Goal: Transaction & Acquisition: Download file/media

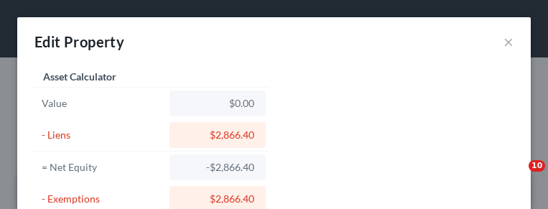
select select "39"
select select "42"
select select "0"
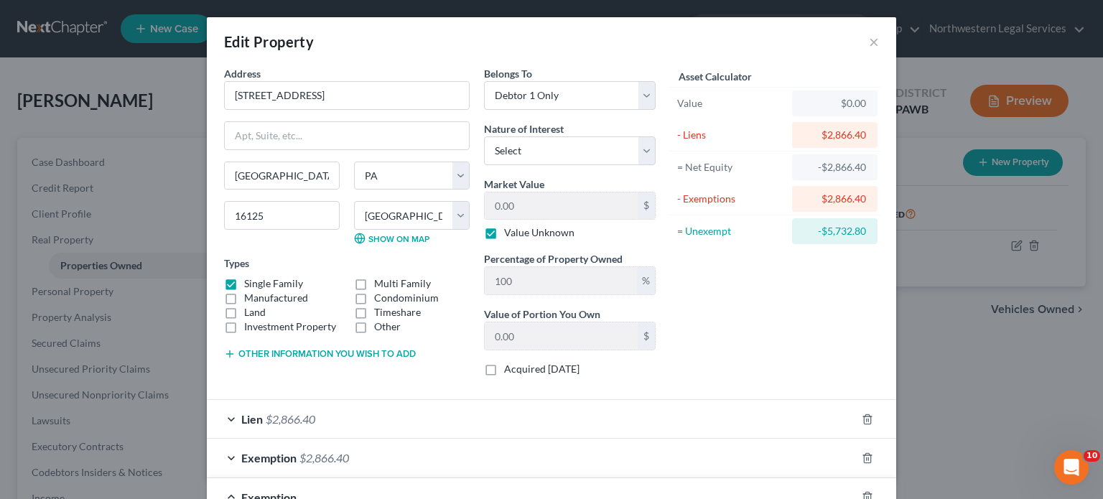
click at [547, 208] on div "Edit Property × Address * [GEOGRAPHIC_DATA] [GEOGRAPHIC_DATA] [US_STATE][GEOGRA…" at bounding box center [551, 249] width 1103 height 499
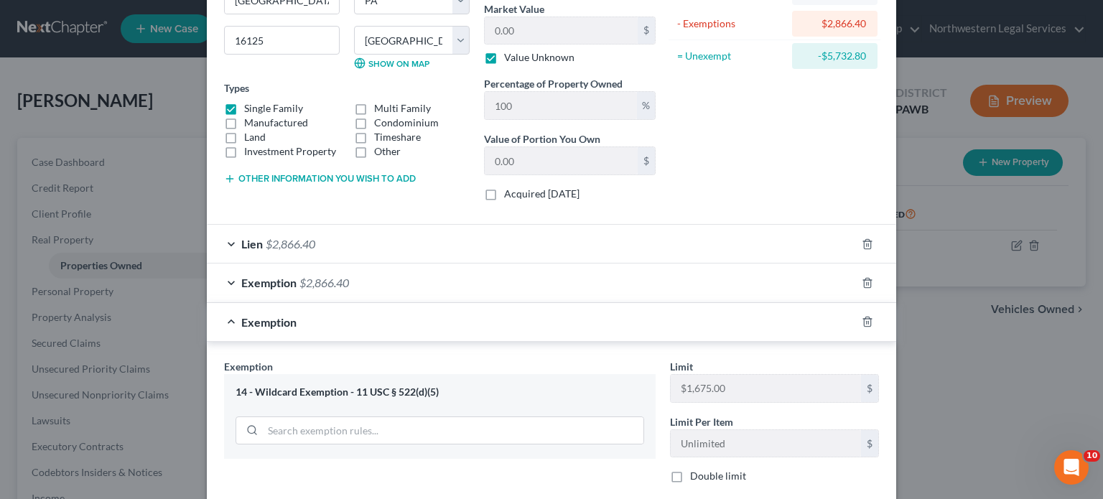
scroll to position [359, 0]
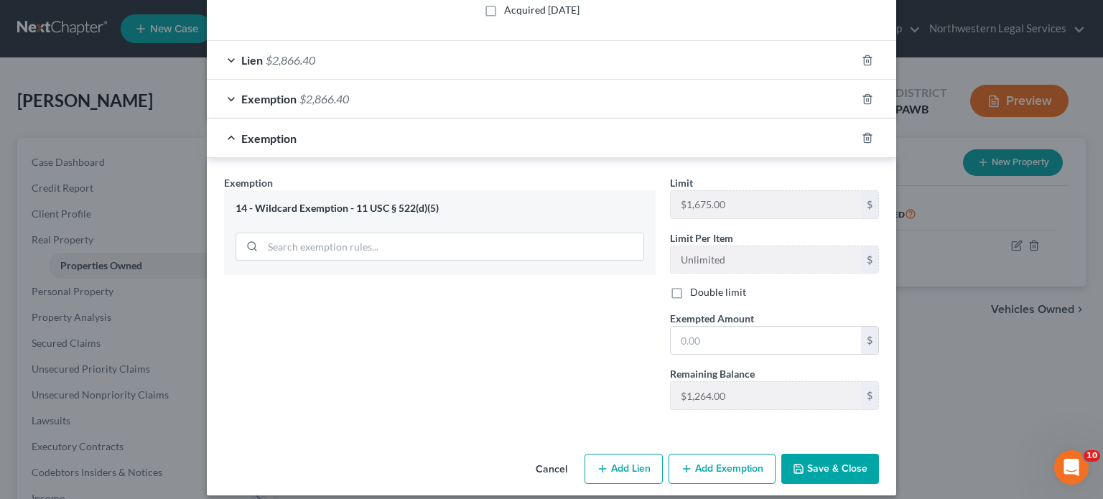
click at [547, 208] on button "Cancel" at bounding box center [551, 469] width 55 height 29
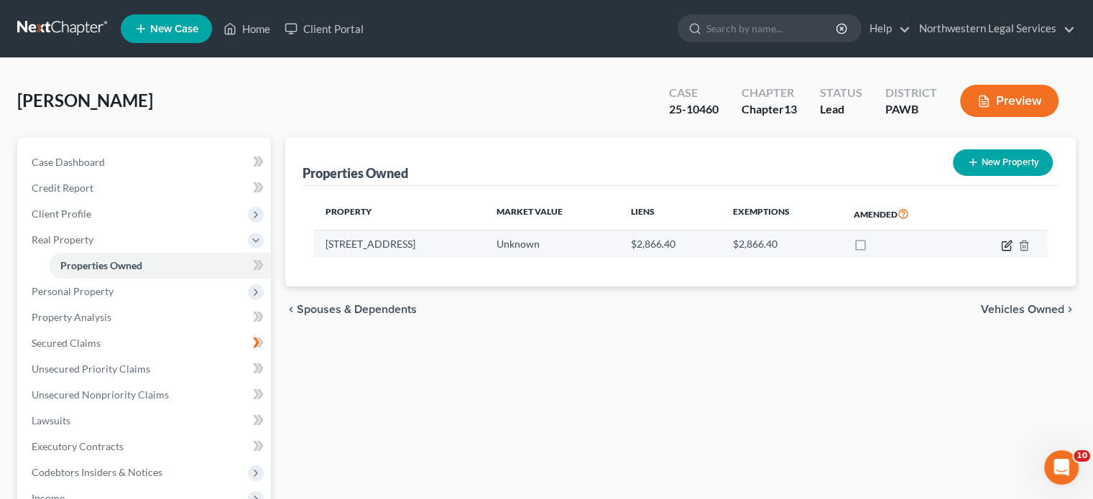
click at [547, 208] on icon "button" at bounding box center [1006, 245] width 11 height 11
select select "39"
select select "42"
select select "0"
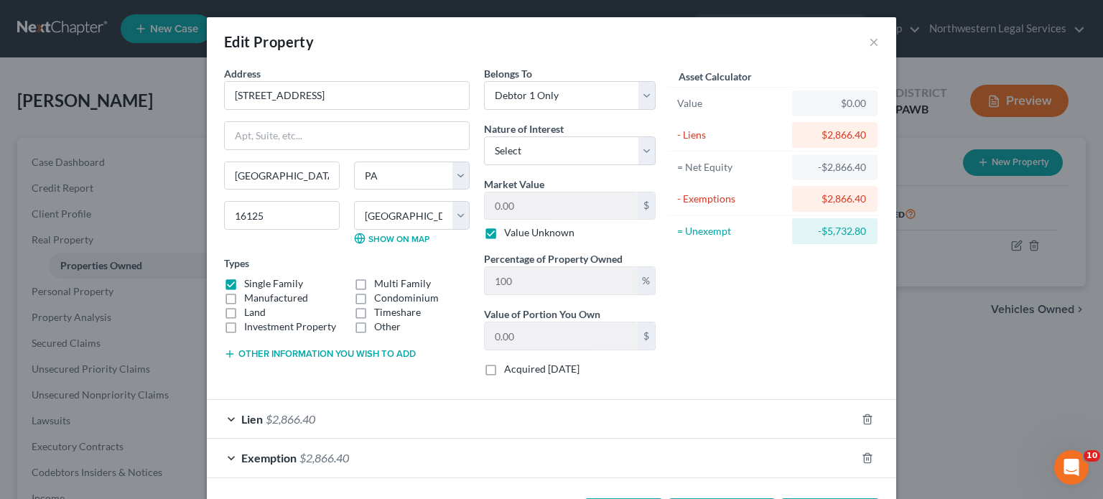
click at [547, 208] on div "Asset Calculator Value $0.00 - Liens $2,866.40 = Net Equity -$2,866.40 - Exempt…" at bounding box center [774, 227] width 223 height 322
click at [504, 208] on label "Value Unknown" at bounding box center [539, 233] width 70 height 14
click at [510, 208] on input "Value Unknown" at bounding box center [514, 230] width 9 height 9
checkbox input "false"
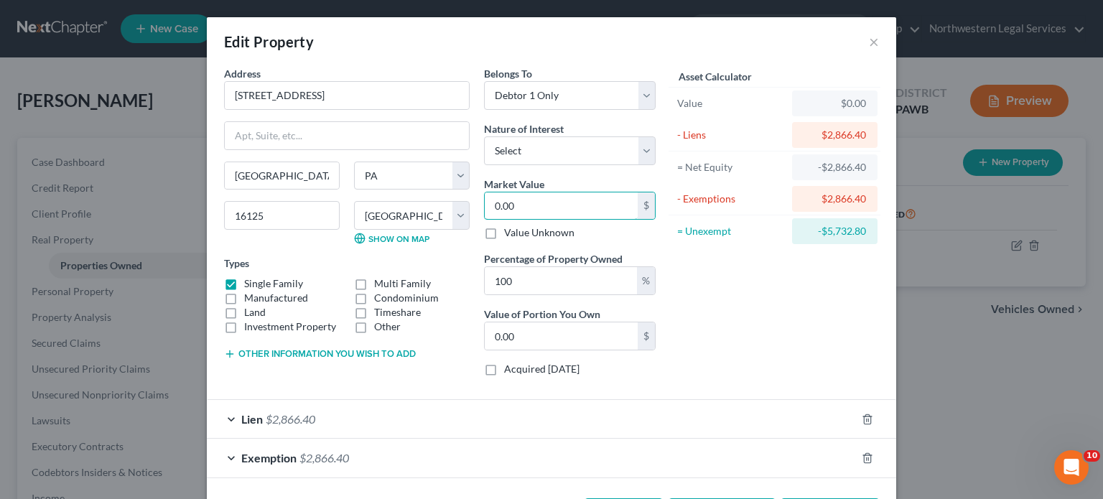
type input "0"
type input "1"
type input "1.00"
type input "12"
type input "12.00"
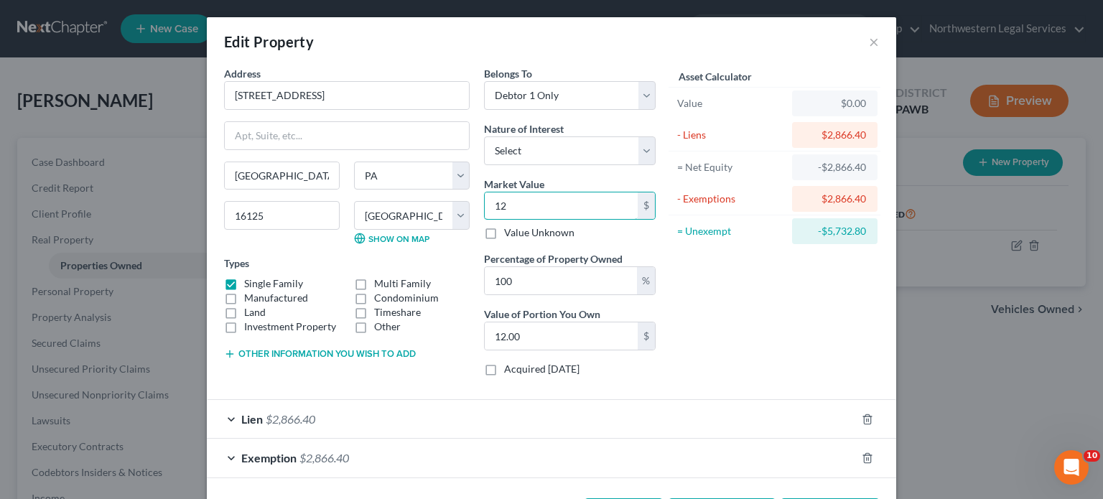
type input "121"
type input "121.00"
type input "1210"
type input "1,210.00"
type input "1,2100"
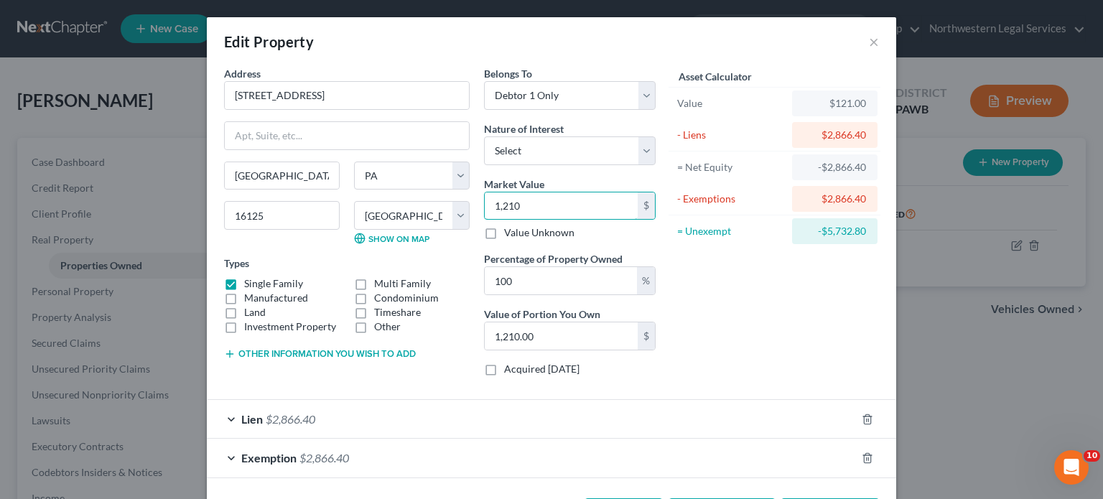
type input "12,100.00"
type input "12,1000"
type input "121,000.00"
click at [547, 208] on div "Asset Calculator Value $121,000.00 - Liens $2,866.40 = Net Equity $118,133.60 -…" at bounding box center [774, 227] width 223 height 322
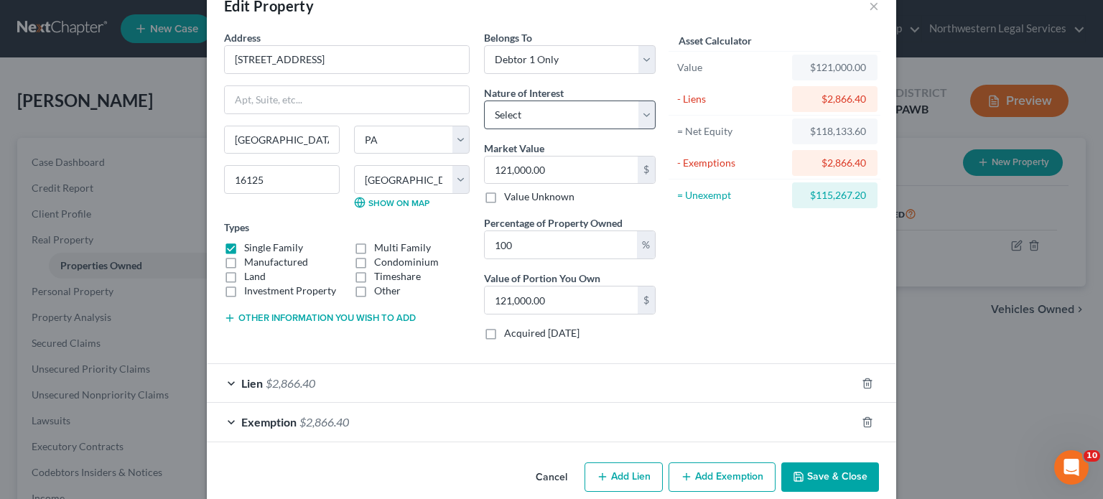
scroll to position [55, 0]
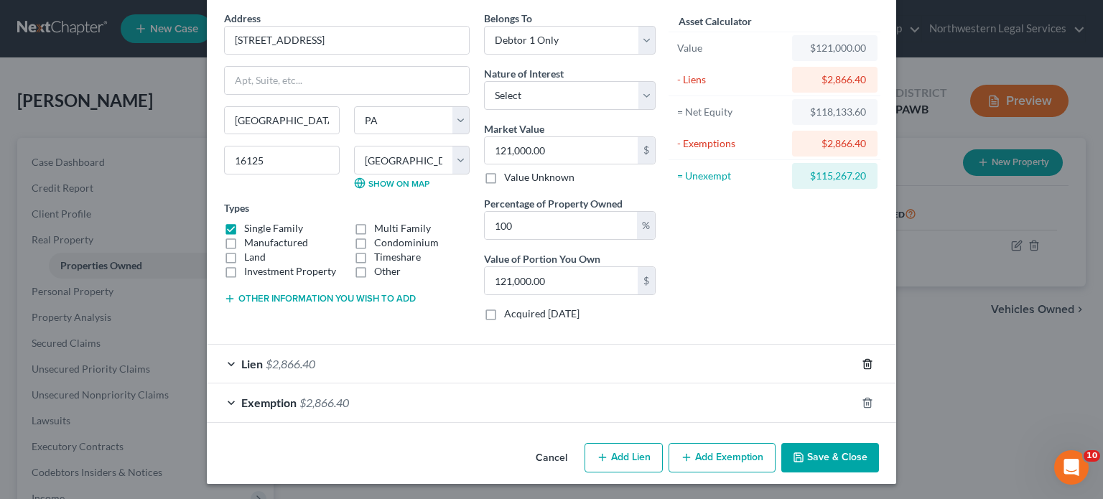
click at [547, 208] on line "button" at bounding box center [868, 364] width 0 height 3
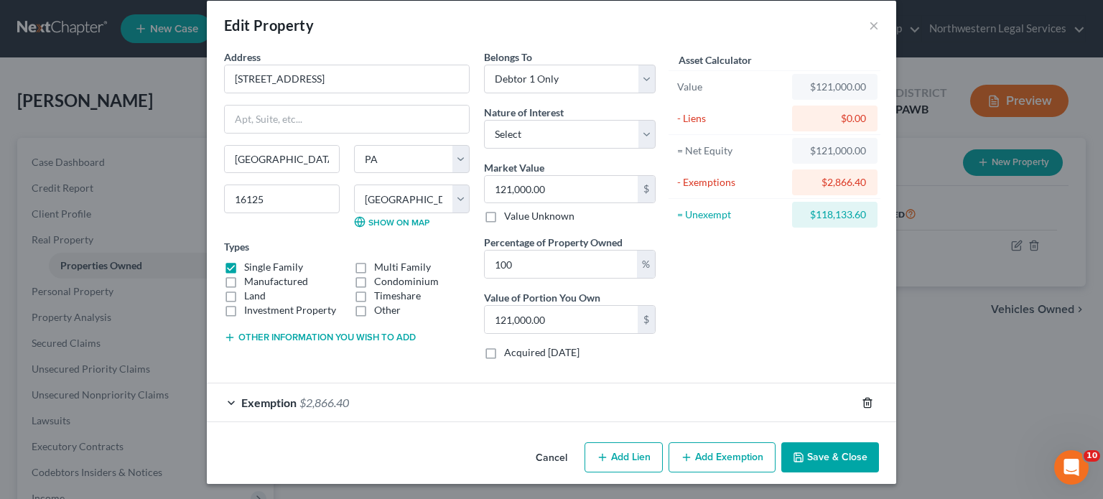
click at [547, 208] on icon "button" at bounding box center [867, 402] width 11 height 11
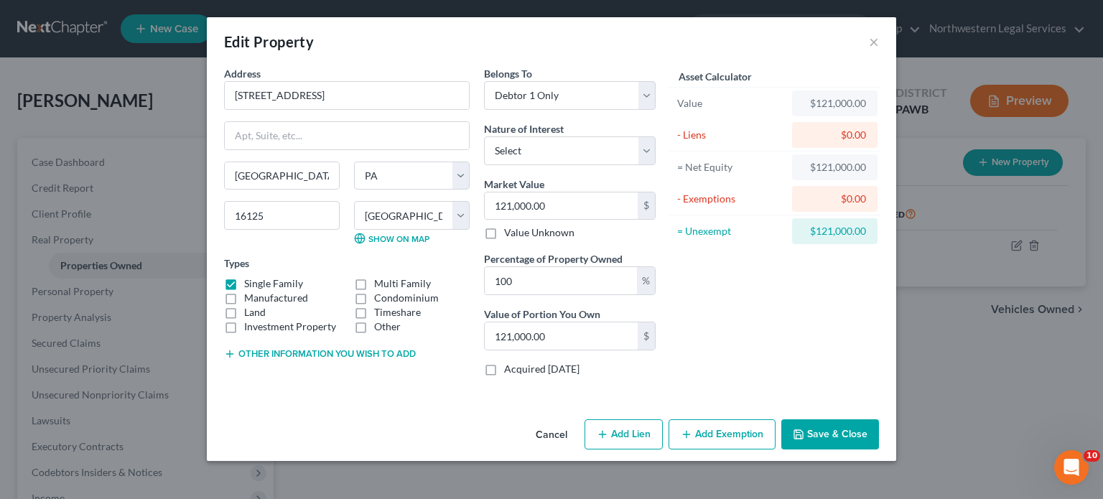
click at [547, 208] on button "Add Lien" at bounding box center [624, 434] width 78 height 30
select select "0"
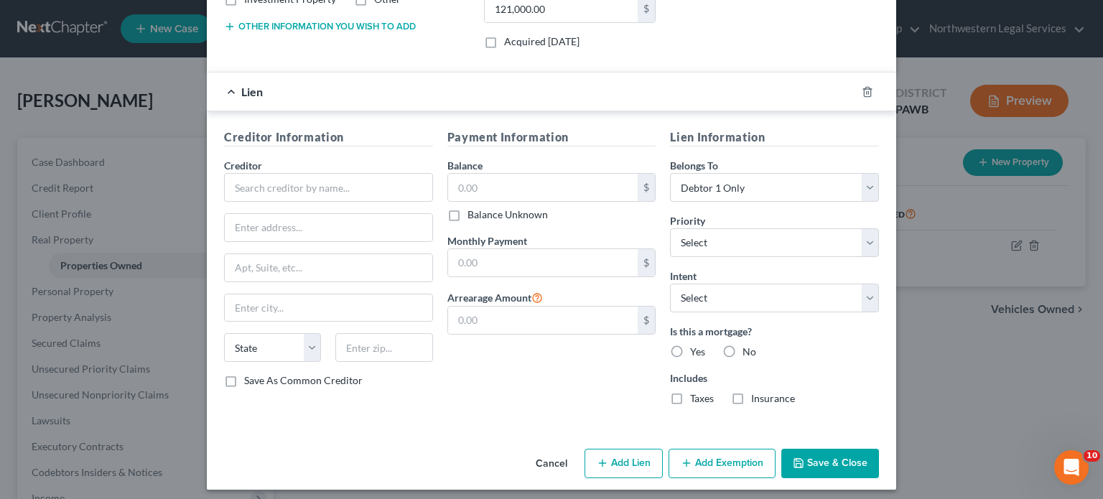
scroll to position [333, 0]
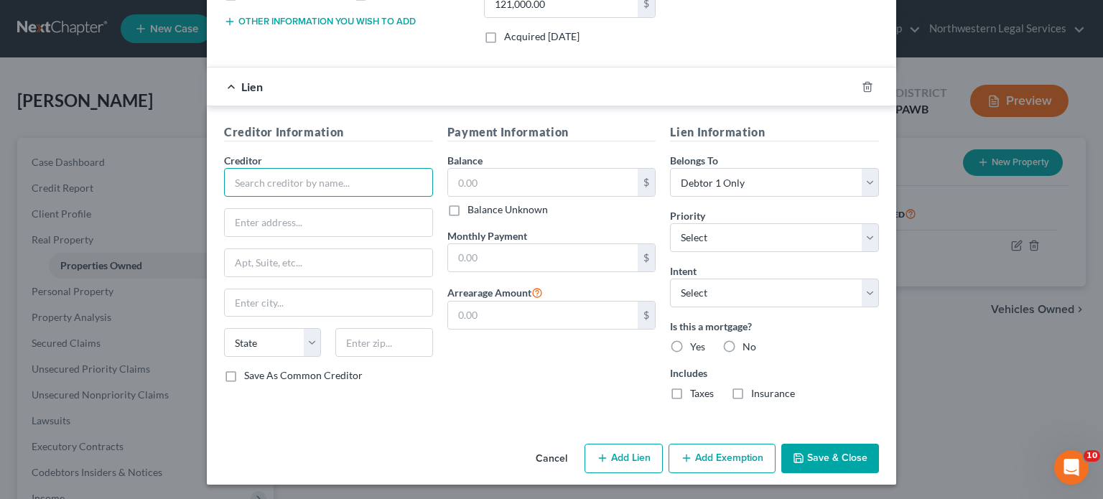
click at [295, 187] on input "text" at bounding box center [328, 182] width 209 height 29
type input "PNC"
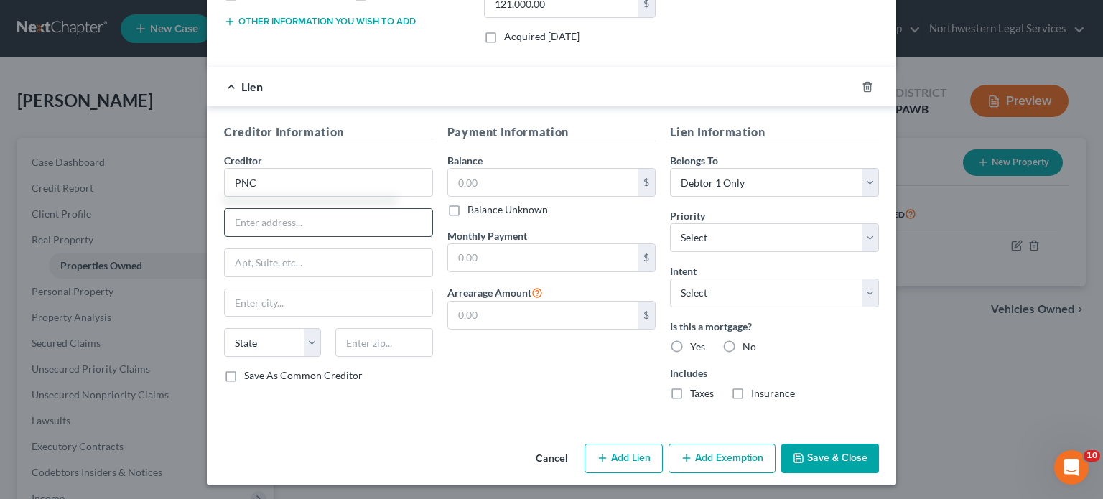
click at [276, 208] on input "text" at bounding box center [329, 222] width 208 height 27
type input "[STREET_ADDRESS]"
click at [385, 208] on input "text" at bounding box center [383, 342] width 97 height 29
type input "45342"
click at [484, 208] on div "Creditor Information Creditor * PNC [GEOGRAPHIC_DATA][US_STATE] AZ CA CO CT DE …" at bounding box center [552, 264] width 690 height 317
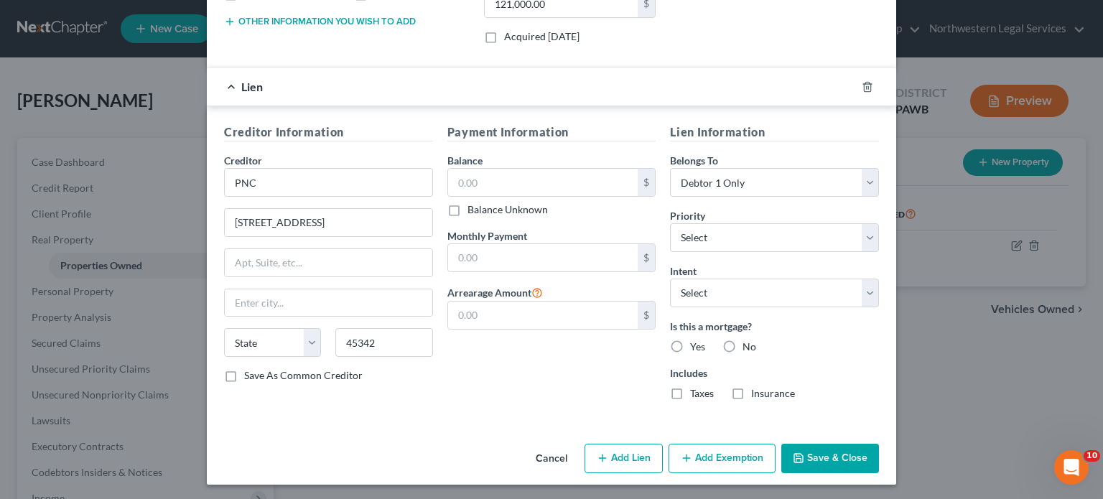
type input "[GEOGRAPHIC_DATA]"
select select "36"
click at [455, 177] on input "text" at bounding box center [543, 182] width 190 height 27
type input "22,085.06"
drag, startPoint x: 460, startPoint y: 375, endPoint x: 458, endPoint y: 365, distance: 10.2
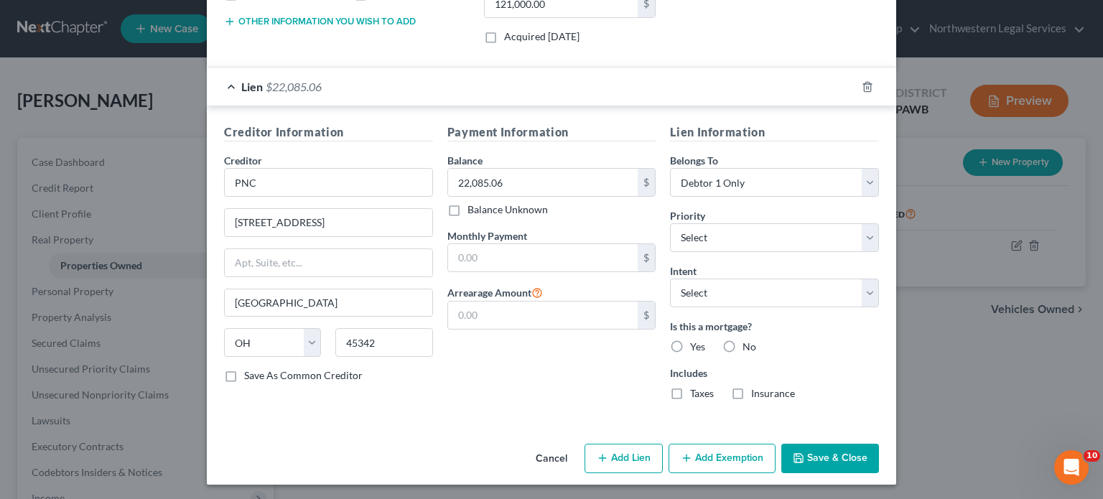
click at [460, 208] on div "Payment Information Balance 22,085.06 $ Balance Unknown Balance Undetermined 22…" at bounding box center [551, 268] width 223 height 288
click at [457, 208] on input "text" at bounding box center [543, 315] width 190 height 27
type input "2,866.40"
click at [453, 208] on div "Payment Information Balance 22,085.06 $ Balance Unknown Balance Undetermined 22…" at bounding box center [551, 268] width 223 height 288
click at [547, 208] on select "Select Surrender Redeem Reaffirm Avoid Other" at bounding box center [774, 293] width 209 height 29
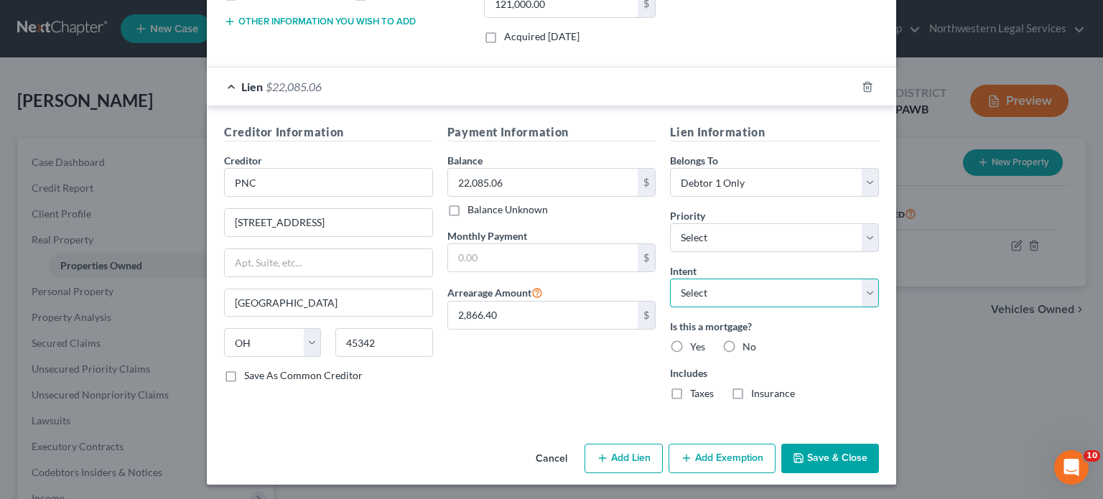
select select "4"
click at [547, 208] on select "Select Surrender Redeem Reaffirm Avoid Other" at bounding box center [774, 293] width 209 height 29
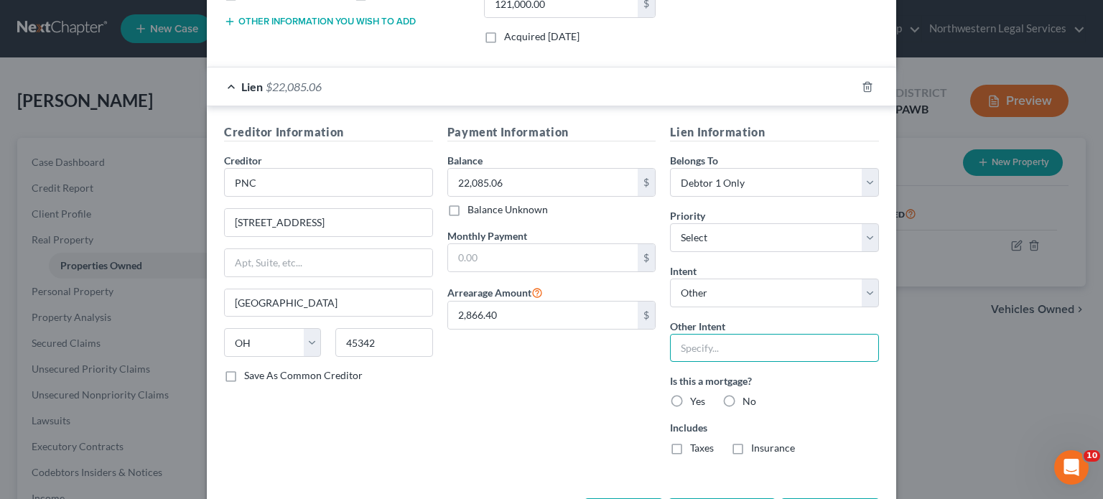
click at [547, 208] on input "text" at bounding box center [774, 348] width 209 height 29
type input "Bring delinquency current and continue making payments"
click at [547, 208] on label "Yes" at bounding box center [697, 401] width 15 height 14
click at [547, 208] on input "Yes" at bounding box center [700, 398] width 9 height 9
radio input "true"
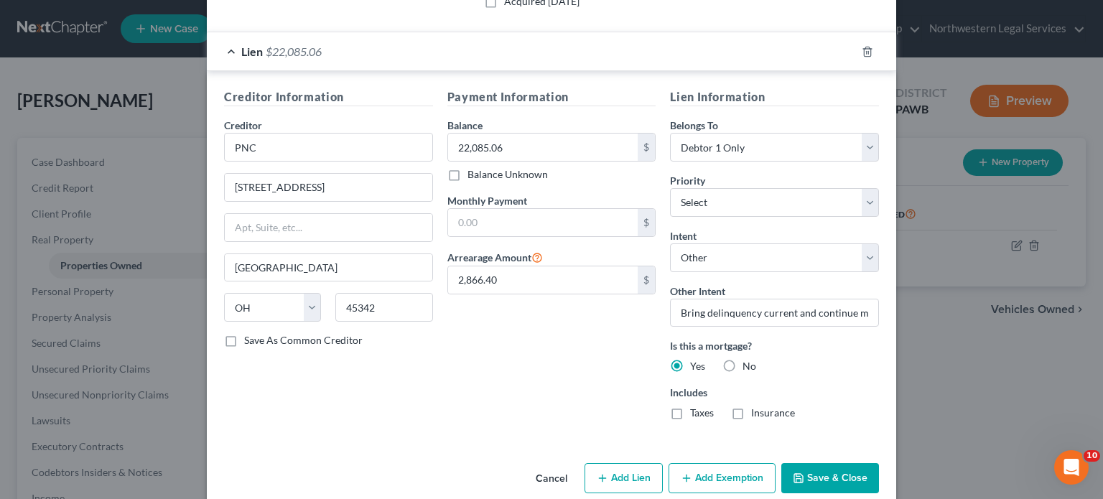
scroll to position [388, 0]
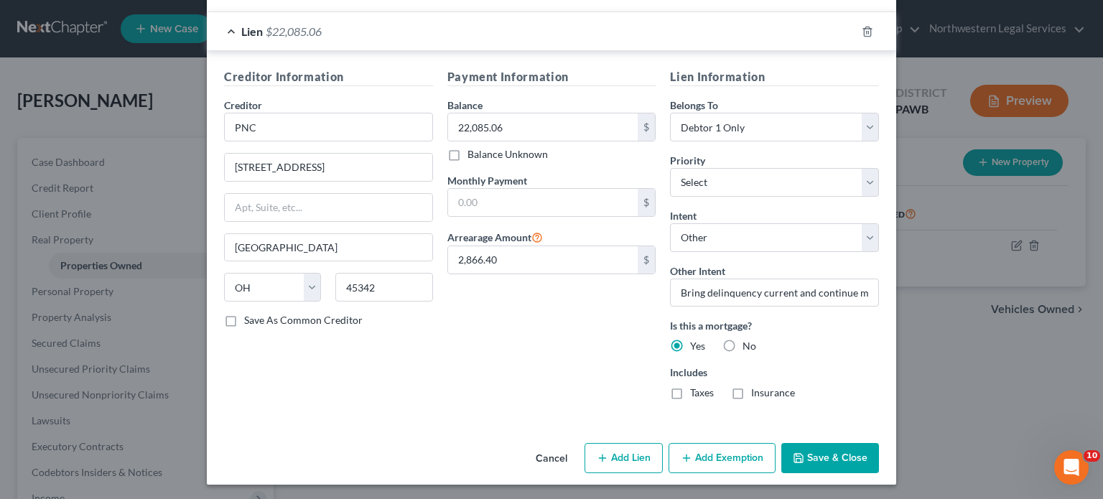
click at [547, 208] on button "Add Lien" at bounding box center [624, 458] width 78 height 30
select select "0"
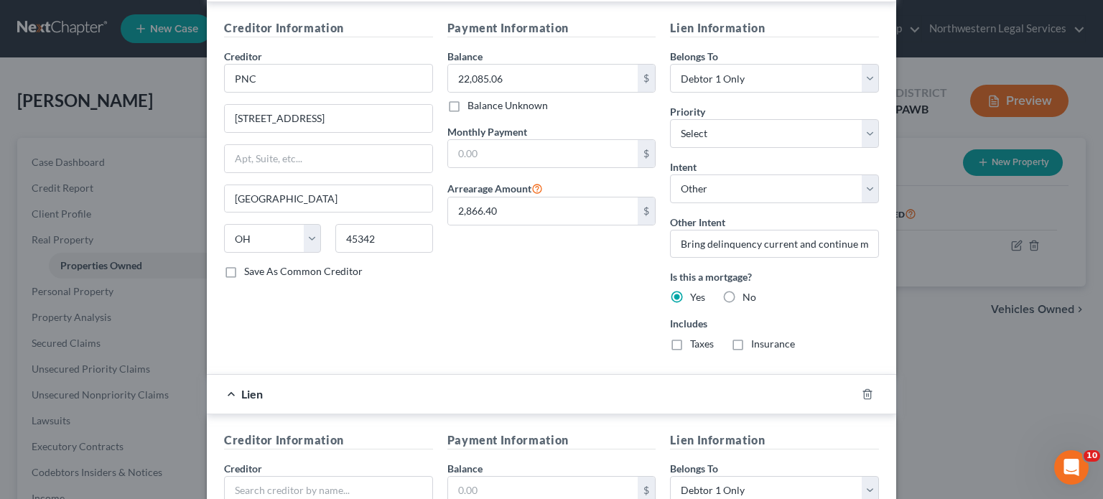
scroll to position [532, 0]
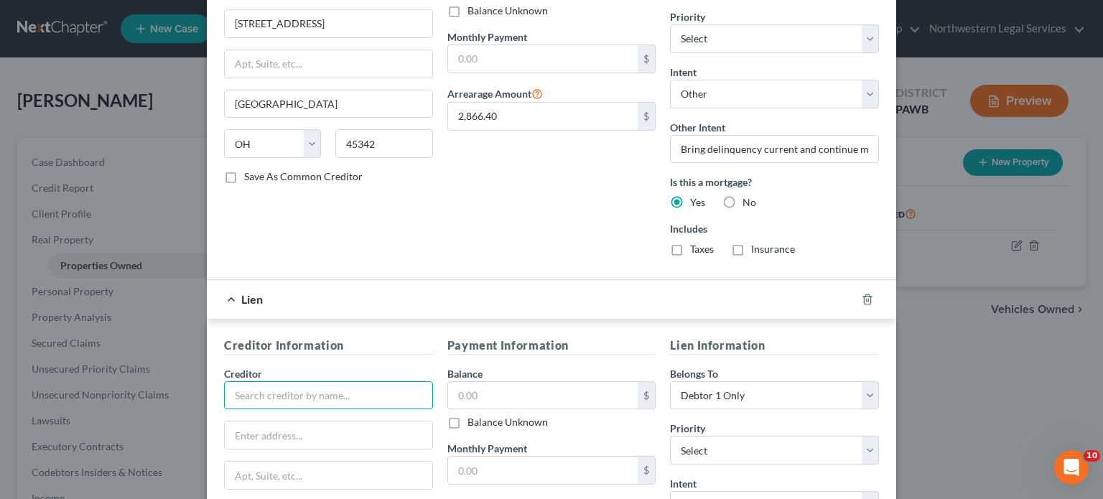
click at [328, 208] on input "text" at bounding box center [328, 395] width 209 height 29
click at [274, 208] on input "text" at bounding box center [328, 395] width 209 height 29
type input "M&M Acceptance Corp"
click at [457, 208] on input "text" at bounding box center [543, 395] width 190 height 27
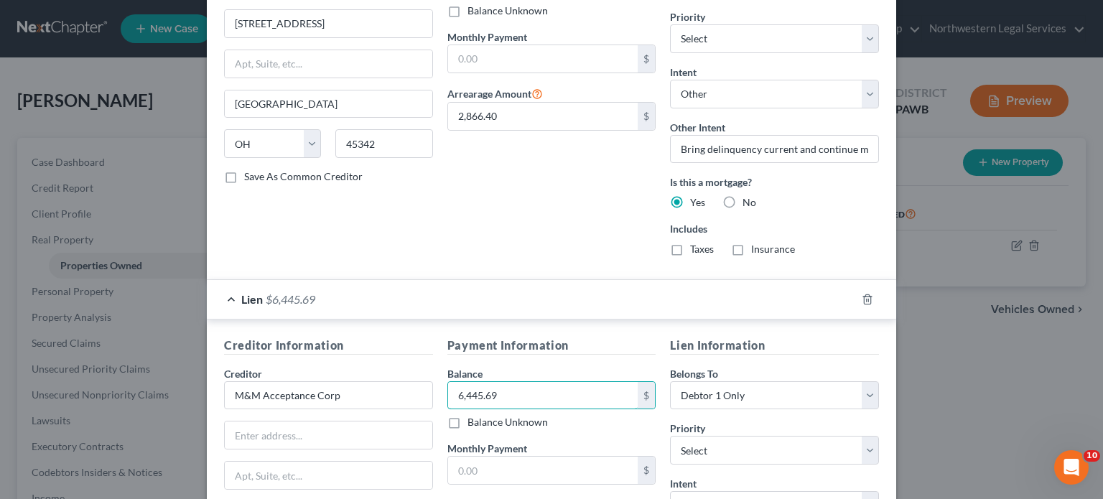
type input "6,445.69"
click at [434, 208] on div "Creditor Information Creditor * M&M Acceptance Corp State [US_STATE] AK AR AZ C…" at bounding box center [328, 481] width 223 height 288
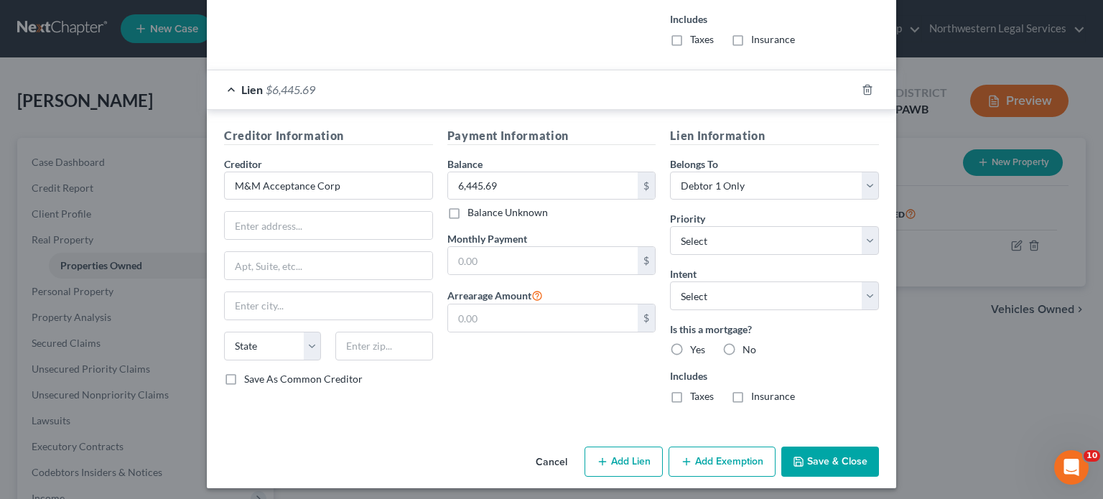
scroll to position [743, 0]
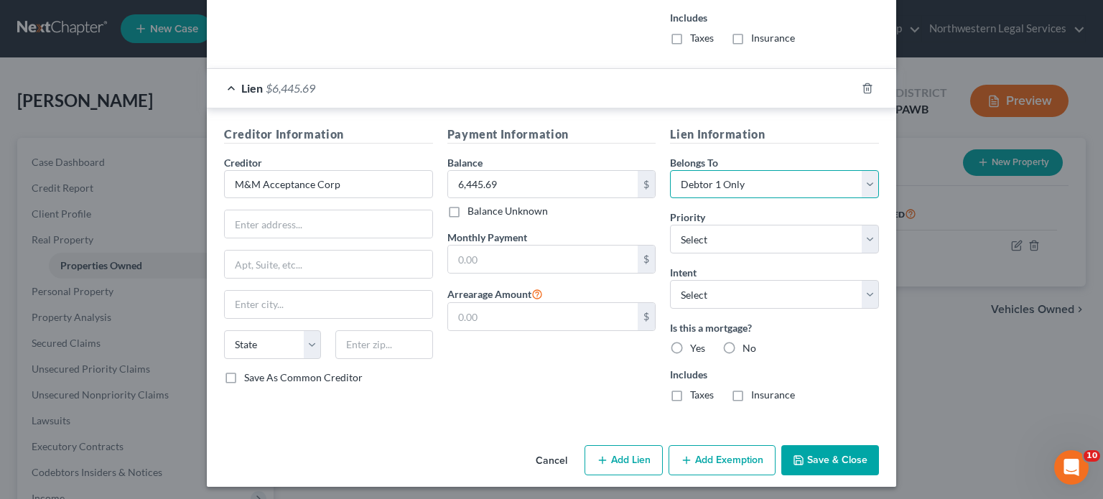
click at [547, 184] on select "Select Debtor 1 Only Debtor 2 Only Debtor 1 And Debtor 2 Only At Least One Of T…" at bounding box center [774, 184] width 209 height 29
select select "3"
click at [547, 170] on select "Select Debtor 1 Only Debtor 2 Only Debtor 1 And Debtor 2 Only At Least One Of T…" at bounding box center [774, 184] width 209 height 29
click at [547, 208] on label "No" at bounding box center [750, 348] width 14 height 14
click at [547, 208] on input "No" at bounding box center [752, 345] width 9 height 9
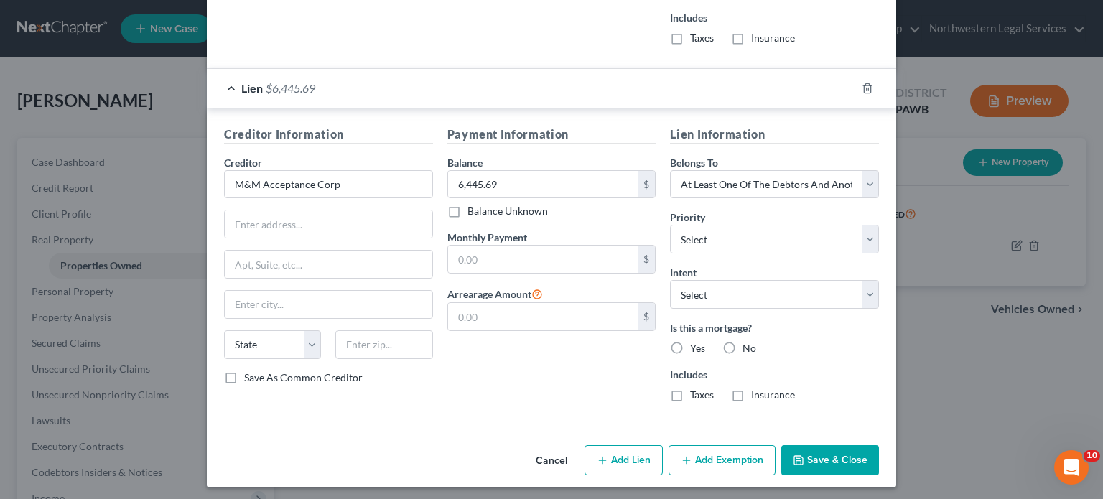
radio input "true"
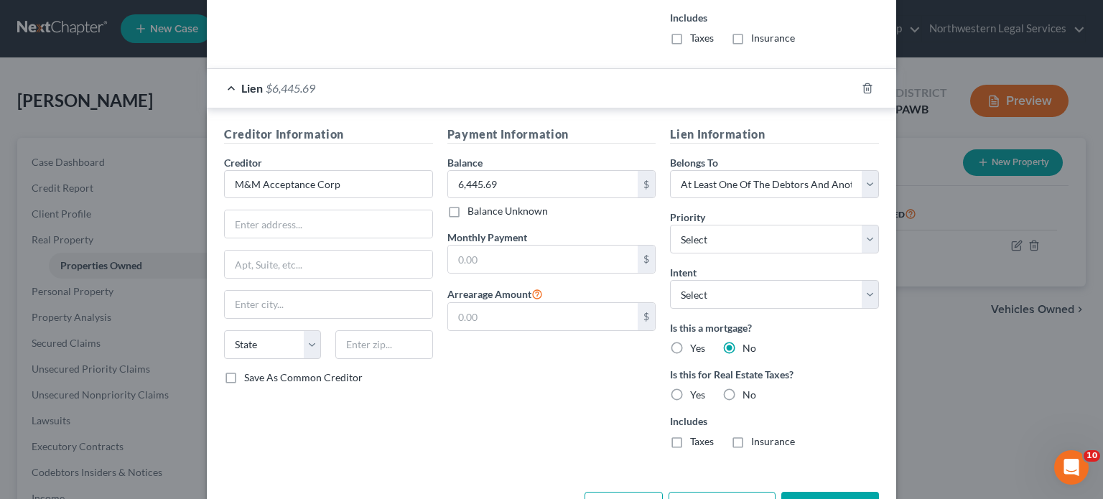
click at [547, 208] on label "No" at bounding box center [750, 395] width 14 height 14
click at [547, 208] on input "No" at bounding box center [752, 392] width 9 height 9
radio input "true"
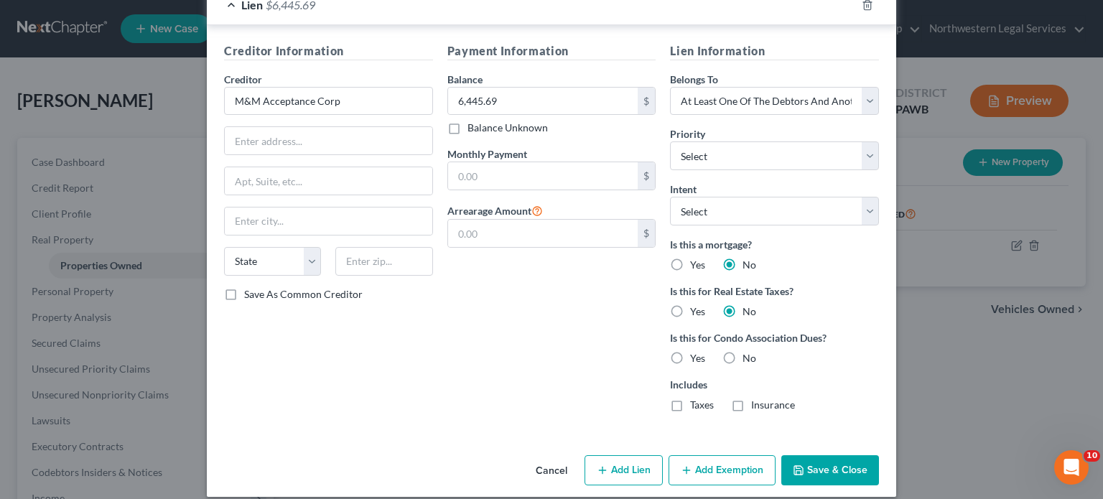
scroll to position [836, 0]
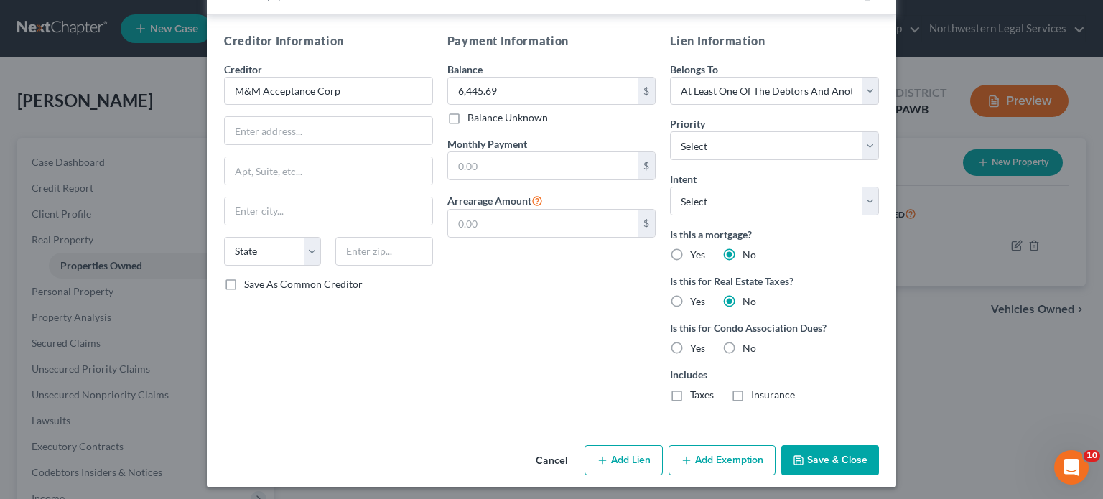
click at [547, 208] on label "No" at bounding box center [750, 348] width 14 height 14
click at [547, 208] on input "No" at bounding box center [752, 345] width 9 height 9
radio input "true"
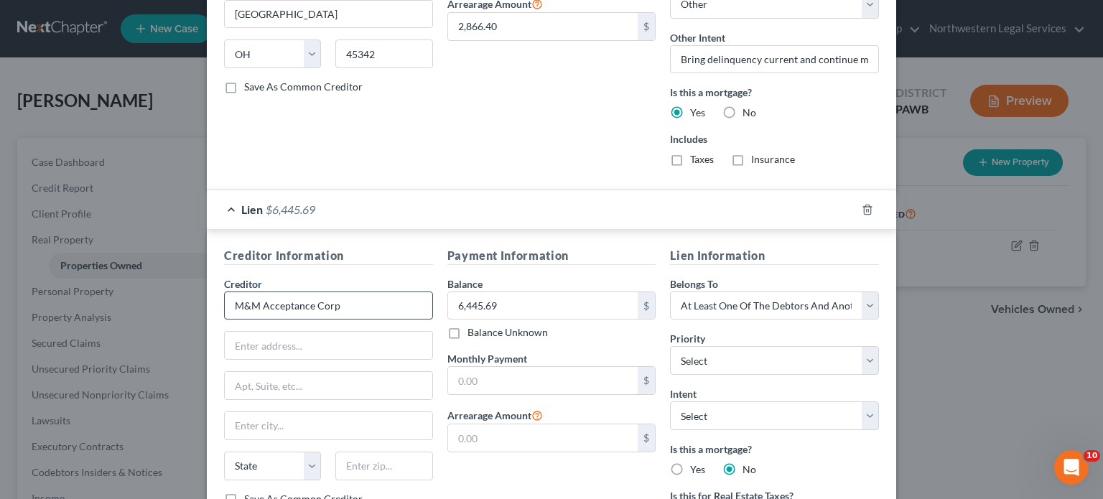
scroll to position [621, 0]
click at [273, 208] on input "text" at bounding box center [329, 346] width 208 height 27
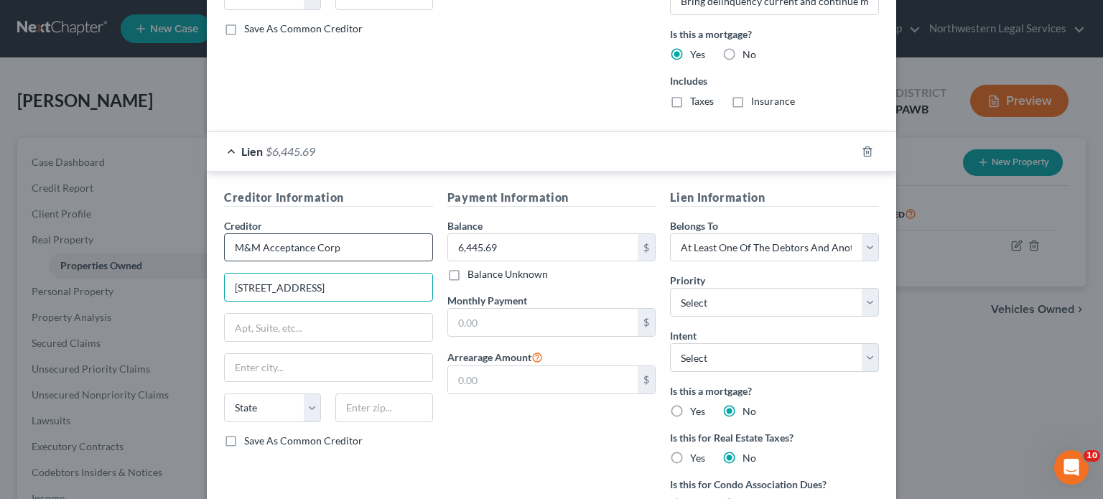
scroll to position [836, 0]
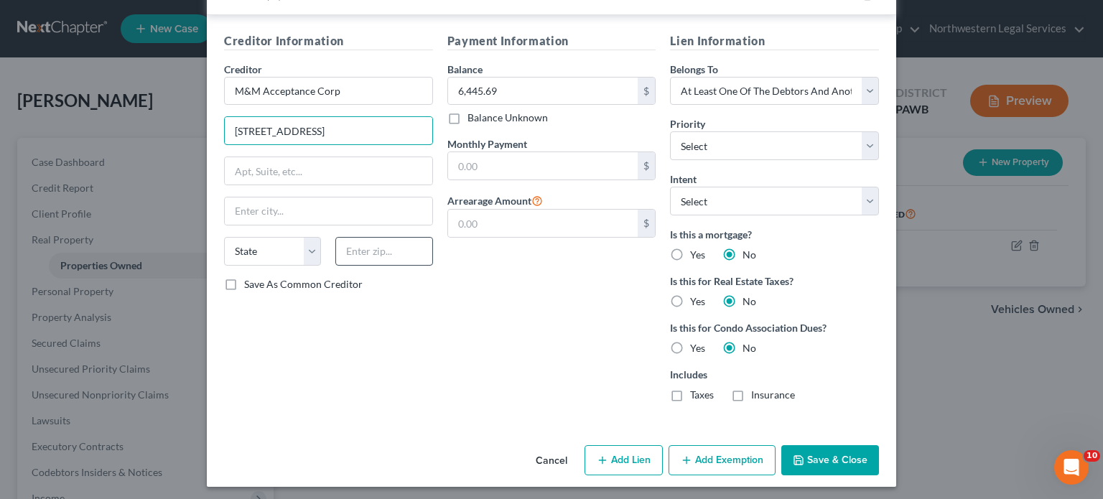
type input "[STREET_ADDRESS]"
click at [364, 208] on input "text" at bounding box center [383, 251] width 97 height 29
type input "44509"
type input "[GEOGRAPHIC_DATA]"
select select "36"
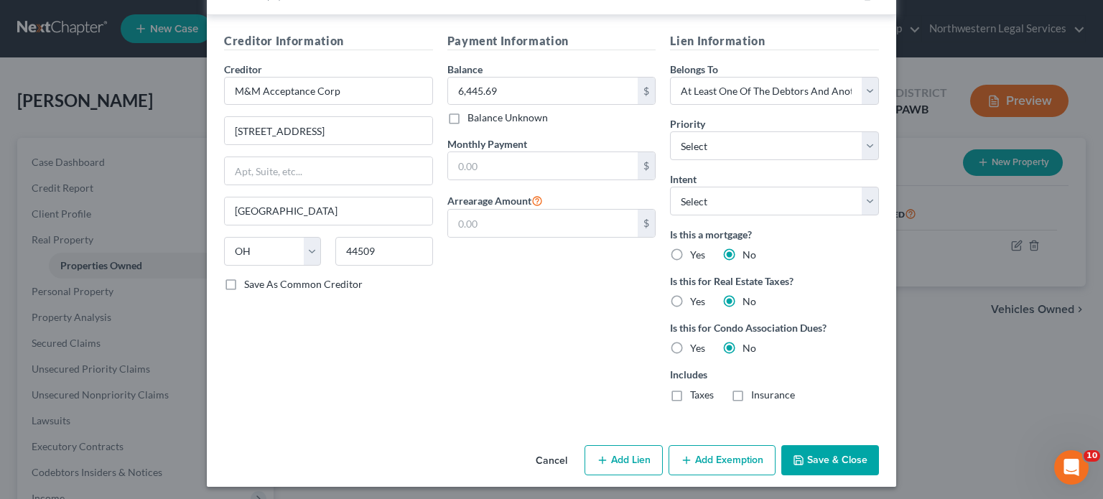
click at [315, 208] on div "Creditor Information Creditor * M&M Acceptance Corp [STREET_ADDRESS][GEOGRAPHIC…" at bounding box center [328, 222] width 223 height 381
click at [547, 208] on button "Add Lien" at bounding box center [624, 460] width 78 height 30
select select "0"
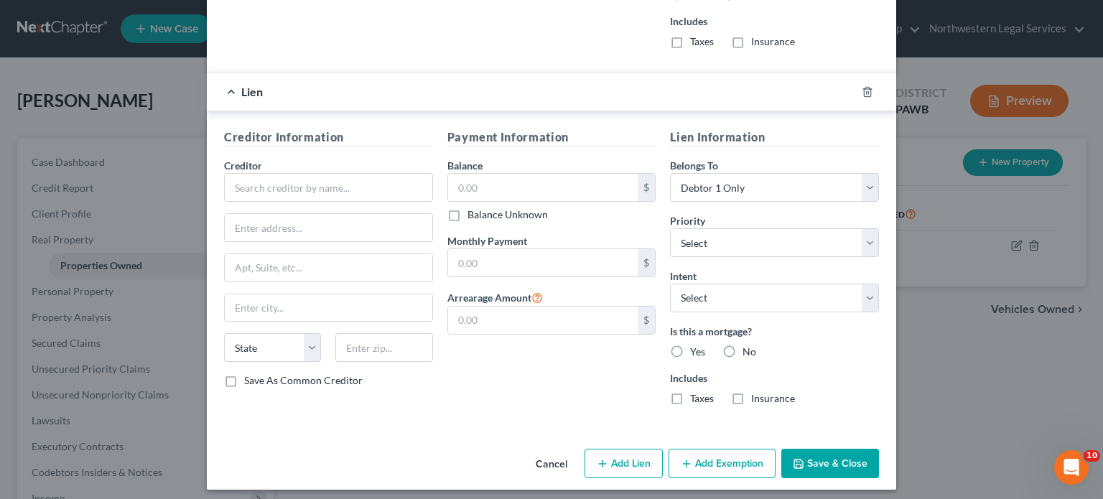
scroll to position [1192, 0]
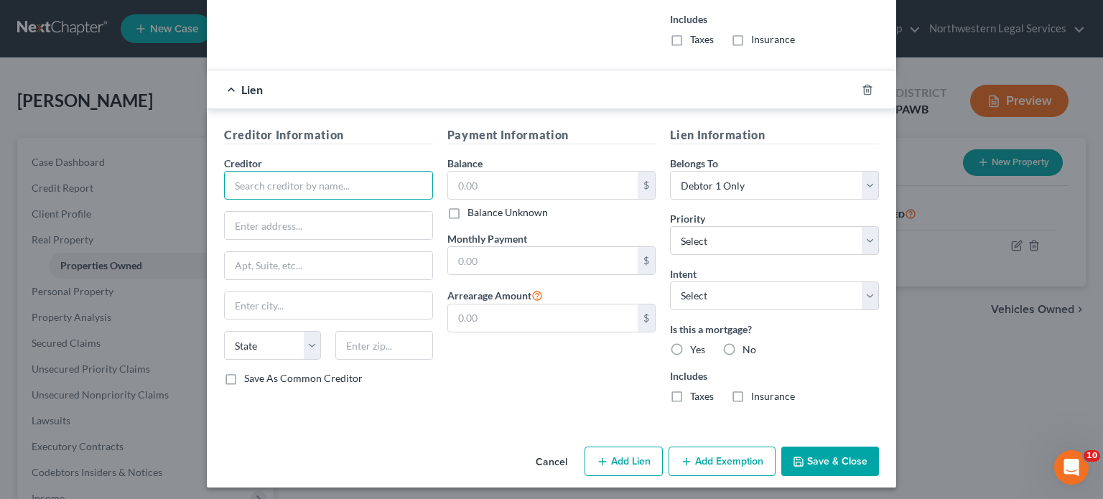
click at [266, 178] on input "text" at bounding box center [328, 185] width 209 height 29
click at [302, 187] on input "text" at bounding box center [328, 185] width 209 height 29
type input "White Construction"
click at [495, 181] on input "text" at bounding box center [543, 185] width 190 height 27
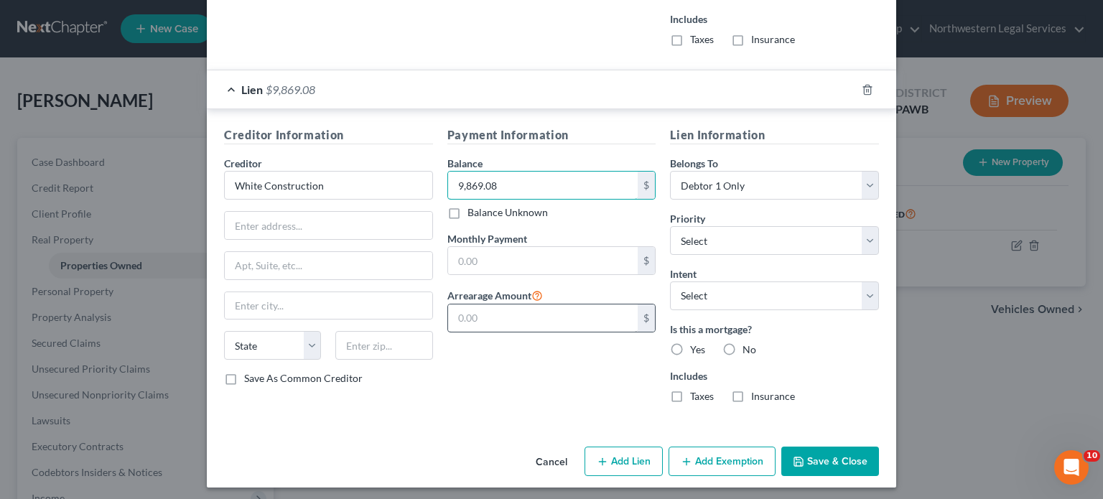
type input "9,869.08"
click at [488, 208] on input "text" at bounding box center [543, 318] width 190 height 27
type input "9,869.08"
click at [547, 208] on label "No" at bounding box center [750, 350] width 14 height 14
click at [547, 208] on input "No" at bounding box center [752, 347] width 9 height 9
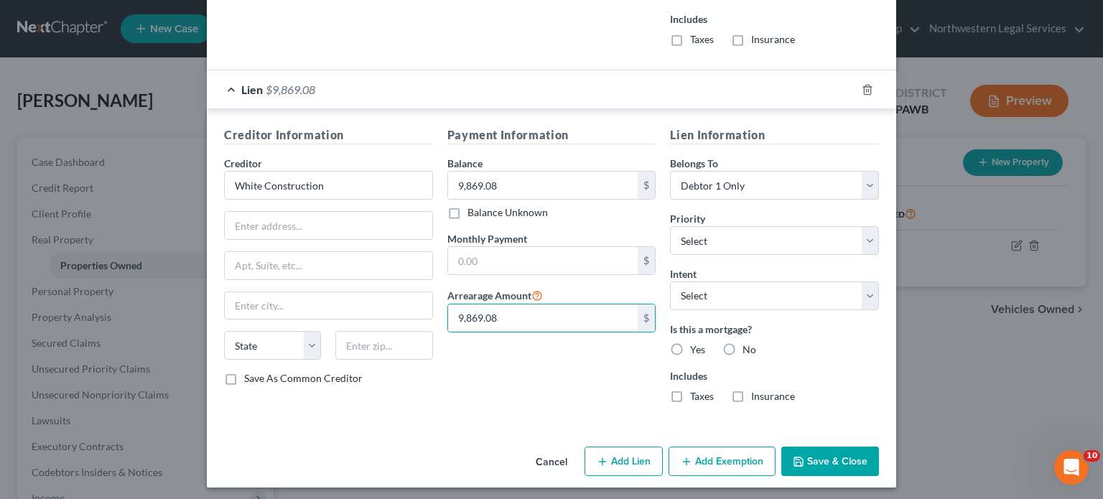
radio input "true"
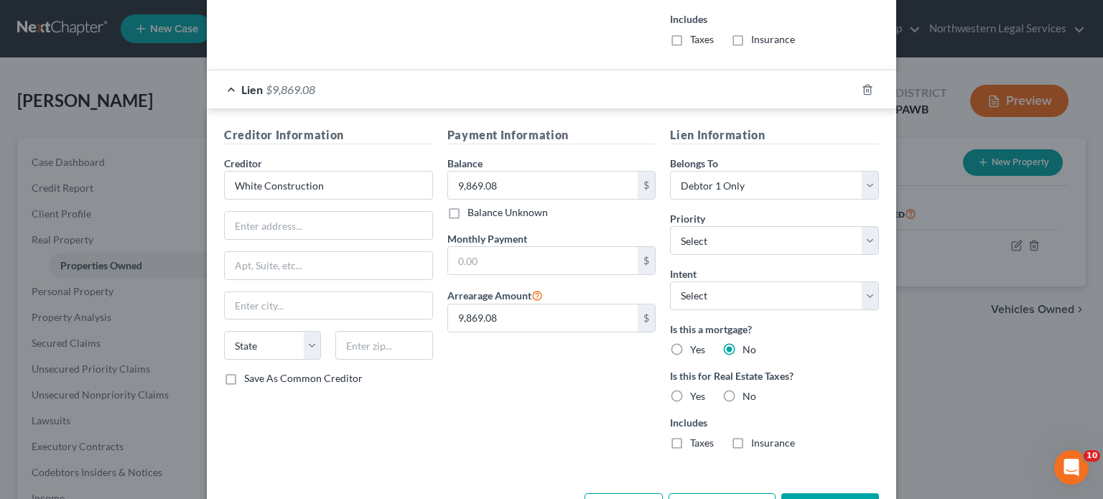
click at [547, 208] on label "No" at bounding box center [750, 396] width 14 height 14
click at [547, 208] on input "No" at bounding box center [752, 393] width 9 height 9
radio input "true"
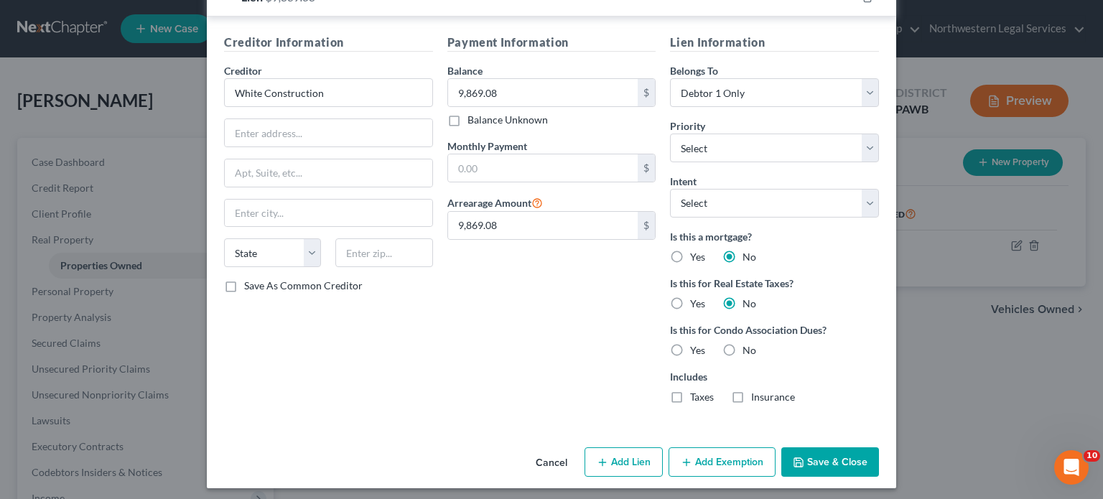
scroll to position [1285, 0]
click at [547, 208] on label "No" at bounding box center [750, 350] width 14 height 14
click at [547, 208] on input "No" at bounding box center [752, 347] width 9 height 9
radio input "true"
click at [305, 208] on select "State [US_STATE] AK AR AZ CA CO CT DE DC [GEOGRAPHIC_DATA] [GEOGRAPHIC_DATA] GU…" at bounding box center [272, 252] width 97 height 29
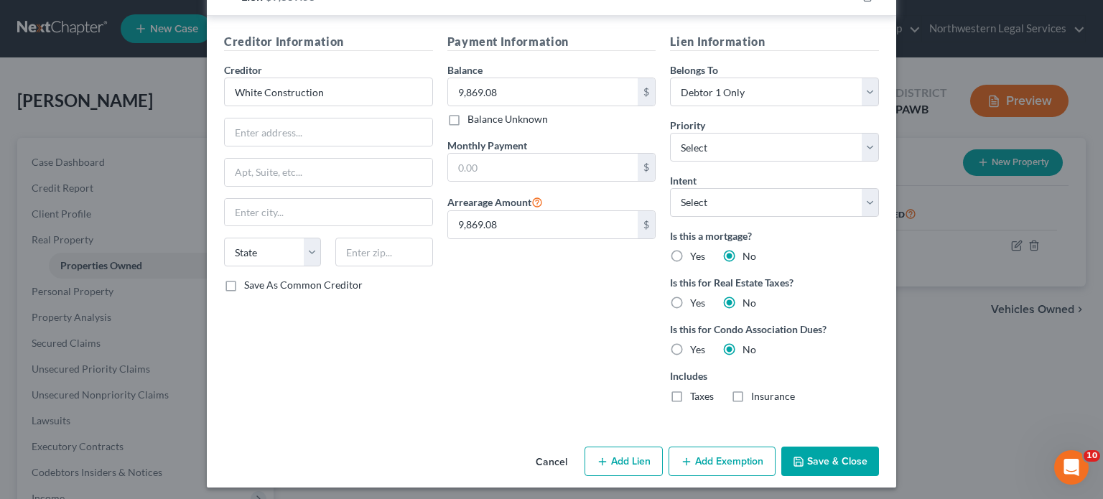
click at [316, 208] on div "Creditor Information Creditor * White Construction State [US_STATE] AK AR [GEOG…" at bounding box center [328, 223] width 223 height 381
click at [302, 134] on input "text" at bounding box center [329, 132] width 208 height 27
type input "[STREET_ADDRESS]"
click at [361, 208] on input "text" at bounding box center [383, 252] width 97 height 29
type input "16125"
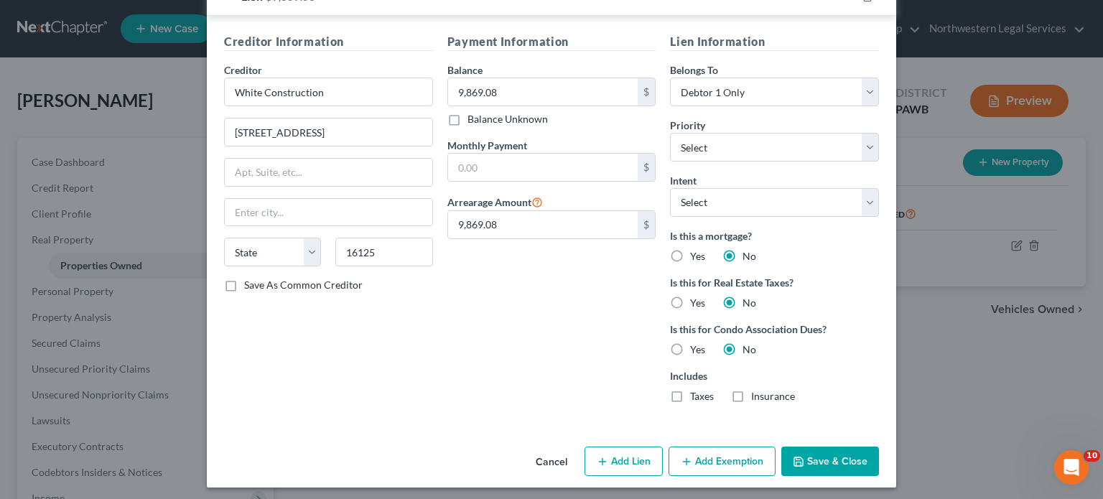
click at [361, 208] on div "Creditor Information Creditor * White Construction [STREET_ADDRESS][GEOGRAPHIC_…" at bounding box center [328, 223] width 223 height 381
type input "[GEOGRAPHIC_DATA]"
select select "39"
click at [547, 208] on button "Add Lien" at bounding box center [624, 462] width 78 height 30
select select "0"
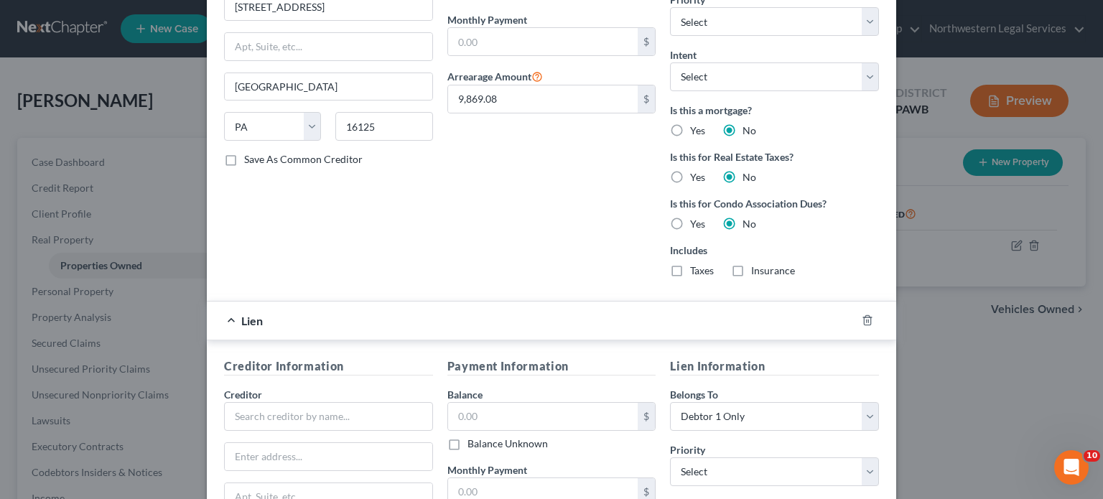
scroll to position [1641, 0]
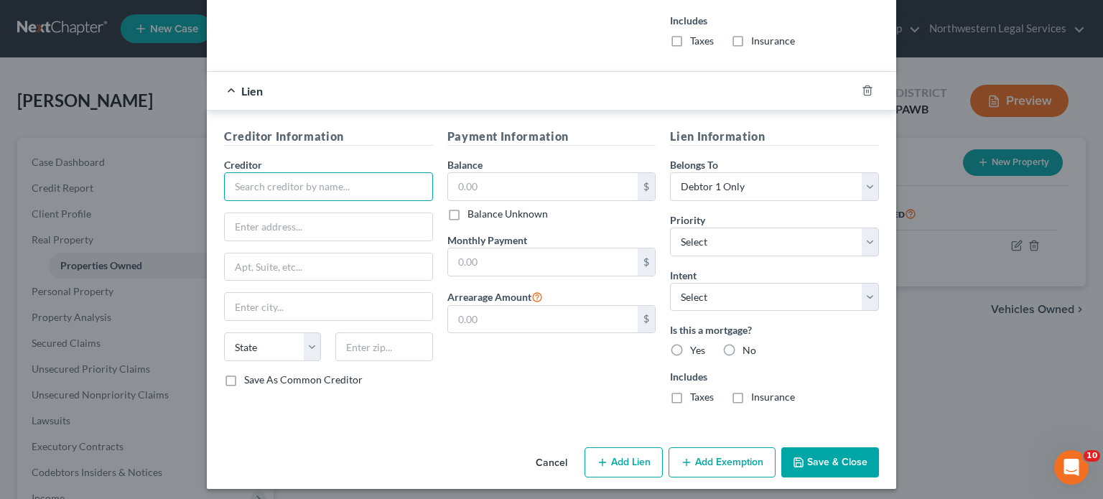
click at [348, 182] on input "text" at bounding box center [328, 186] width 209 height 29
type input "Mercer County Tax Claim Bureau"
click at [244, 208] on input "text" at bounding box center [329, 226] width 208 height 27
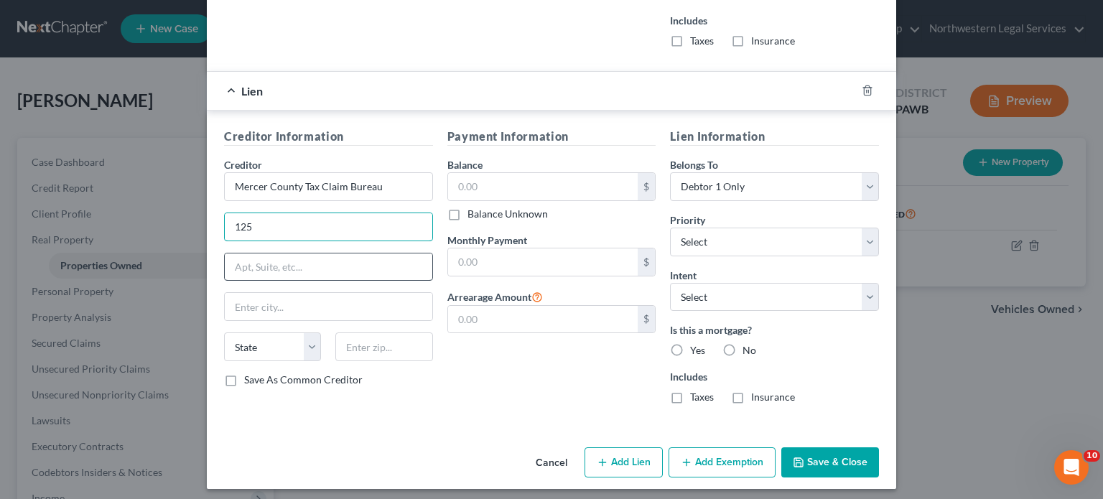
type input "[STREET_ADDRESS]"
click at [351, 208] on input "text" at bounding box center [383, 347] width 97 height 29
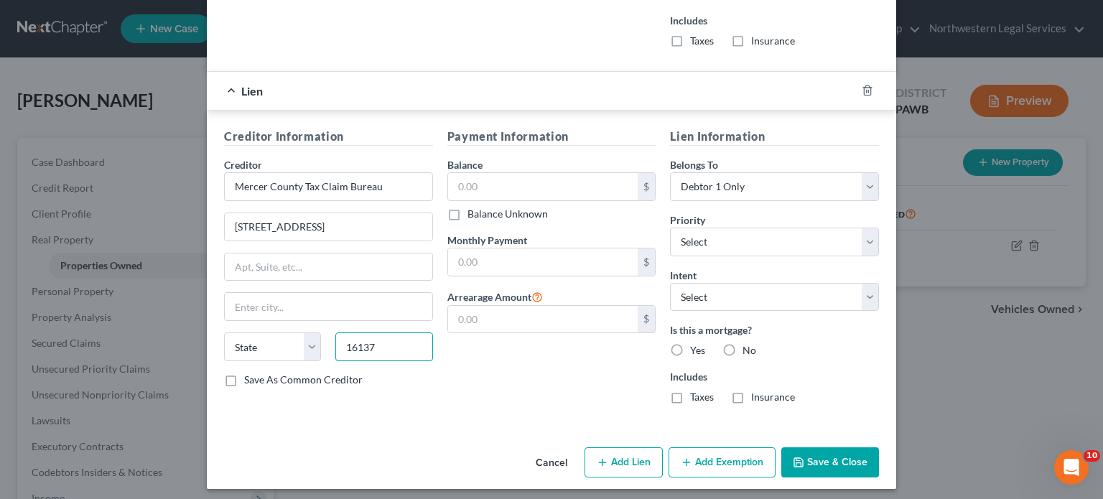
type input "16137"
type input "[PERSON_NAME]"
select select "39"
drag, startPoint x: 423, startPoint y: 432, endPoint x: 435, endPoint y: 301, distance: 132.0
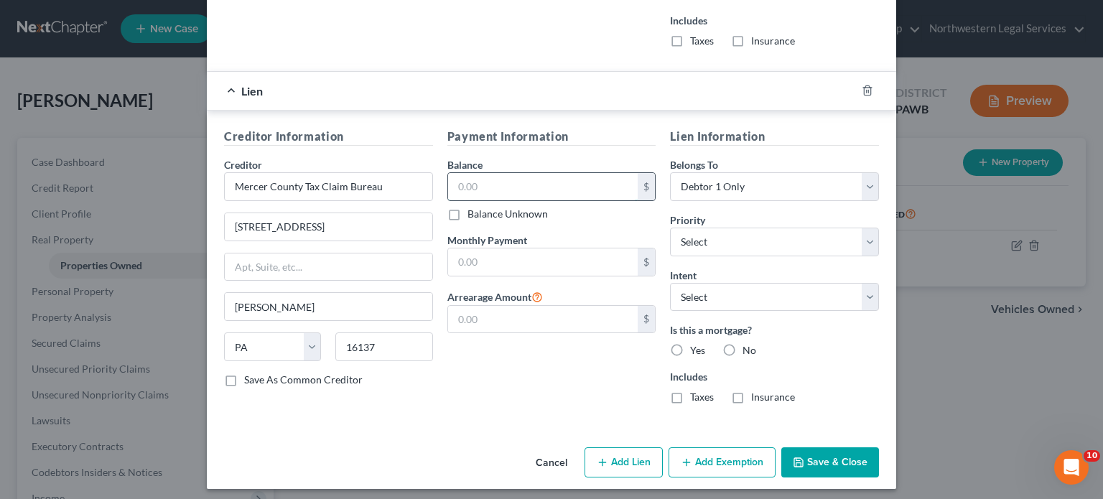
click at [480, 180] on input "text" at bounding box center [543, 186] width 190 height 27
type input "4,002.88"
click at [451, 208] on input "text" at bounding box center [543, 319] width 190 height 27
type input "4,002.88"
click at [466, 208] on div "Creditor Information Creditor * Mercer County Tax Claim Bureau [GEOGRAPHIC_DATA…" at bounding box center [552, 269] width 690 height 317
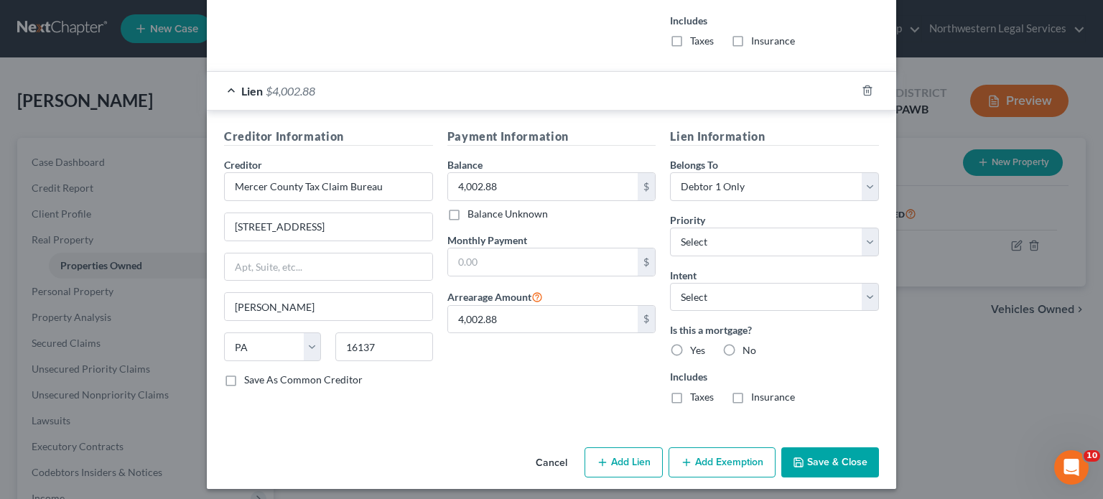
click at [547, 208] on label "No" at bounding box center [750, 350] width 14 height 14
click at [547, 208] on input "No" at bounding box center [752, 347] width 9 height 9
radio input "true"
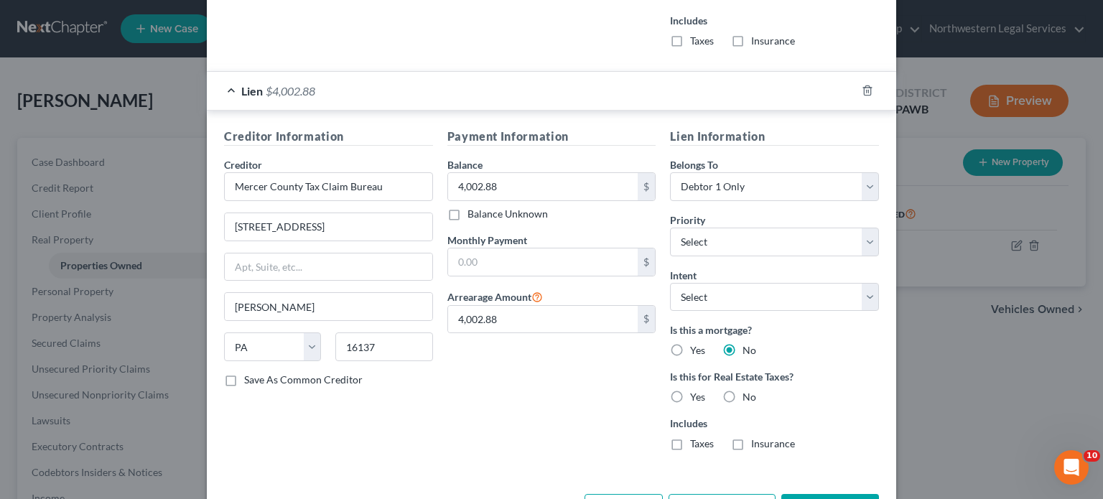
click at [547, 208] on label "Yes" at bounding box center [697, 397] width 15 height 14
click at [547, 208] on input "Yes" at bounding box center [700, 394] width 9 height 9
radio input "true"
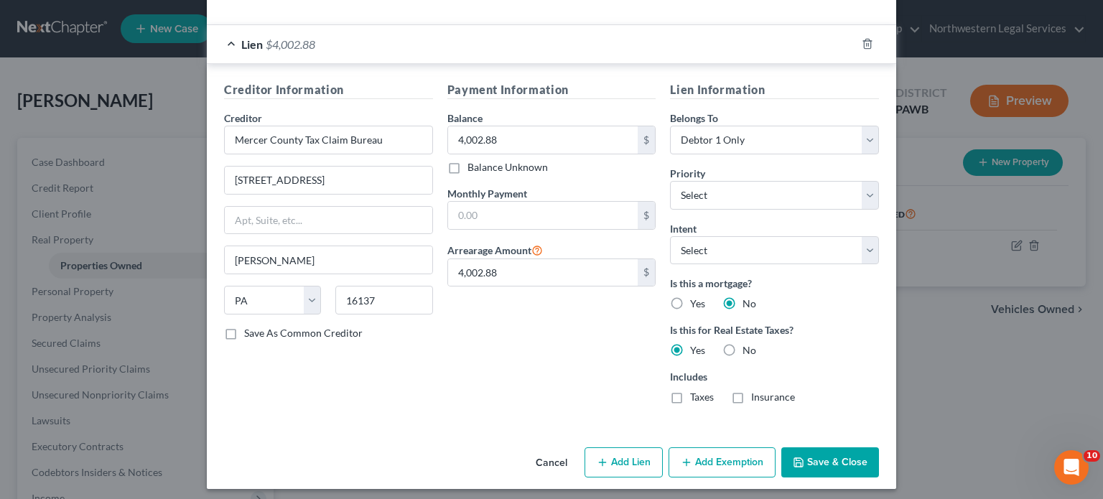
click at [547, 208] on button "Save & Close" at bounding box center [831, 463] width 98 height 30
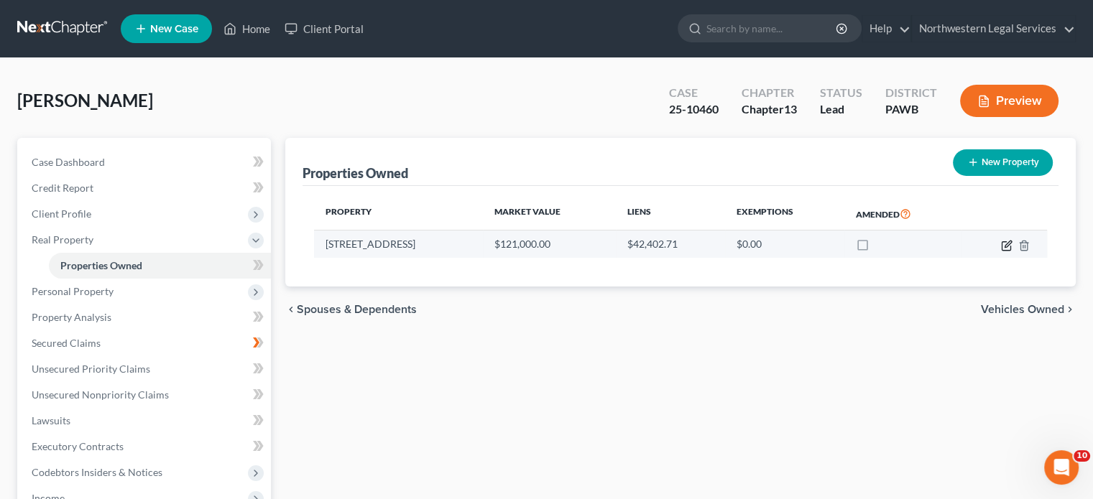
click at [547, 208] on icon "button" at bounding box center [1005, 245] width 9 height 9
select select "39"
select select "42"
select select "0"
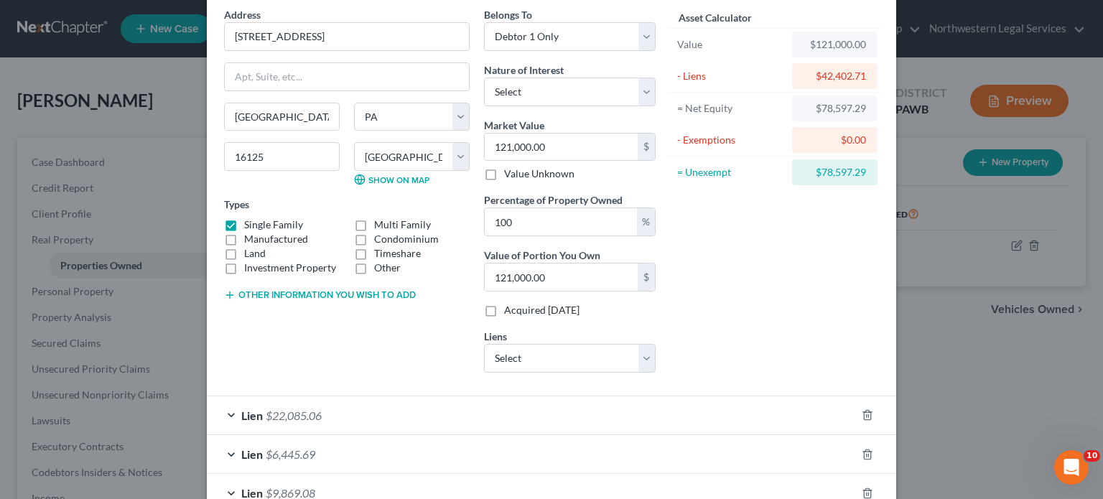
scroll to position [188, 0]
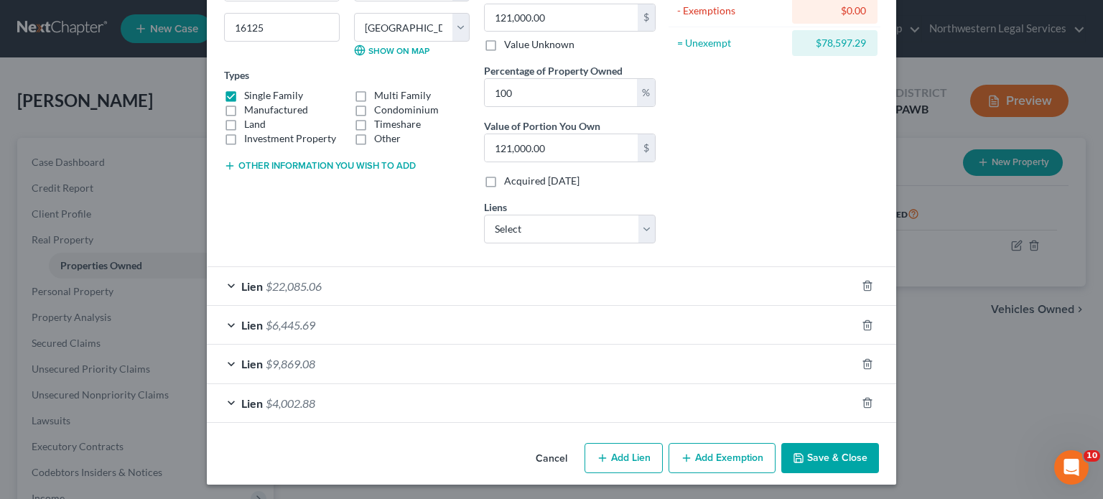
click at [547, 208] on icon "button" at bounding box center [686, 458] width 11 height 11
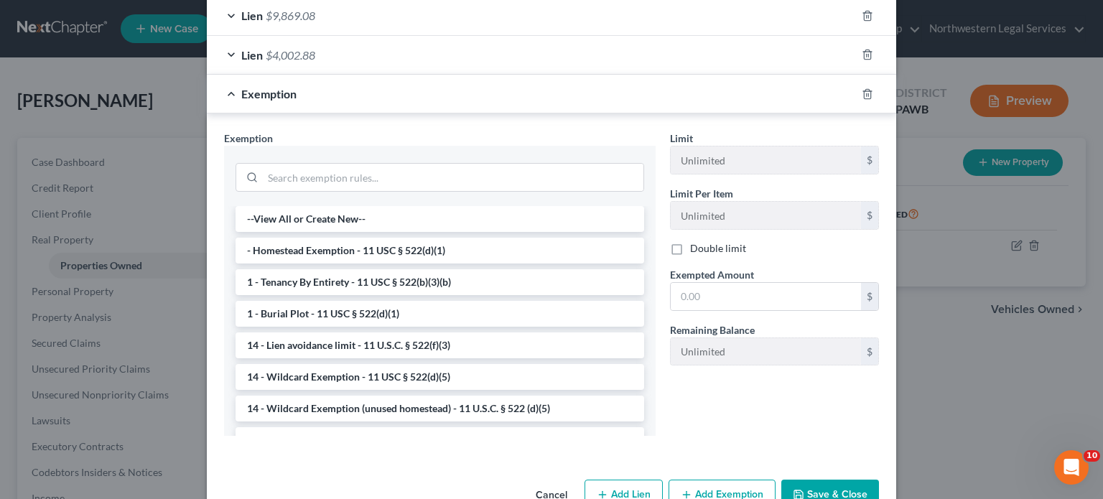
scroll to position [547, 0]
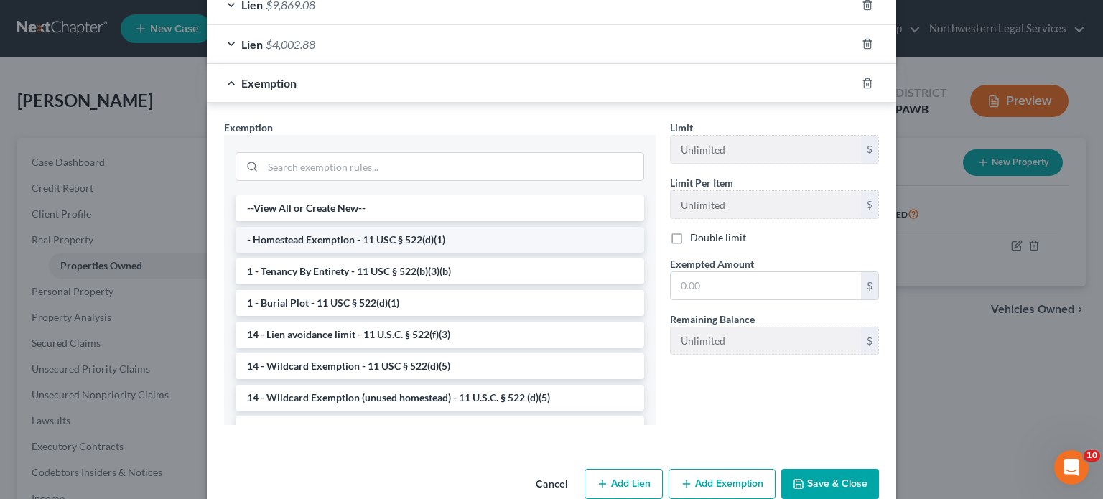
click at [337, 208] on li "- Homestead Exemption - 11 USC § 522(d)(1)" at bounding box center [440, 240] width 409 height 26
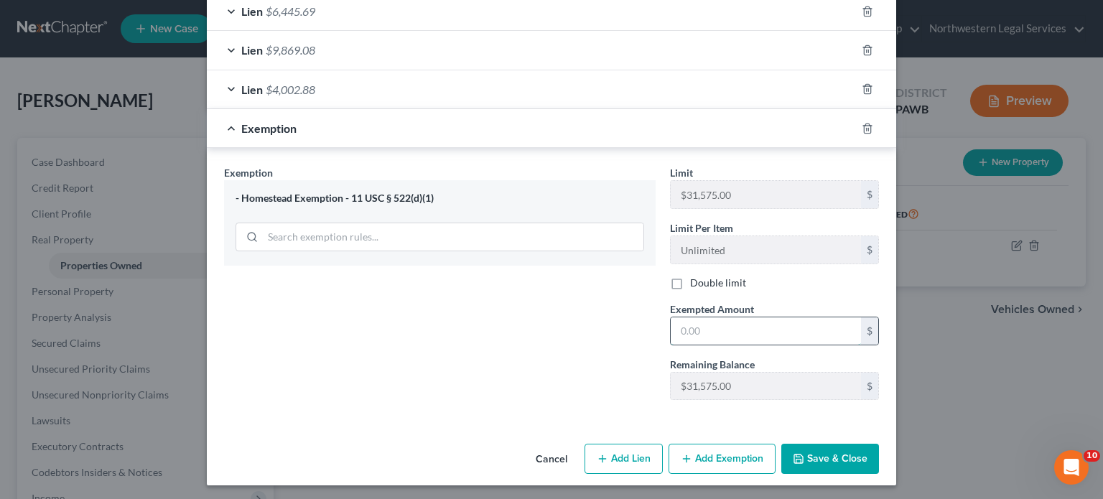
click at [547, 208] on input "text" at bounding box center [766, 330] width 190 height 27
type input "31,575.00"
click at [547, 208] on button "Save & Close" at bounding box center [831, 459] width 98 height 30
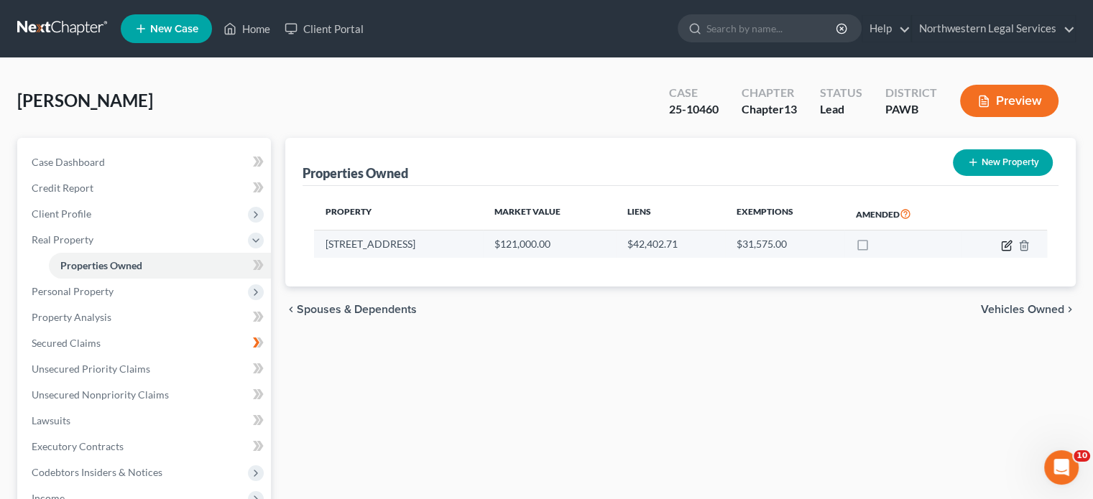
click at [547, 208] on icon "button" at bounding box center [1006, 245] width 11 height 11
select select "39"
select select "42"
select select "0"
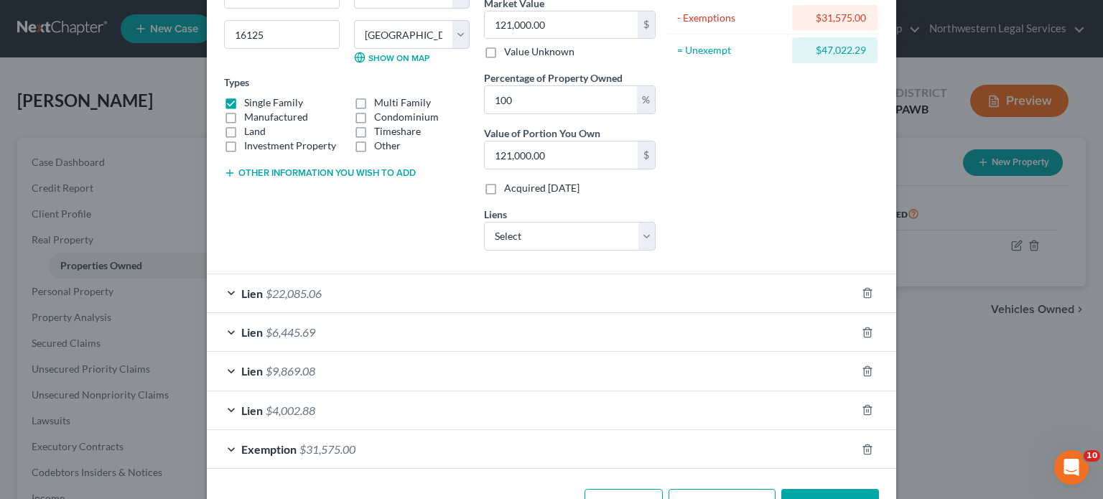
scroll to position [227, 0]
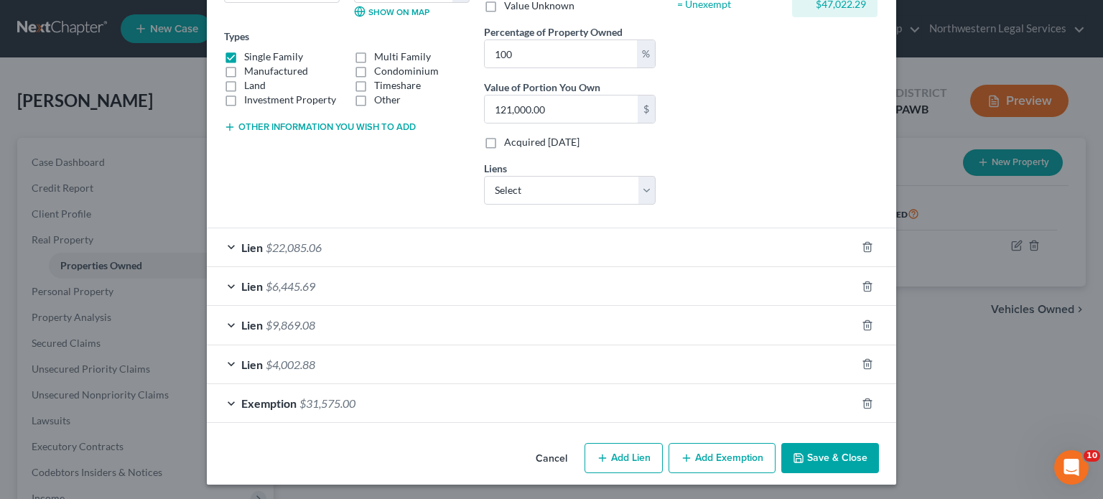
click at [547, 208] on button "Add Exemption" at bounding box center [722, 458] width 107 height 30
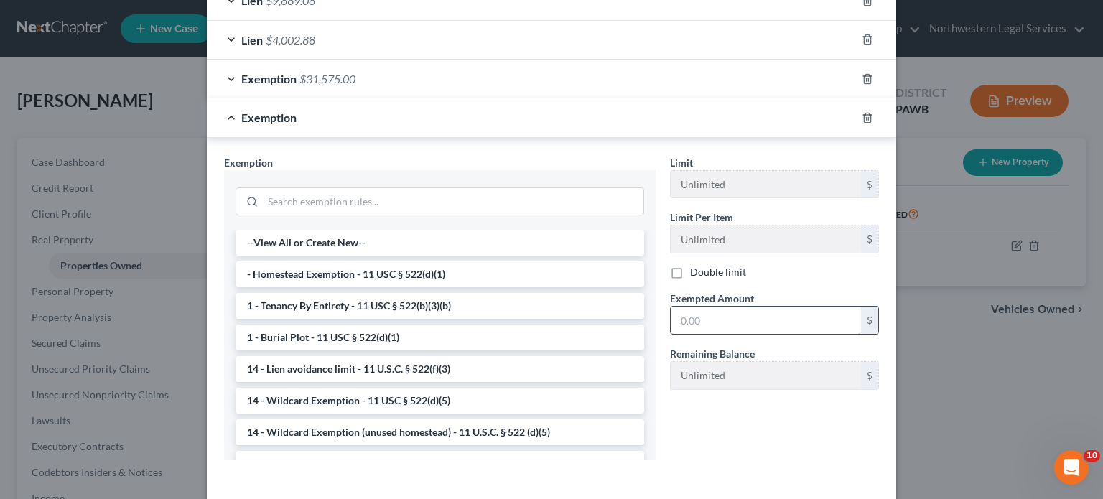
scroll to position [586, 0]
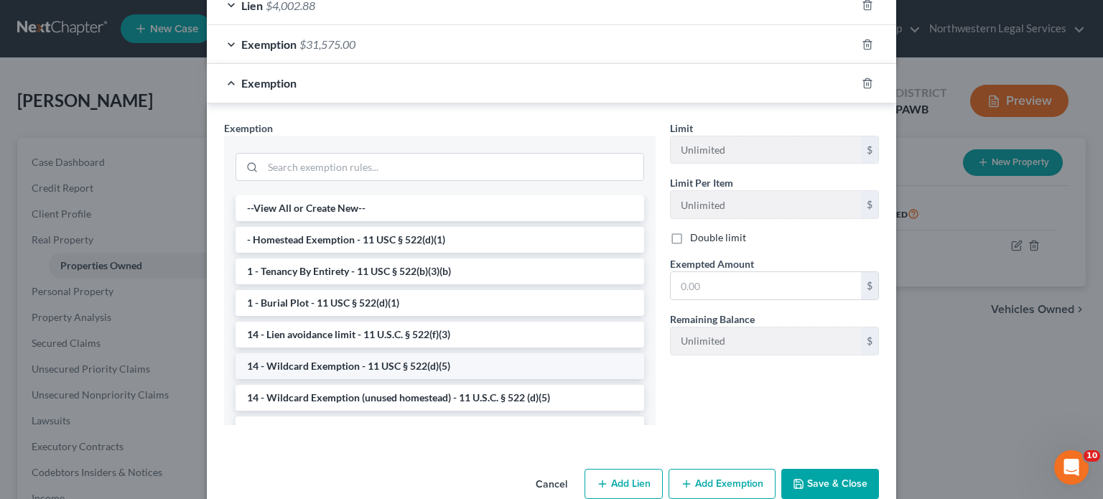
click at [279, 208] on li "14 - Wildcard Exemption - 11 USC § 522(d)(5)" at bounding box center [440, 366] width 409 height 26
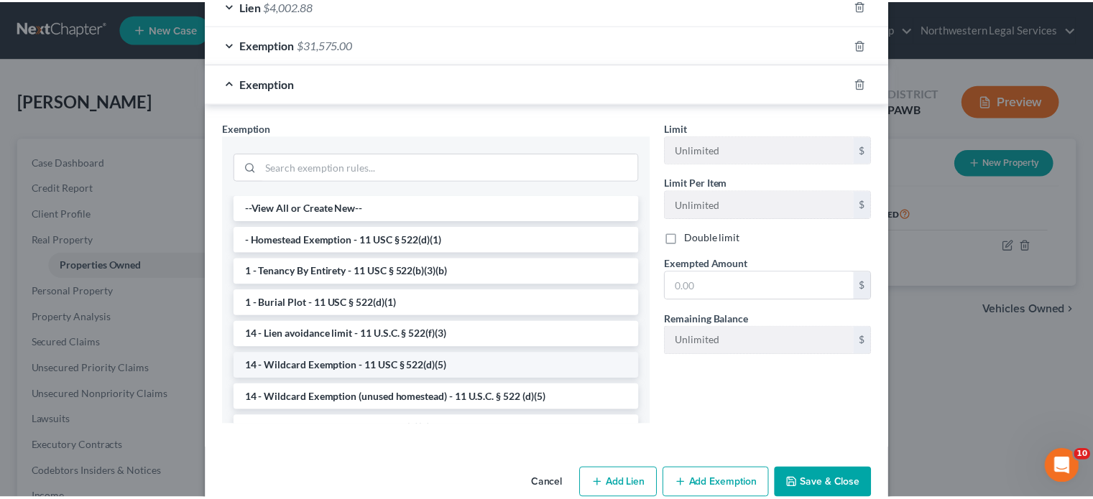
scroll to position [540, 0]
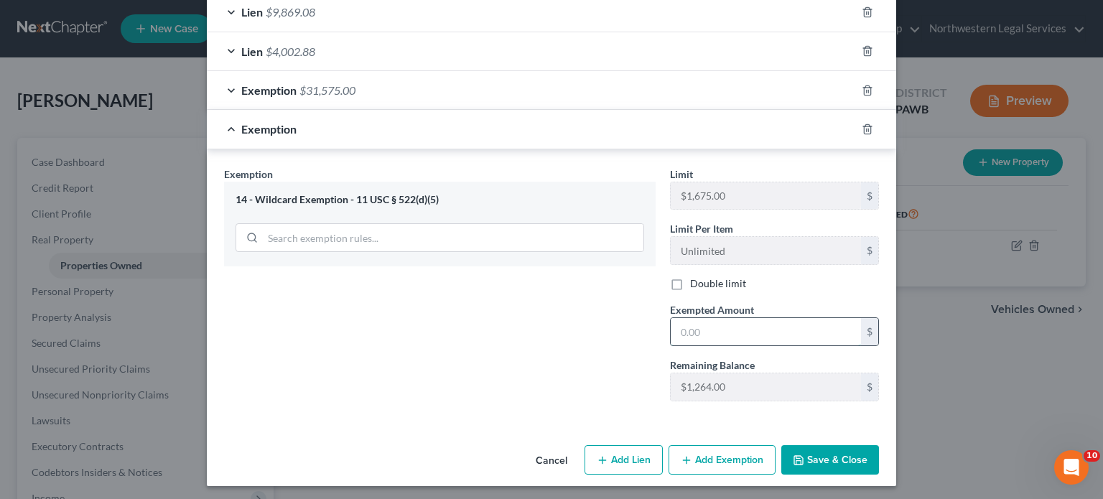
click at [547, 208] on input "text" at bounding box center [766, 331] width 190 height 27
type input "1,675.00"
click at [547, 208] on div "Exemption Set must be selected for CA. Exemption * 14 - Wildcard Exemption - 11…" at bounding box center [440, 290] width 446 height 246
click at [547, 208] on input "text" at bounding box center [766, 331] width 190 height 27
type input "1"
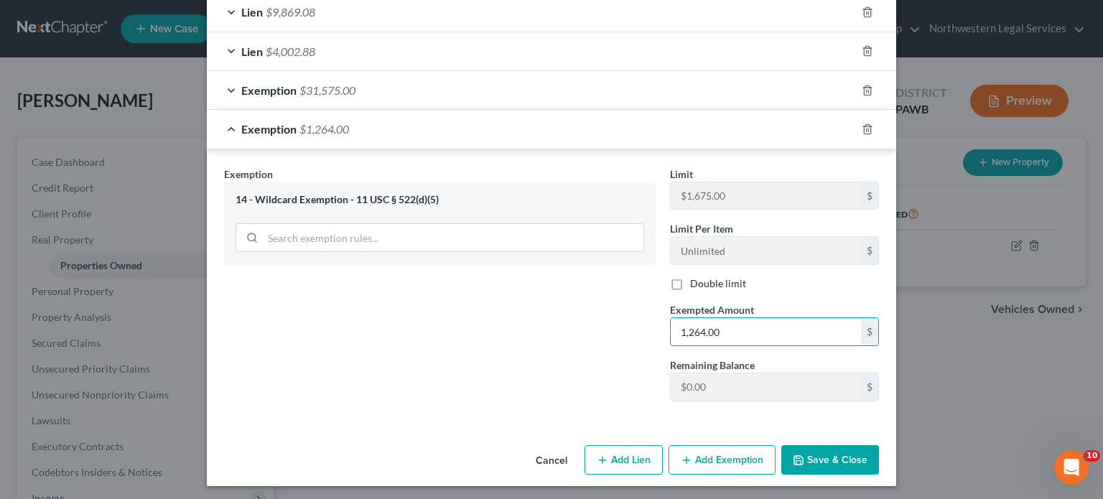
type input "1,264.00"
click at [547, 208] on div "Exemption Set must be selected for CA. Exemption * 14 - Wildcard Exemption - 11…" at bounding box center [440, 290] width 446 height 246
click at [547, 208] on button "Save & Close" at bounding box center [831, 460] width 98 height 30
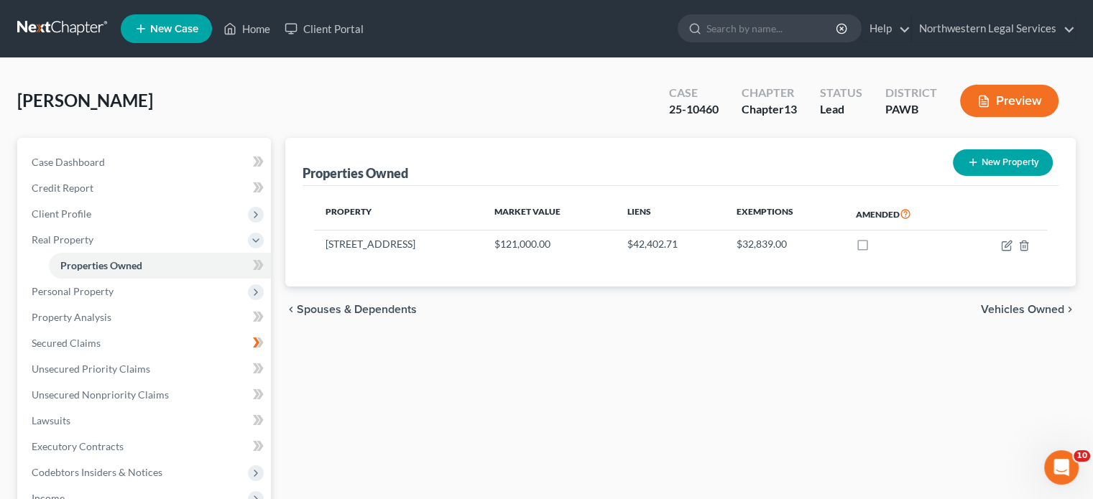
click at [547, 208] on span "Vehicles Owned" at bounding box center [1022, 309] width 83 height 11
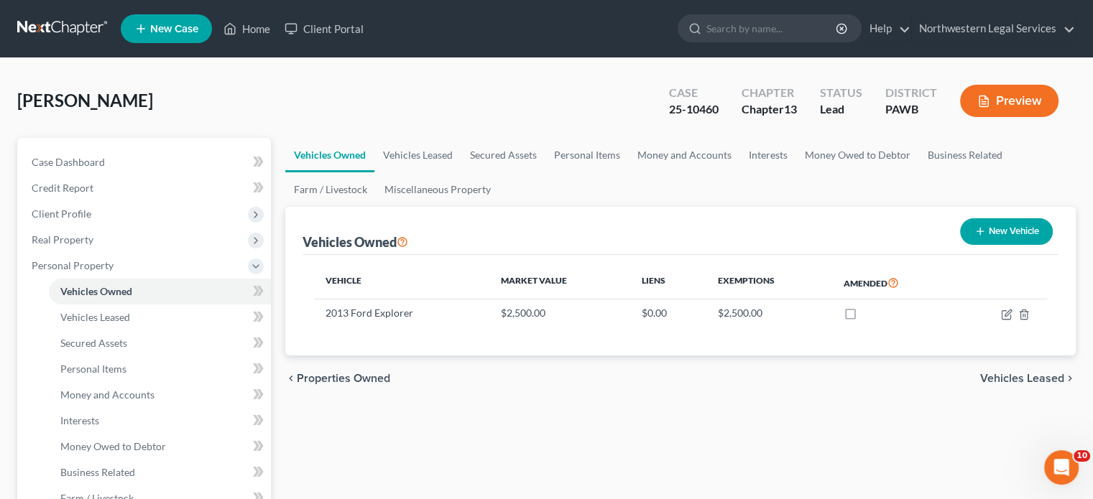
click at [547, 208] on span "Vehicles Leased" at bounding box center [1022, 378] width 84 height 11
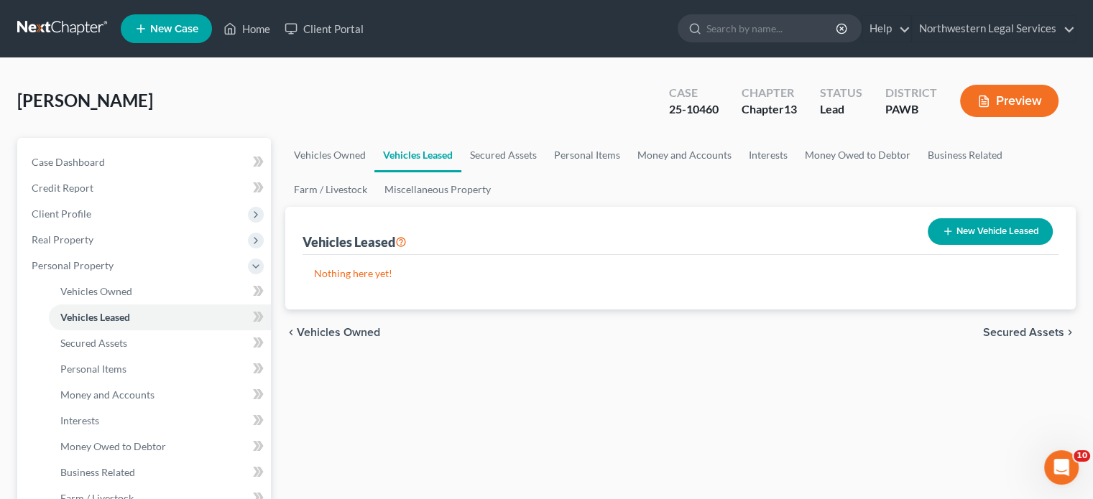
click at [547, 208] on span "Secured Assets" at bounding box center [1023, 332] width 81 height 11
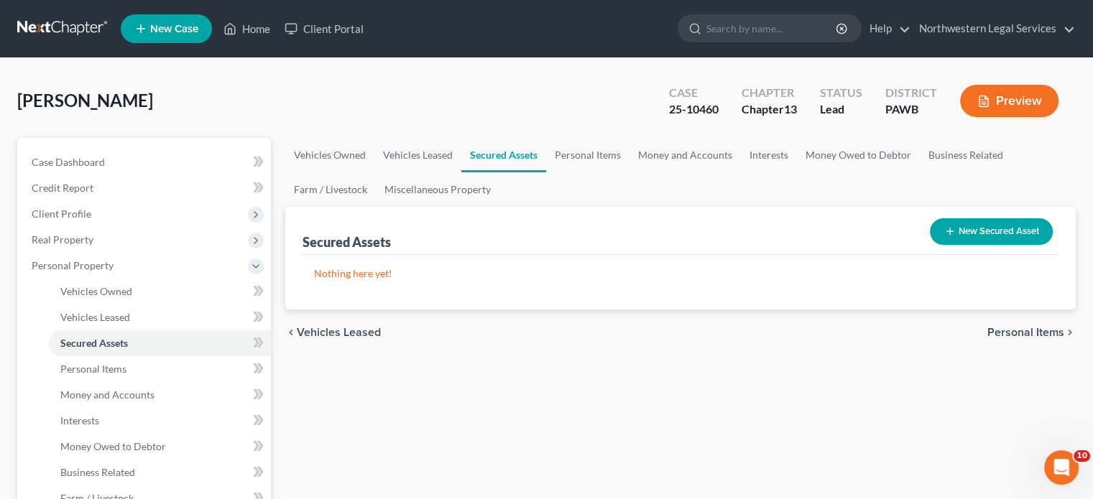
click at [547, 208] on span "Personal Items" at bounding box center [1025, 332] width 77 height 11
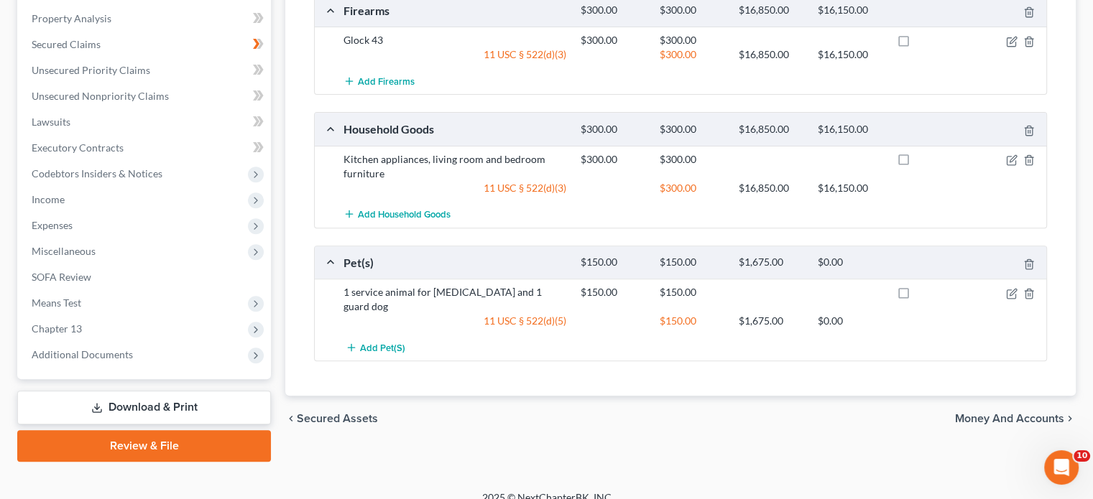
scroll to position [547, 0]
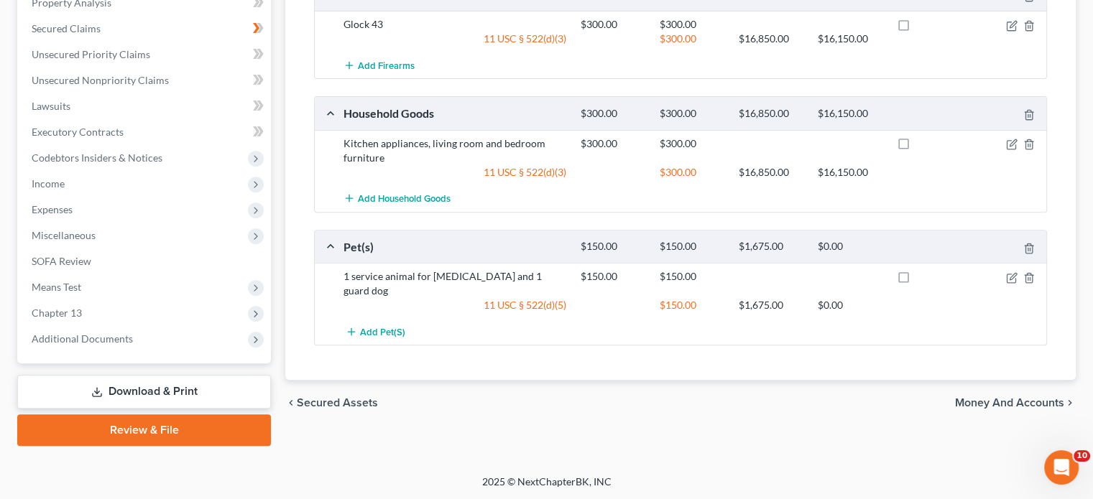
drag, startPoint x: 1020, startPoint y: 386, endPoint x: 1011, endPoint y: 379, distance: 11.8
click at [547, 208] on span "Money and Accounts" at bounding box center [1009, 402] width 109 height 11
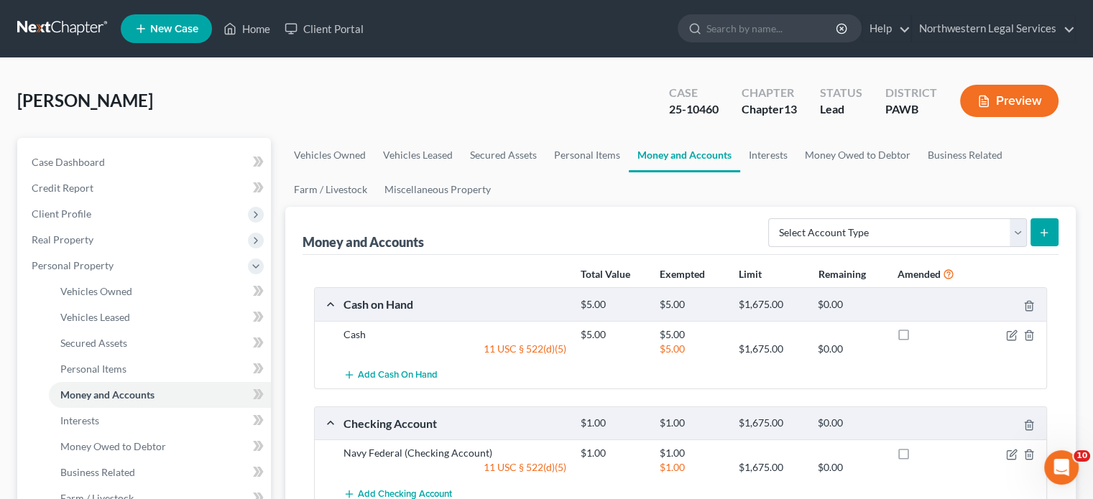
scroll to position [431, 0]
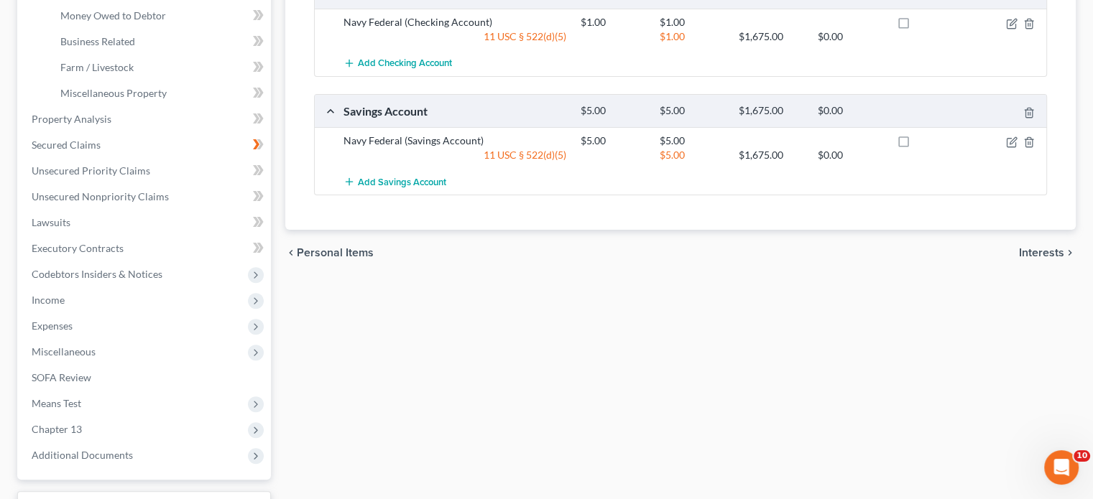
click at [547, 208] on span "Interests" at bounding box center [1041, 252] width 45 height 11
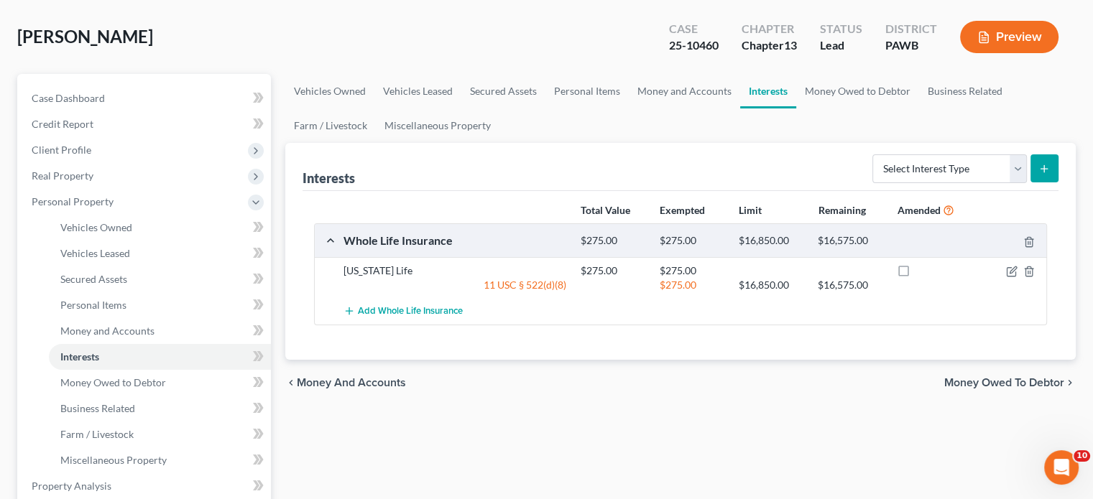
scroll to position [215, 0]
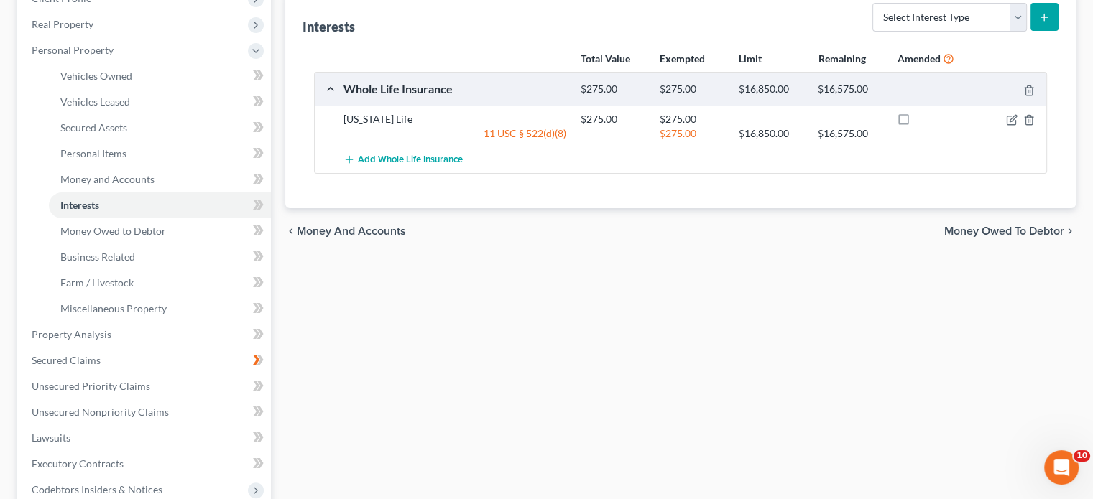
click at [547, 208] on span "Money Owed to Debtor" at bounding box center [1004, 231] width 120 height 11
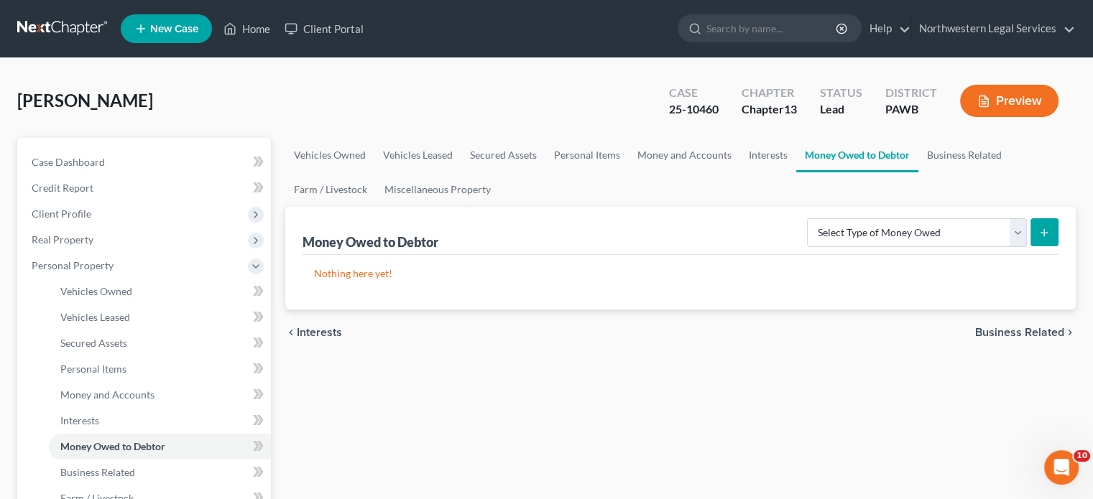
click at [547, 208] on span "Business Related" at bounding box center [1019, 332] width 89 height 11
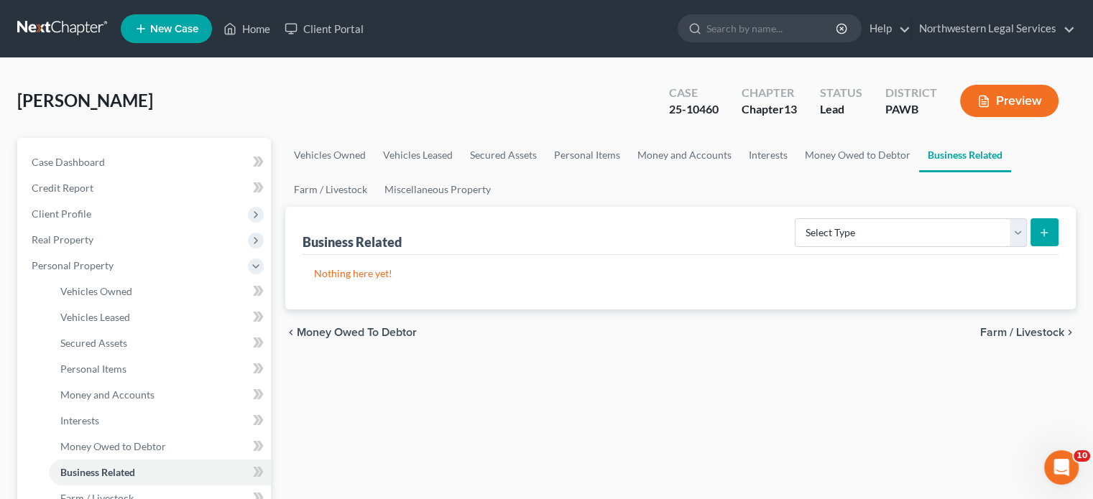
click at [547, 208] on span "Farm / Livestock" at bounding box center [1022, 332] width 84 height 11
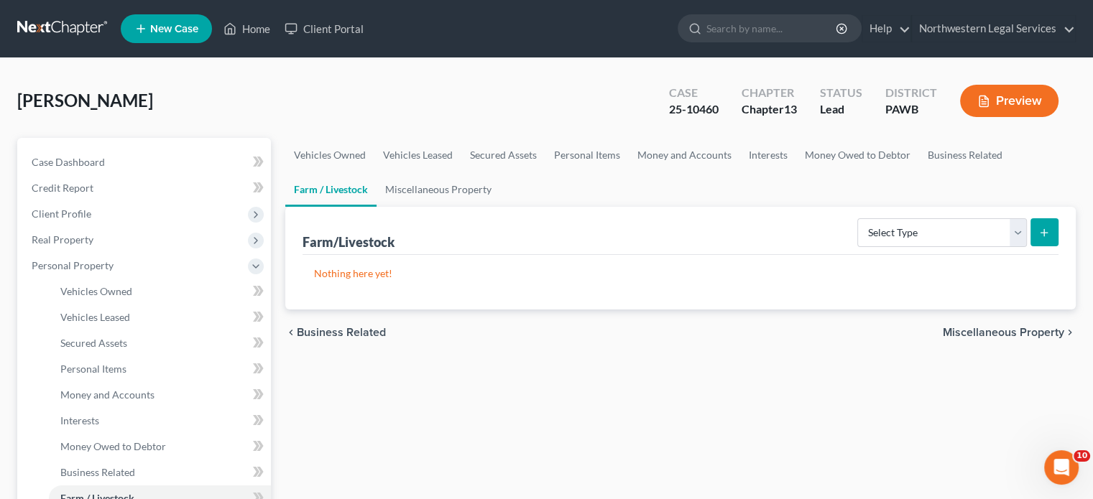
click at [547, 208] on span "Miscellaneous Property" at bounding box center [1002, 332] width 121 height 11
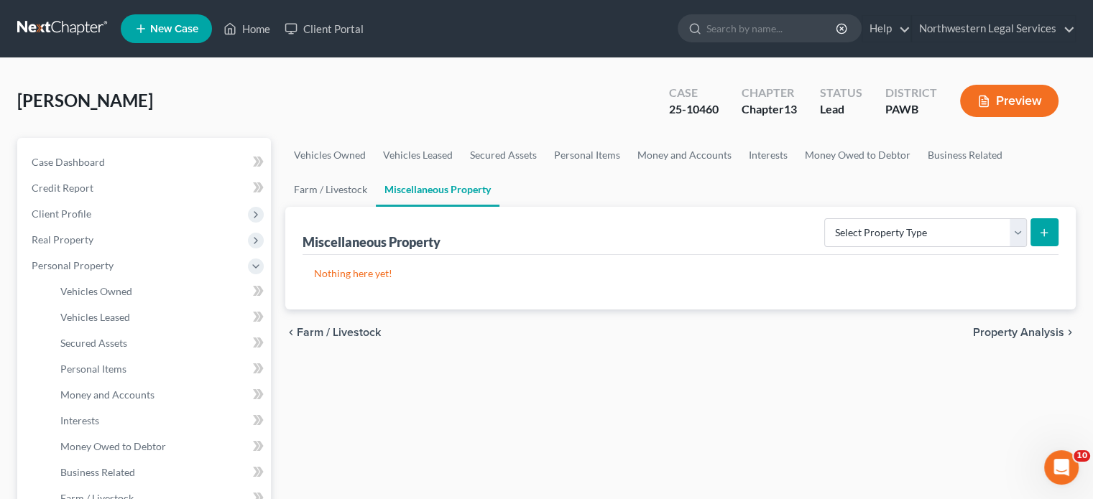
click at [547, 208] on span "Property Analysis" at bounding box center [1018, 332] width 91 height 11
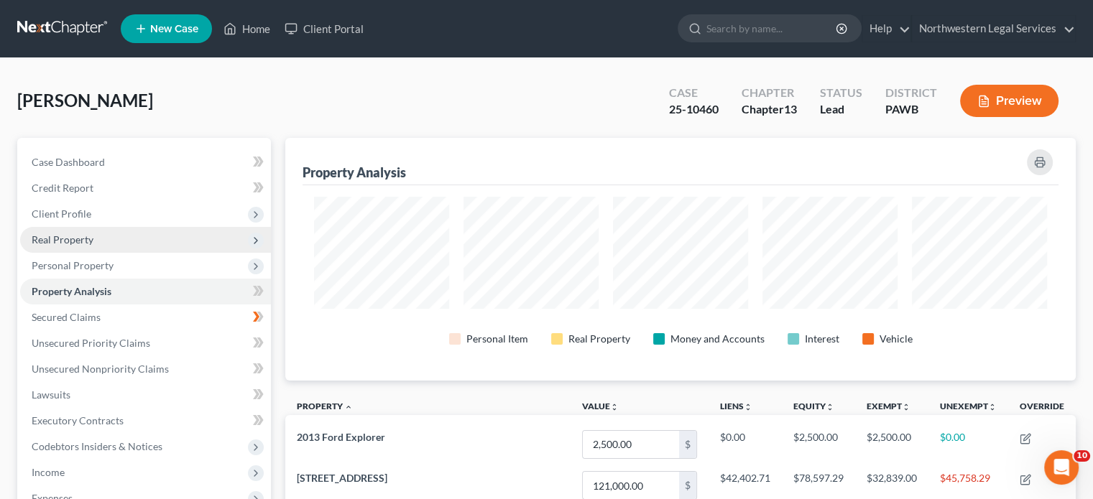
click at [68, 208] on span "Real Property" at bounding box center [63, 239] width 62 height 12
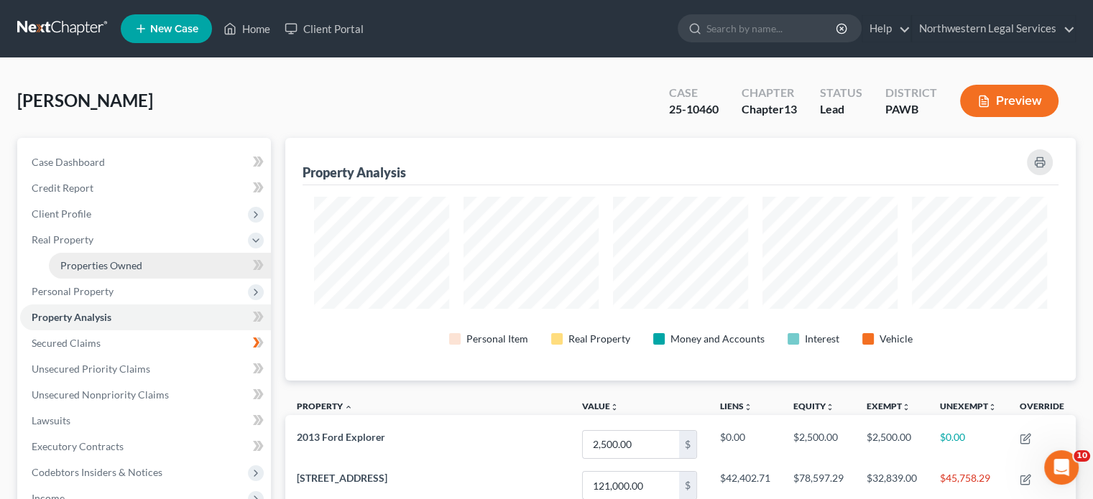
click at [91, 208] on span "Properties Owned" at bounding box center [101, 265] width 82 height 12
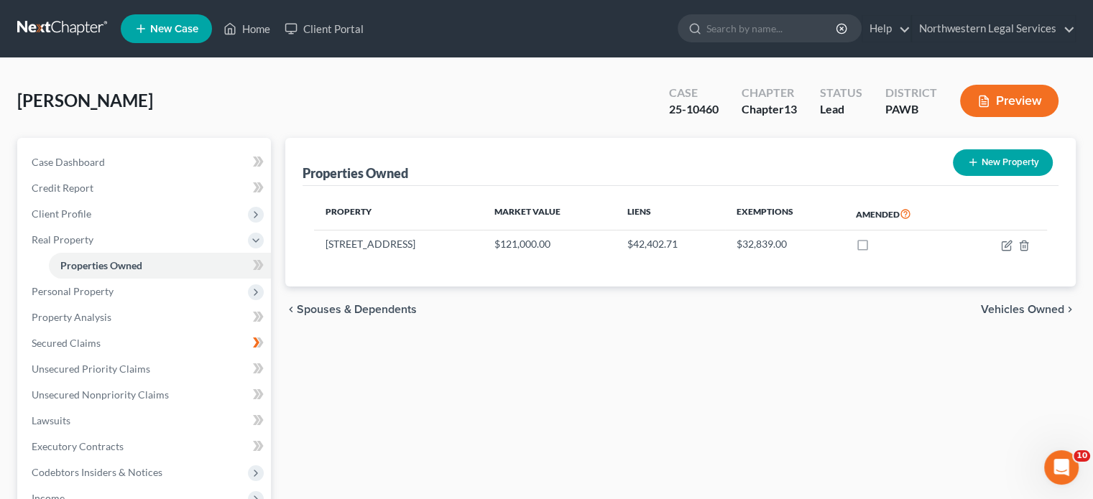
click at [547, 208] on span "Vehicles Owned" at bounding box center [1022, 309] width 83 height 11
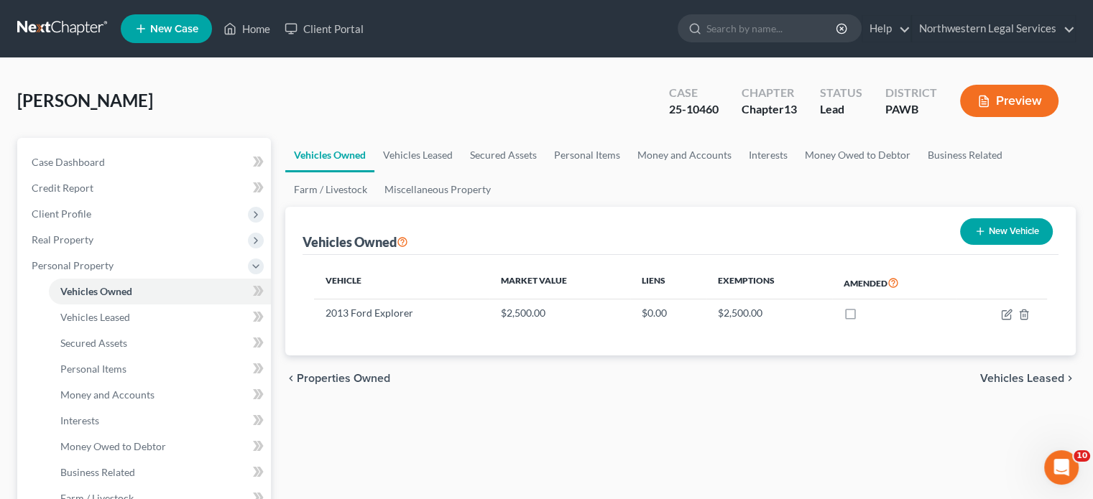
click at [547, 208] on span "Vehicles Leased" at bounding box center [1022, 378] width 84 height 11
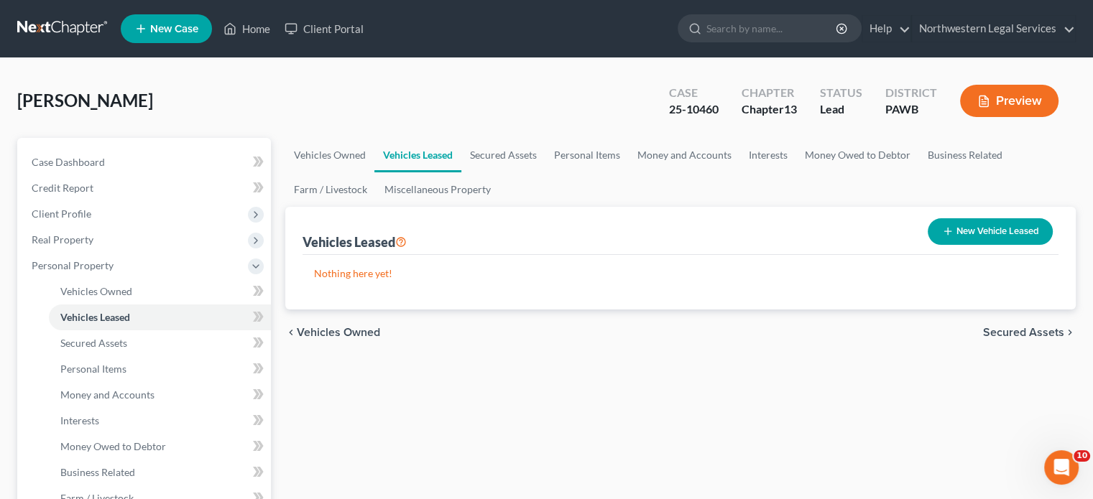
click at [547, 208] on span "Secured Assets" at bounding box center [1023, 332] width 81 height 11
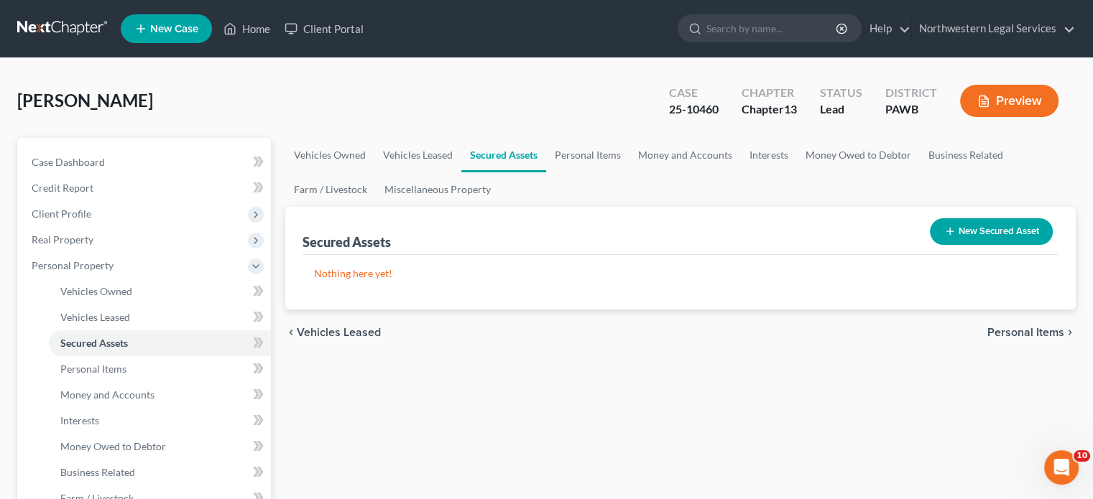
click at [547, 208] on span "Personal Items" at bounding box center [1025, 332] width 77 height 11
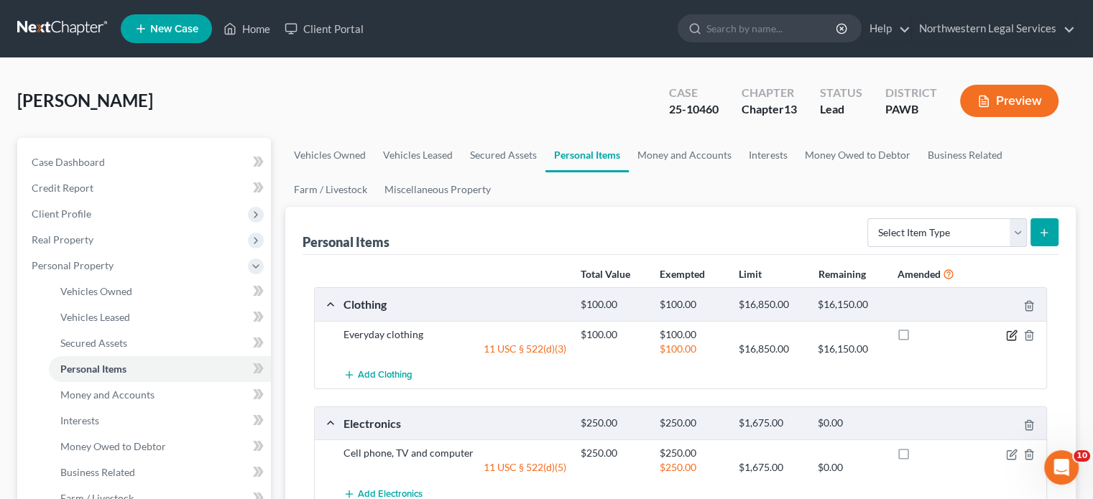
click at [547, 208] on icon "button" at bounding box center [1011, 335] width 11 height 11
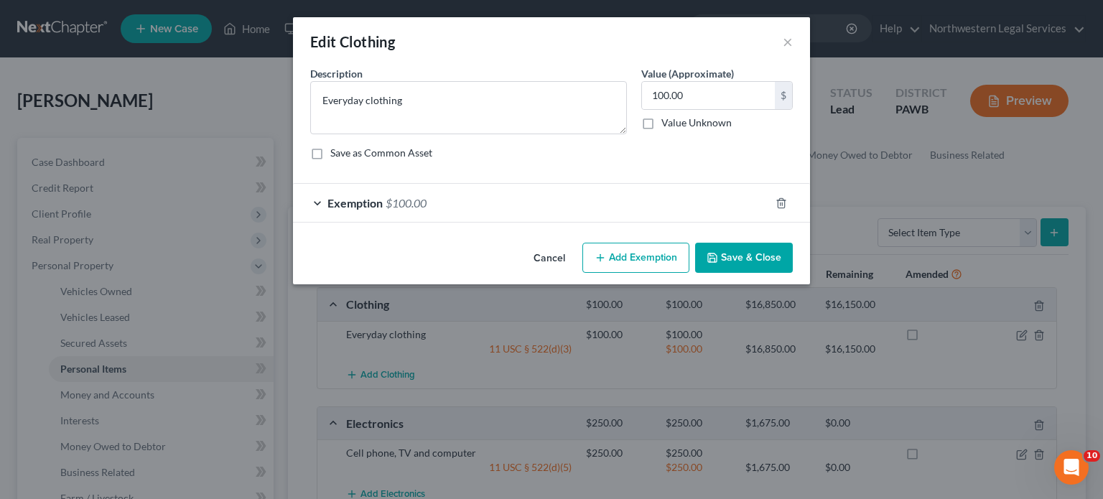
click at [315, 199] on div "Exemption $100.00" at bounding box center [531, 203] width 477 height 38
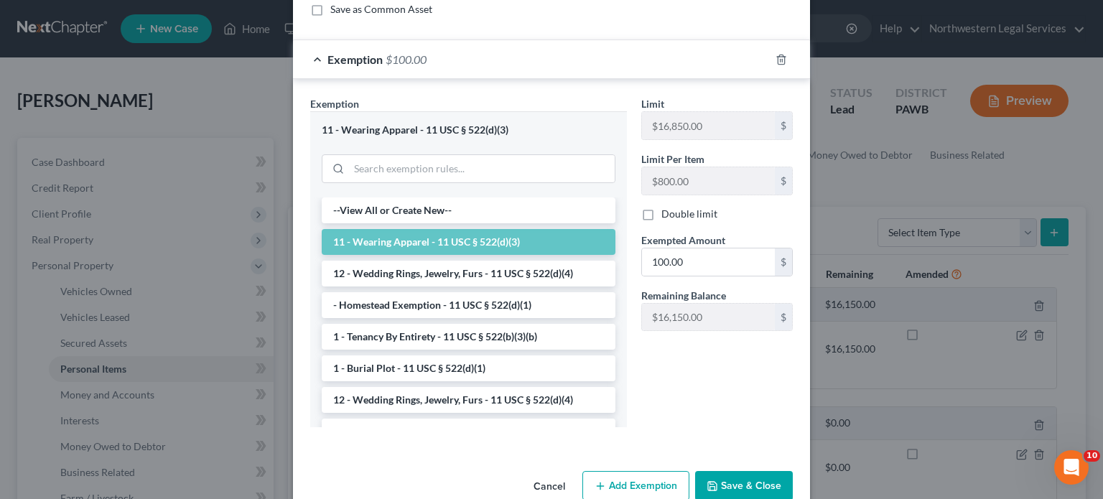
click at [537, 208] on button "Cancel" at bounding box center [549, 487] width 55 height 29
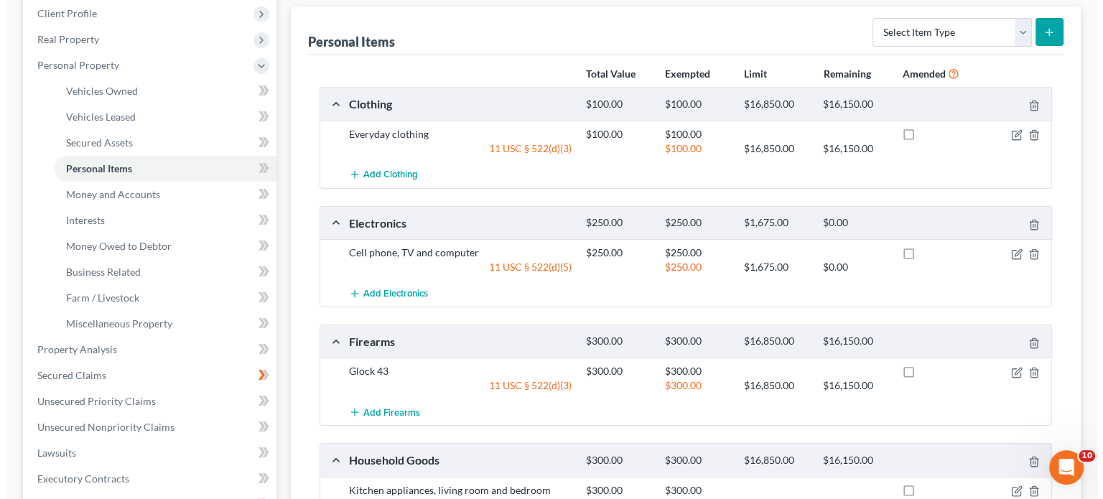
scroll to position [215, 0]
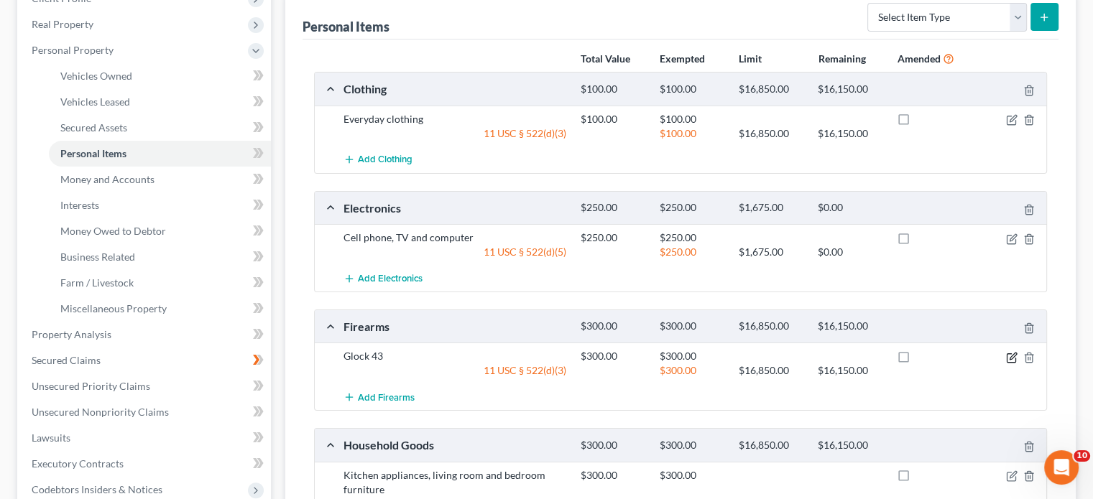
click at [547, 208] on icon "button" at bounding box center [1011, 357] width 11 height 11
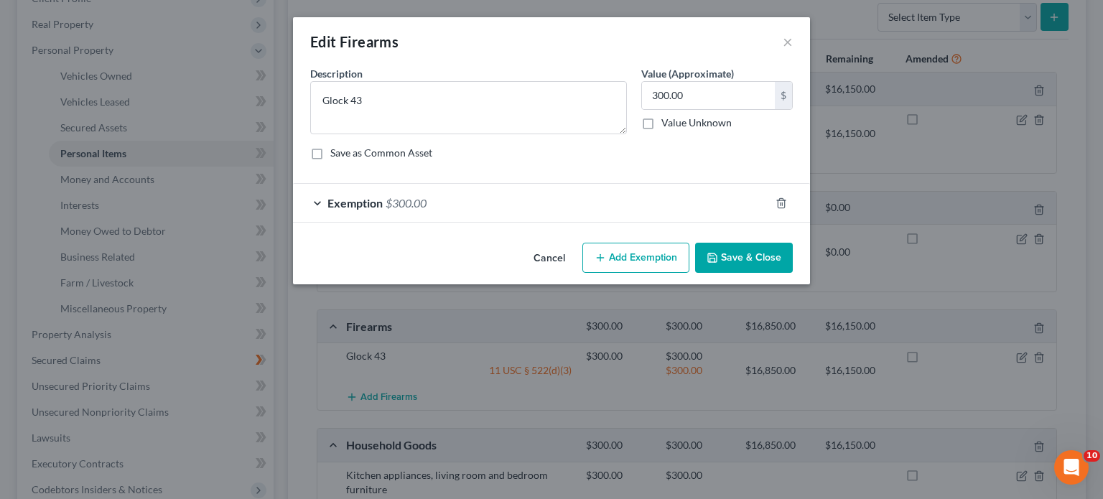
click at [317, 197] on div "Exemption $300.00" at bounding box center [531, 203] width 477 height 38
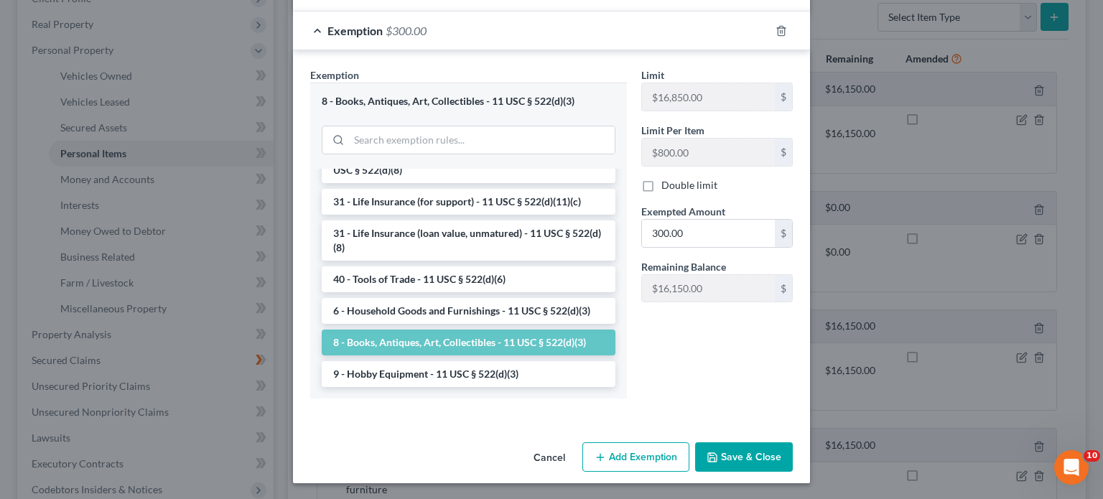
scroll to position [1155, 0]
click at [480, 208] on li "9 - Hobby Equipment - 11 USC § 522(d)(3)" at bounding box center [469, 374] width 294 height 26
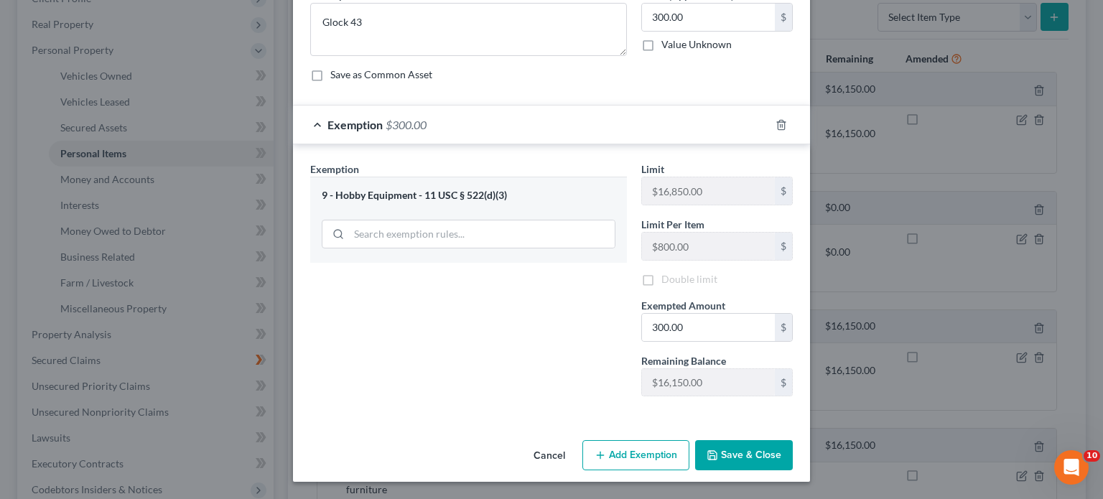
scroll to position [76, 0]
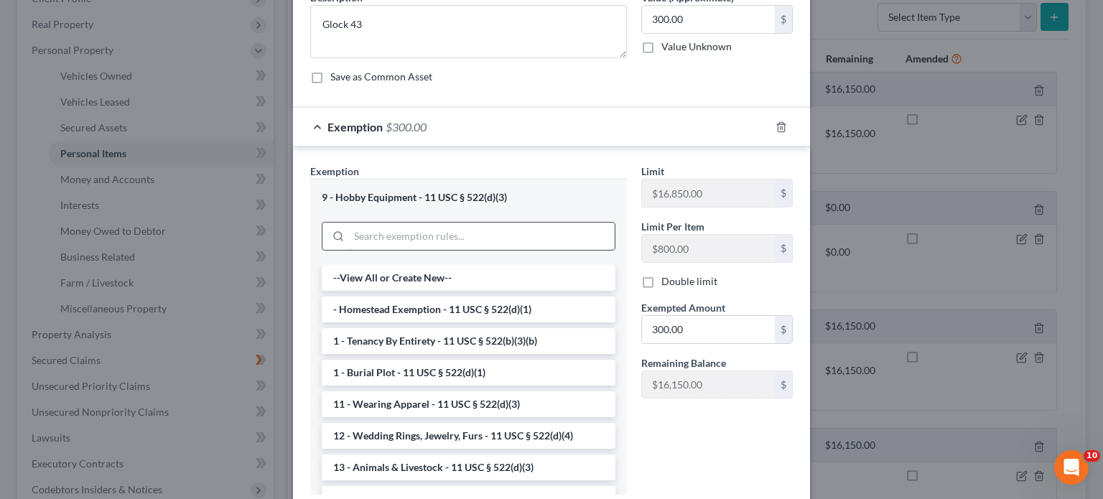
click at [412, 208] on div "9 - Hobby Equipment - 11 USC § 522(d)(3) --View All or Create New-- - Homestead…" at bounding box center [468, 336] width 317 height 315
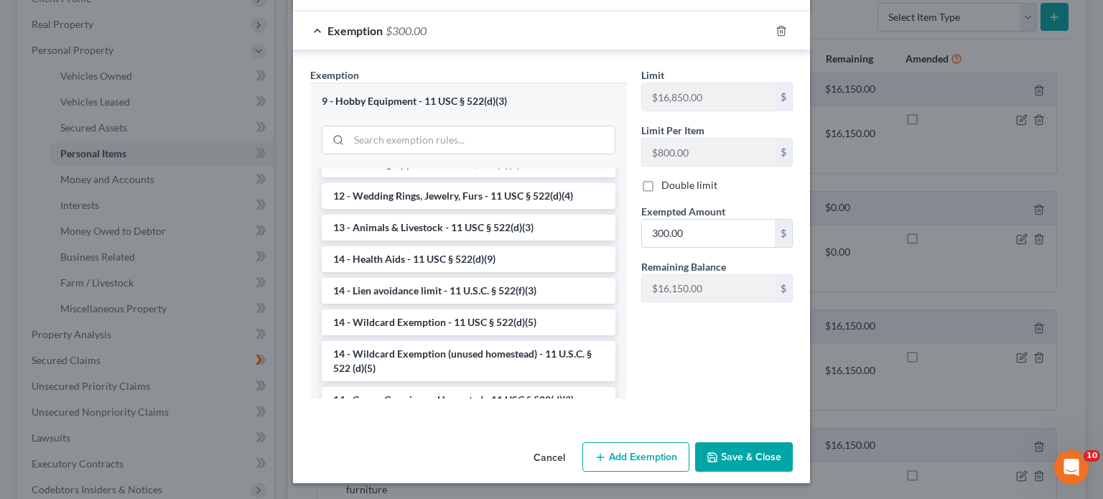
scroll to position [215, 0]
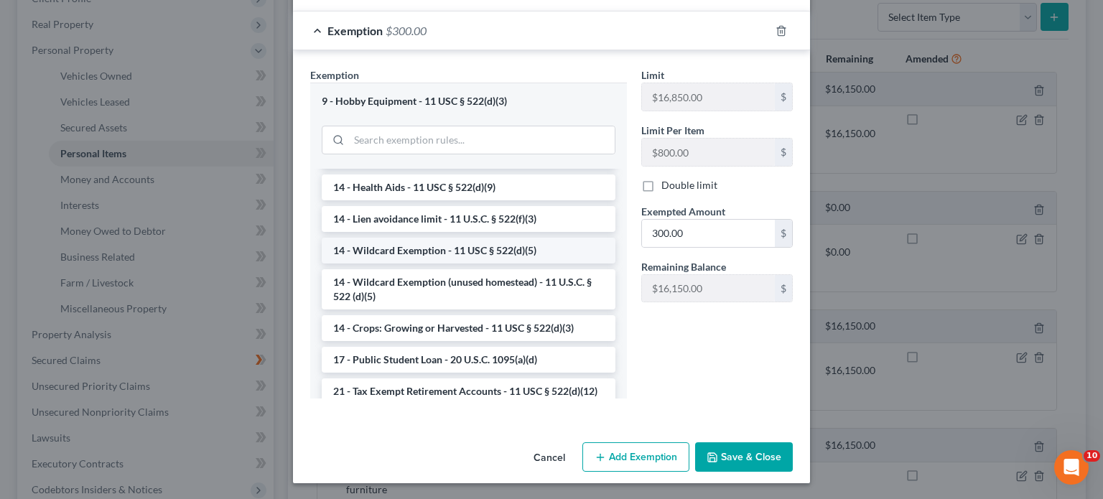
click at [440, 208] on li "14 - Wildcard Exemption - 11 USC § 522(d)(5)" at bounding box center [469, 251] width 294 height 26
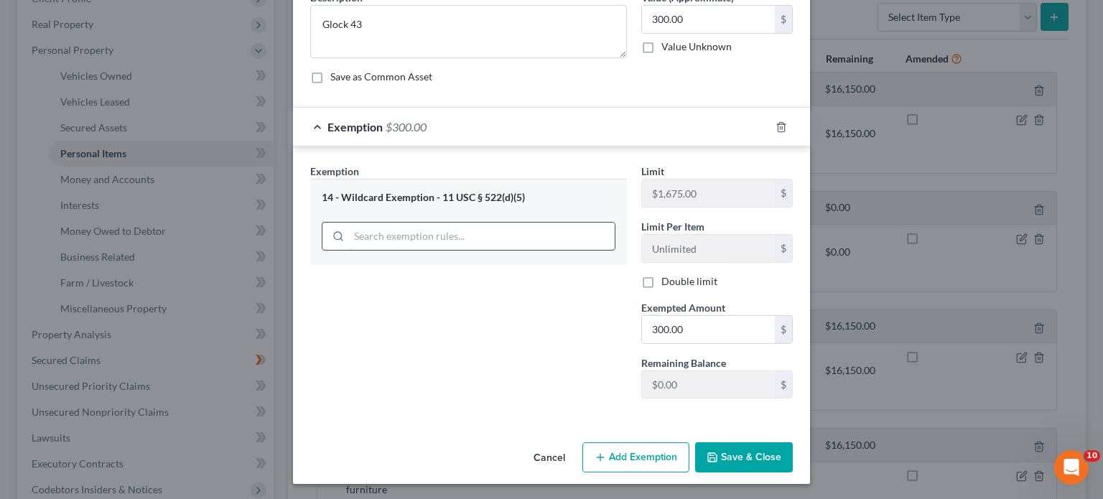
scroll to position [172, 0]
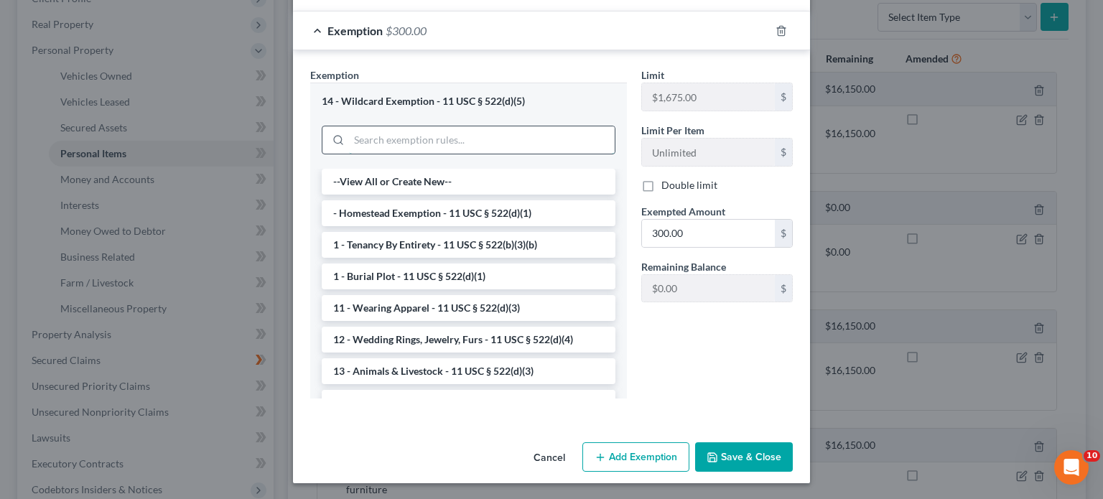
click at [438, 208] on div "14 - Wildcard Exemption - 11 USC § 522(d)(5) --View All or Create New-- - Homes…" at bounding box center [468, 240] width 317 height 315
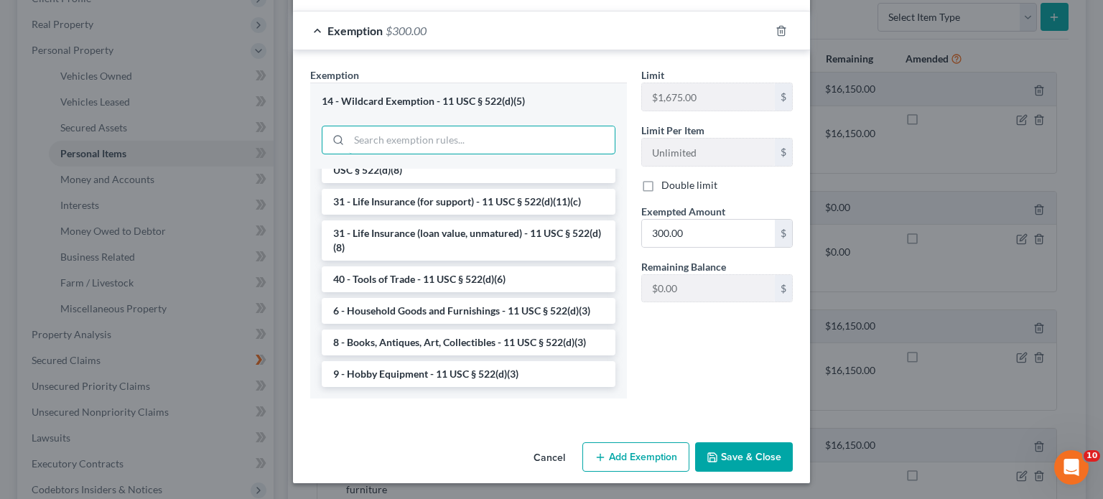
scroll to position [1155, 0]
click at [435, 208] on li "8 - Books, Antiques, Art, Collectibles - 11 USC § 522(d)(3)" at bounding box center [469, 343] width 294 height 26
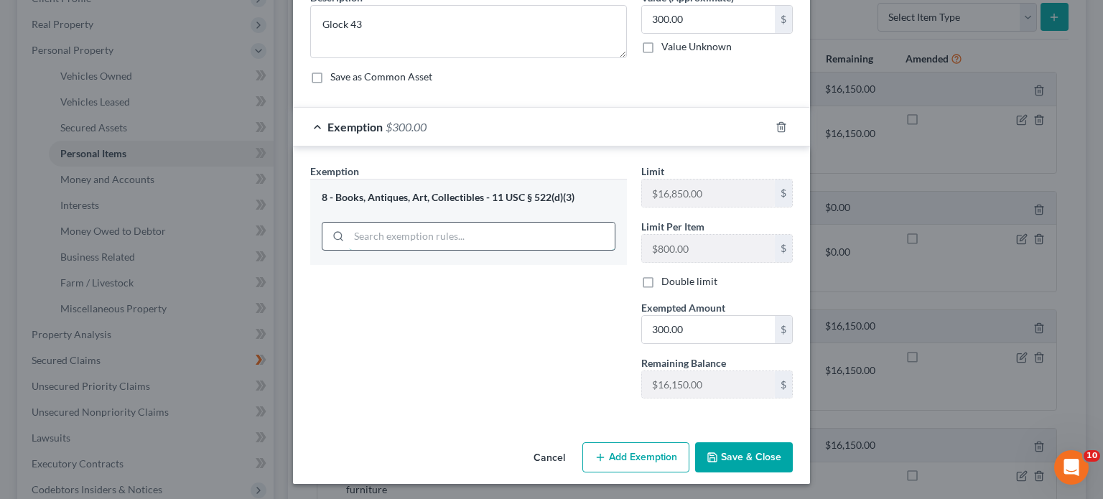
scroll to position [172, 0]
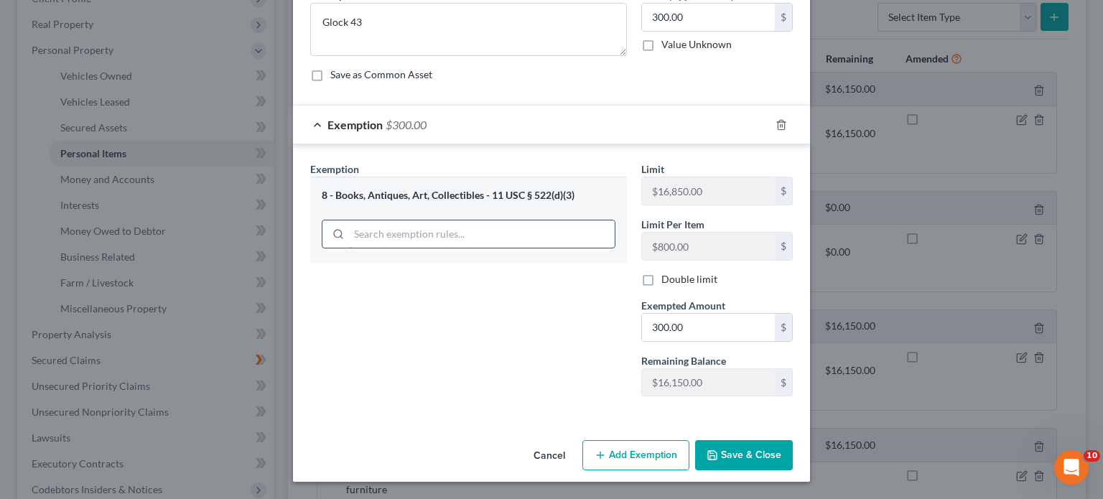
click at [435, 208] on div "8 - Books, Antiques, Art, Collectibles - 11 USC § 522(d)(3)" at bounding box center [468, 219] width 317 height 85
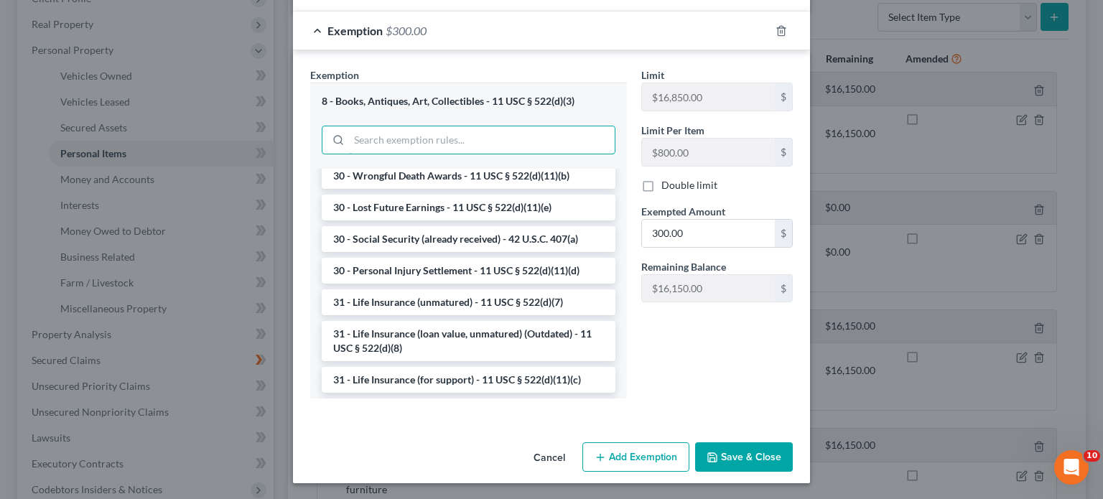
scroll to position [1155, 0]
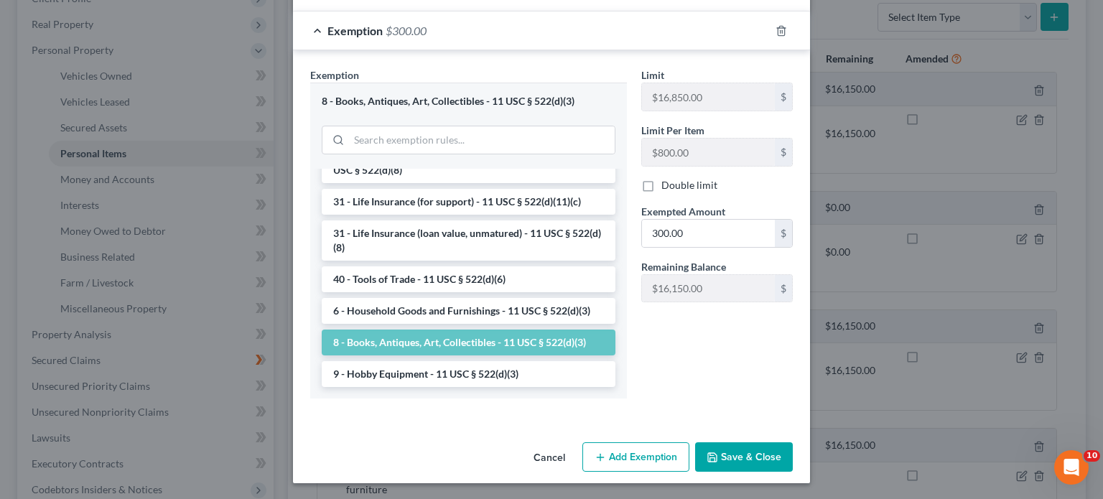
click at [547, 208] on button "Save & Close" at bounding box center [744, 457] width 98 height 30
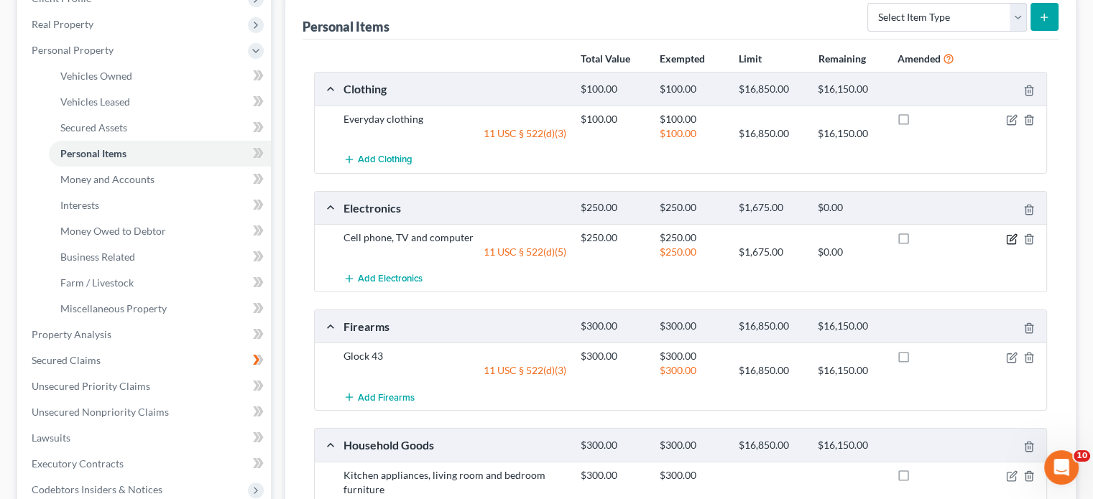
click at [547, 208] on icon "button" at bounding box center [1011, 238] width 11 height 11
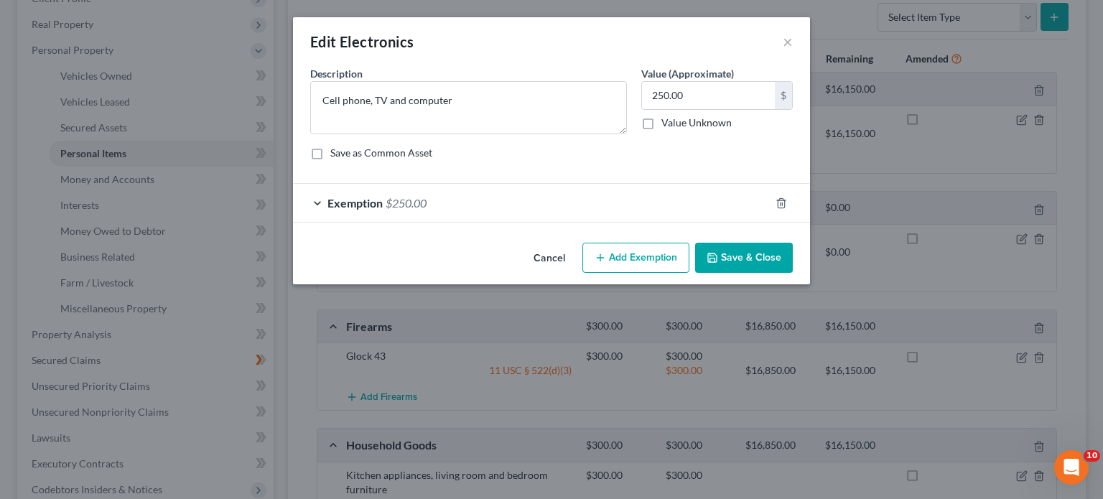
click at [317, 198] on div "Exemption $250.00" at bounding box center [531, 203] width 477 height 38
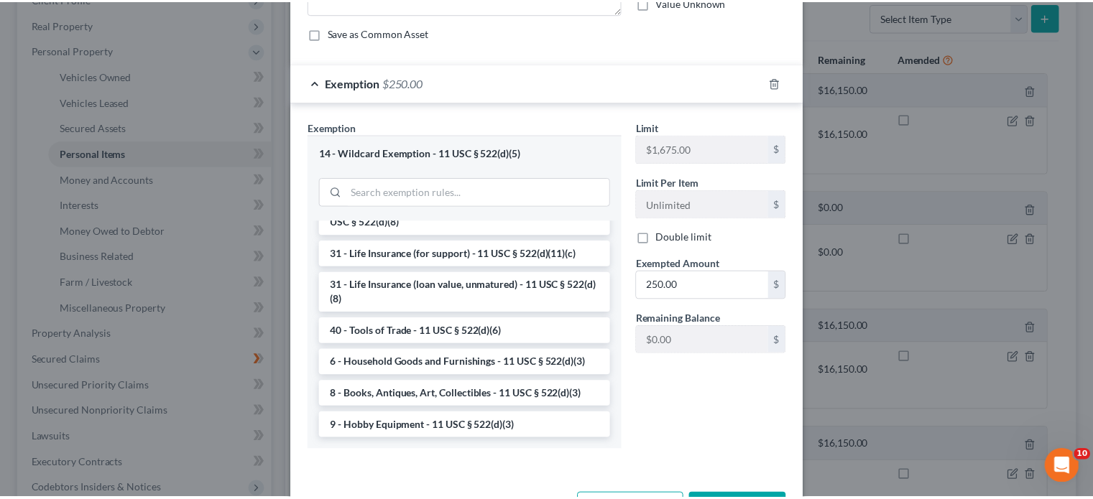
scroll to position [172, 0]
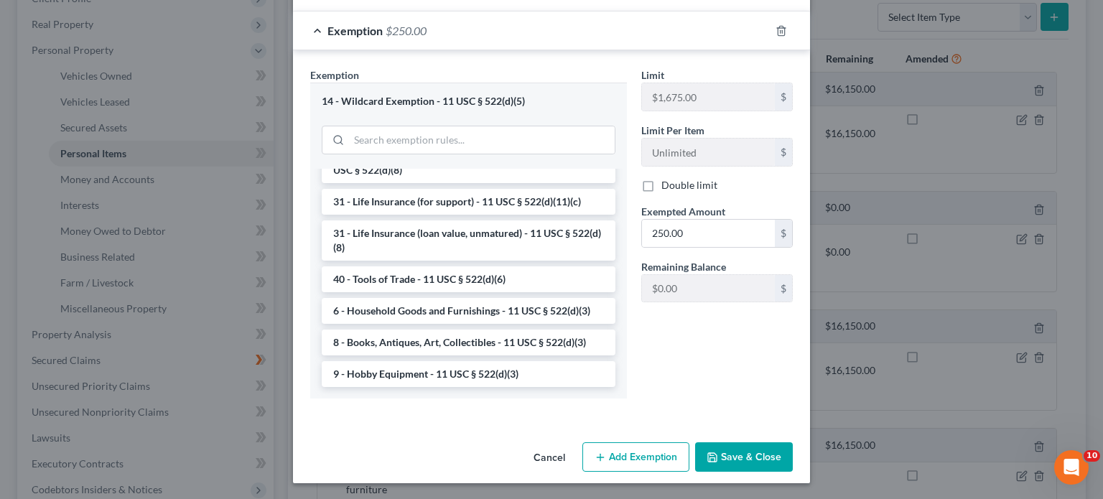
click at [547, 208] on button "Cancel" at bounding box center [549, 458] width 55 height 29
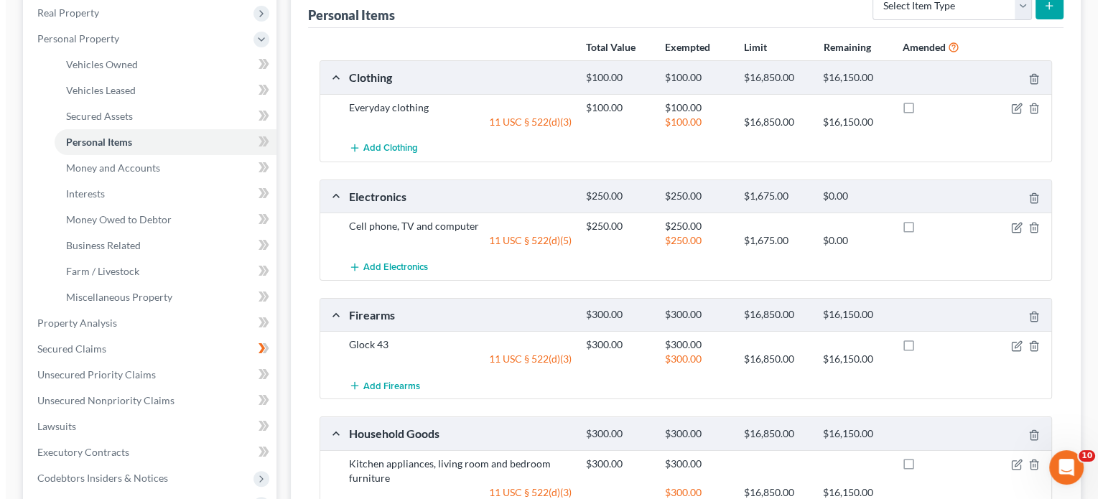
scroll to position [188, 0]
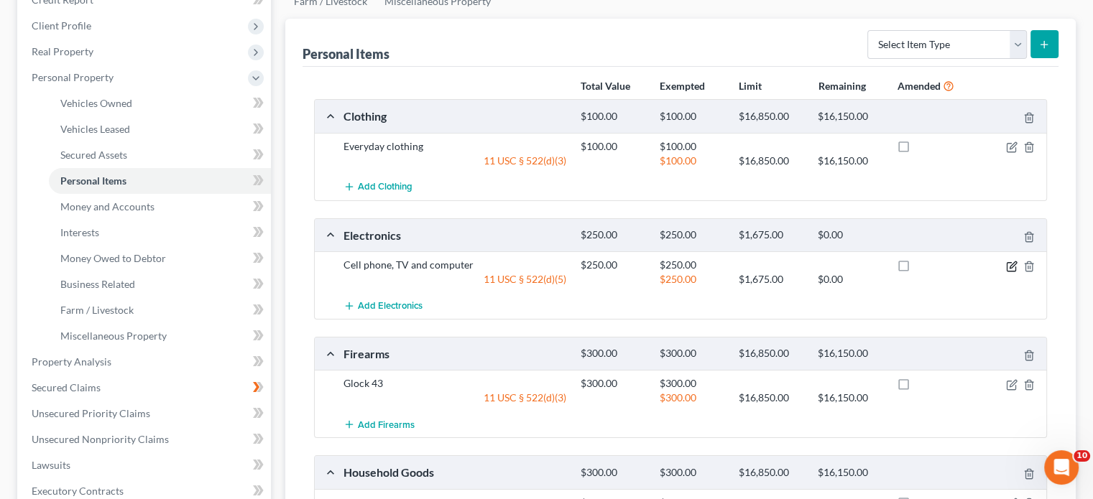
click at [547, 208] on icon "button" at bounding box center [1011, 266] width 11 height 11
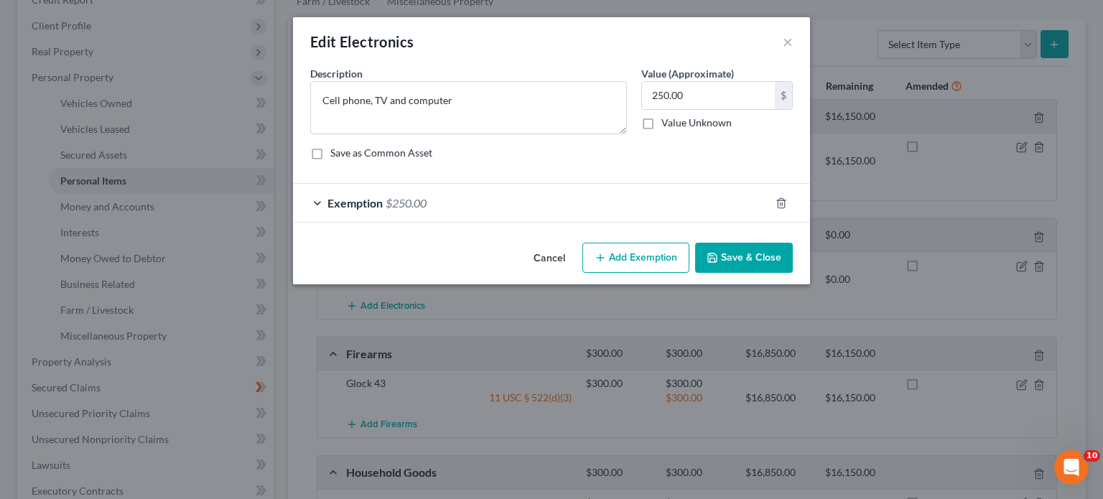
click at [315, 200] on div "Exemption $250.00" at bounding box center [531, 203] width 477 height 38
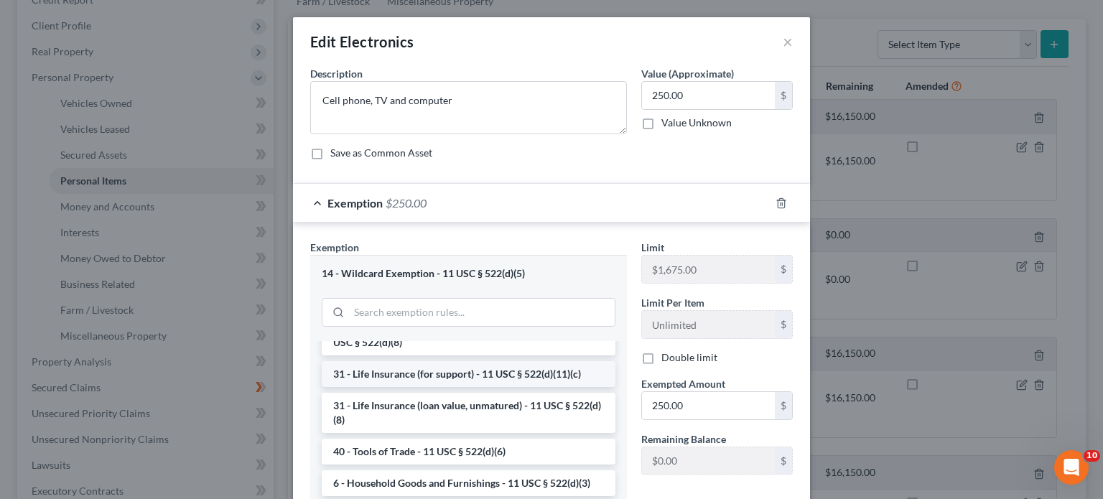
scroll to position [1155, 0]
click at [413, 208] on li "6 - Household Goods and Furnishings - 11 USC § 522(d)(3)" at bounding box center [469, 483] width 294 height 26
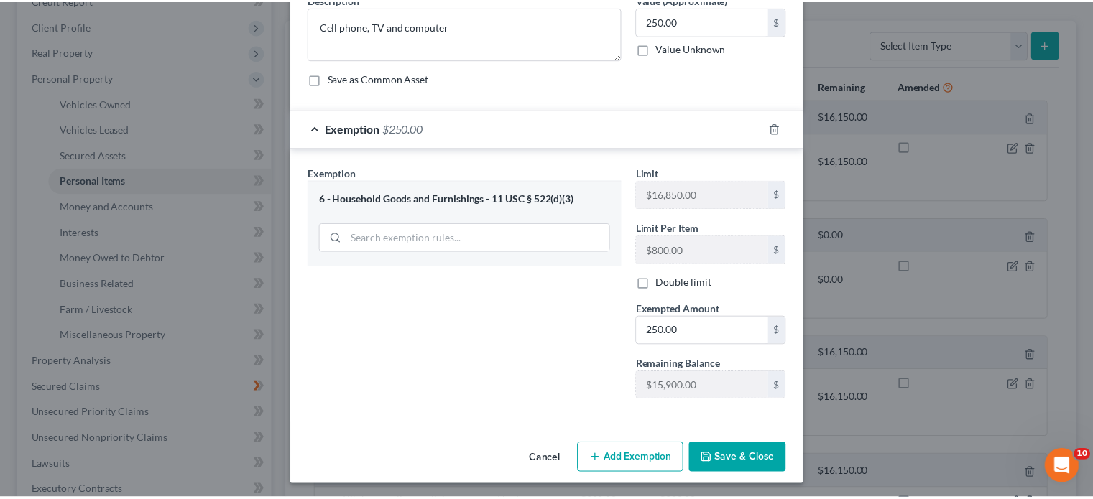
scroll to position [76, 0]
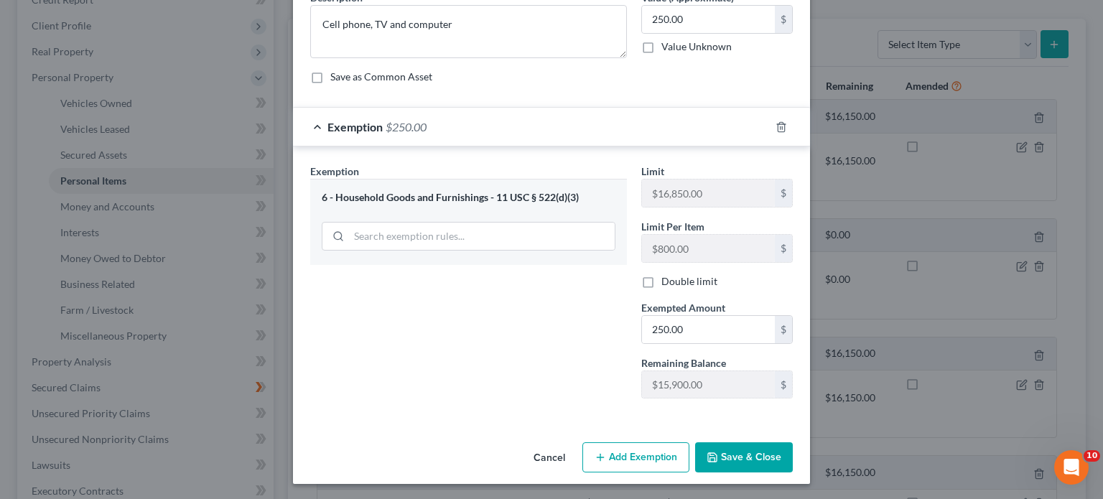
click at [547, 208] on button "Save & Close" at bounding box center [744, 457] width 98 height 30
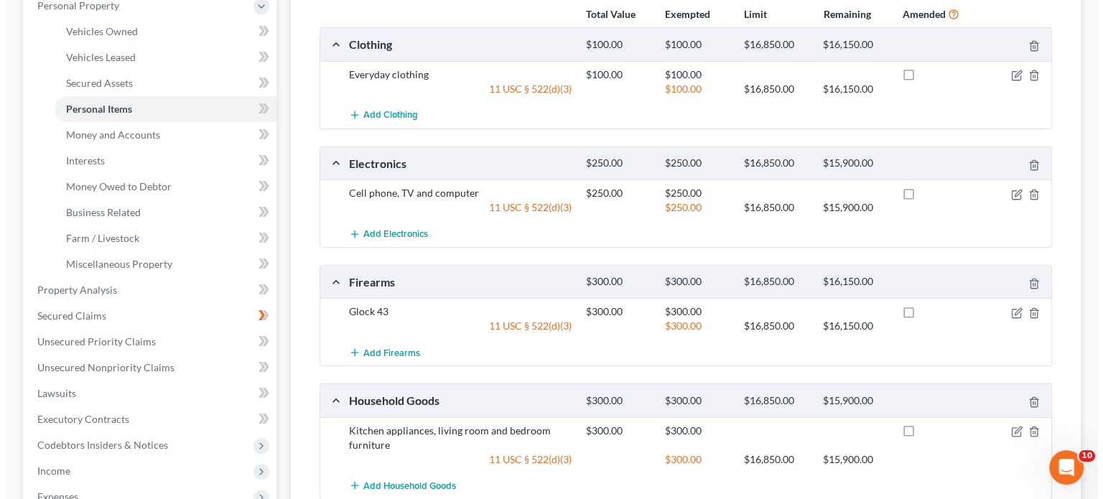
scroll to position [404, 0]
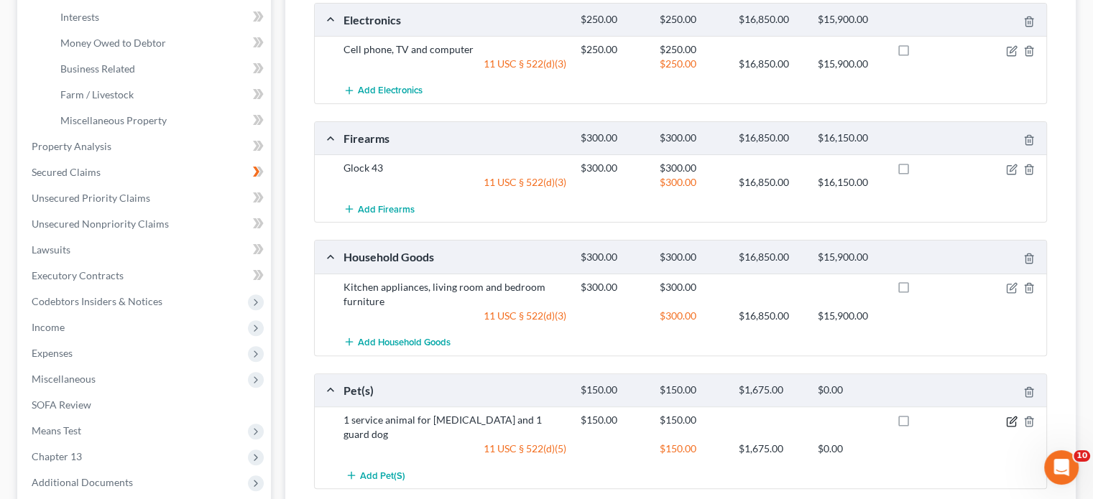
click at [547, 208] on icon "button" at bounding box center [1011, 421] width 11 height 11
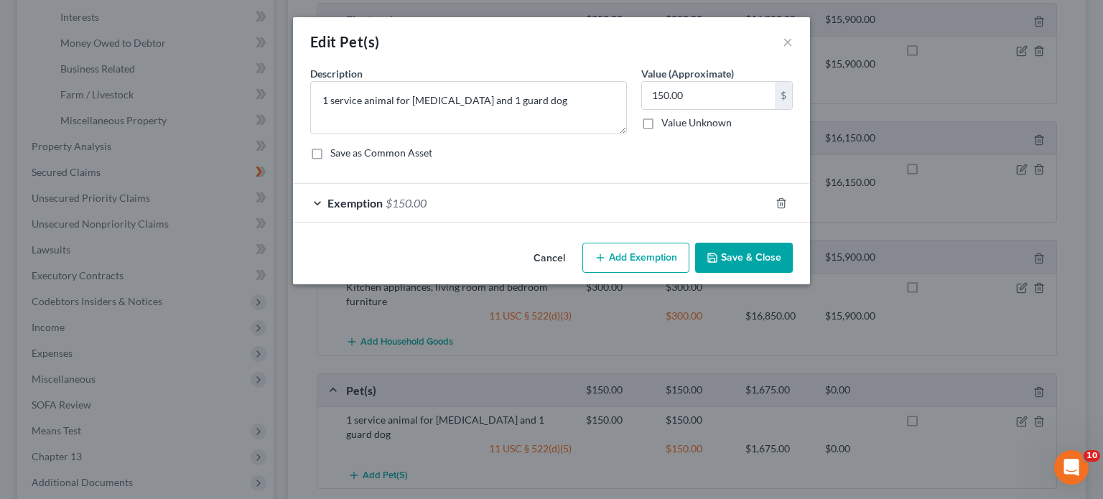
click at [317, 203] on div "Exemption $150.00" at bounding box center [531, 203] width 477 height 38
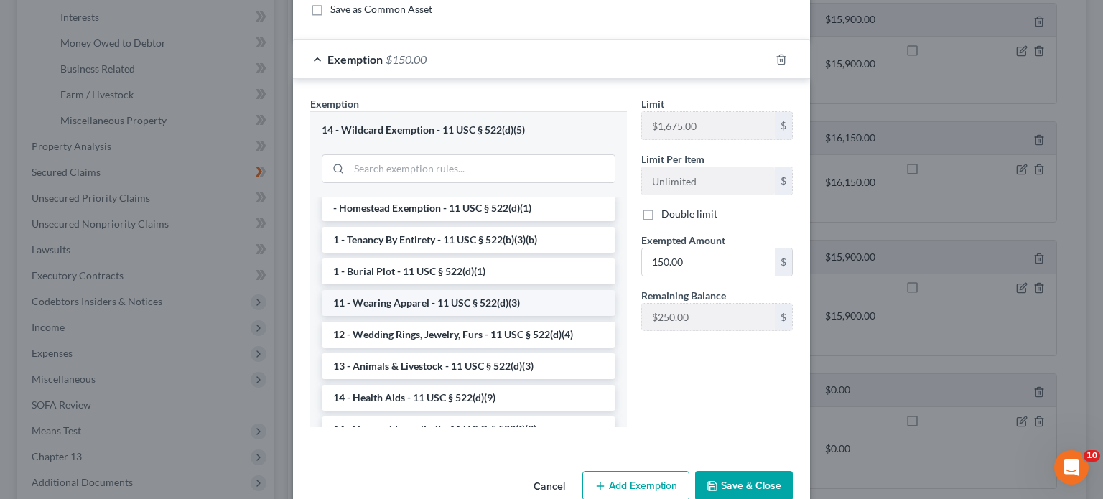
scroll to position [0, 0]
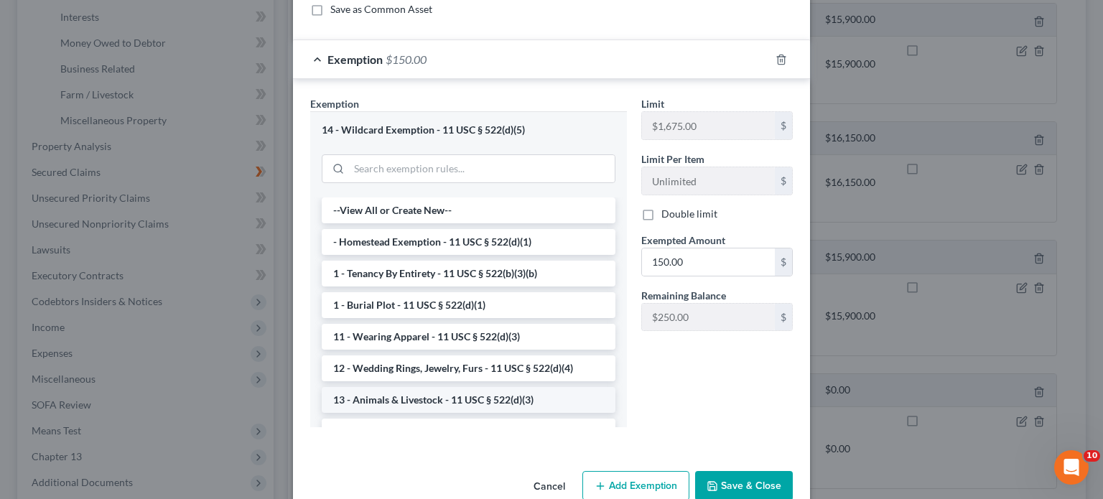
click at [426, 208] on li "13 - Animals & Livestock - 11 USC § 522(d)(3)" at bounding box center [469, 400] width 294 height 26
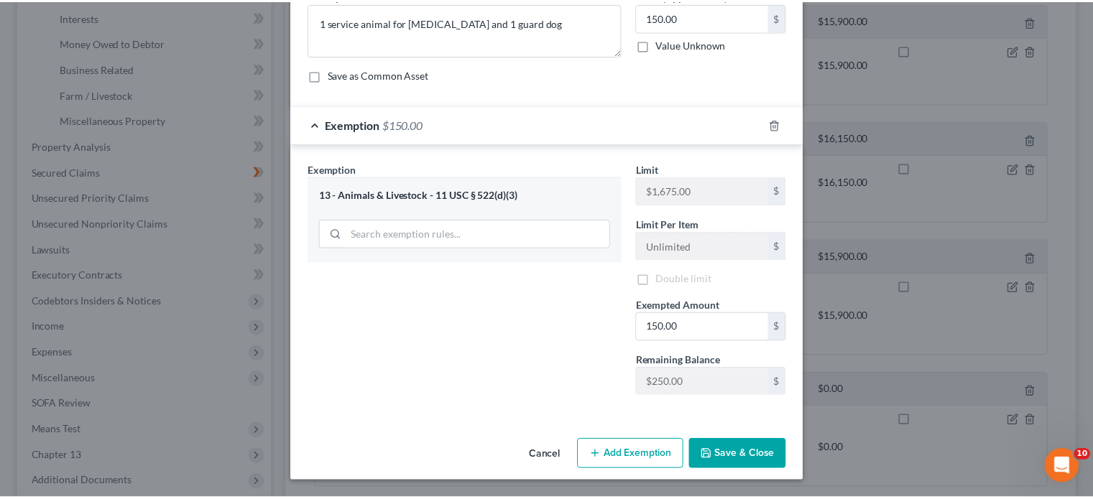
scroll to position [76, 0]
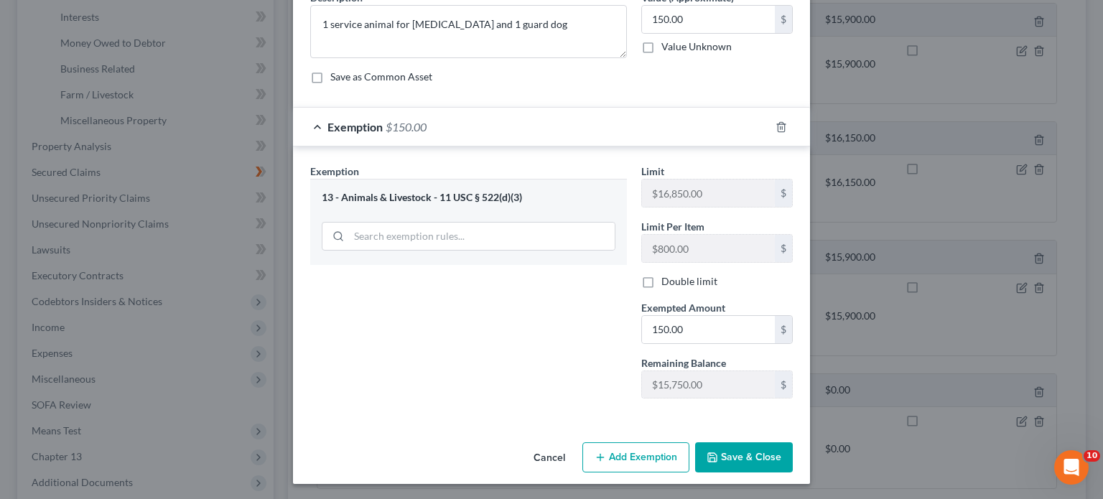
click at [547, 208] on button "Save & Close" at bounding box center [744, 457] width 98 height 30
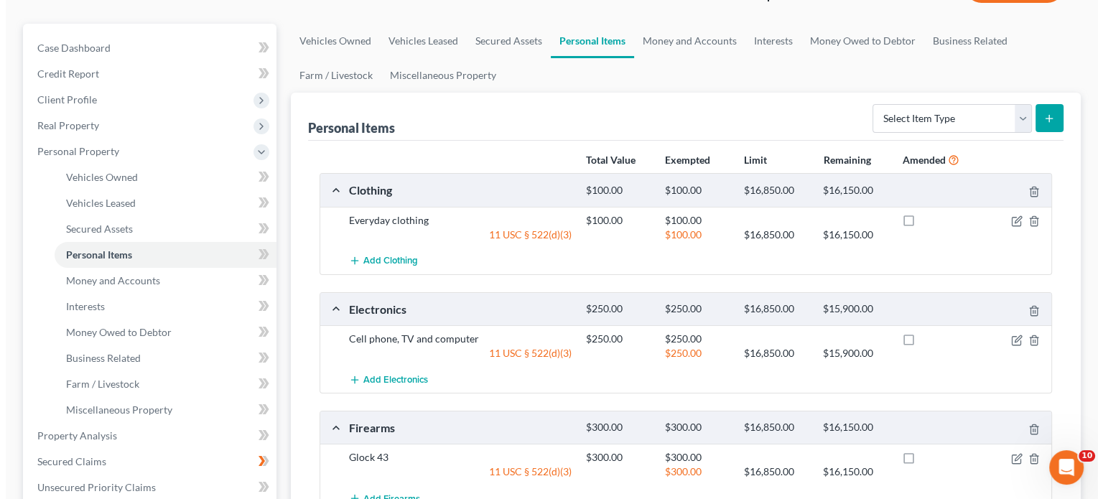
scroll to position [0, 0]
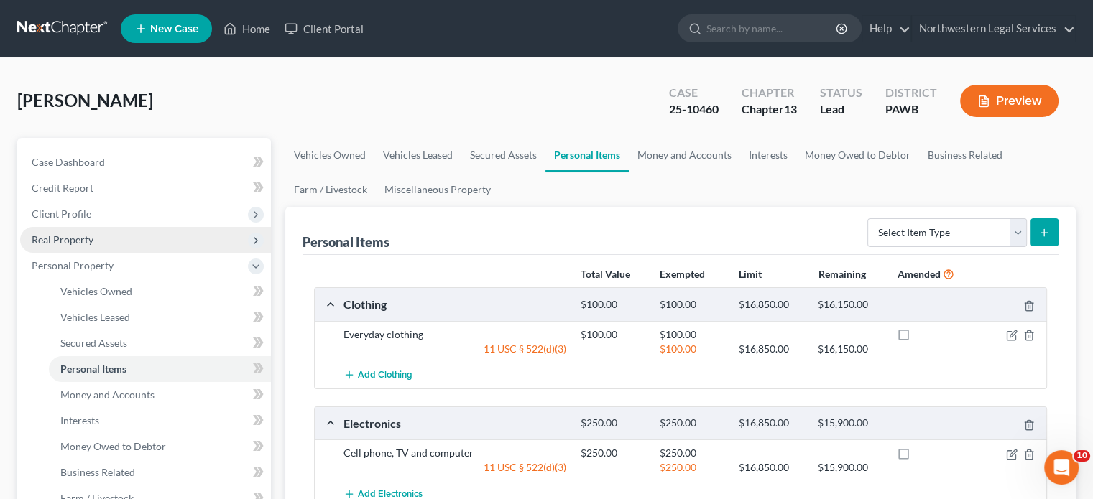
click at [70, 208] on span "Real Property" at bounding box center [63, 239] width 62 height 12
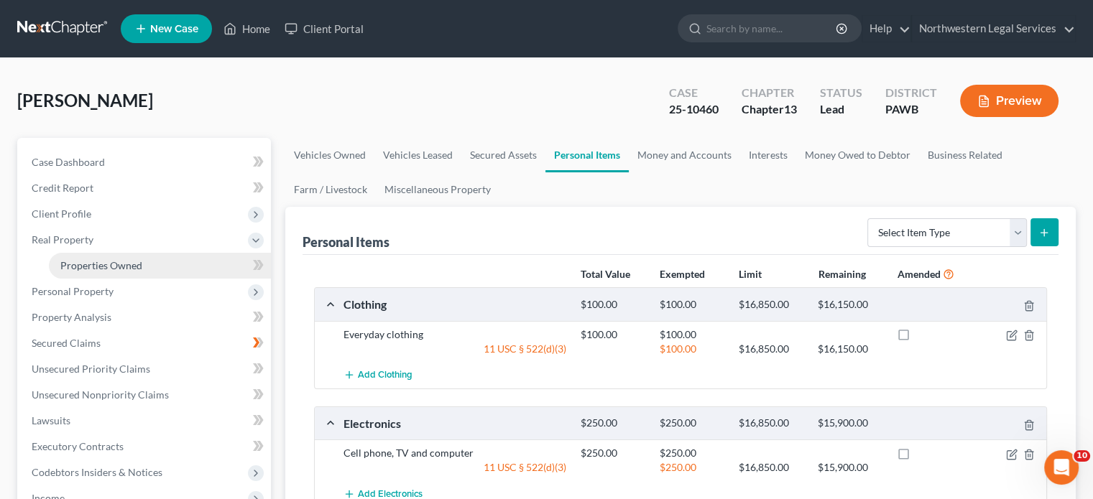
click at [77, 208] on span "Properties Owned" at bounding box center [101, 265] width 82 height 12
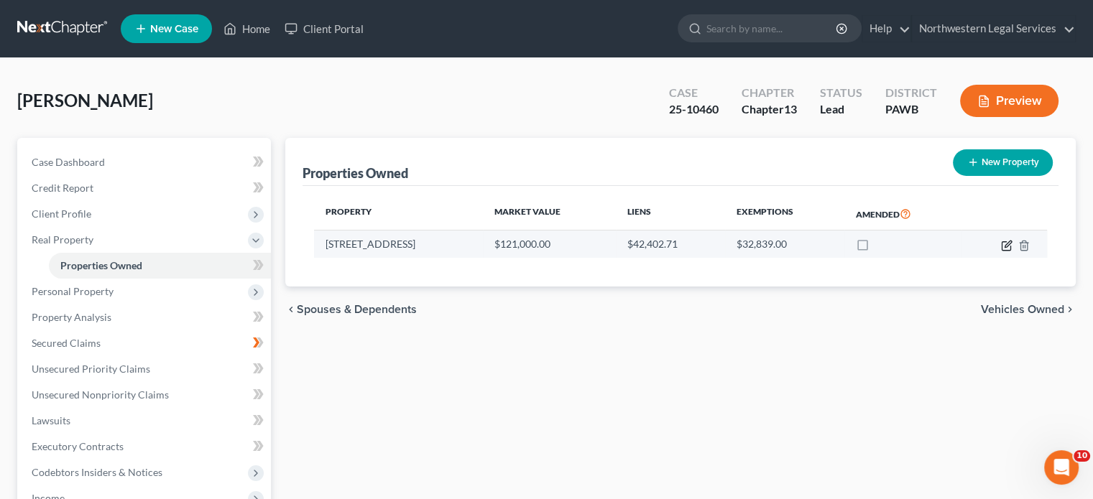
click at [547, 208] on icon "button" at bounding box center [1006, 245] width 11 height 11
select select "39"
select select "42"
select select "0"
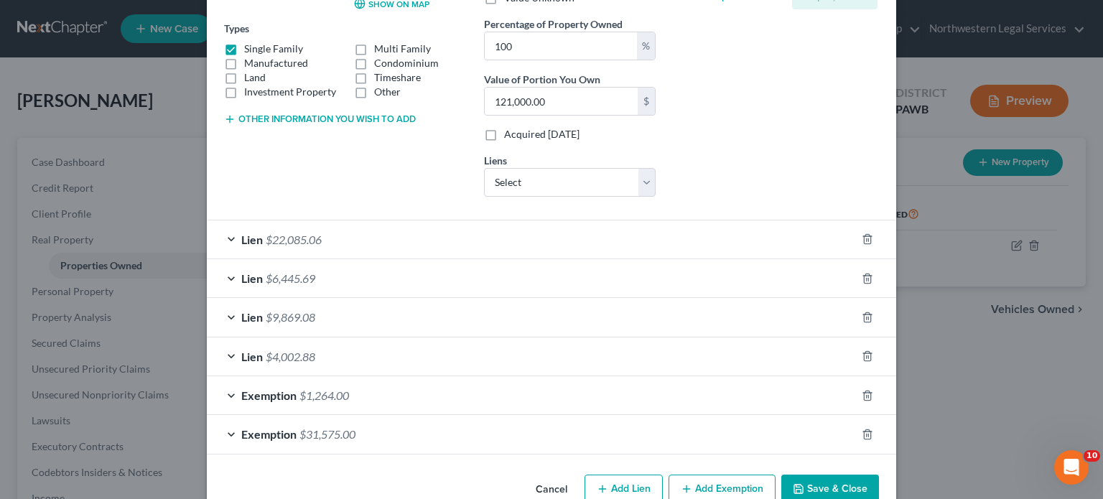
scroll to position [266, 0]
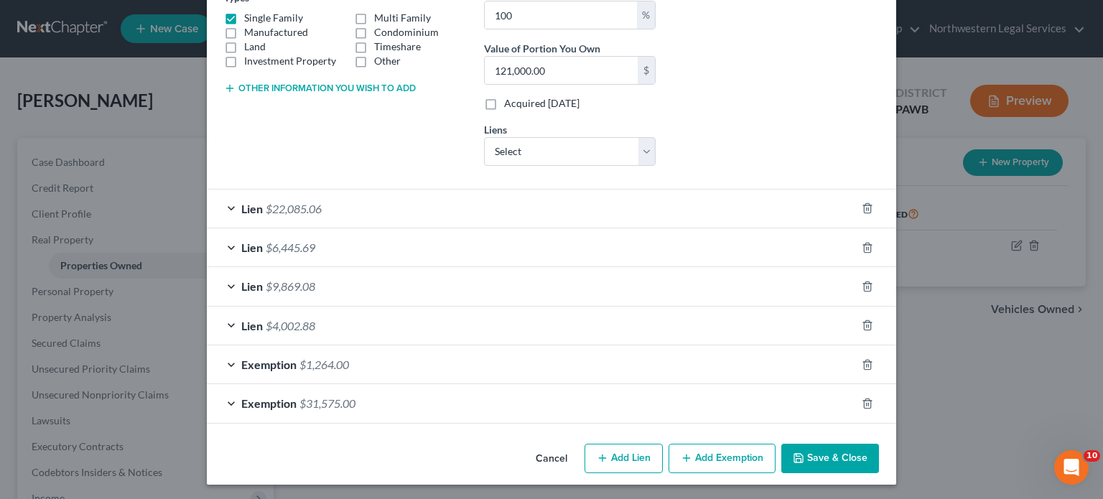
click at [223, 208] on div "Exemption $1,264.00" at bounding box center [531, 365] width 649 height 38
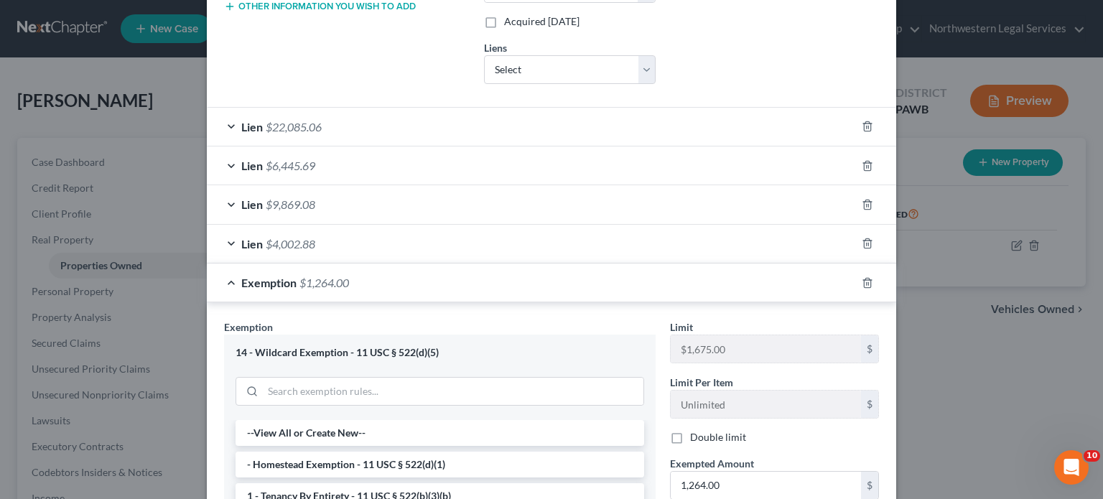
scroll to position [409, 0]
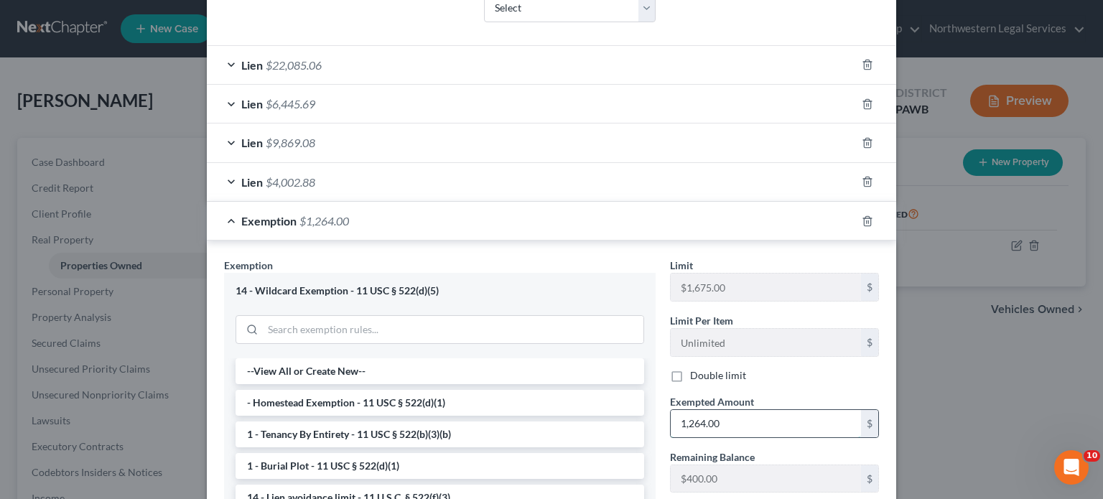
click at [547, 208] on input "1,264.00" at bounding box center [766, 423] width 190 height 27
type input "1,675.00"
click at [547, 208] on div "Exempted Amount * 1,675.00 $" at bounding box center [774, 416] width 223 height 44
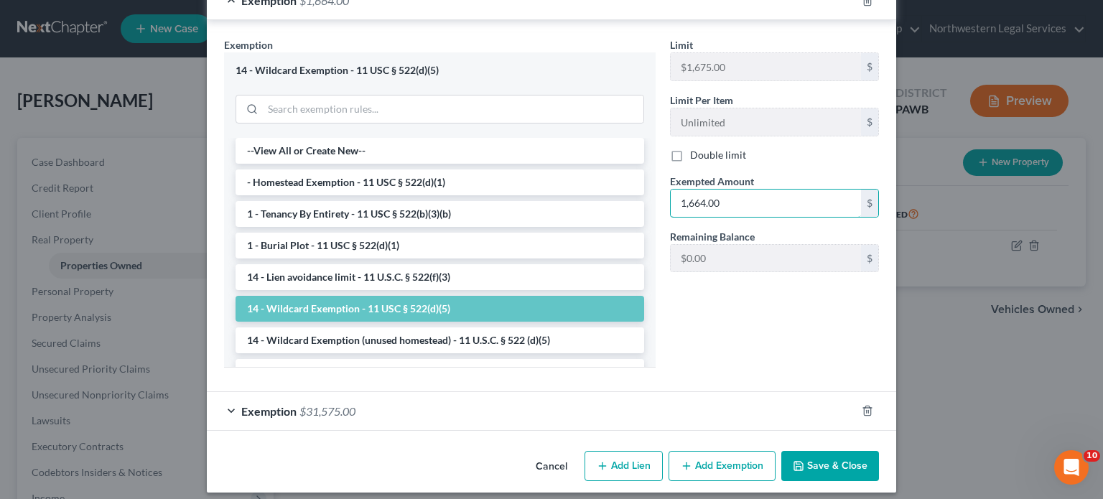
scroll to position [637, 0]
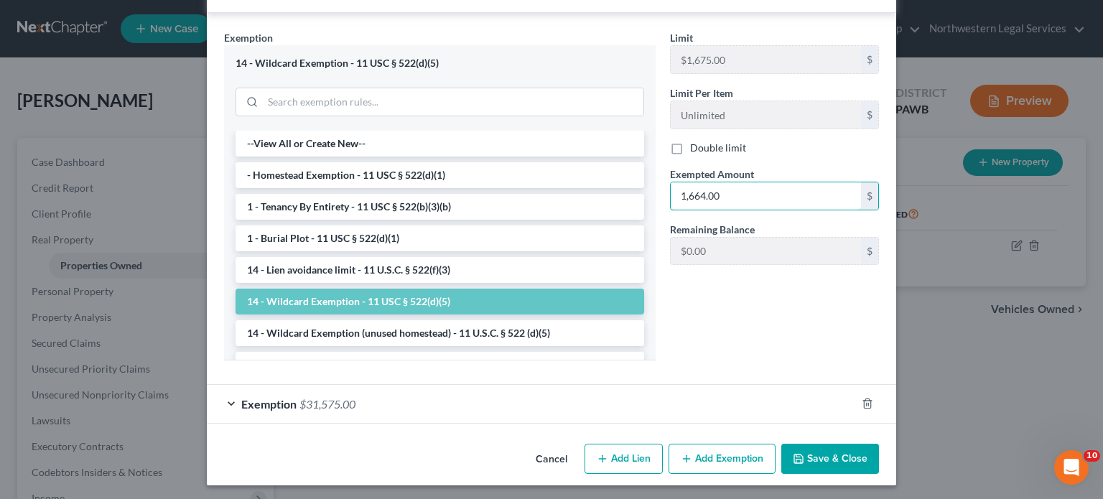
type input "1,664.00"
click at [547, 208] on button "Save & Close" at bounding box center [831, 459] width 98 height 30
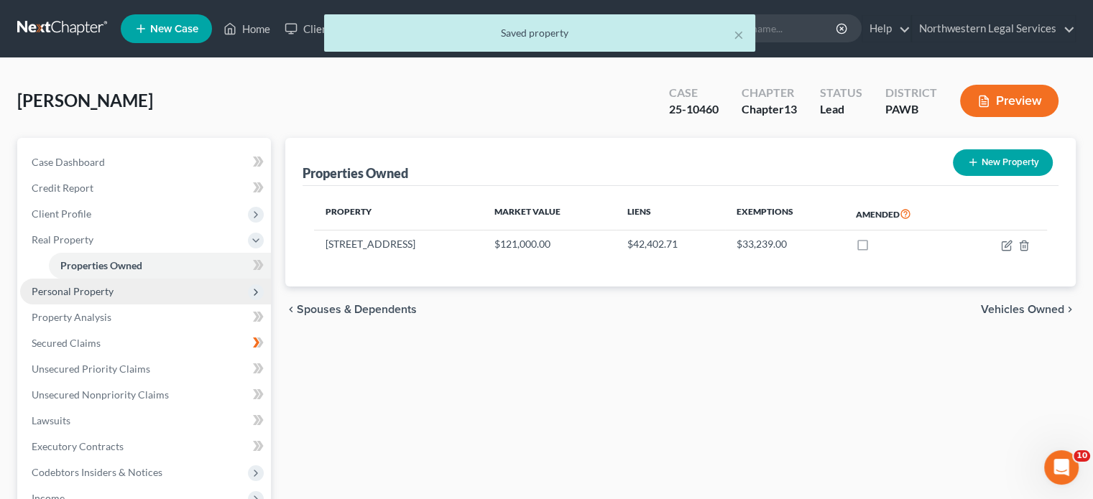
click at [91, 208] on span "Personal Property" at bounding box center [73, 291] width 82 height 12
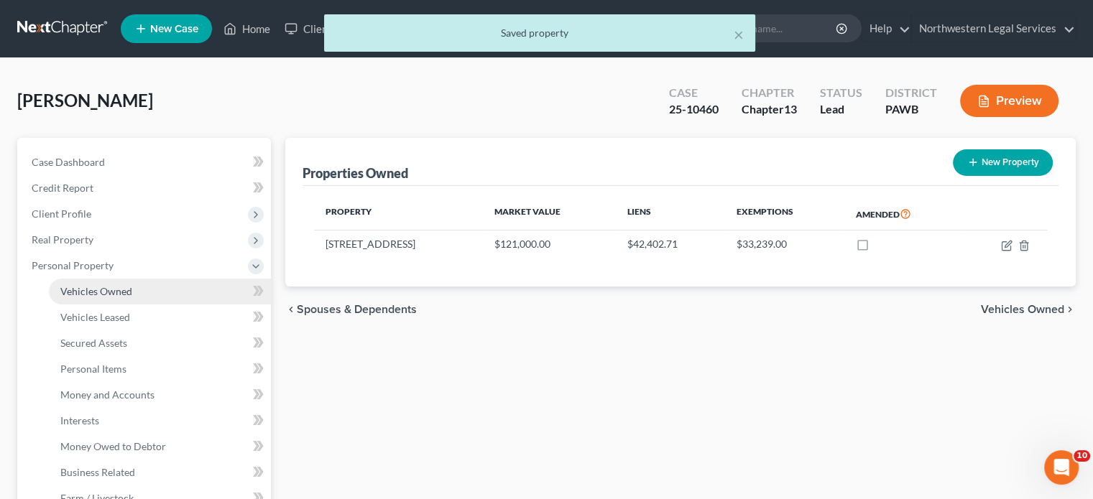
click at [93, 208] on span "Vehicles Owned" at bounding box center [96, 291] width 72 height 12
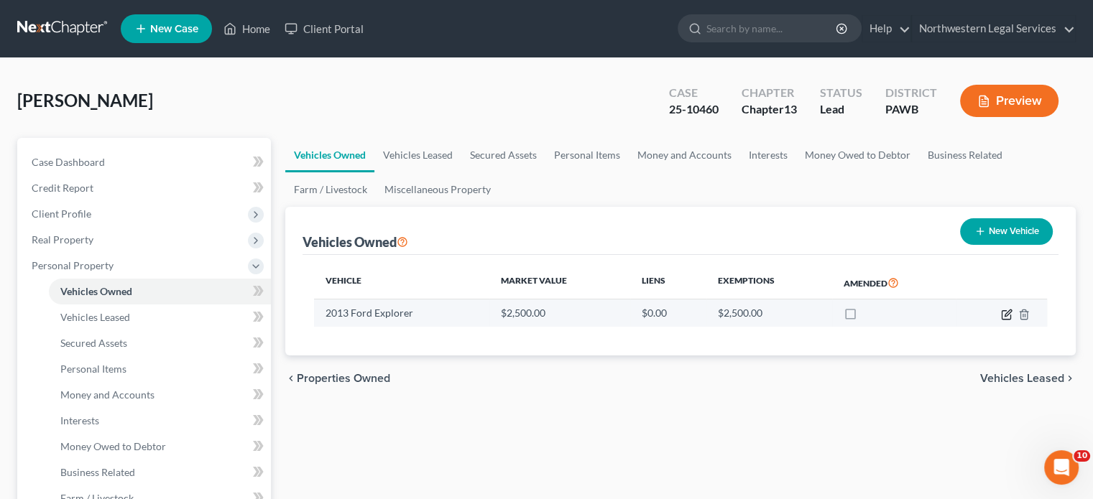
click at [547, 208] on icon "button" at bounding box center [1005, 314] width 9 height 9
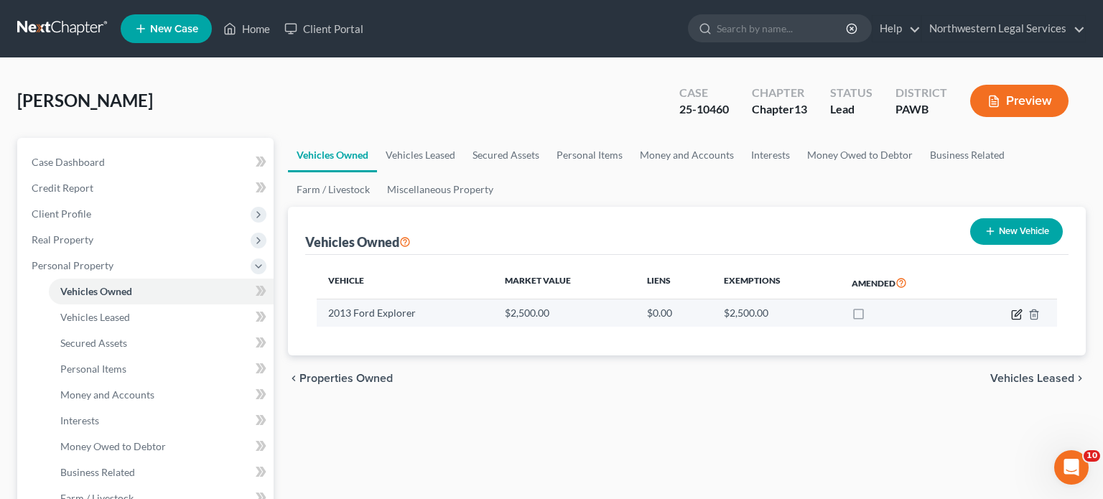
select select "0"
select select "13"
select select "0"
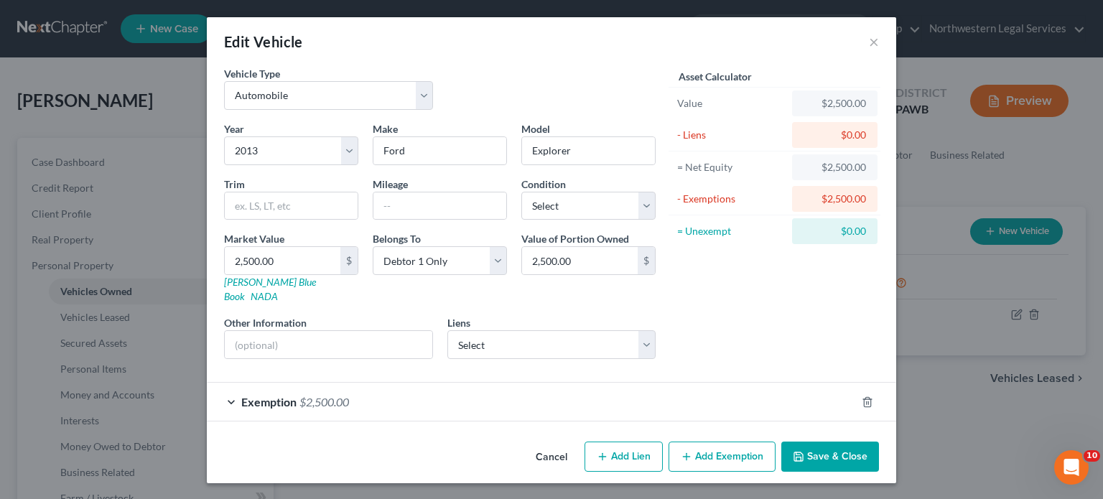
click at [232, 208] on div "Exemption $2,500.00" at bounding box center [531, 402] width 649 height 38
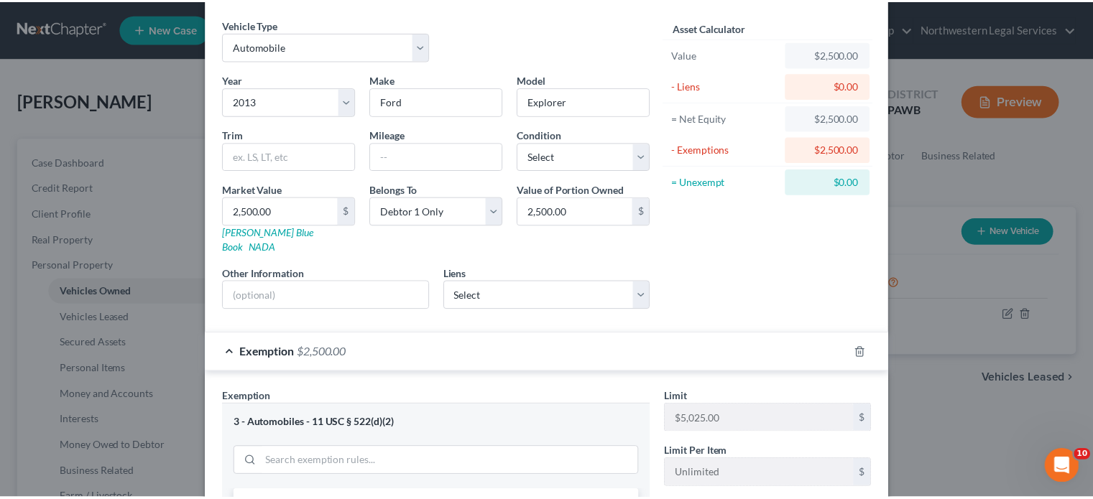
scroll to position [356, 0]
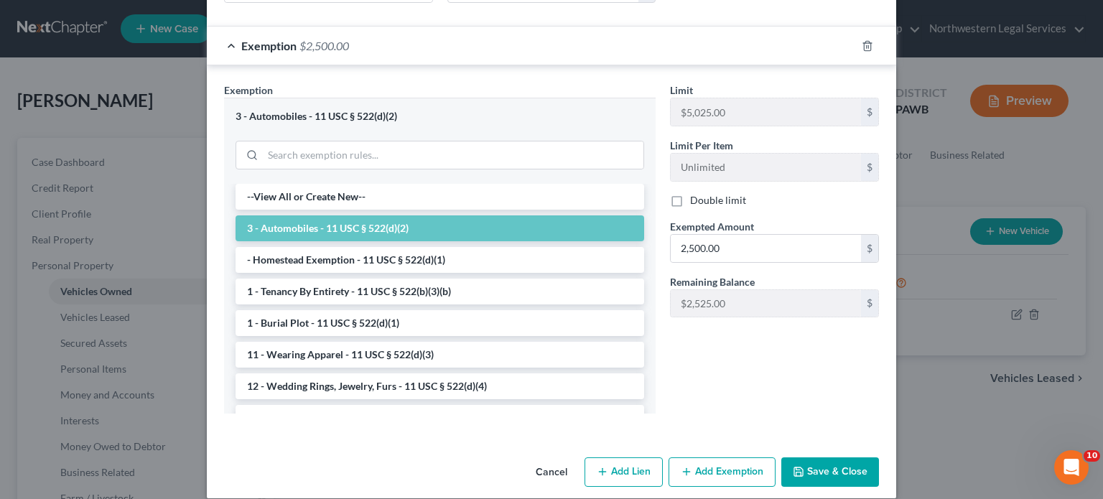
click at [537, 208] on button "Cancel" at bounding box center [551, 473] width 55 height 29
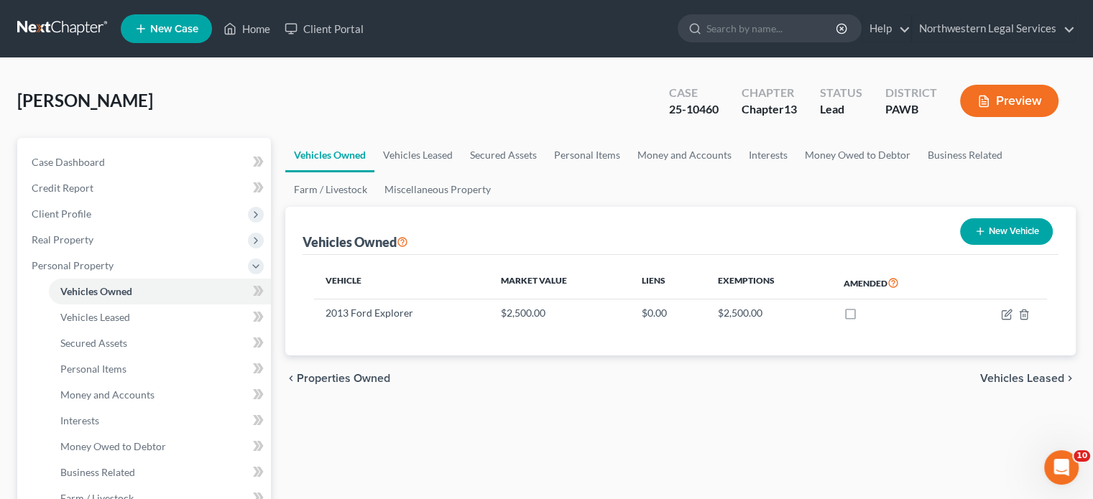
click at [547, 208] on span "Vehicles Leased" at bounding box center [1022, 378] width 84 height 11
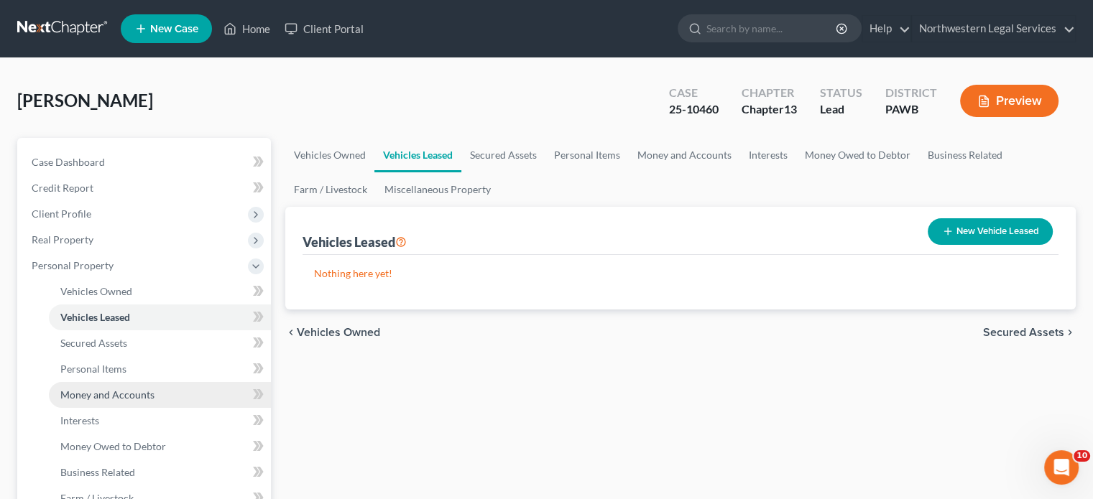
click at [64, 208] on span "Money and Accounts" at bounding box center [107, 395] width 94 height 12
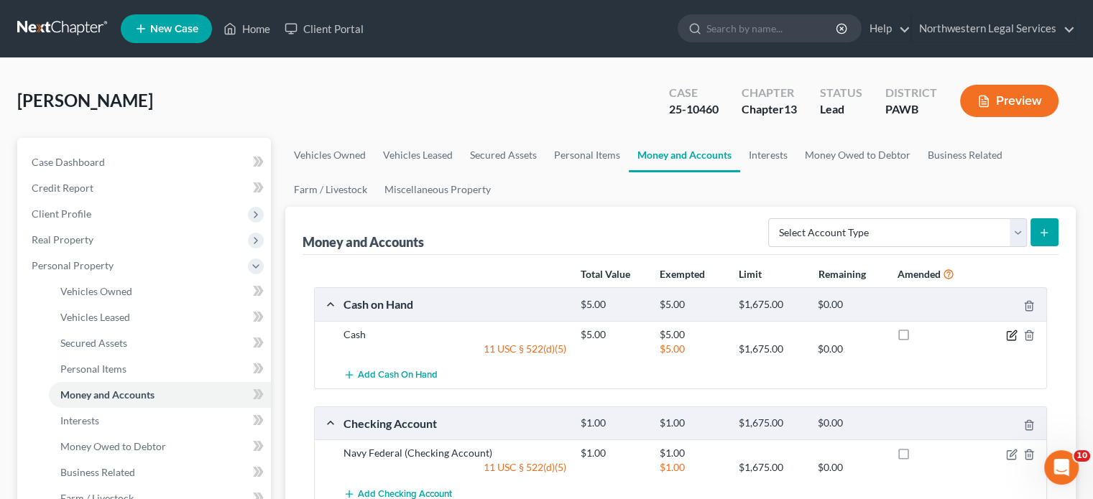
click at [547, 208] on icon "button" at bounding box center [1011, 335] width 11 height 11
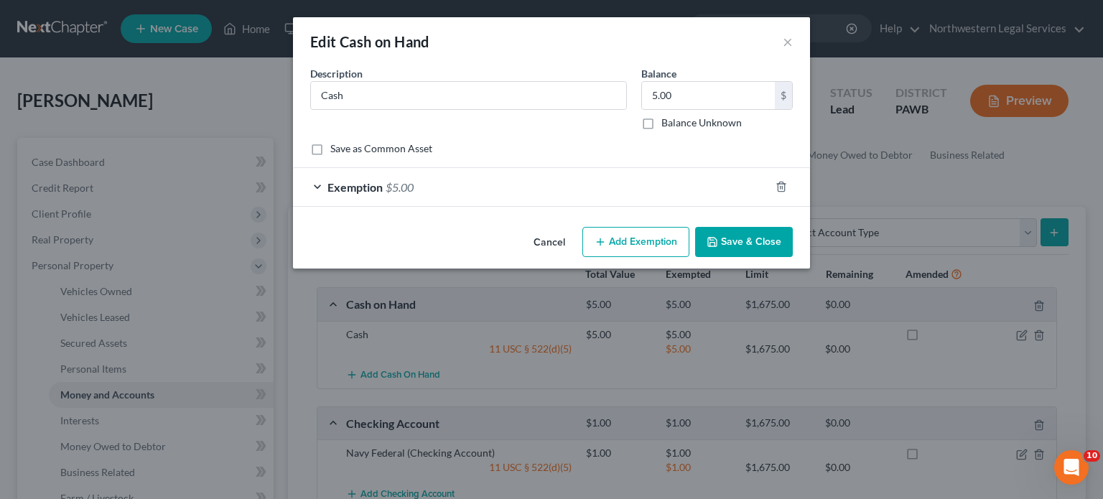
click at [313, 187] on div "Exemption $5.00" at bounding box center [531, 187] width 477 height 38
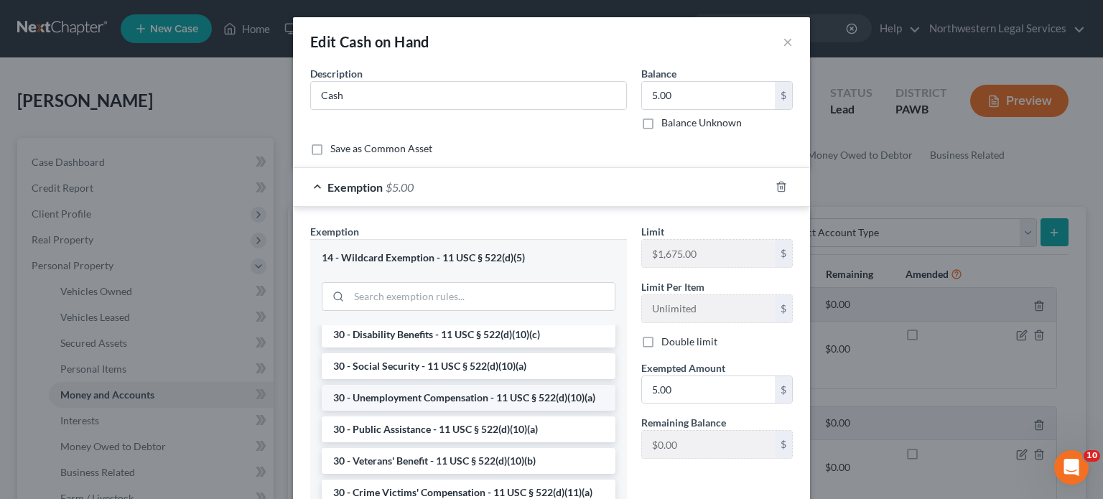
scroll to position [718, 0]
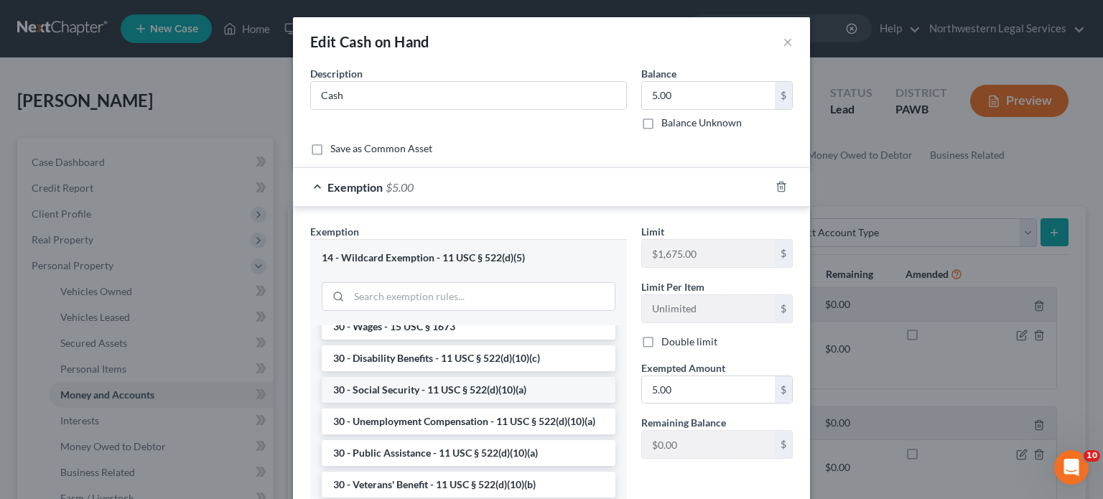
click at [426, 208] on li "30 - Social Security - 11 USC § 522(d)(10)(a)" at bounding box center [469, 390] width 294 height 26
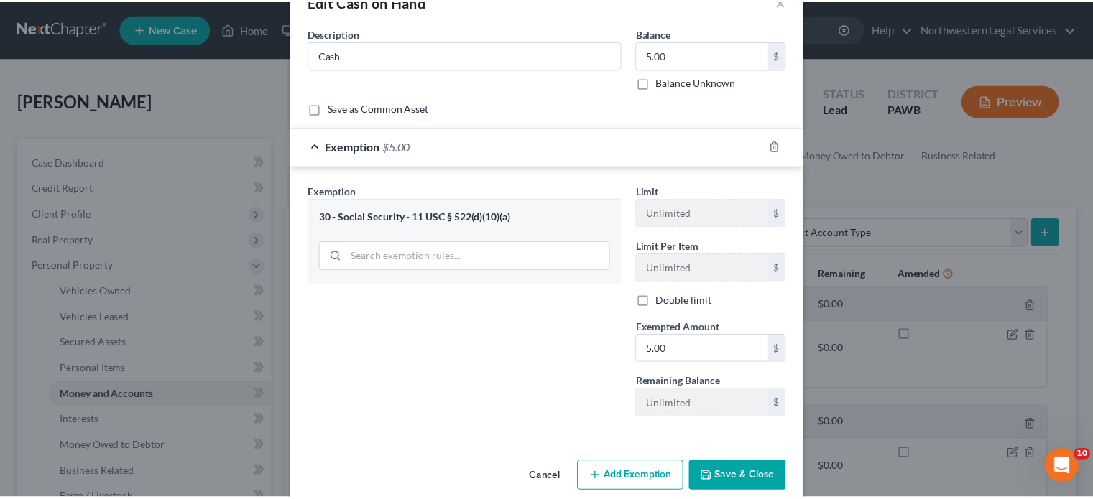
scroll to position [60, 0]
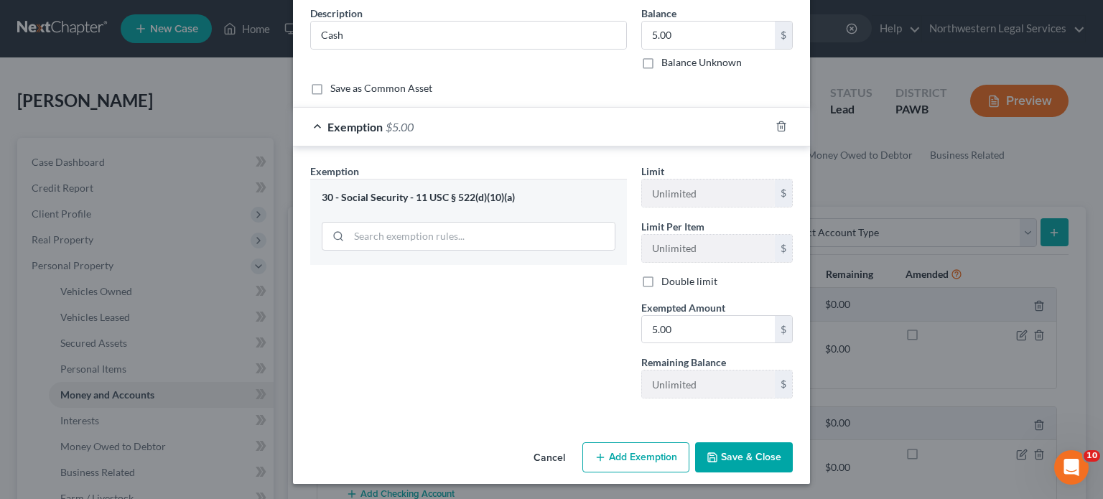
click at [547, 208] on button "Save & Close" at bounding box center [744, 457] width 98 height 30
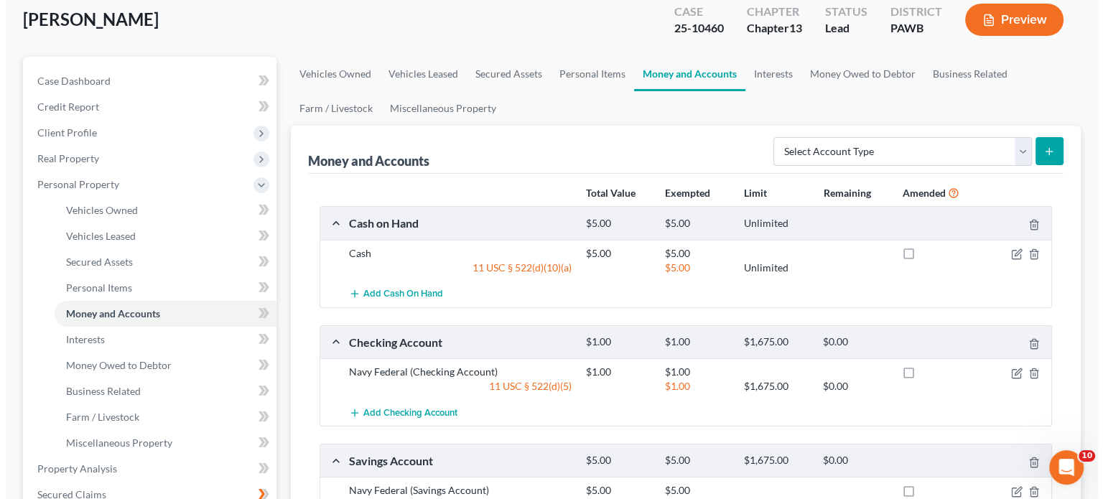
scroll to position [144, 0]
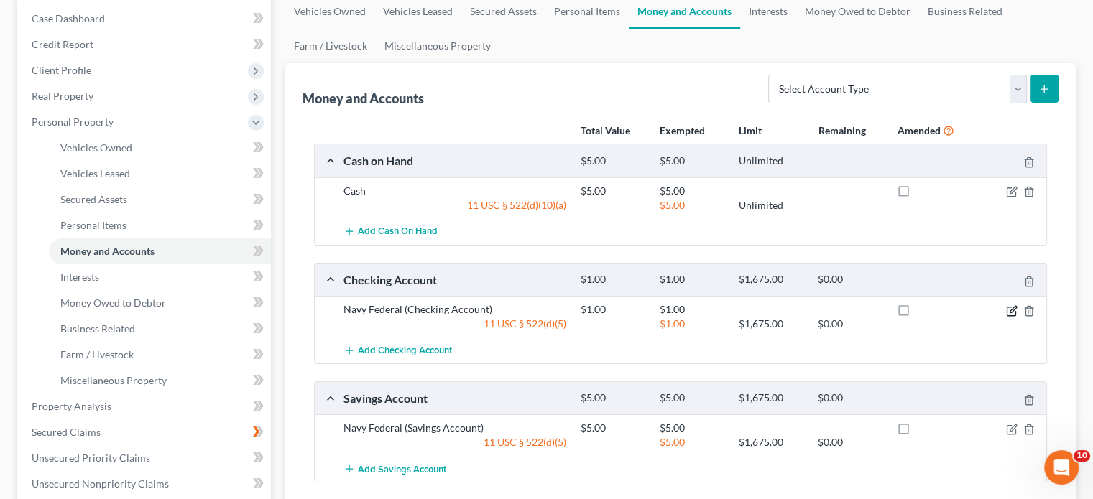
click at [547, 208] on icon "button" at bounding box center [1011, 310] width 11 height 11
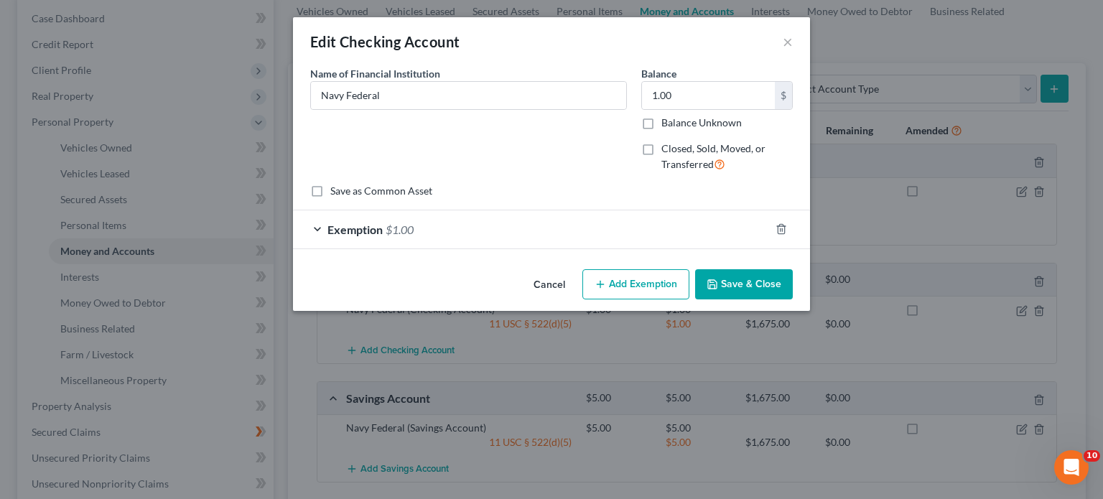
click at [317, 208] on div "Exemption $1.00" at bounding box center [531, 229] width 477 height 38
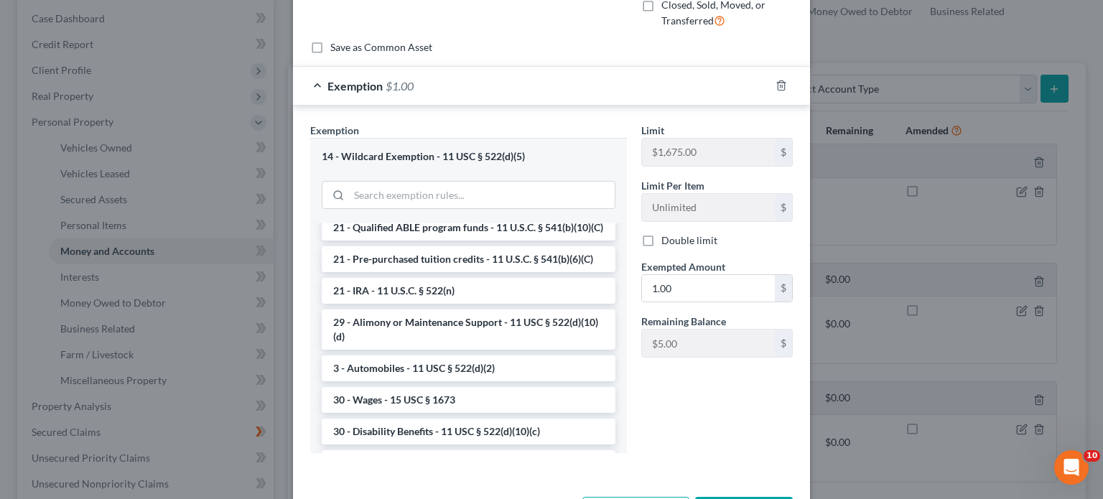
scroll to position [718, 0]
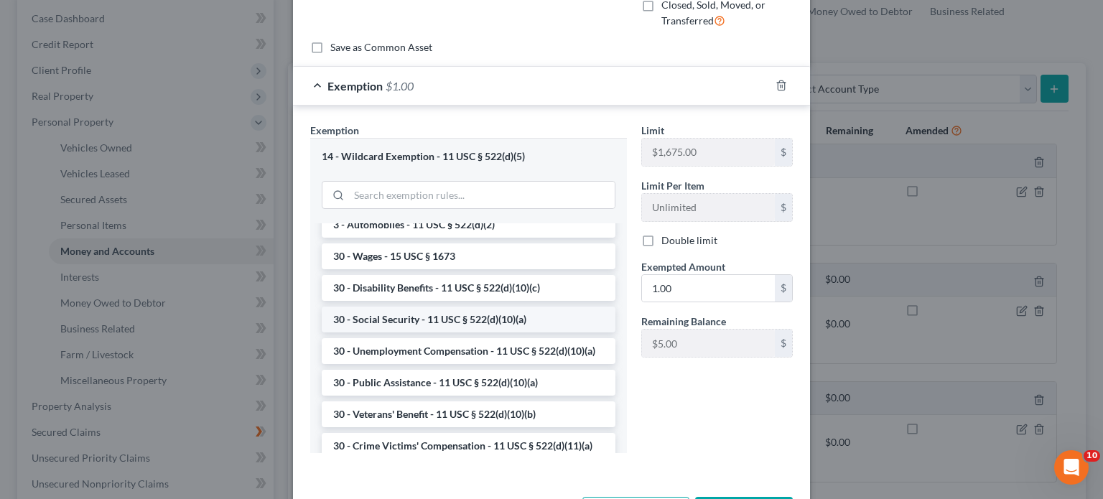
click at [445, 208] on li "30 - Social Security - 11 USC § 522(d)(10)(a)" at bounding box center [469, 320] width 294 height 26
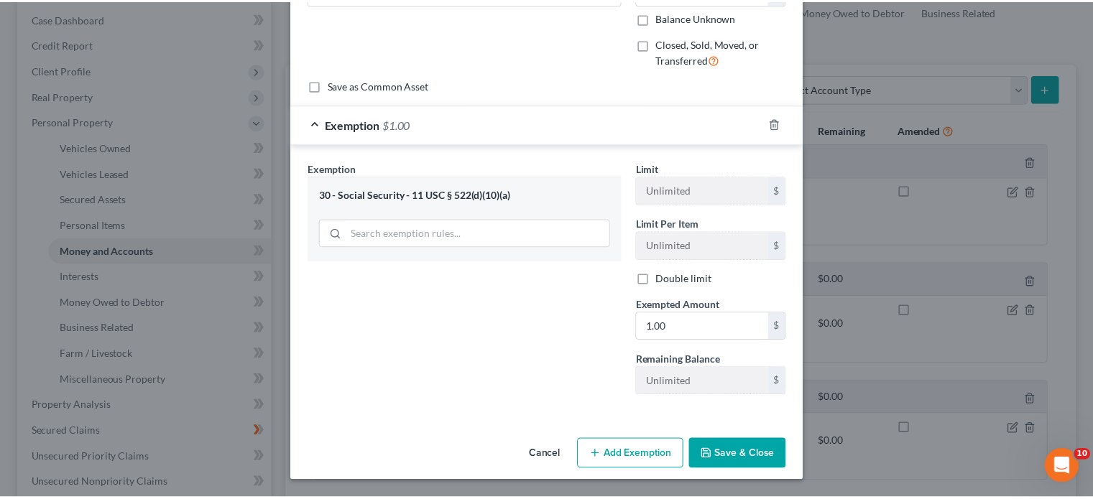
scroll to position [103, 0]
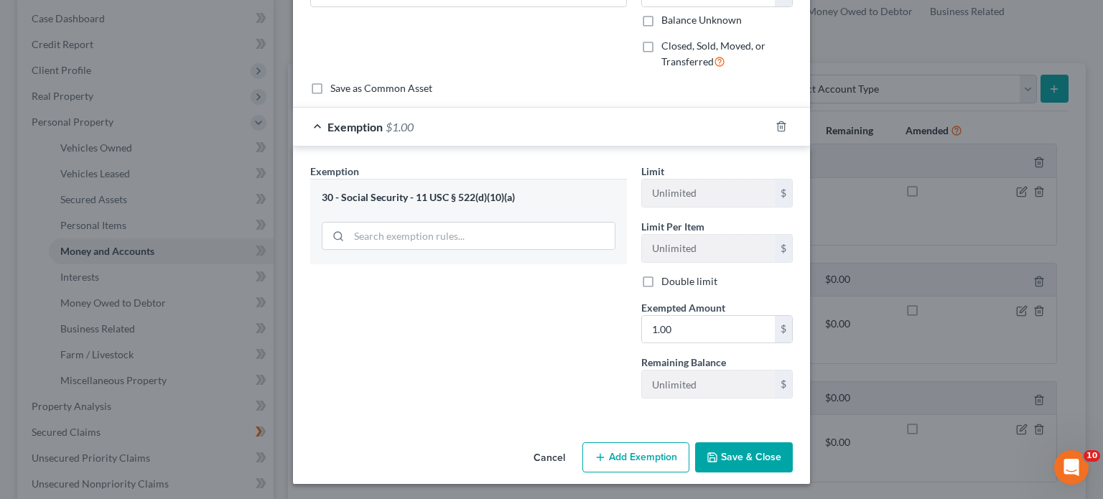
click at [547, 208] on button "Save & Close" at bounding box center [744, 457] width 98 height 30
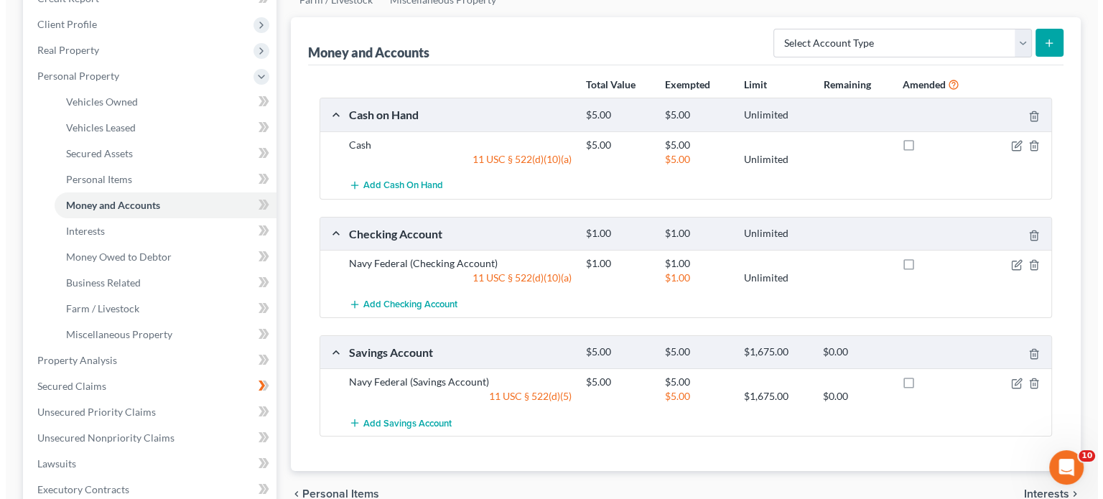
scroll to position [215, 0]
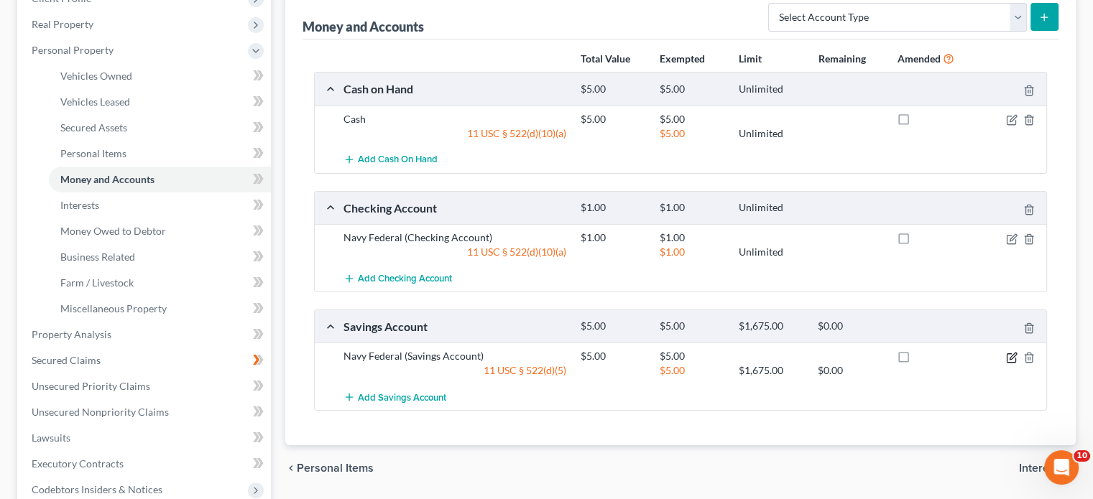
click at [547, 208] on icon "button" at bounding box center [1011, 357] width 11 height 11
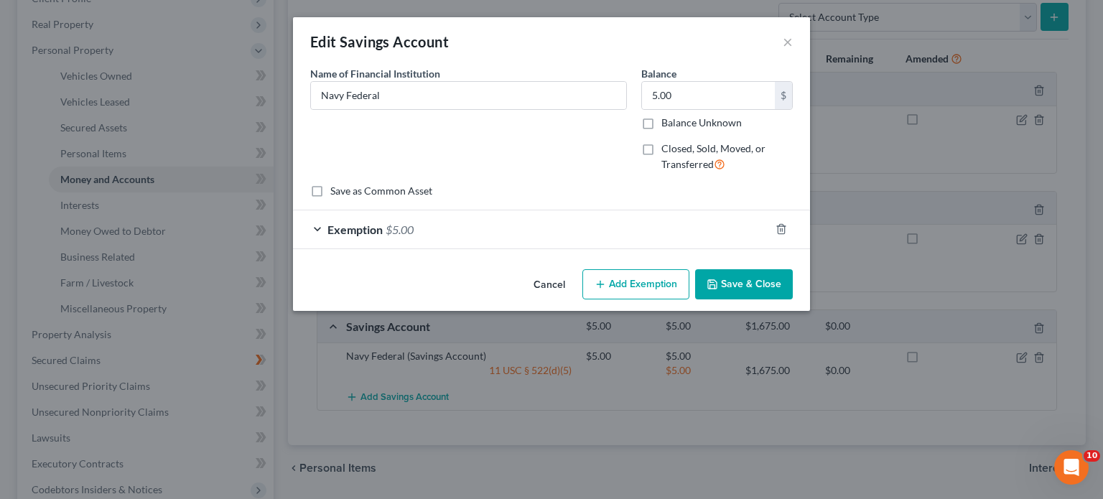
click at [316, 208] on div "Exemption $5.00" at bounding box center [531, 229] width 477 height 38
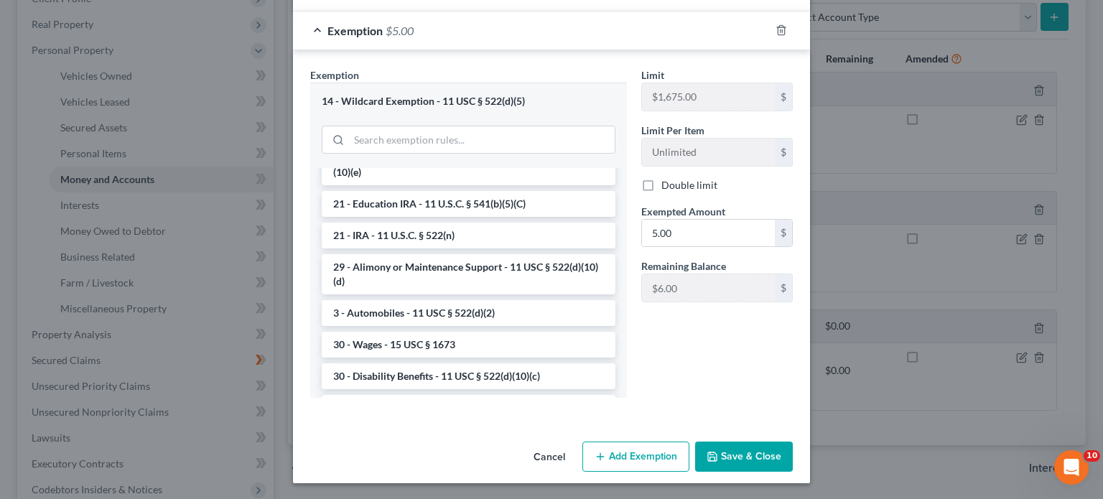
scroll to position [718, 0]
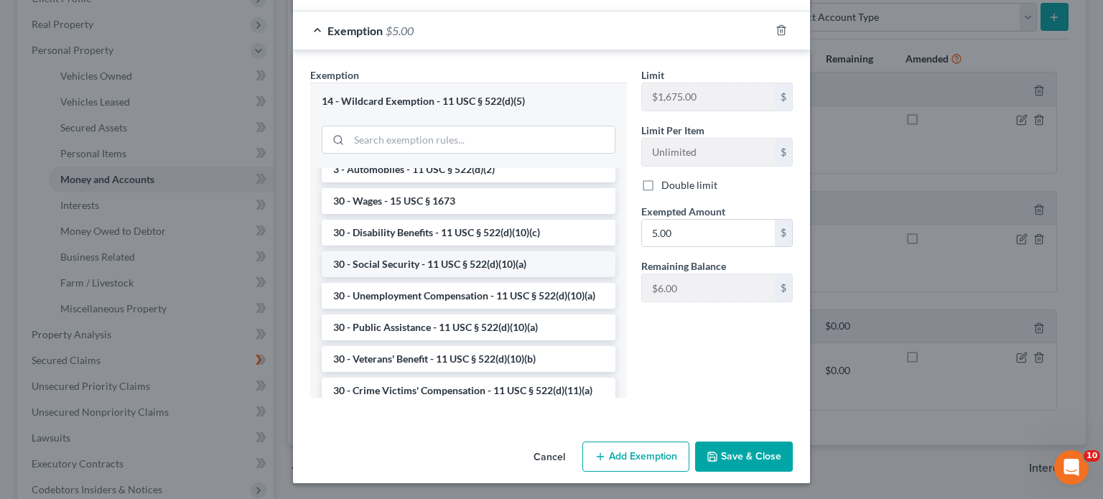
click at [413, 208] on li "30 - Social Security - 11 USC § 522(d)(10)(a)" at bounding box center [469, 264] width 294 height 26
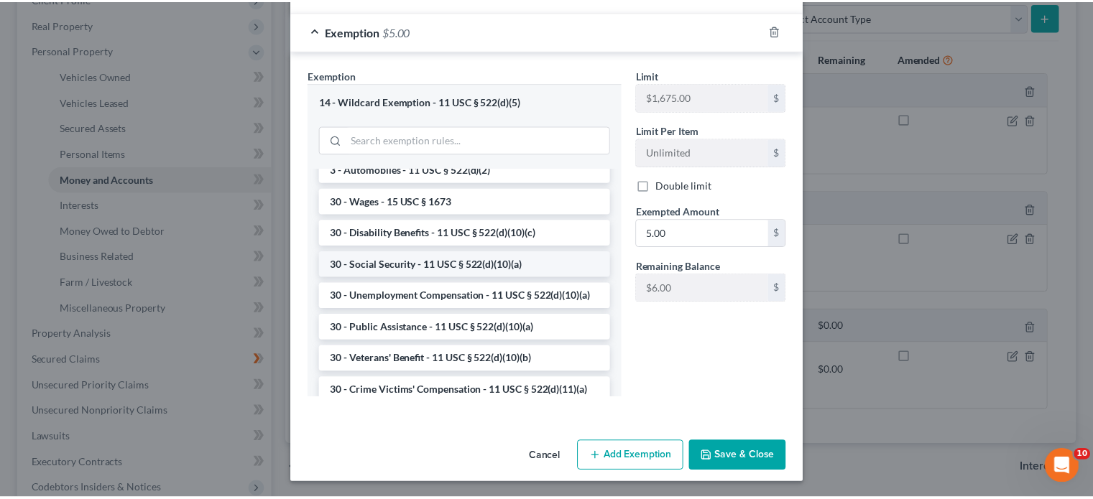
scroll to position [103, 0]
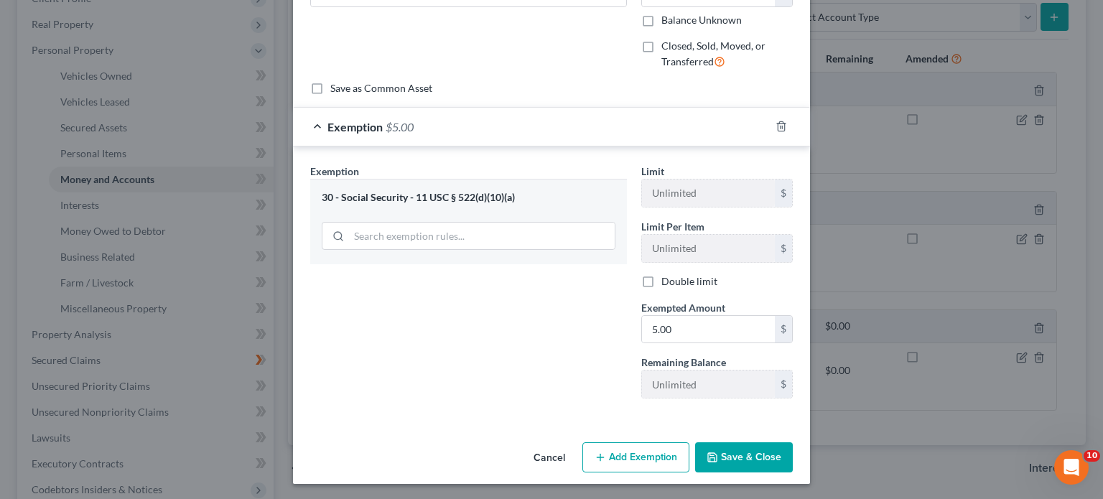
drag, startPoint x: 767, startPoint y: 453, endPoint x: 746, endPoint y: 441, distance: 24.8
click at [547, 208] on button "Save & Close" at bounding box center [744, 457] width 98 height 30
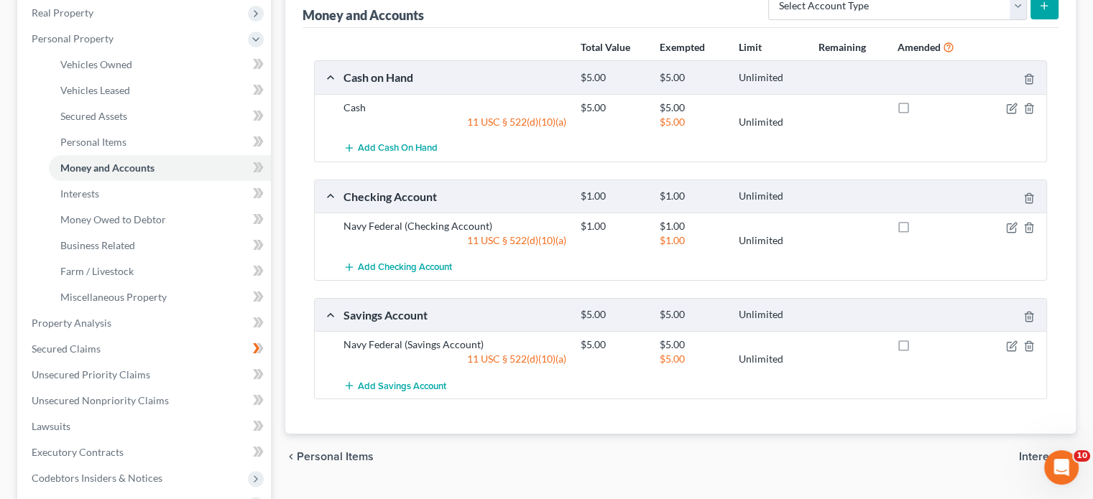
scroll to position [215, 0]
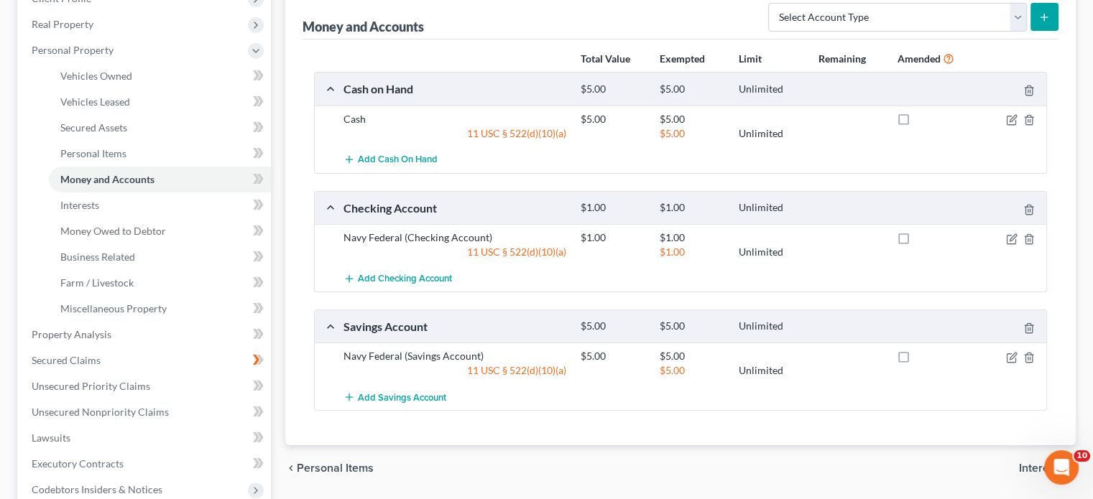
click at [547, 208] on span "Interests" at bounding box center [1041, 468] width 45 height 11
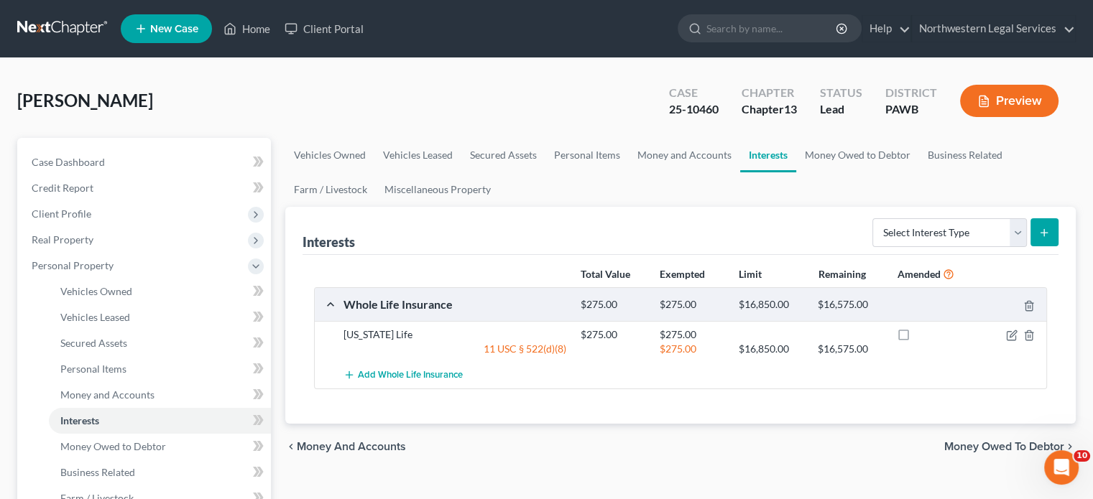
click at [547, 208] on span "Money Owed to Debtor" at bounding box center [1004, 446] width 120 height 11
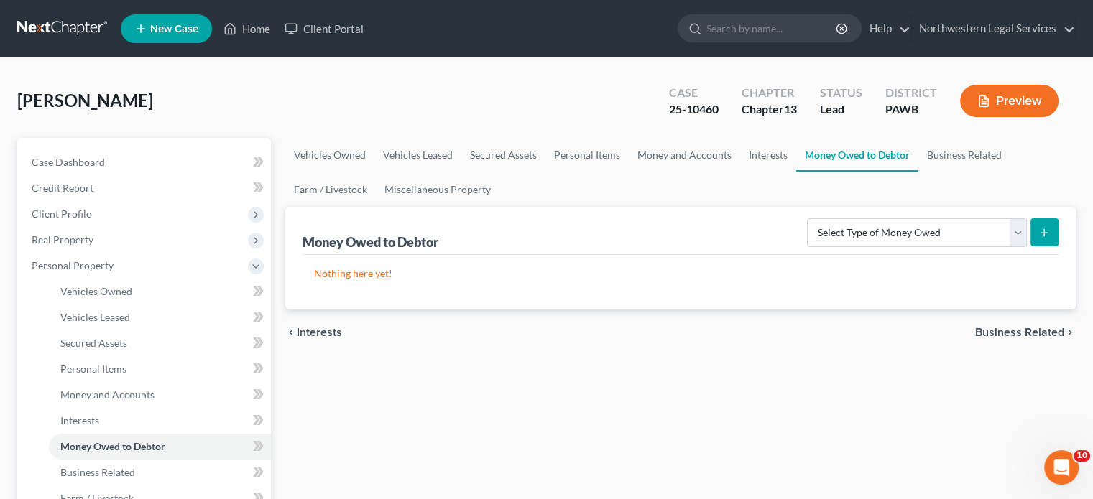
click at [547, 208] on span "Business Related" at bounding box center [1019, 332] width 89 height 11
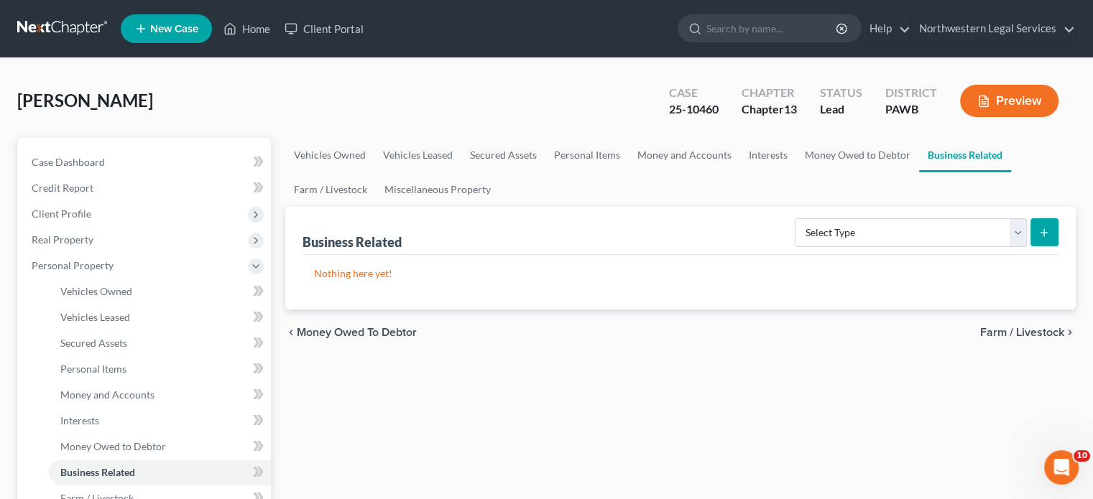
click at [547, 208] on span "Farm / Livestock" at bounding box center [1022, 332] width 84 height 11
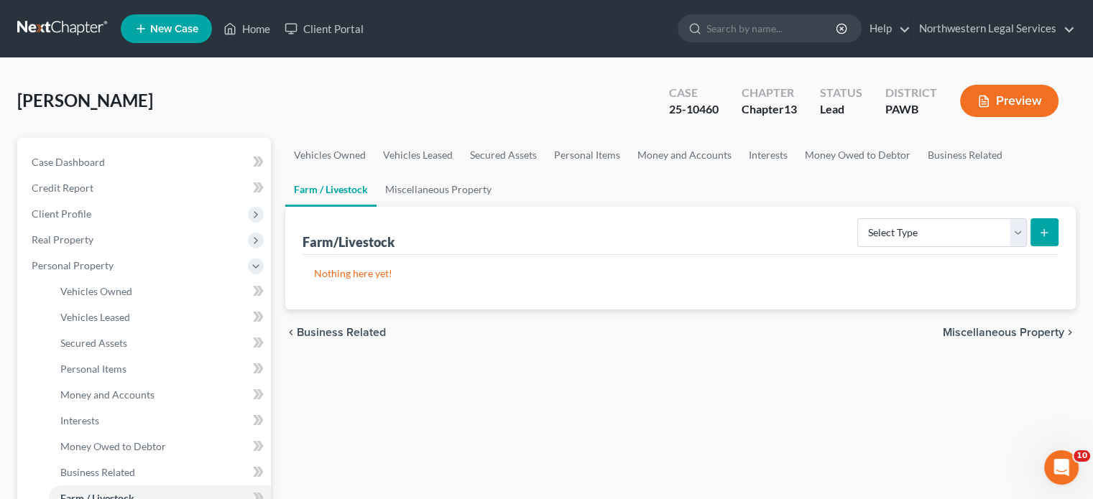
scroll to position [215, 0]
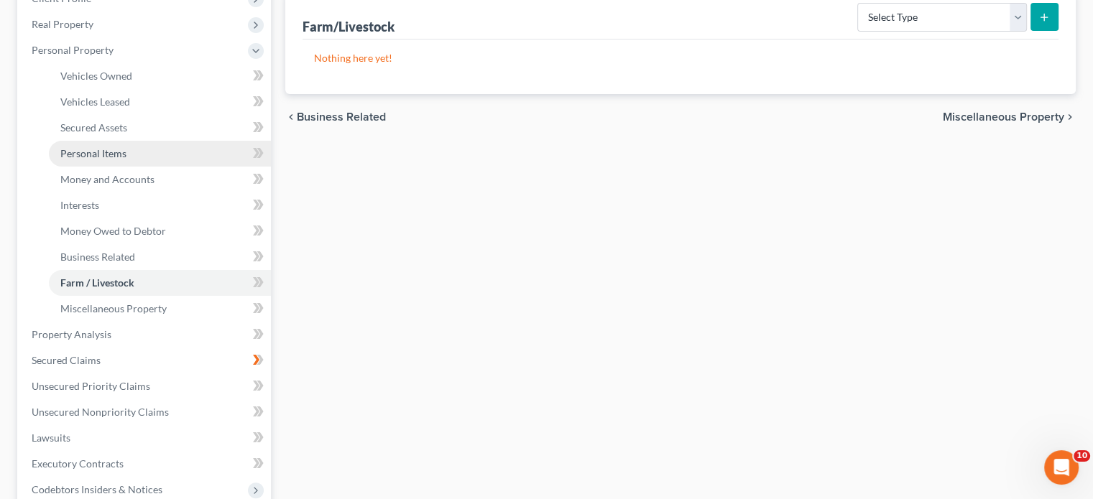
click at [102, 154] on span "Personal Items" at bounding box center [93, 153] width 66 height 12
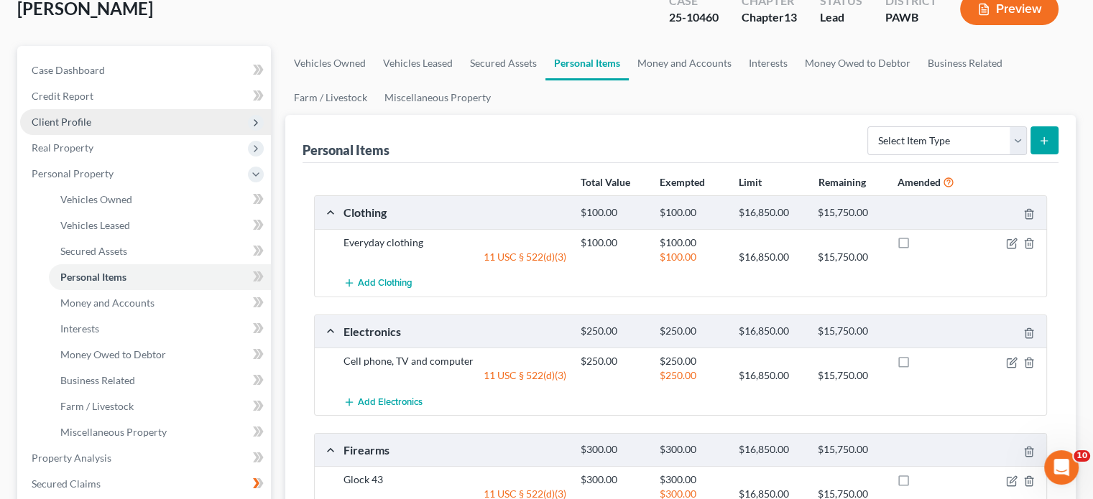
scroll to position [72, 0]
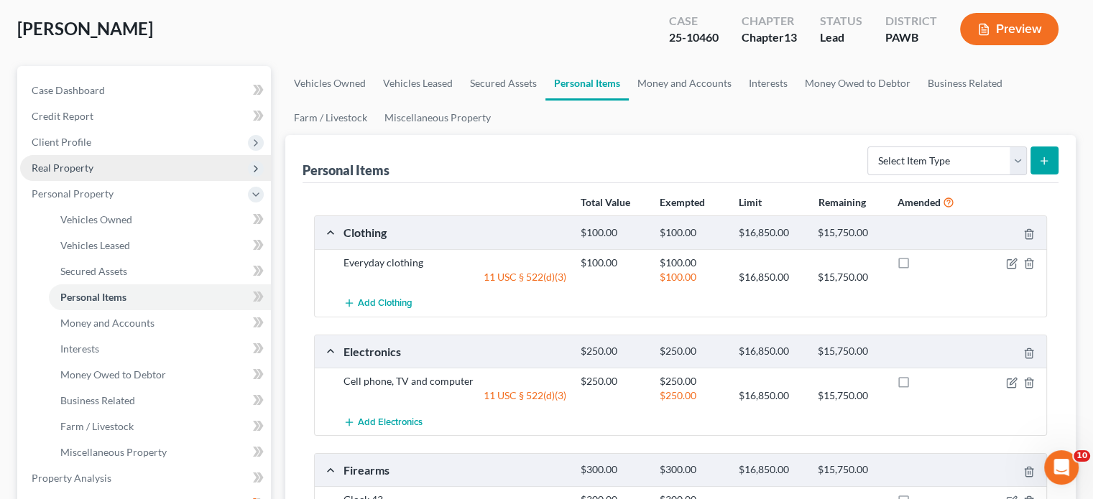
click at [252, 165] on icon at bounding box center [255, 168] width 11 height 11
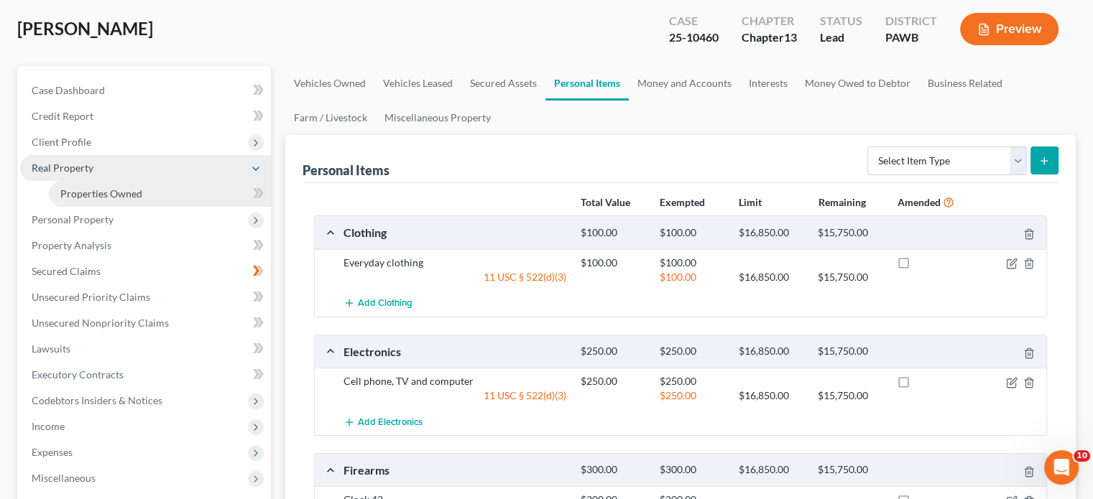
click at [118, 193] on span "Properties Owned" at bounding box center [101, 193] width 82 height 12
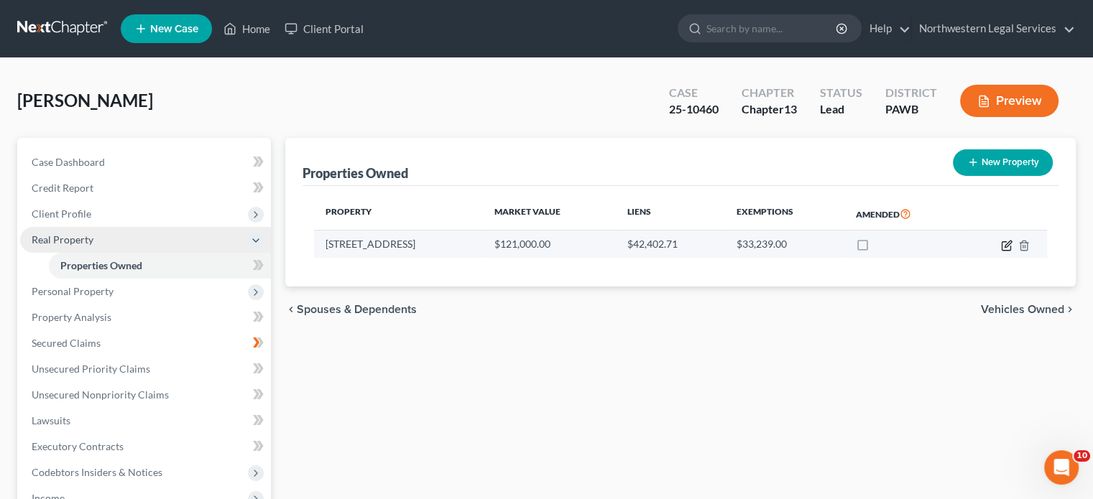
click at [547, 208] on icon "button" at bounding box center [1006, 245] width 11 height 11
select select "39"
select select "42"
select select "0"
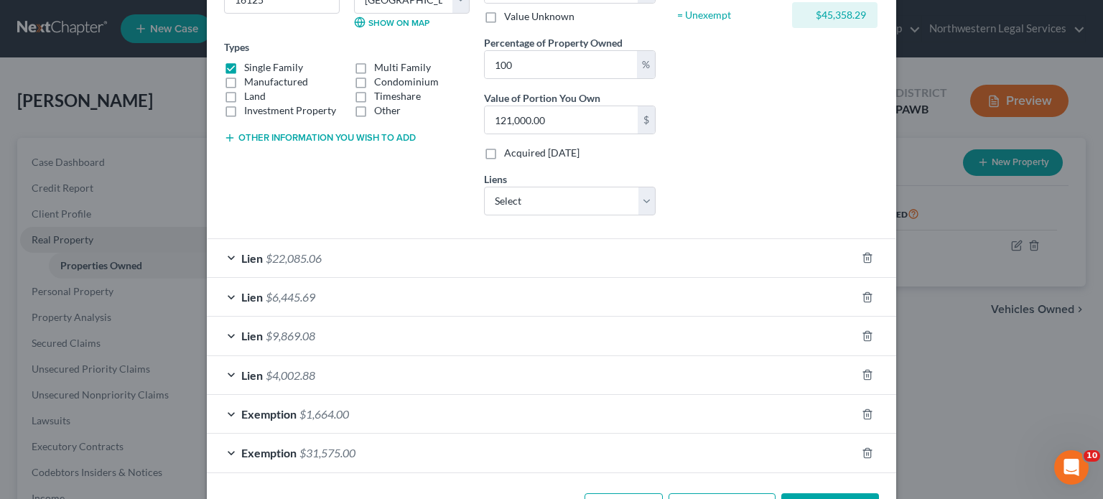
scroll to position [266, 0]
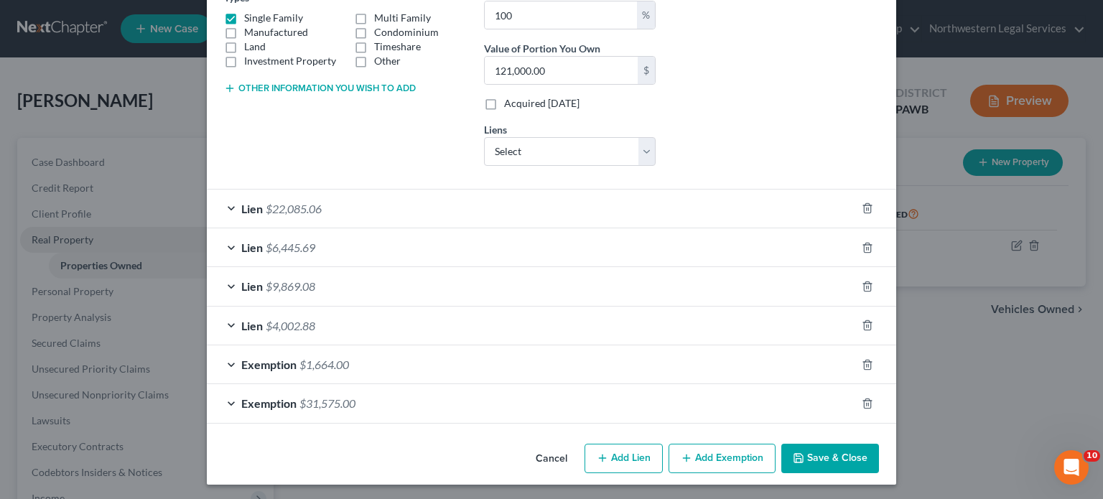
click at [222, 208] on div "Exemption $1,664.00" at bounding box center [531, 365] width 649 height 38
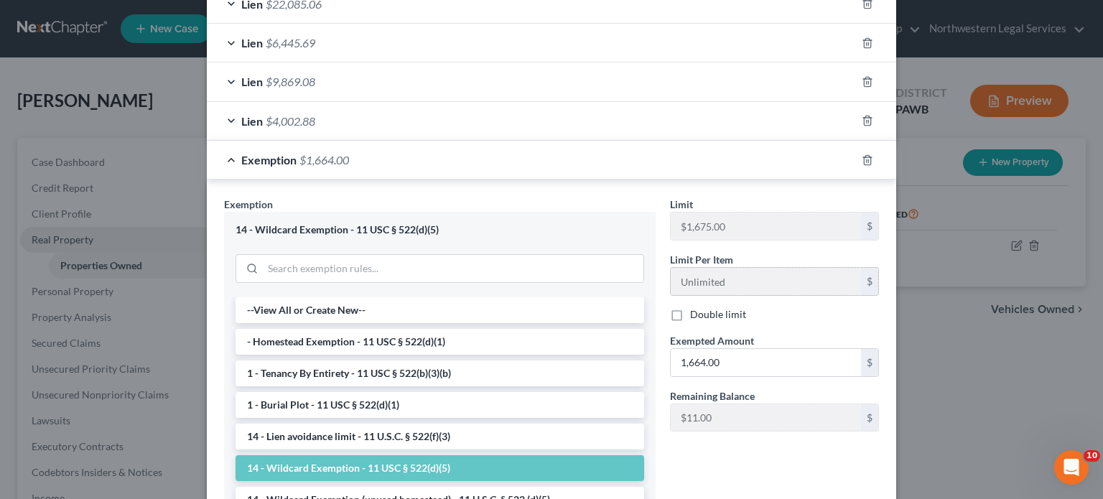
scroll to position [481, 0]
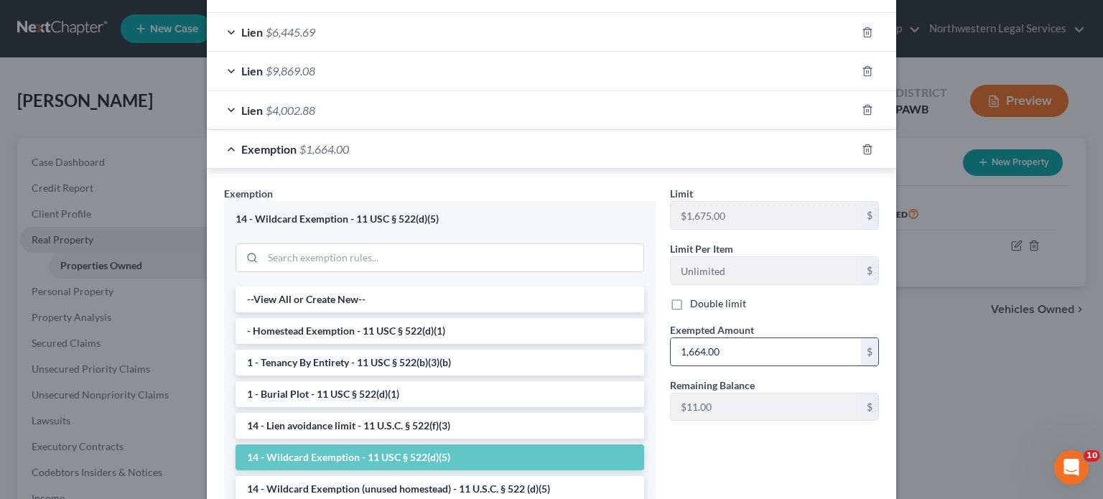
click at [547, 208] on input "1,664.00" at bounding box center [766, 351] width 190 height 27
type input "1,675.00"
click at [547, 208] on div "Limit $1,675.00 $ Limit Per Item Unlimited $ Double limit Exempted Amount * 1,6…" at bounding box center [774, 356] width 223 height 341
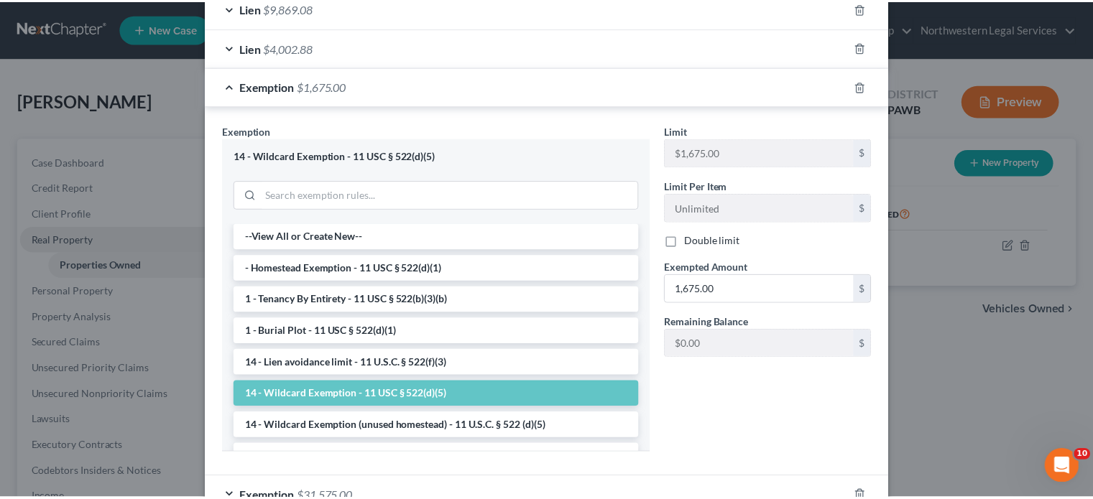
scroll to position [637, 0]
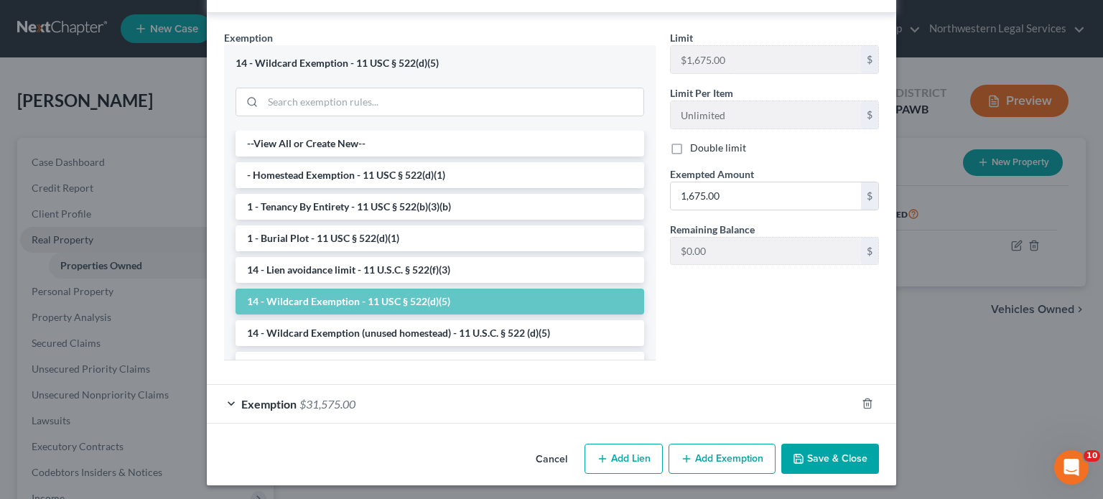
click at [547, 208] on button "Save & Close" at bounding box center [831, 459] width 98 height 30
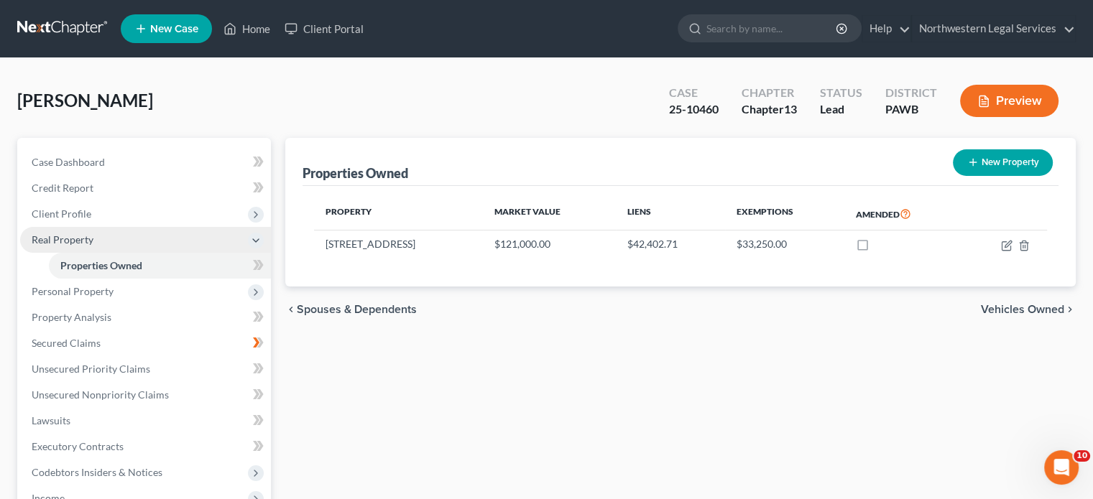
click at [547, 208] on span "Vehicles Owned" at bounding box center [1022, 309] width 83 height 11
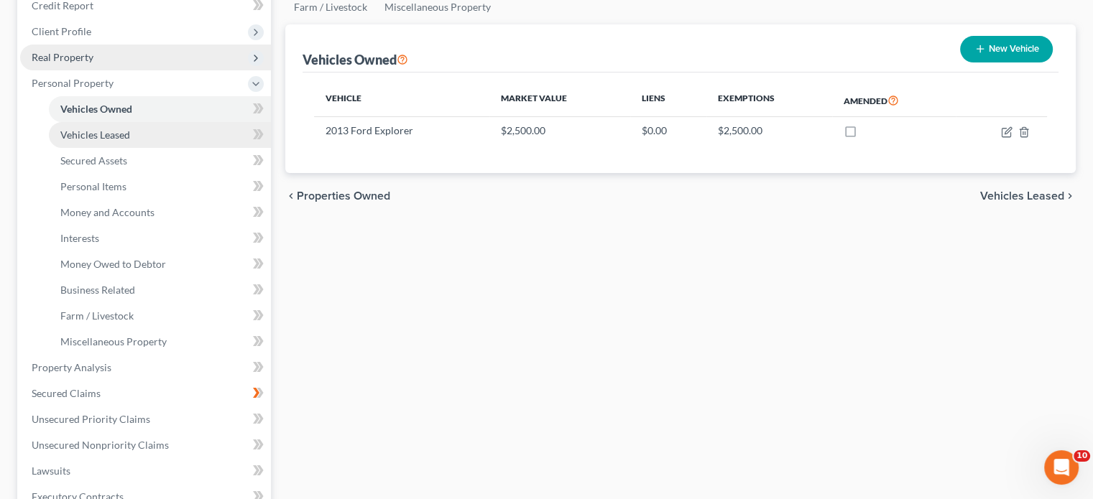
scroll to position [215, 0]
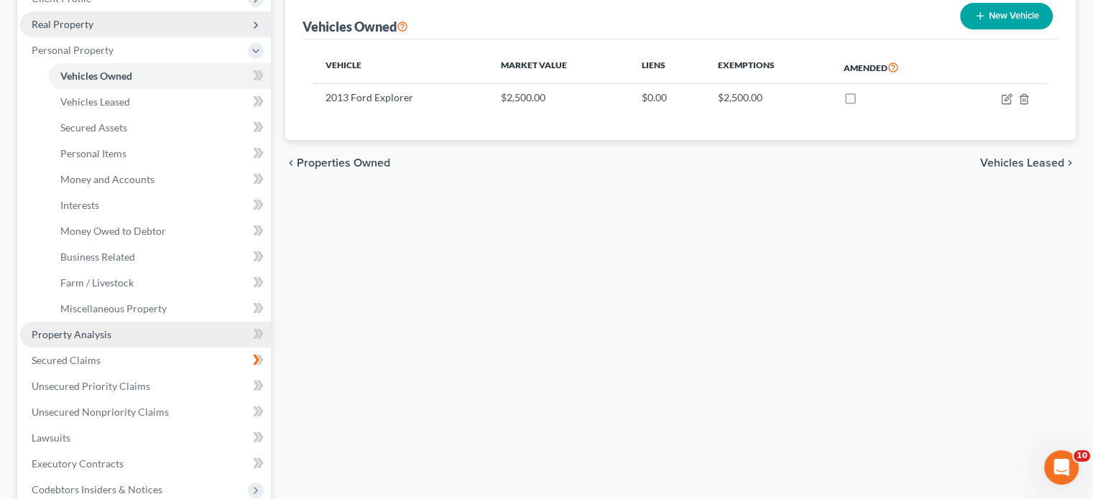
click at [99, 208] on span "Property Analysis" at bounding box center [72, 334] width 80 height 12
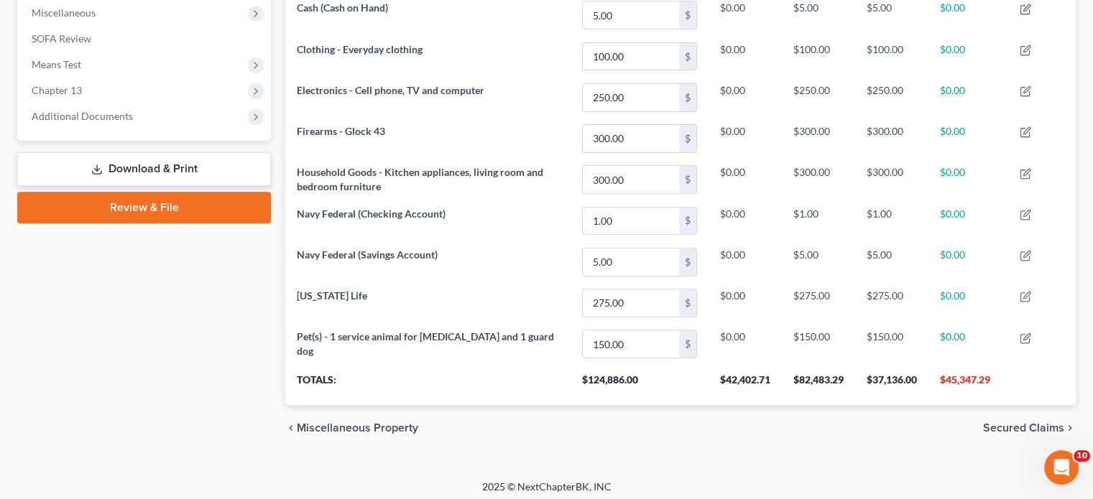
scroll to position [514, 0]
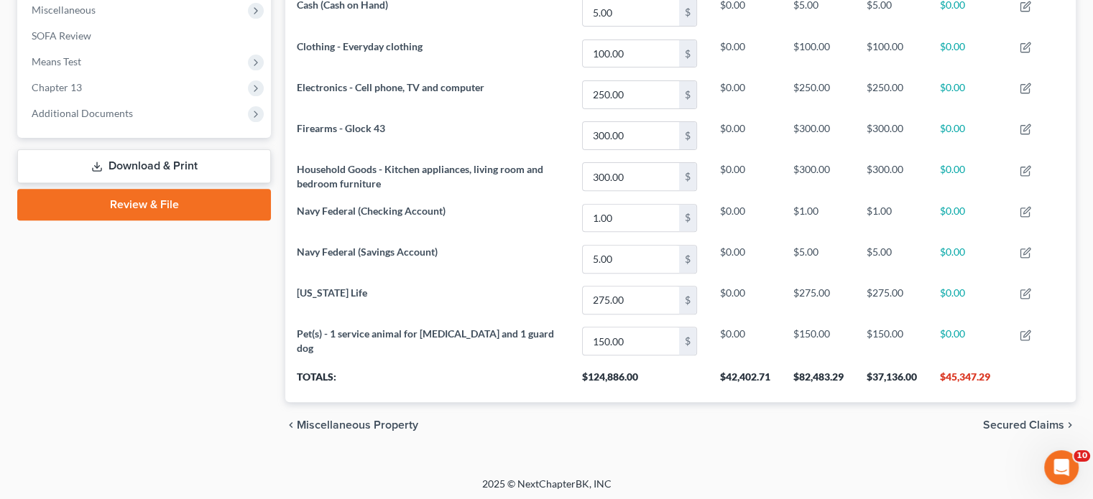
click at [547, 208] on span "Secured Claims" at bounding box center [1023, 424] width 81 height 11
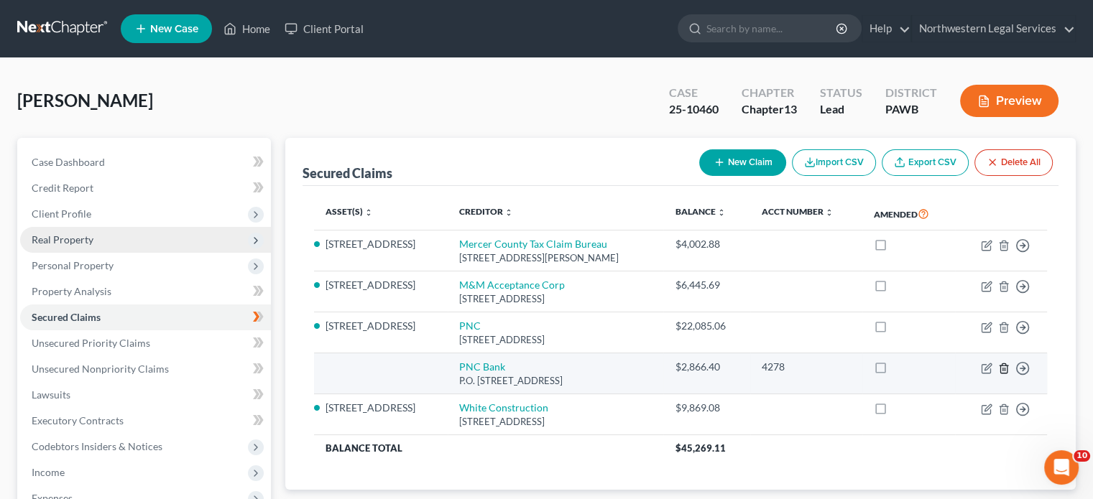
click at [547, 208] on icon "button" at bounding box center [1003, 367] width 6 height 9
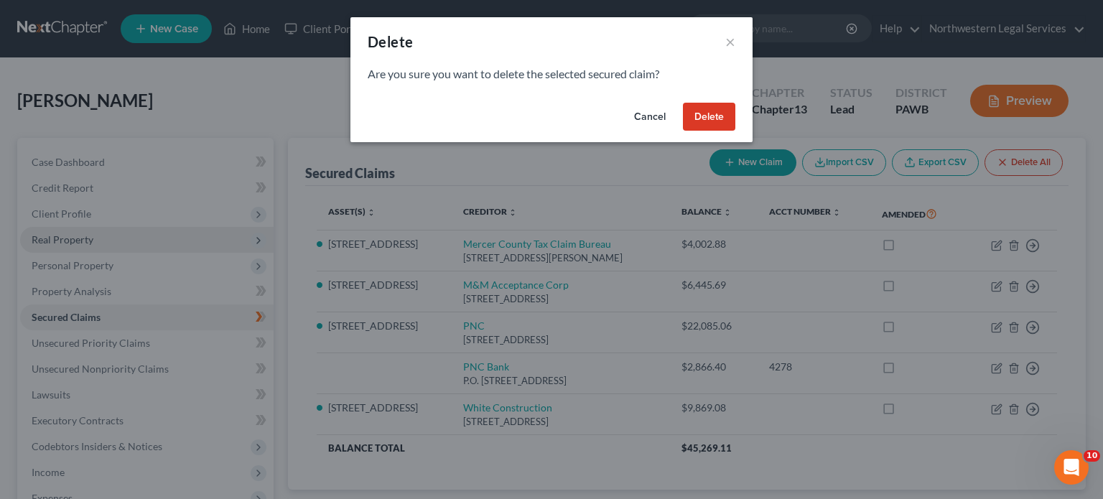
click at [547, 109] on button "Delete" at bounding box center [709, 117] width 52 height 29
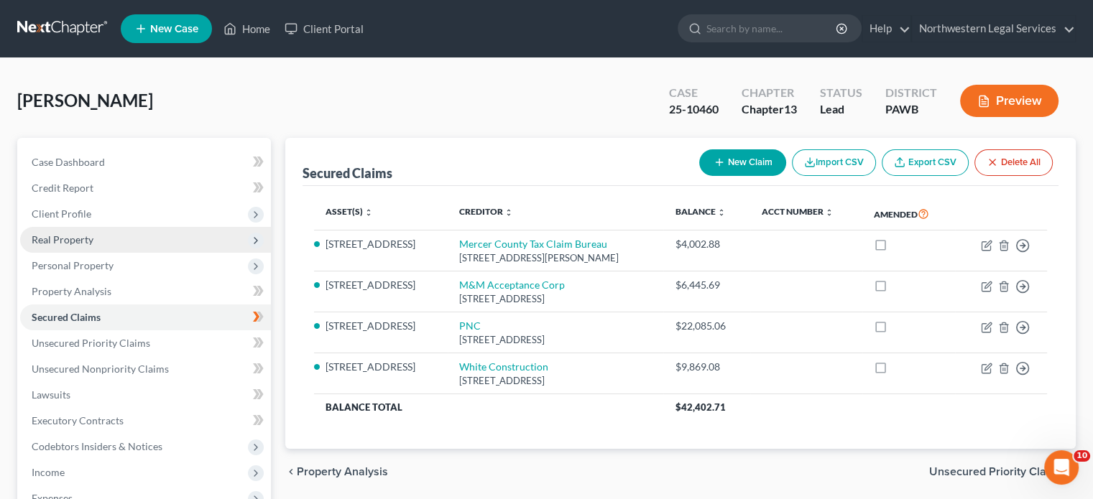
click at [547, 208] on span "Unsecured Priority Claims" at bounding box center [996, 471] width 135 height 11
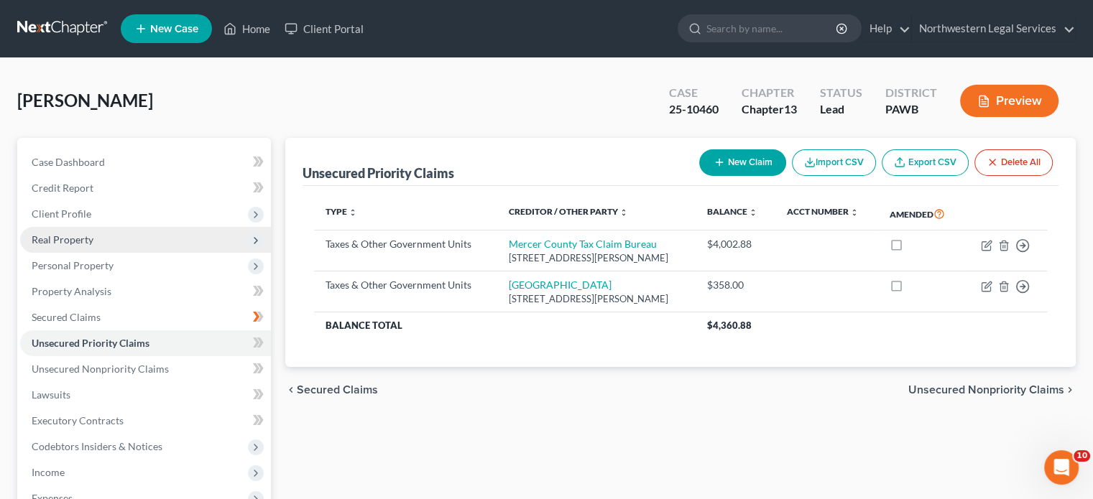
click at [307, 208] on span "Secured Claims" at bounding box center [337, 389] width 81 height 11
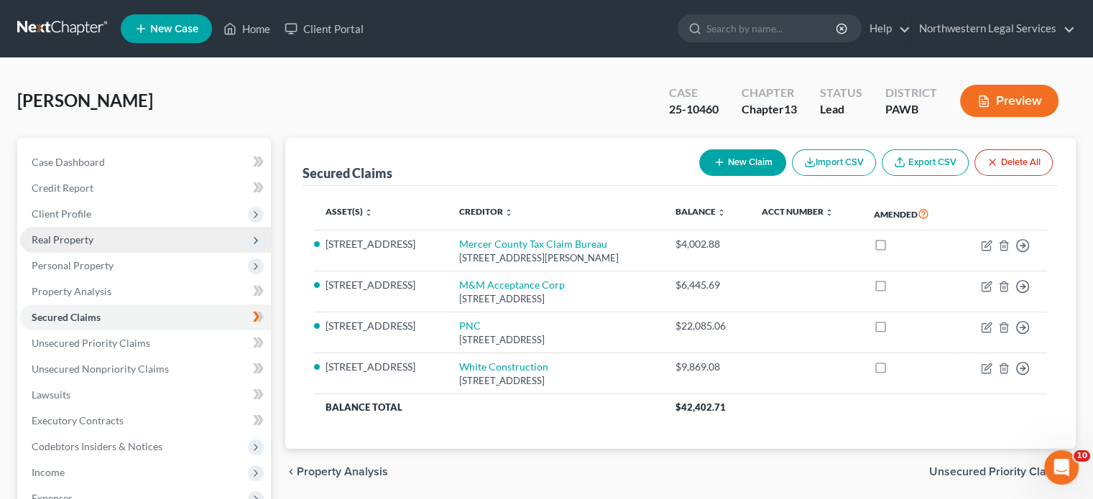
click at [547, 208] on span "Unsecured Priority Claims" at bounding box center [996, 471] width 135 height 11
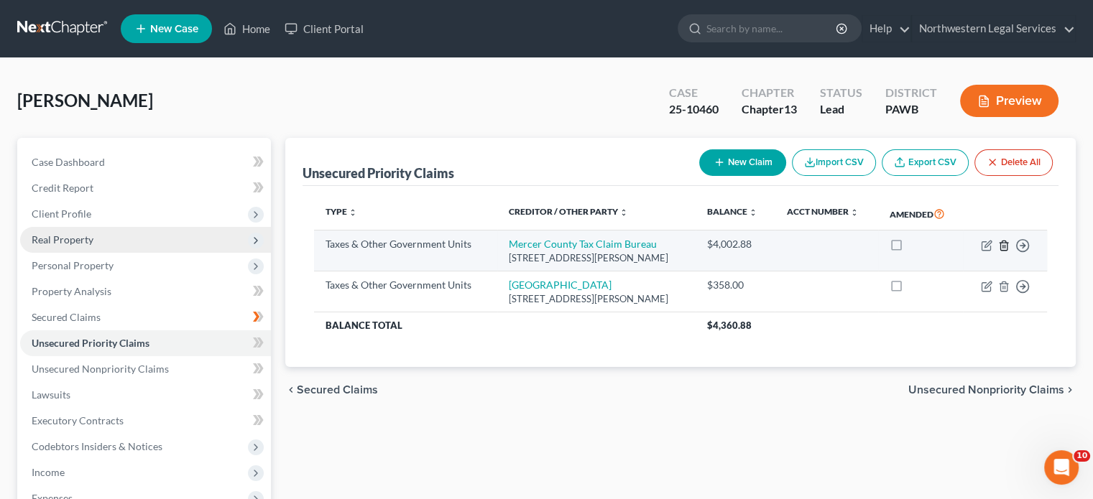
click at [547, 208] on icon "button" at bounding box center [1003, 245] width 11 height 11
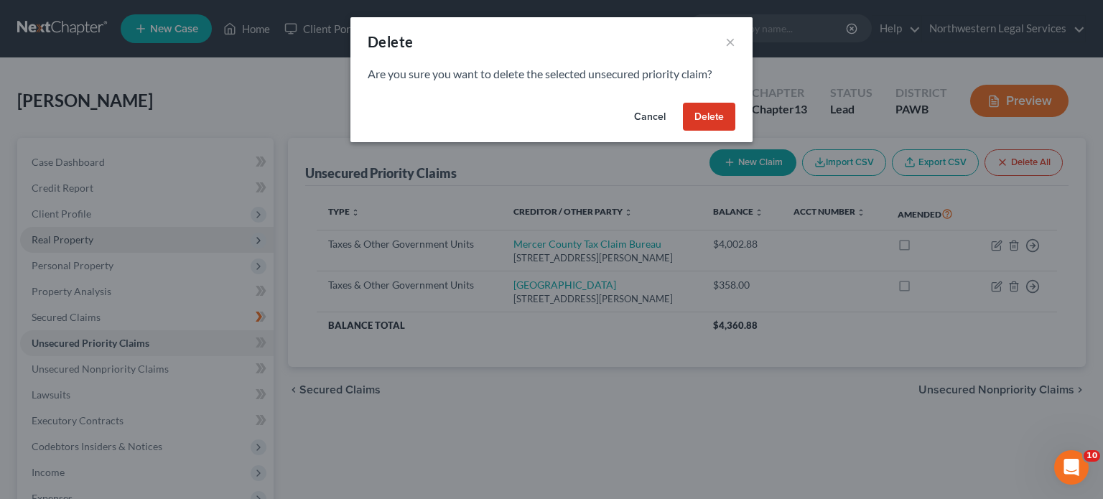
click at [547, 117] on button "Delete" at bounding box center [709, 117] width 52 height 29
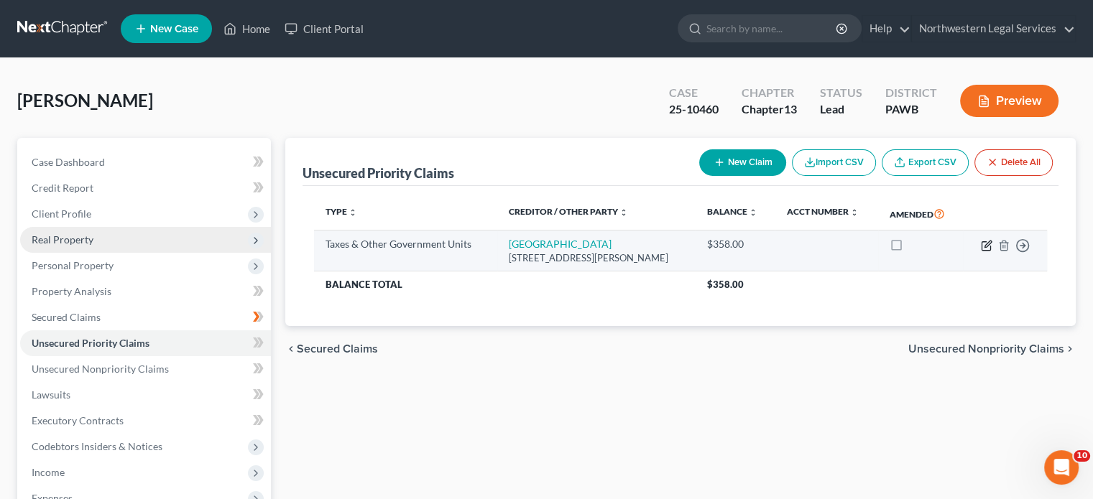
click at [547, 208] on icon "button" at bounding box center [986, 245] width 11 height 11
select select "4"
select select "39"
select select "0"
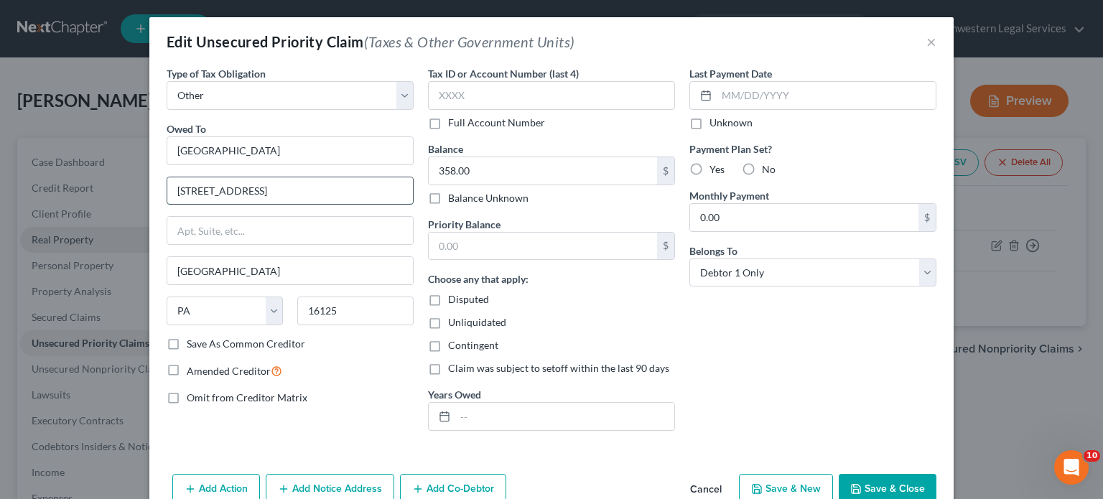
click at [255, 184] on input "[STREET_ADDRESS]" at bounding box center [290, 190] width 246 height 27
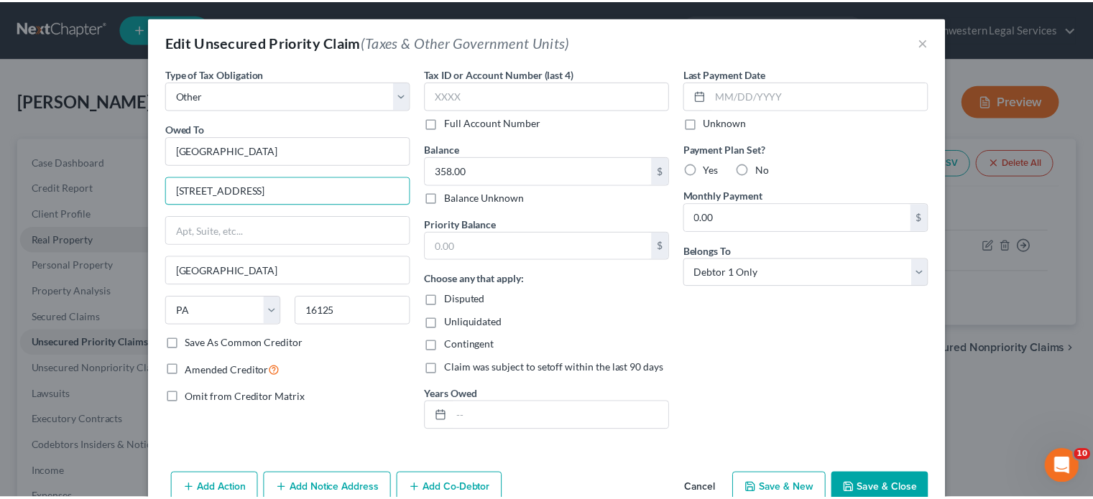
scroll to position [43, 0]
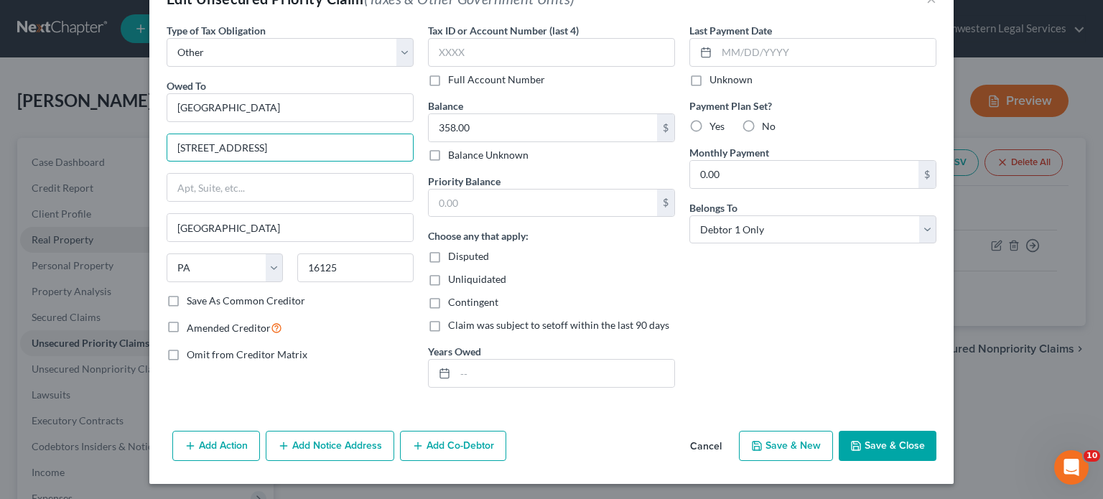
type input "[STREET_ADDRESS]"
click at [547, 208] on button "Save & Close" at bounding box center [888, 446] width 98 height 30
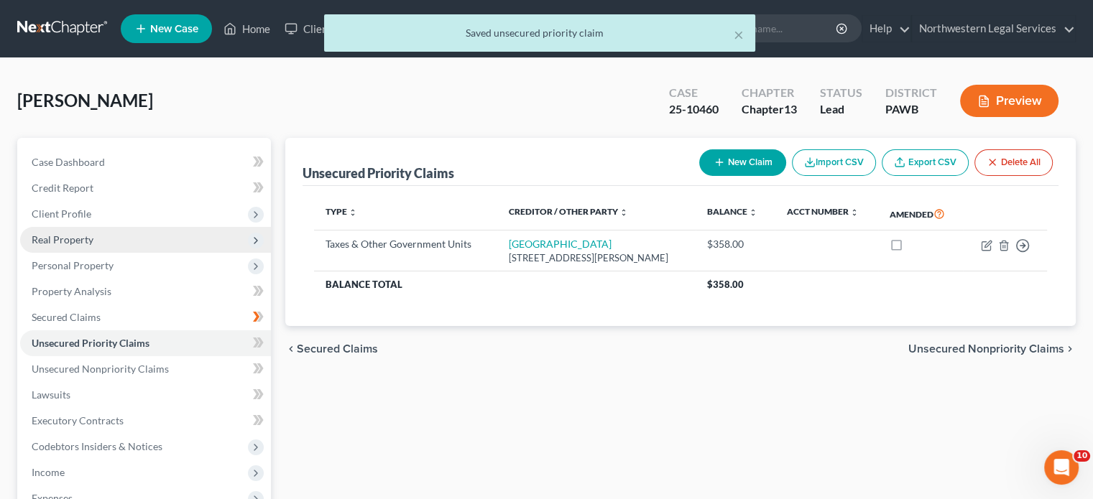
click at [547, 208] on span "Unsecured Nonpriority Claims" at bounding box center [986, 348] width 156 height 11
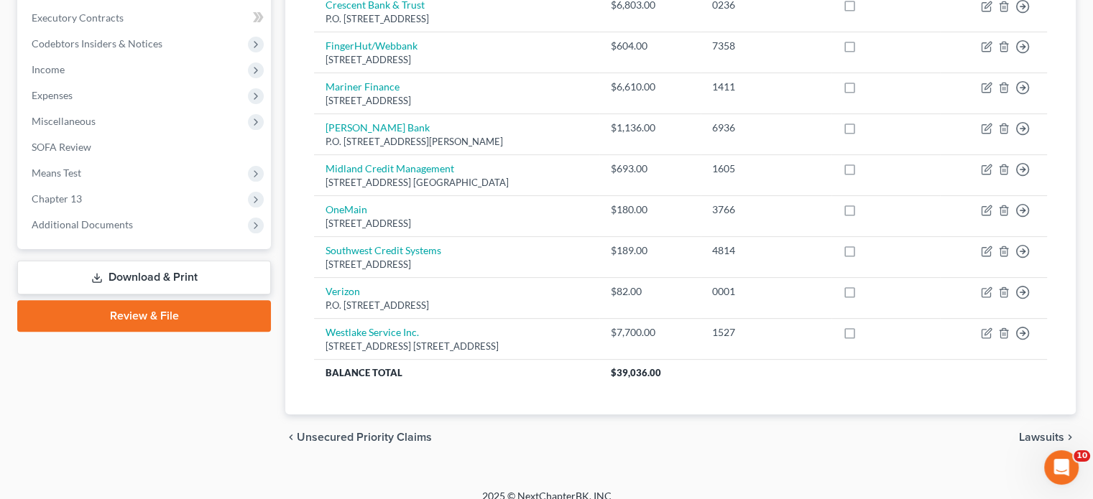
scroll to position [416, 0]
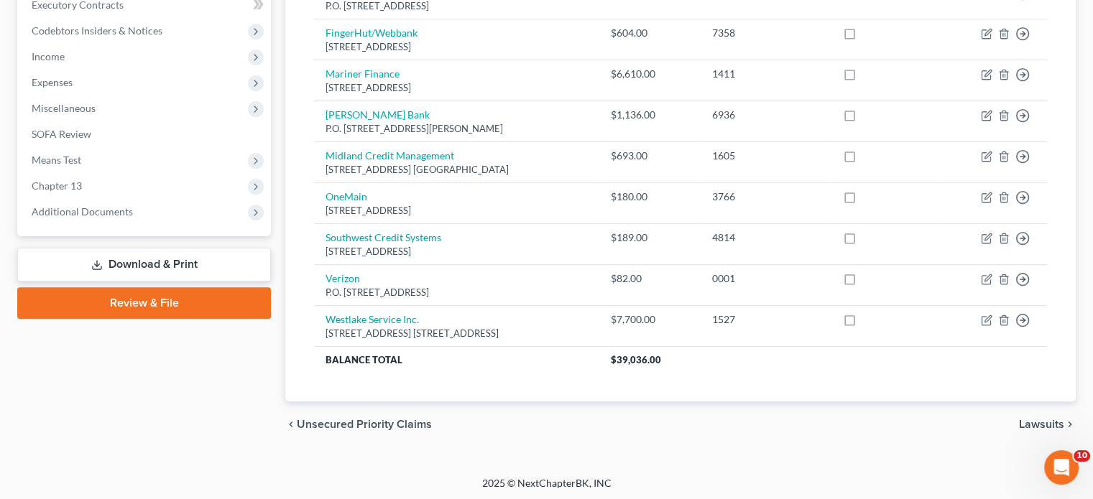
click at [547, 208] on span "Lawsuits" at bounding box center [1041, 424] width 45 height 11
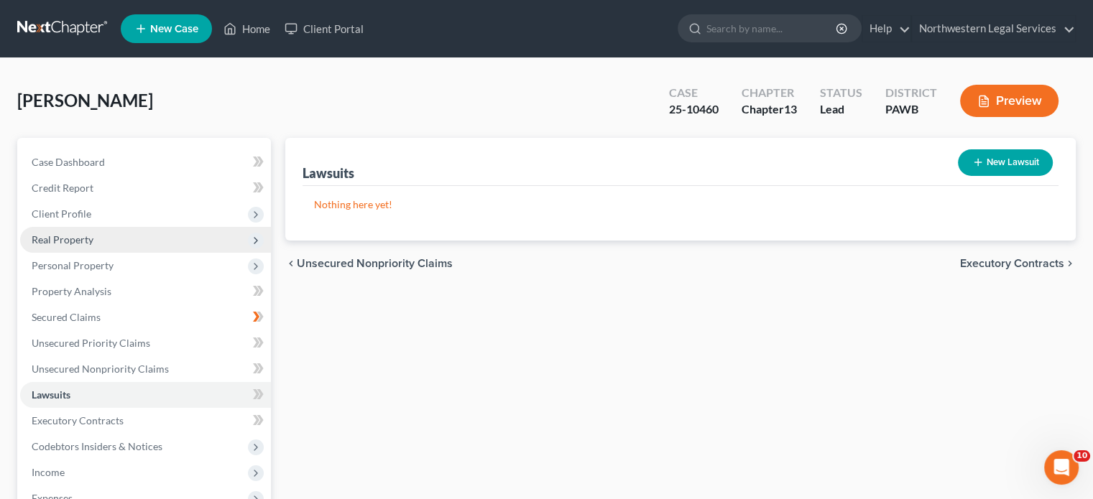
click at [547, 166] on button "New Lawsuit" at bounding box center [1005, 162] width 95 height 27
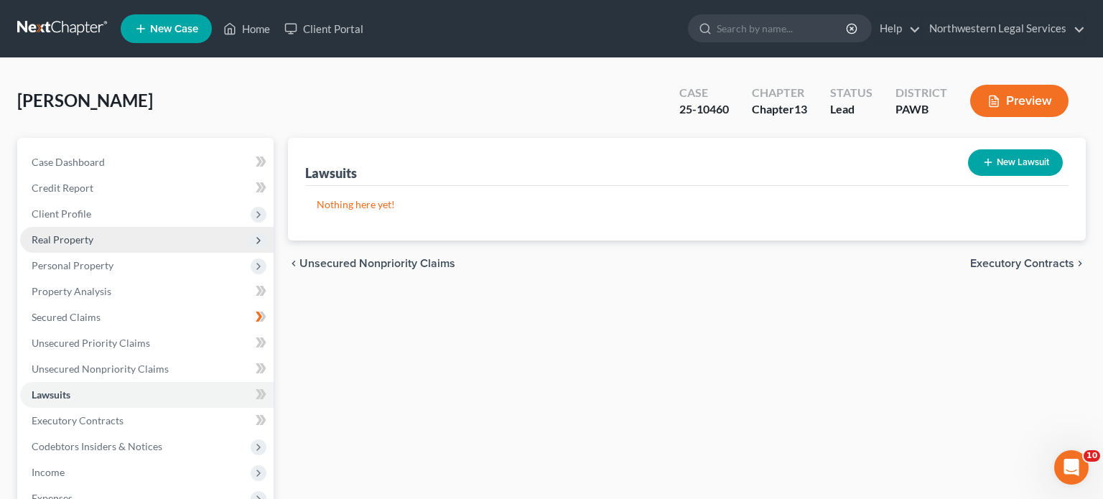
select select "0"
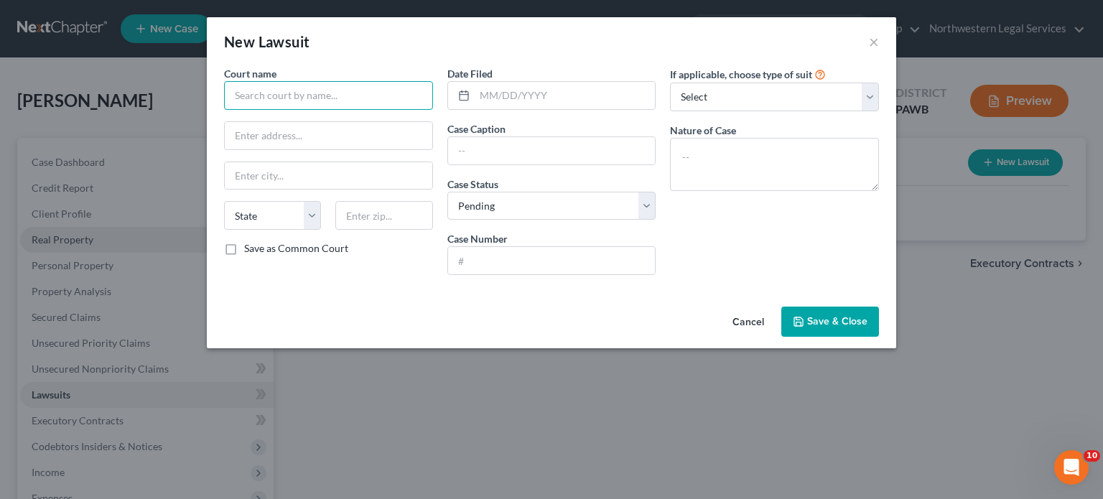
click at [279, 94] on input "text" at bounding box center [328, 95] width 209 height 29
type input "C"
type input "Mercer County Court of Common Pleas"
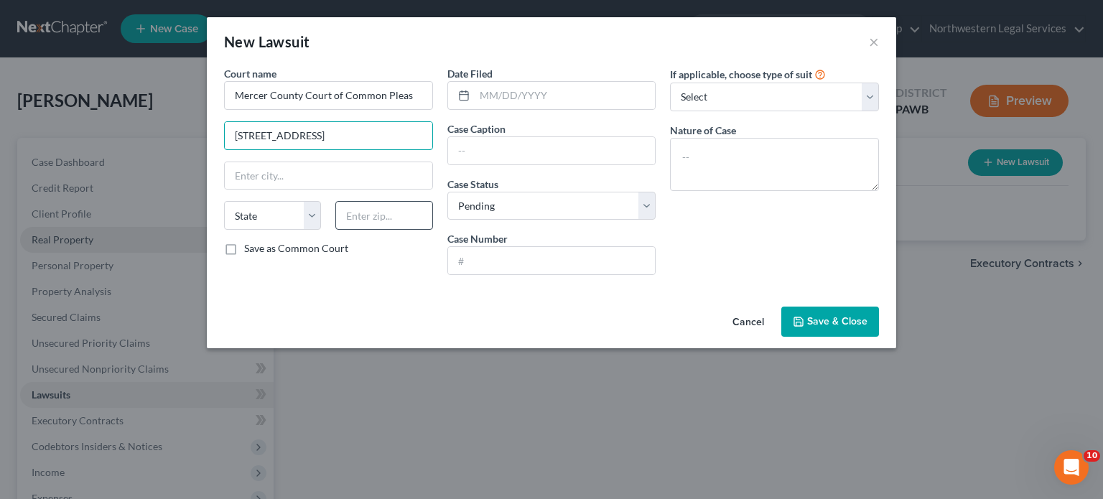
type input "[STREET_ADDRESS]"
click at [383, 208] on input "text" at bounding box center [383, 215] width 97 height 29
type input "16137"
click at [528, 92] on input "text" at bounding box center [565, 95] width 181 height 27
type input "[PERSON_NAME]"
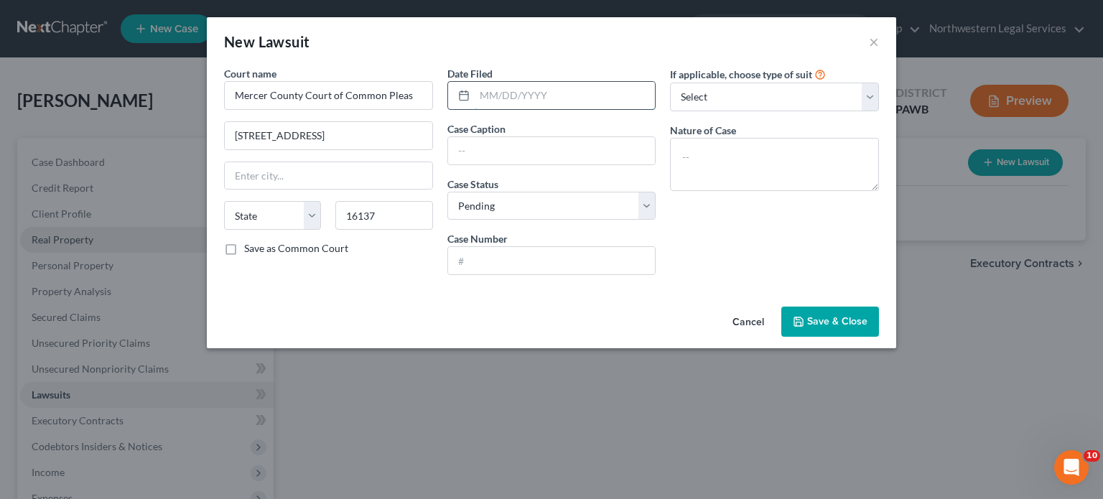
select select "39"
type input "[DATE]"
click at [498, 143] on input "text" at bounding box center [552, 150] width 208 height 27
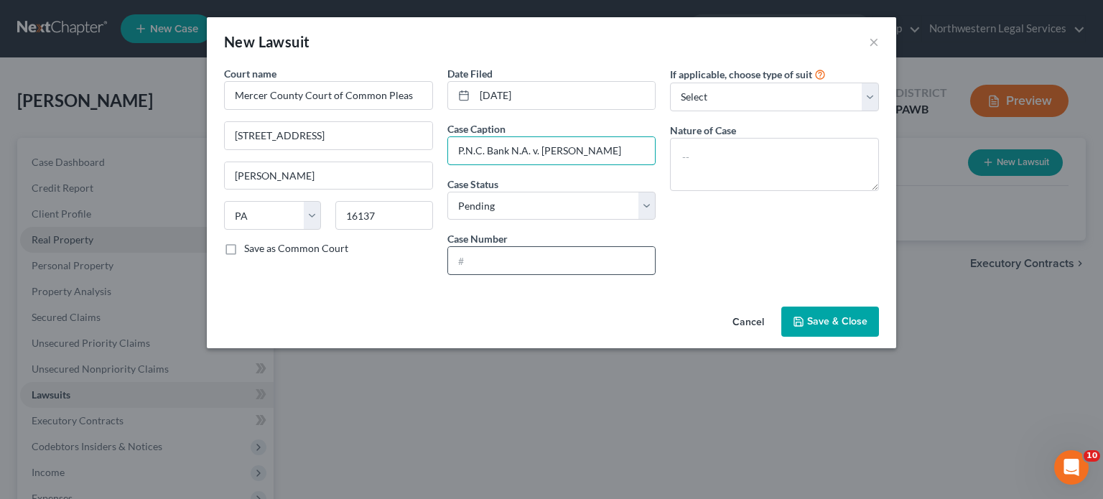
type input "P.N.C. Bank N.A. v. [PERSON_NAME]"
click at [501, 208] on input "text" at bounding box center [552, 260] width 208 height 27
type input "[DATE]-2566"
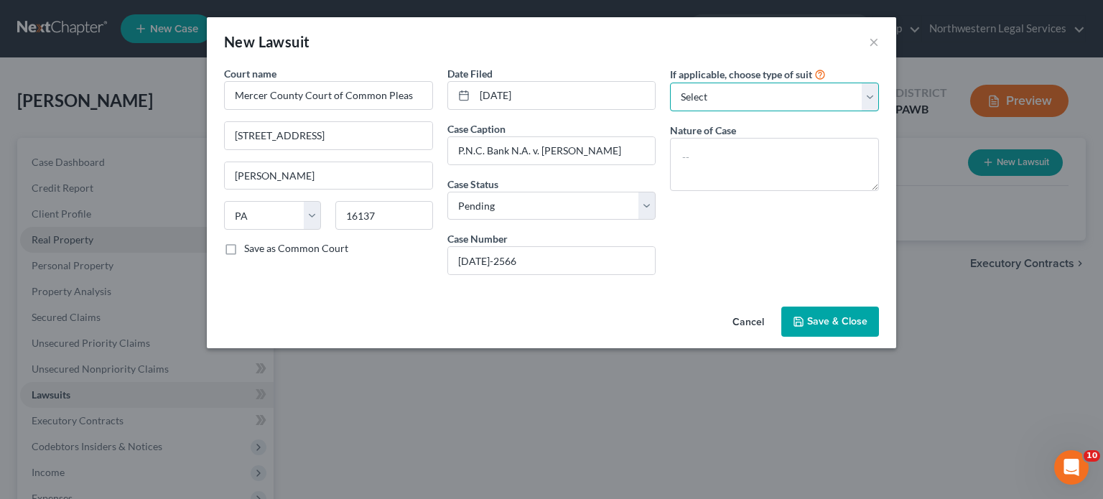
click at [547, 103] on select "Select Repossession Garnishment Foreclosure Attached, Seized, Or Levied Other" at bounding box center [774, 97] width 209 height 29
select select "2"
click at [547, 83] on select "Select Repossession Garnishment Foreclosure Attached, Seized, Or Levied Other" at bounding box center [774, 97] width 209 height 29
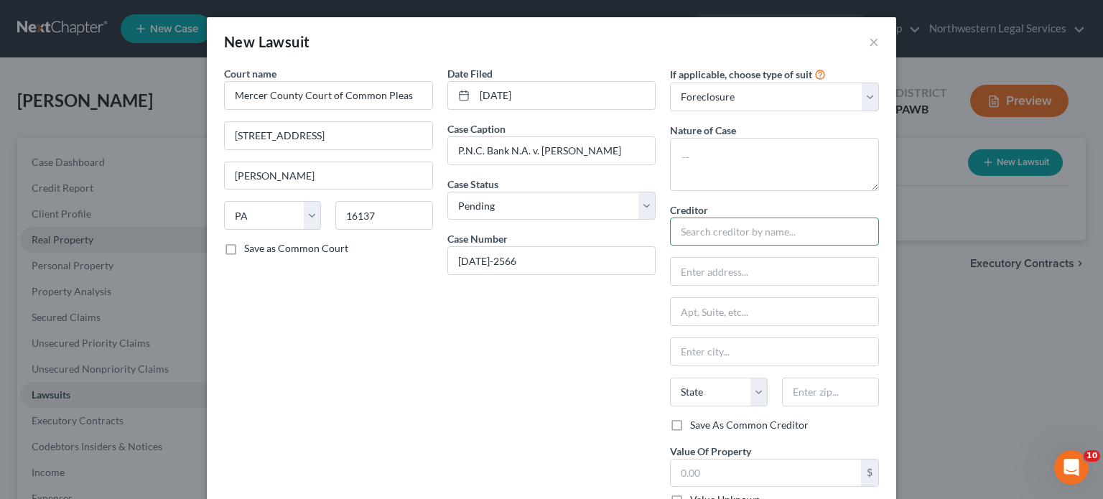
click at [547, 208] on input "text" at bounding box center [774, 232] width 209 height 29
type input "PNC"
click at [547, 208] on input "text" at bounding box center [775, 271] width 208 height 27
type input "[STREET_ADDRESS]"
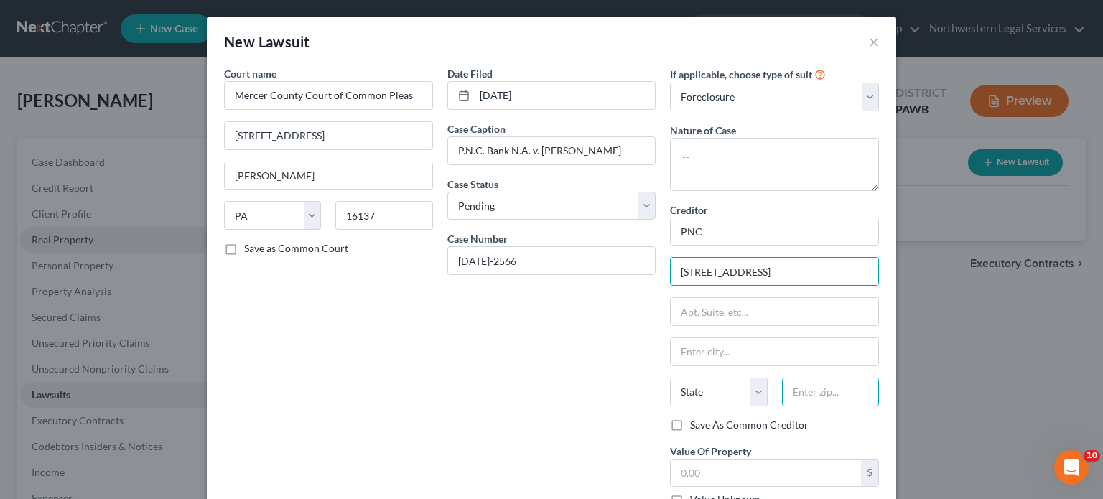
click at [547, 208] on input "text" at bounding box center [830, 392] width 97 height 29
type input "45342"
click at [419, 208] on div "Court name * Mercer County Court of Common Pleas 125 S. Diamond [GEOGRAPHIC_DAT…" at bounding box center [328, 320] width 223 height 508
type input "[GEOGRAPHIC_DATA]"
select select "36"
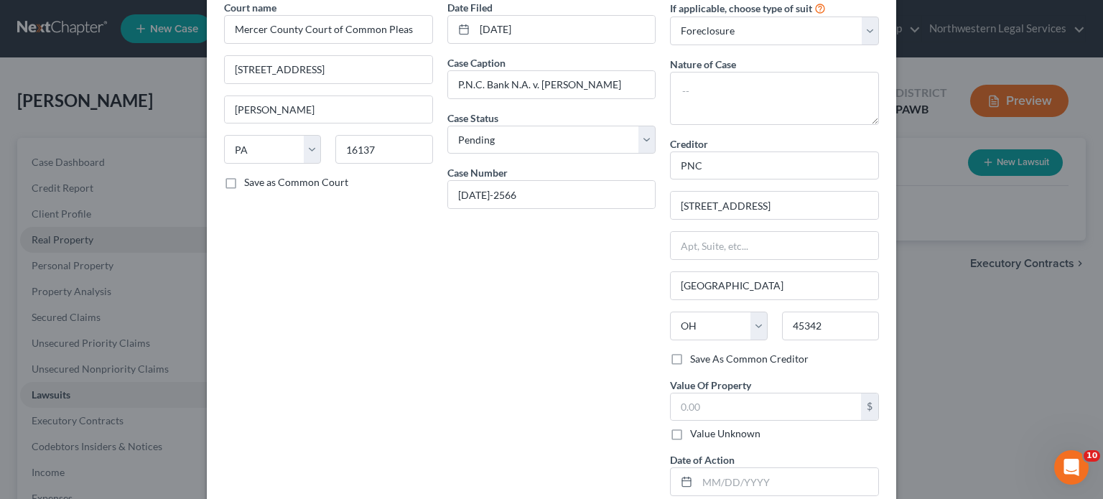
scroll to position [144, 0]
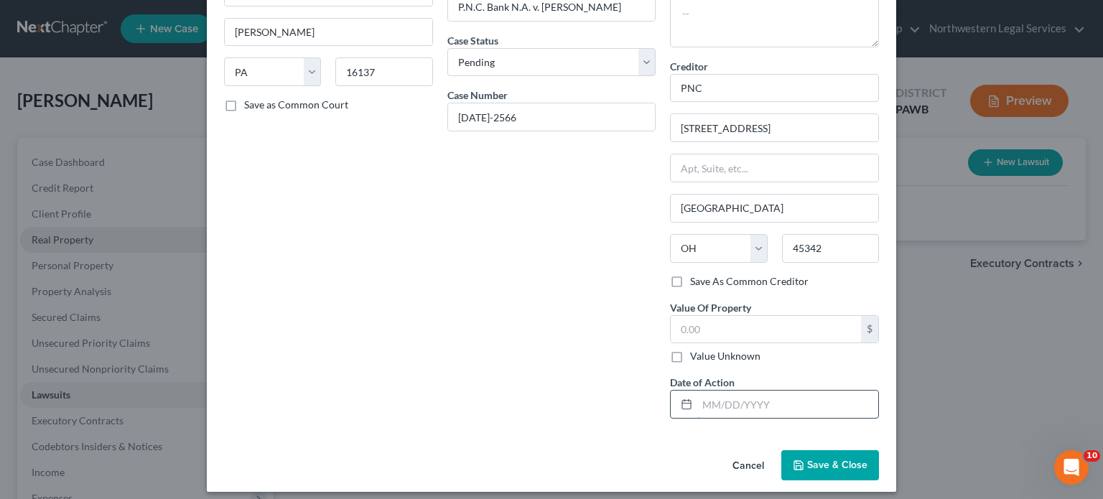
click at [547, 208] on input "text" at bounding box center [787, 404] width 181 height 27
type input "[DATE]"
click at [547, 208] on input "text" at bounding box center [766, 329] width 190 height 27
type input "22,780.34"
click at [534, 208] on div "Date Filed [DATE] Case Caption P.N.C. Bank N.A. v. [PERSON_NAME] Case Status * …" at bounding box center [551, 176] width 223 height 508
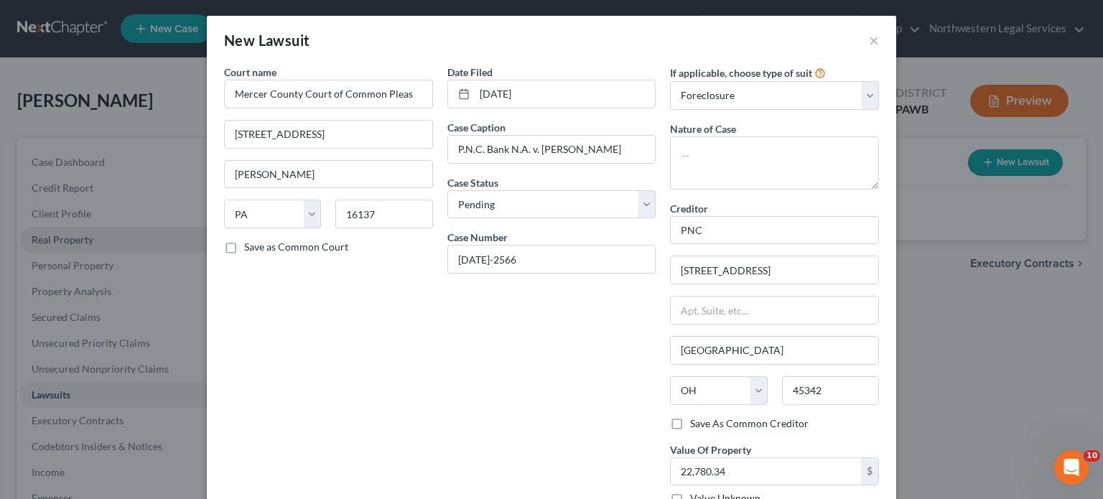
scroll to position [0, 0]
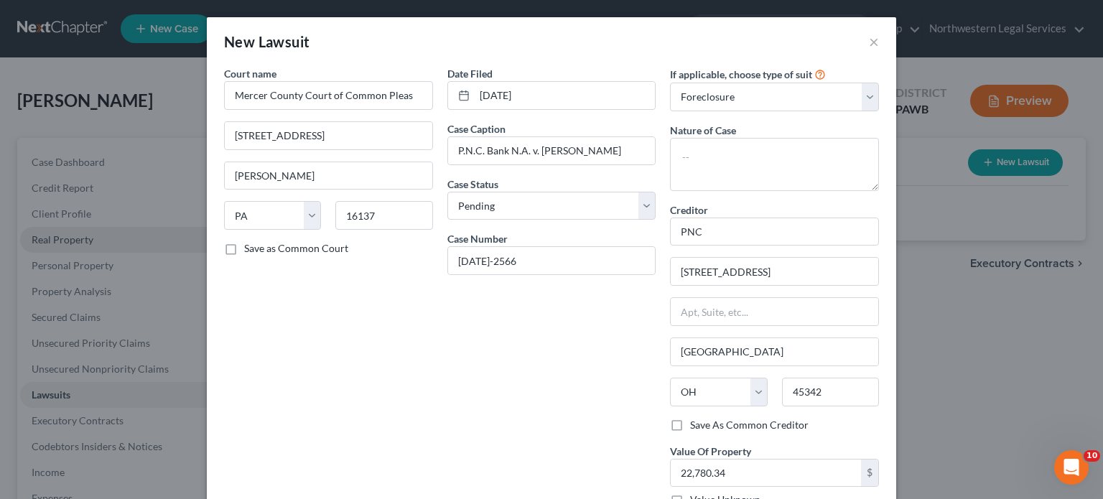
click at [244, 208] on label "Save as Common Court" at bounding box center [296, 248] width 104 height 14
click at [250, 208] on input "Save as Common Court" at bounding box center [254, 245] width 9 height 9
checkbox input "true"
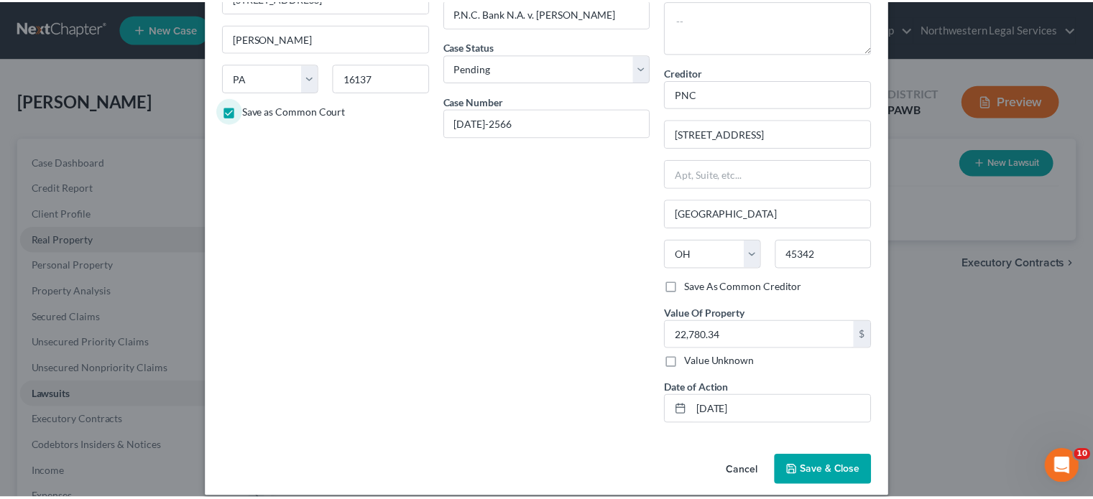
scroll to position [151, 0]
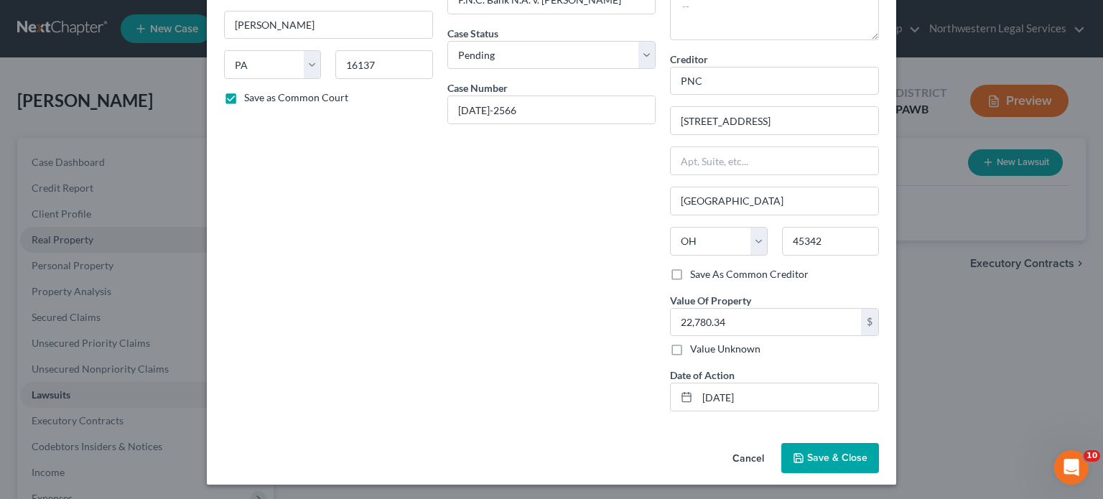
click at [547, 208] on span "Save & Close" at bounding box center [837, 458] width 60 height 12
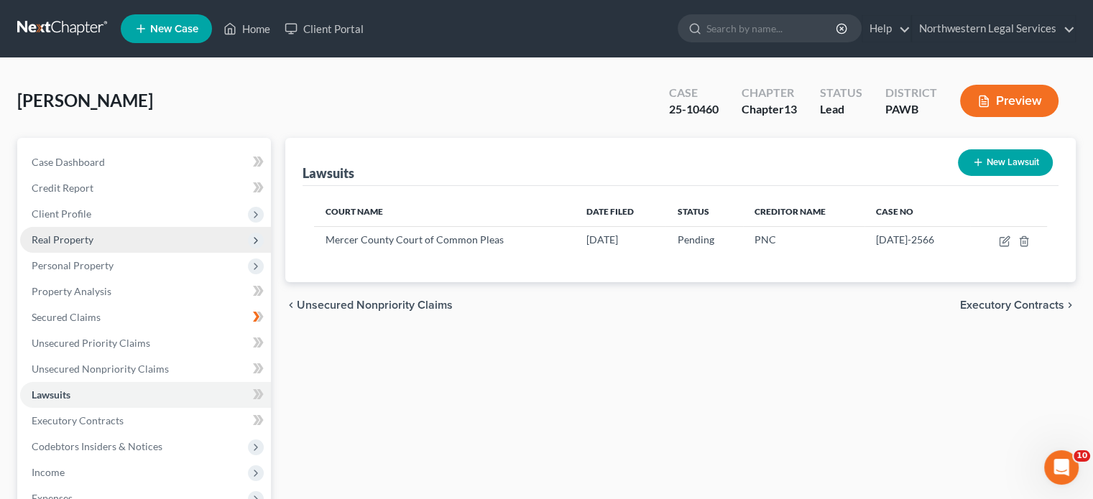
click at [547, 208] on span "Executory Contracts" at bounding box center [1012, 305] width 104 height 11
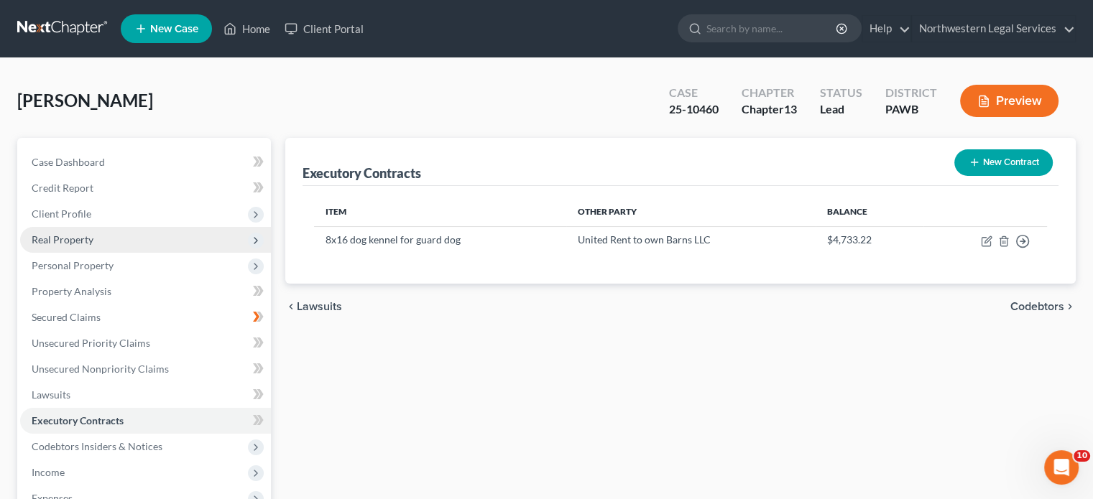
click at [547, 208] on span "Codebtors" at bounding box center [1037, 306] width 54 height 11
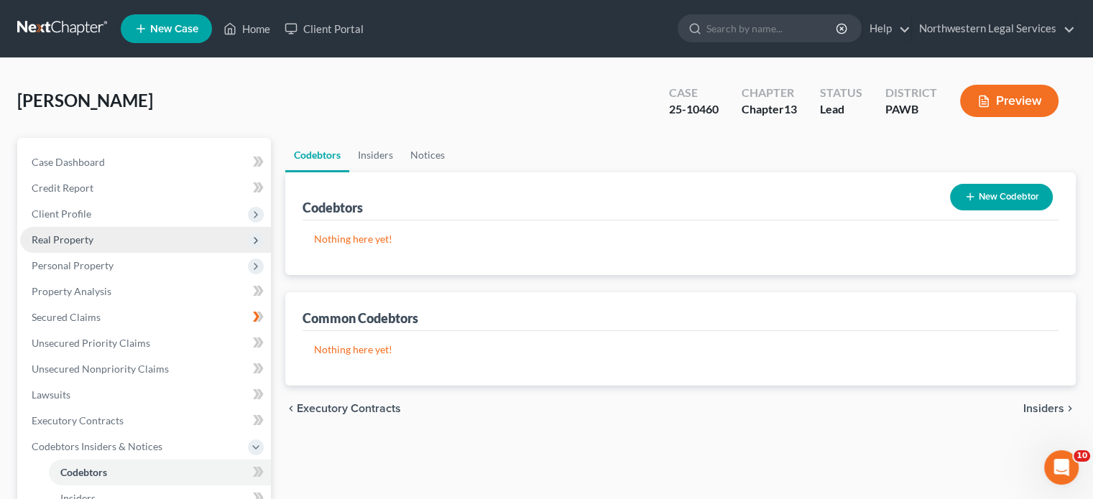
click at [379, 208] on span "Executory Contracts" at bounding box center [349, 408] width 104 height 11
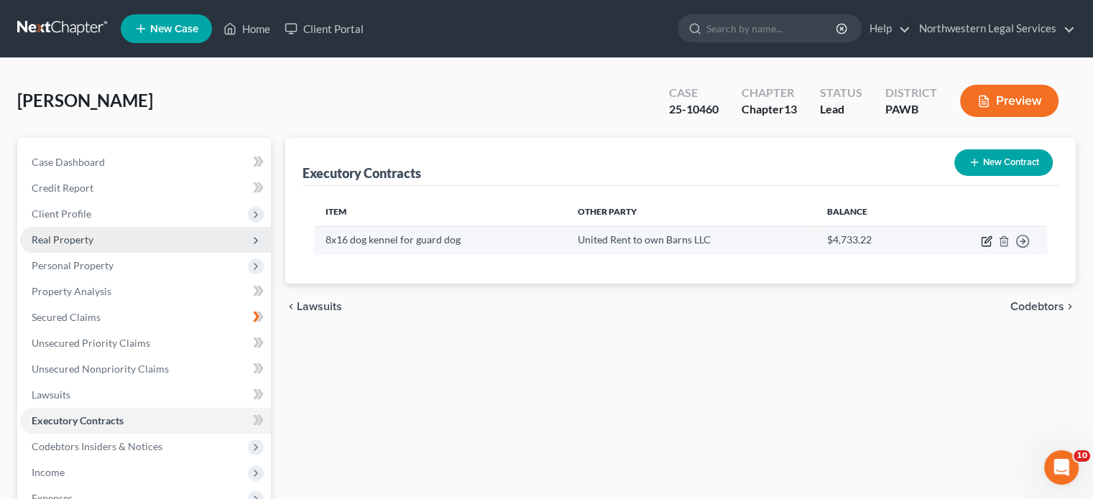
click at [547, 208] on icon "button" at bounding box center [986, 241] width 11 height 11
select select "0"
select select "36"
select select "0"
select select "2"
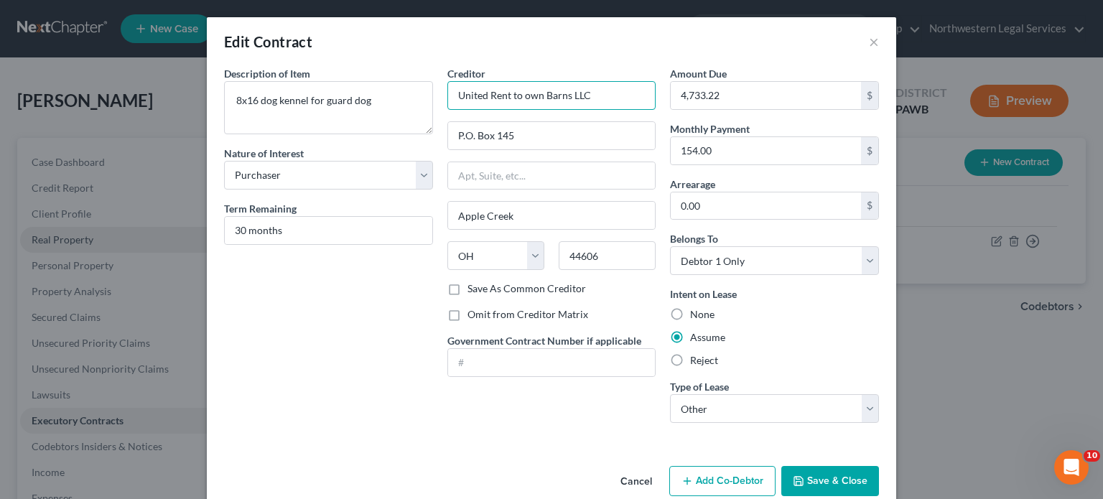
drag, startPoint x: 524, startPoint y: 95, endPoint x: 537, endPoint y: 96, distance: 13.7
click at [525, 95] on input "United Rent to own Barns LLC" at bounding box center [552, 95] width 209 height 29
type input "United Rent to Own Barns LLC"
click at [547, 208] on button "Save & Close" at bounding box center [831, 481] width 98 height 30
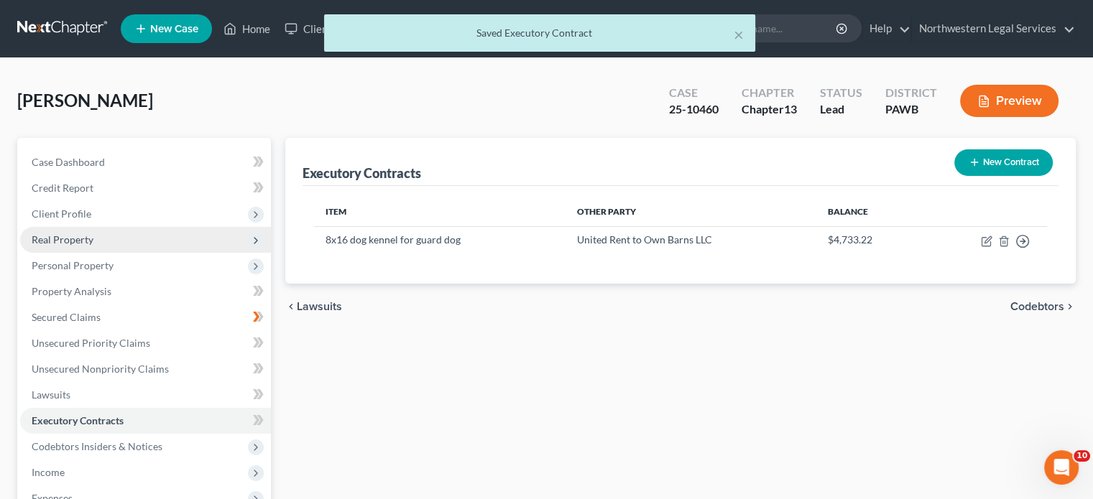
click at [547, 208] on span "Codebtors" at bounding box center [1037, 306] width 54 height 11
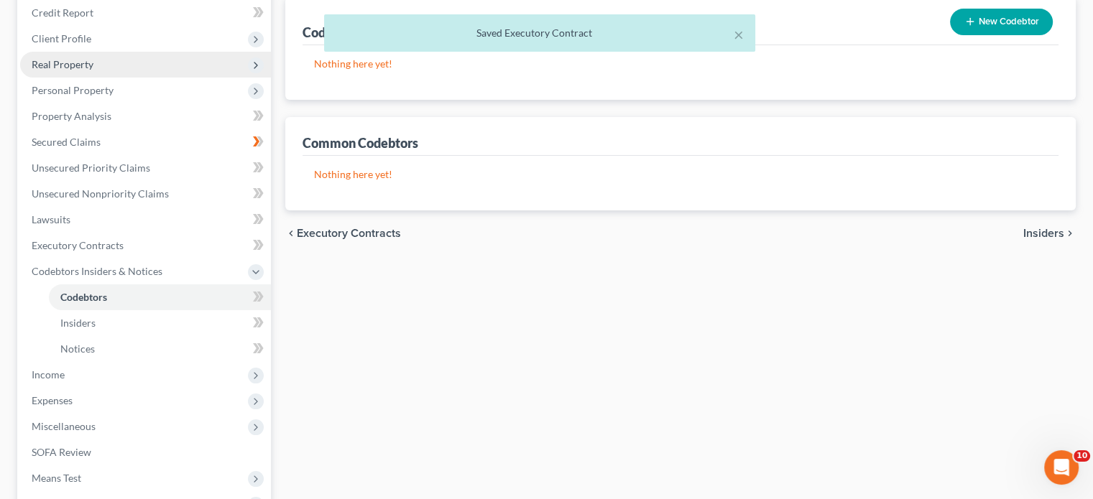
scroll to position [215, 0]
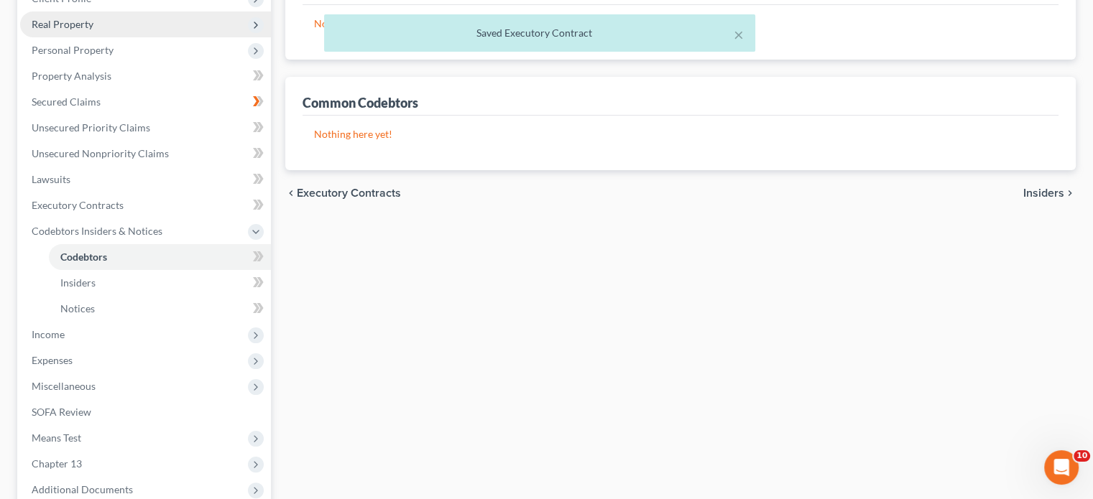
click at [547, 187] on span "Insiders" at bounding box center [1043, 192] width 41 height 11
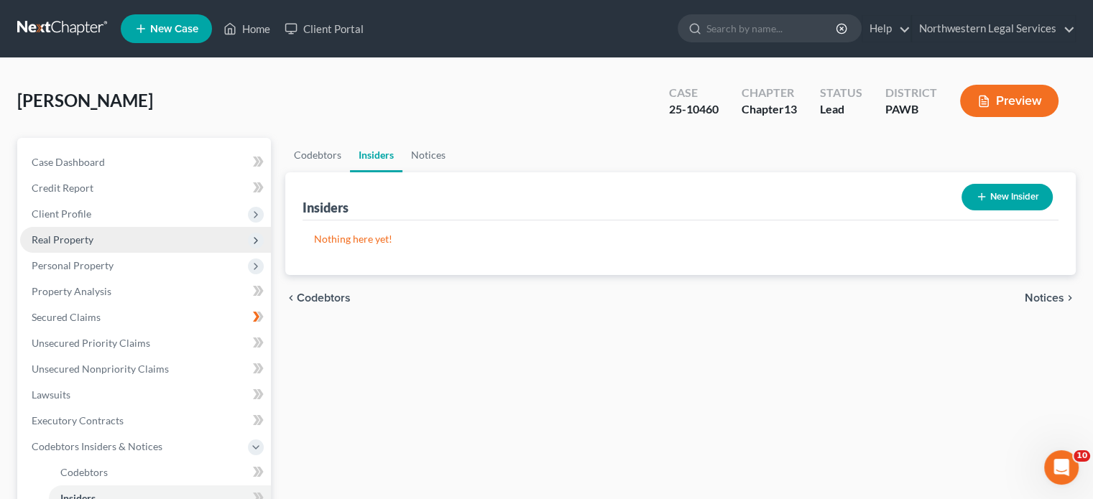
click at [547, 208] on span "Notices" at bounding box center [1044, 297] width 40 height 11
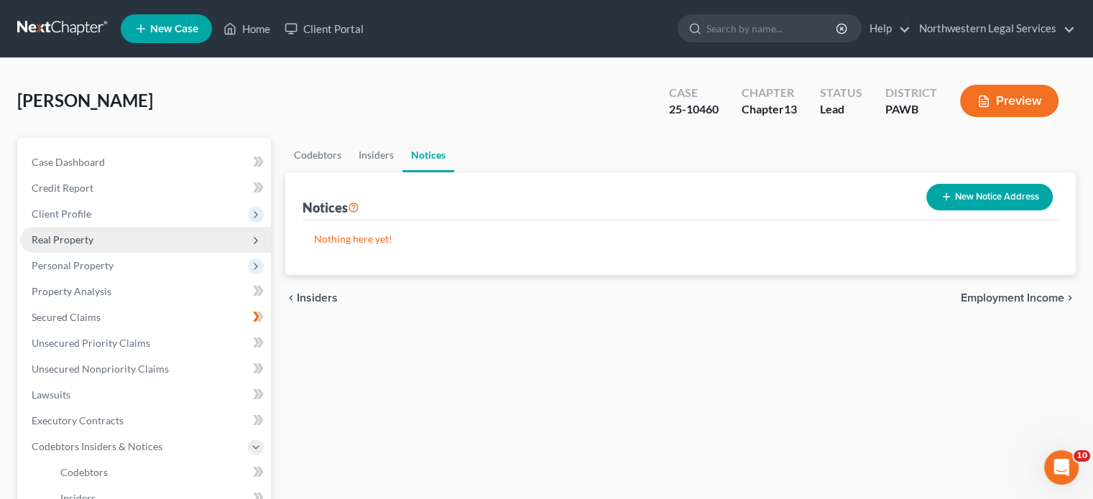
click at [547, 208] on span "Employment Income" at bounding box center [1011, 297] width 103 height 11
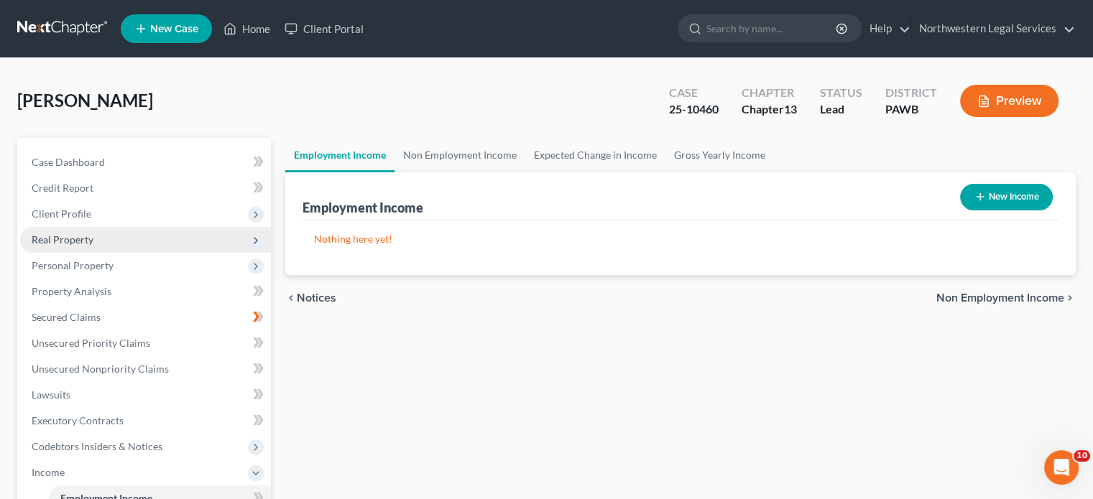
click at [547, 208] on span "Non Employment Income" at bounding box center [1000, 297] width 128 height 11
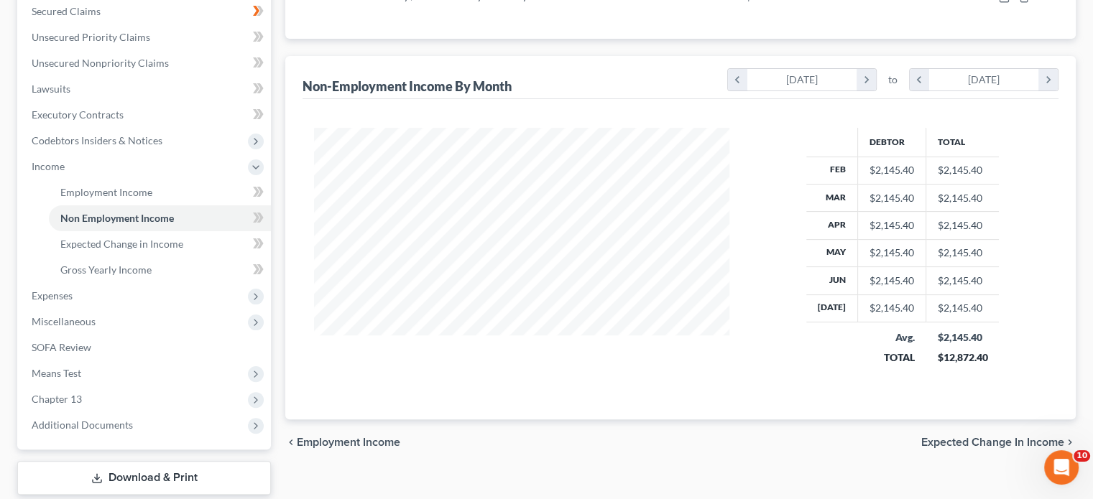
scroll to position [359, 0]
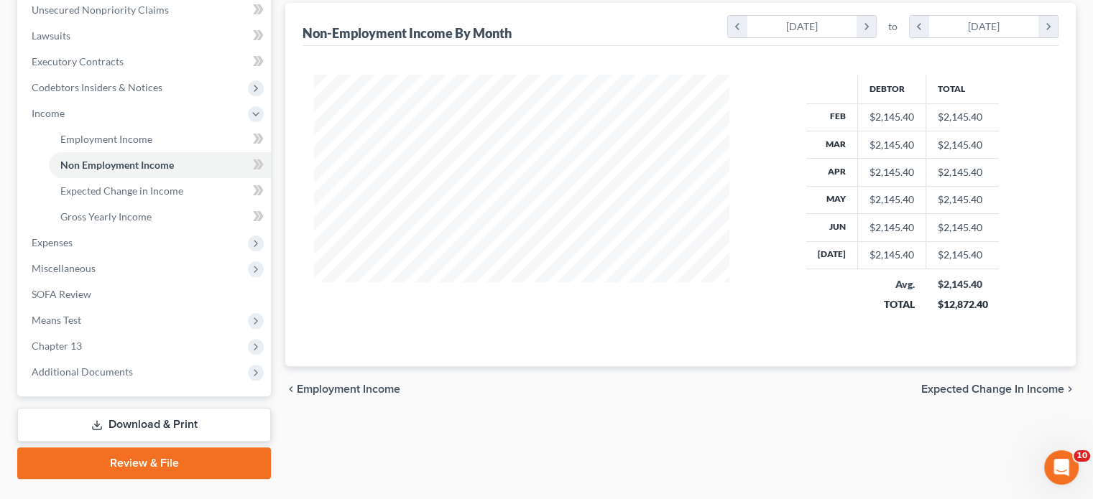
click at [547, 208] on span "Expected Change in Income" at bounding box center [992, 389] width 143 height 11
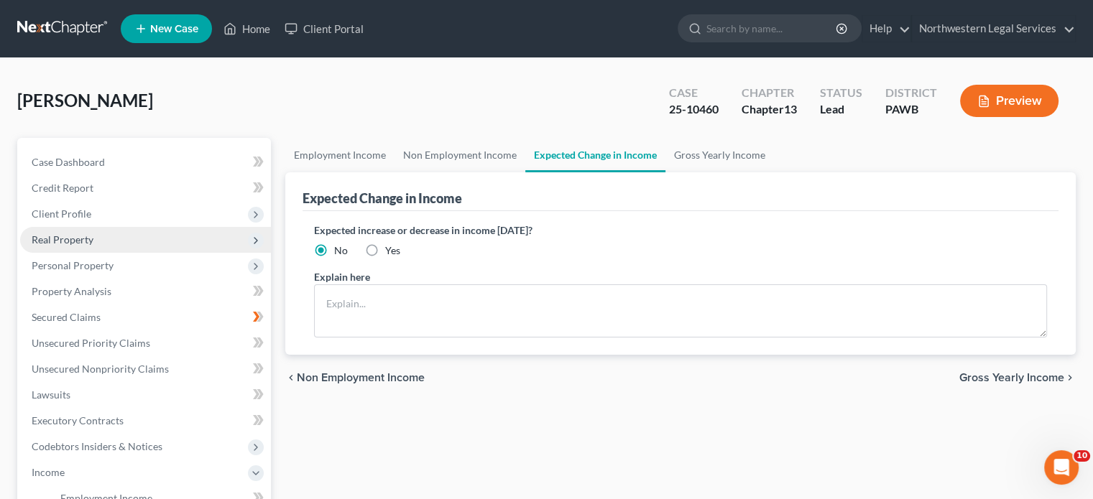
click at [547, 208] on span "Gross Yearly Income" at bounding box center [1011, 377] width 105 height 11
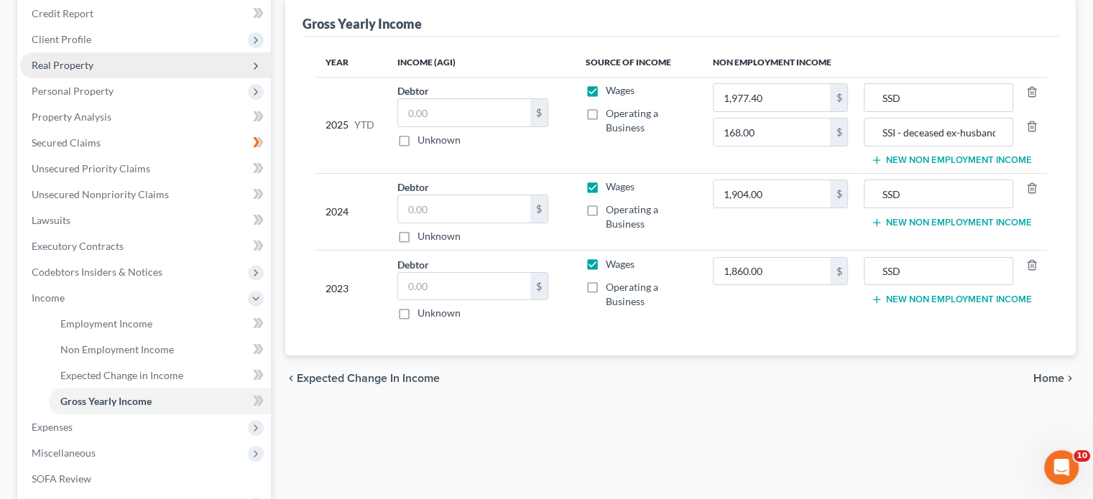
scroll to position [215, 0]
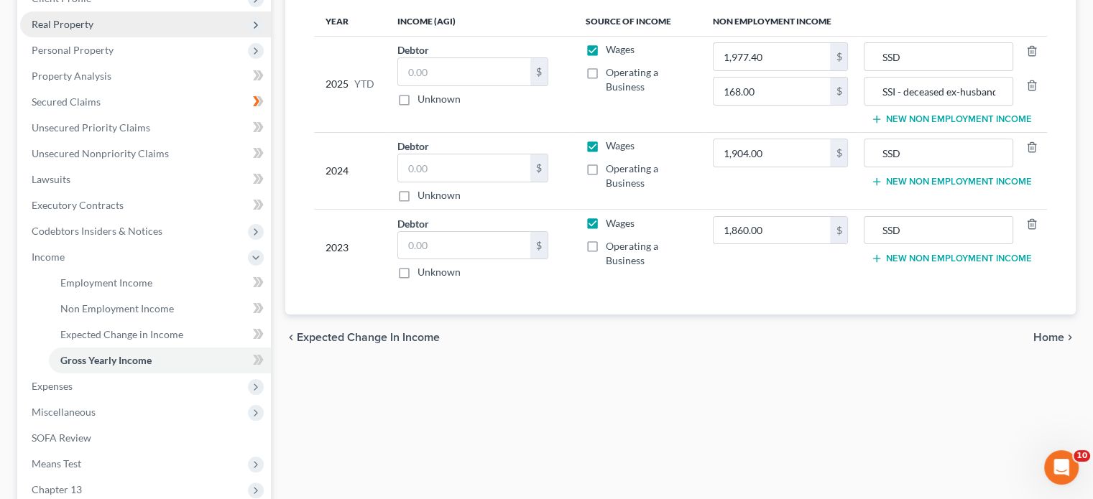
click at [547, 208] on span "Home" at bounding box center [1048, 337] width 31 height 11
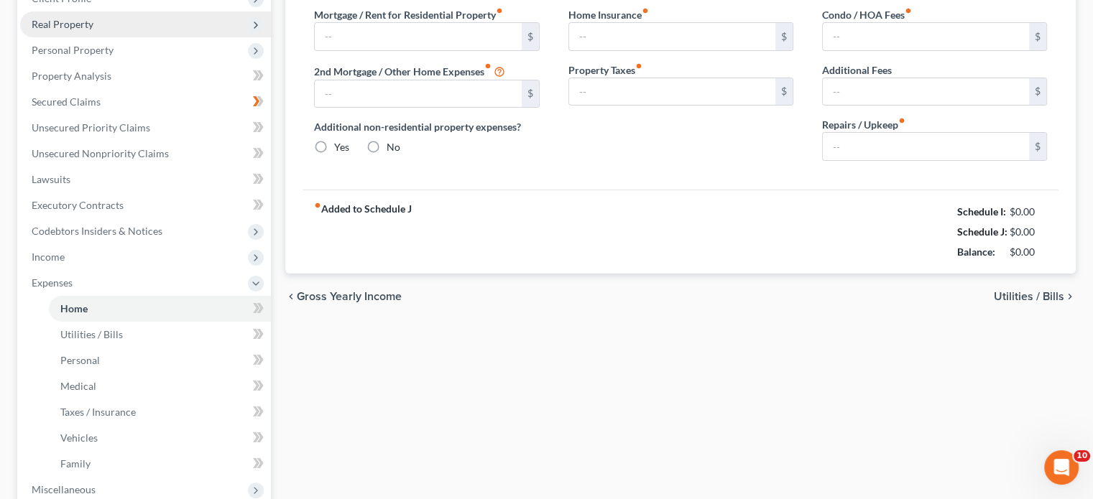
type input "384.00"
type input "0.00"
radio input "true"
type input "160.00"
type input "150.00"
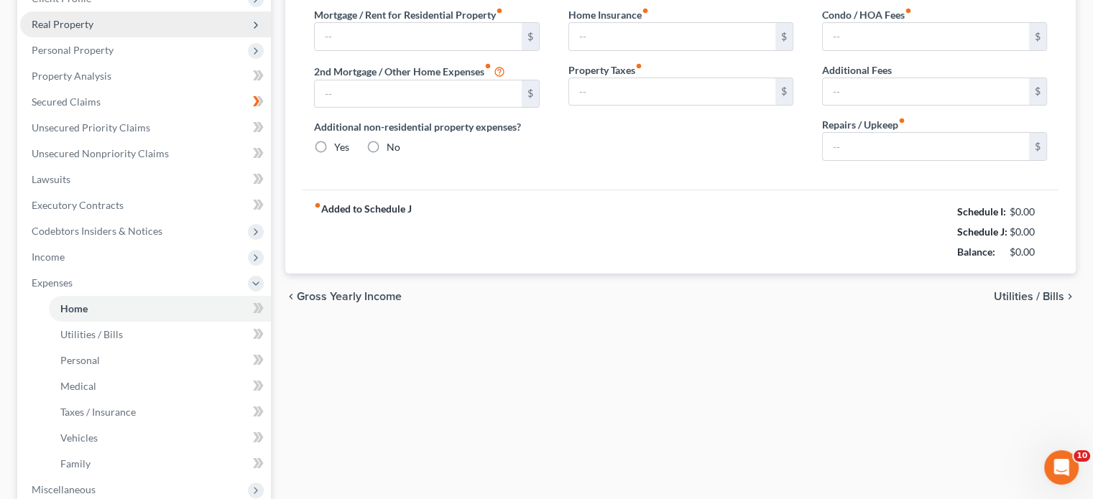
type input "0.00"
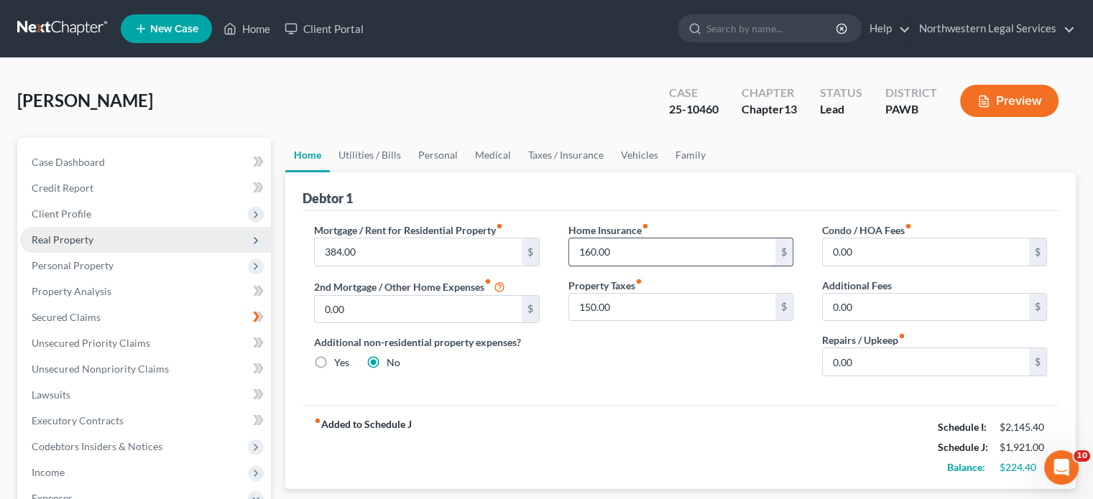
click at [547, 208] on input "160.00" at bounding box center [672, 251] width 206 height 27
type input "125.00"
click at [547, 208] on input "150.00" at bounding box center [672, 307] width 206 height 27
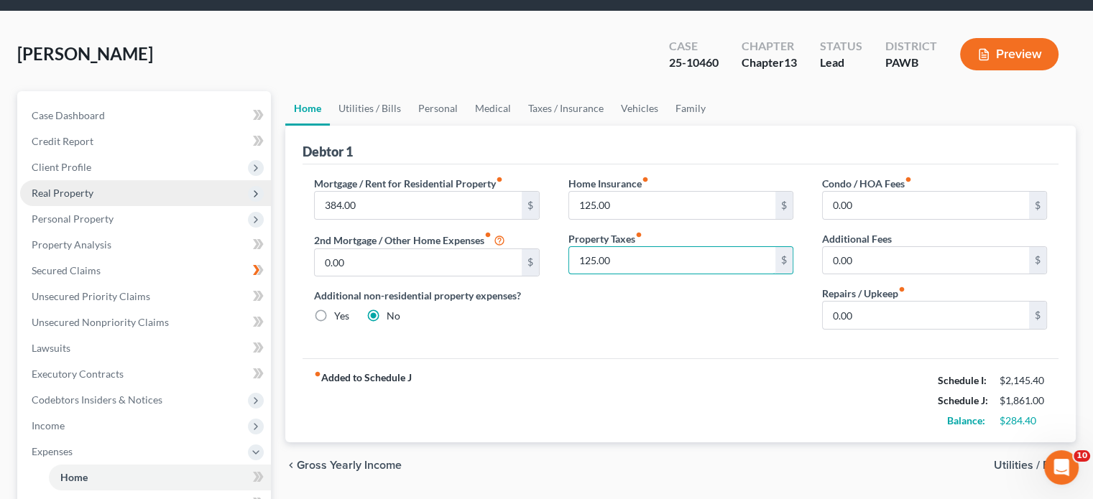
scroll to position [72, 0]
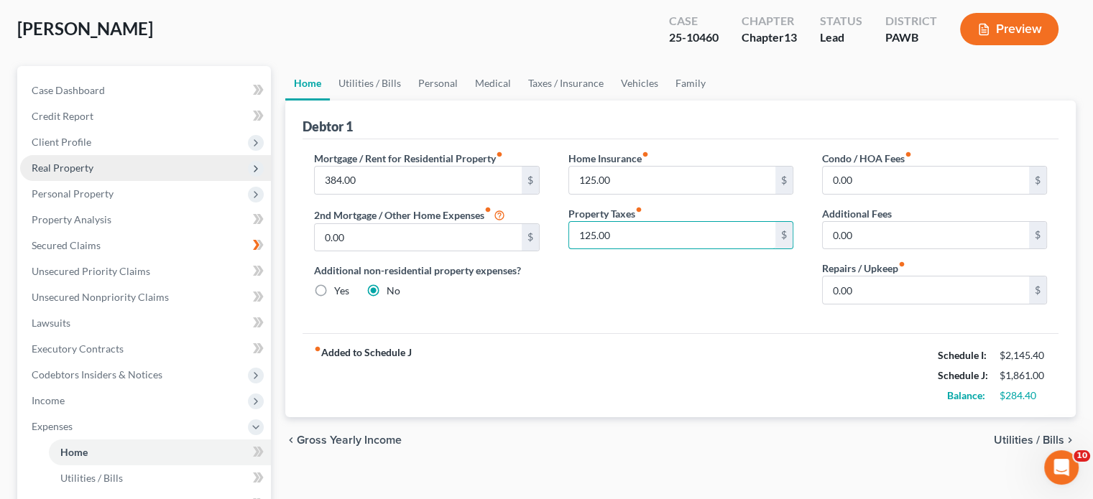
type input "125.00"
click at [547, 208] on span "Utilities / Bills" at bounding box center [1028, 440] width 70 height 11
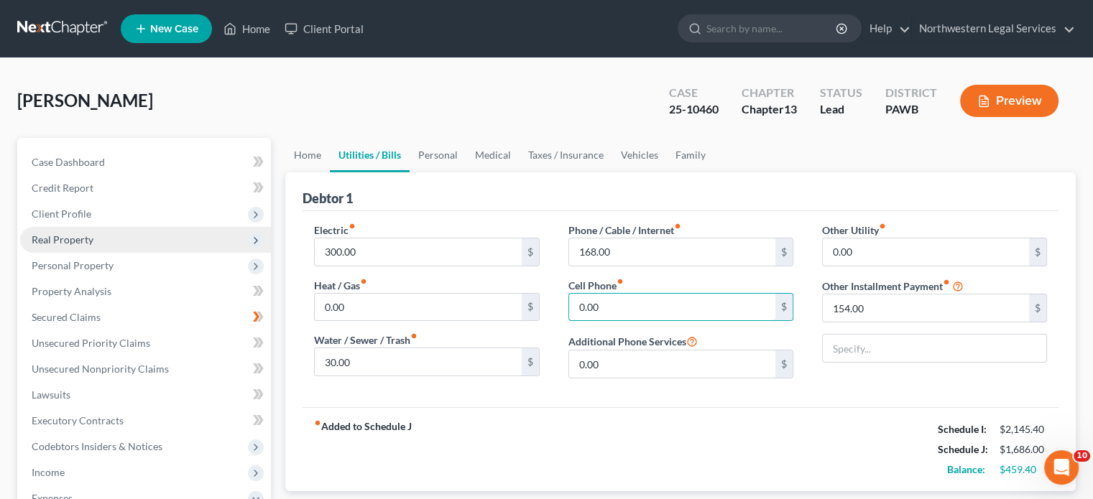
type input "0.00"
click at [547, 208] on div "fiber_manual_record Added to Schedule J Schedule I: $2,145.40 Schedule J: $1,68…" at bounding box center [680, 449] width 756 height 84
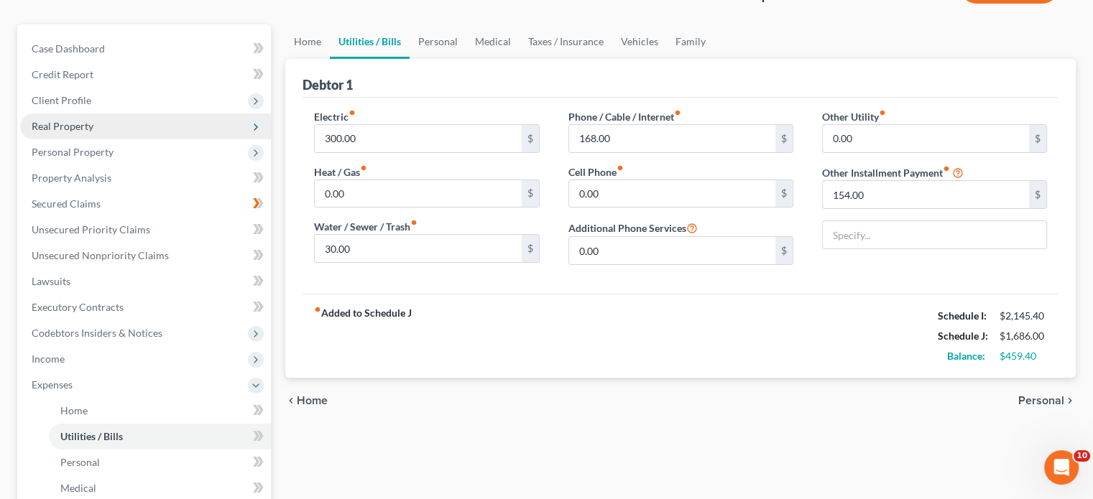
scroll to position [144, 0]
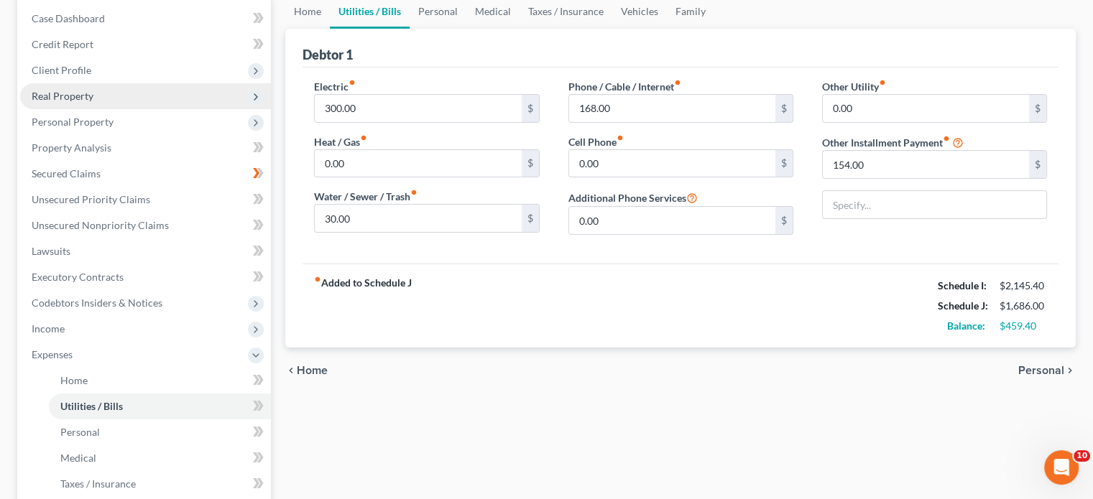
click at [547, 208] on span "Personal" at bounding box center [1041, 370] width 46 height 11
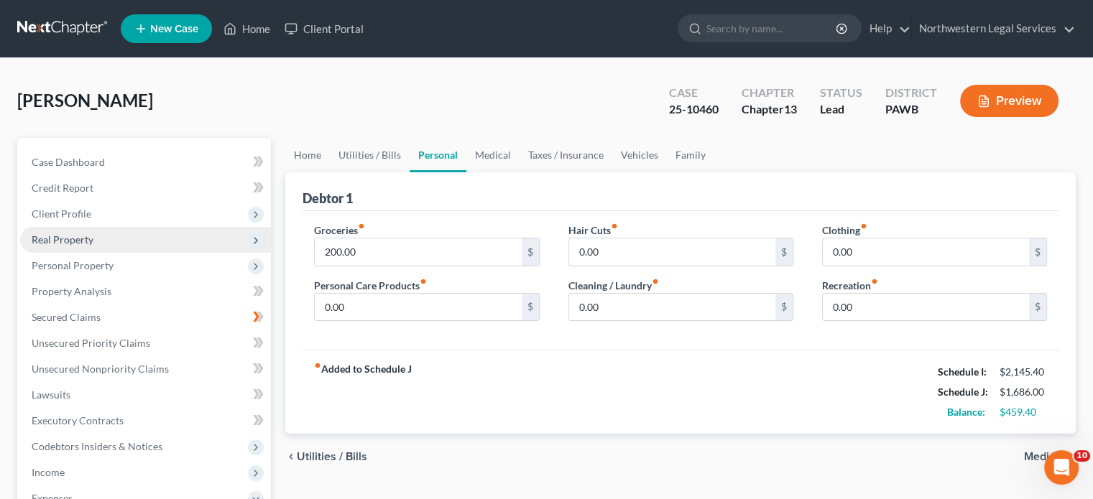
click at [547, 208] on span "Medical" at bounding box center [1044, 456] width 40 height 11
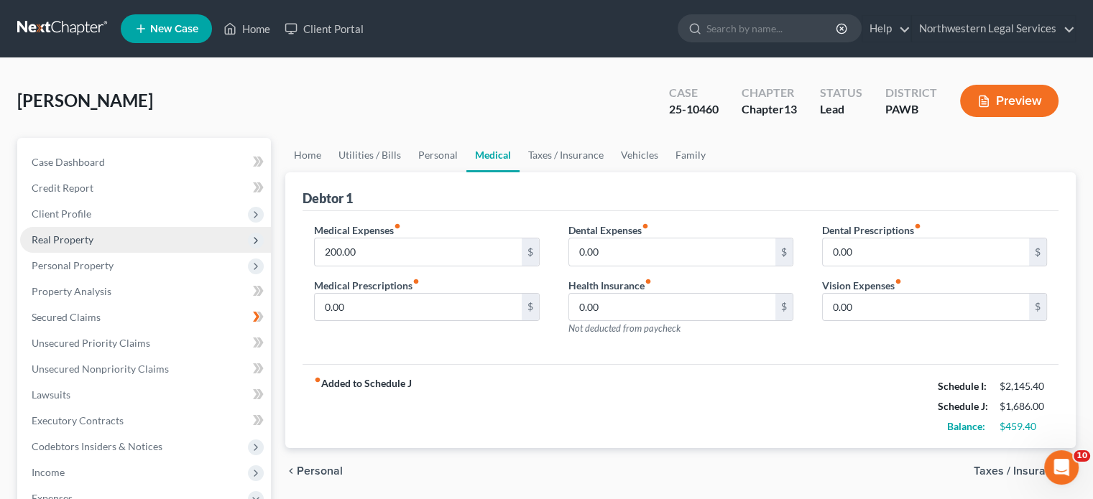
click at [547, 208] on span "Taxes / Insurance" at bounding box center [1018, 470] width 91 height 11
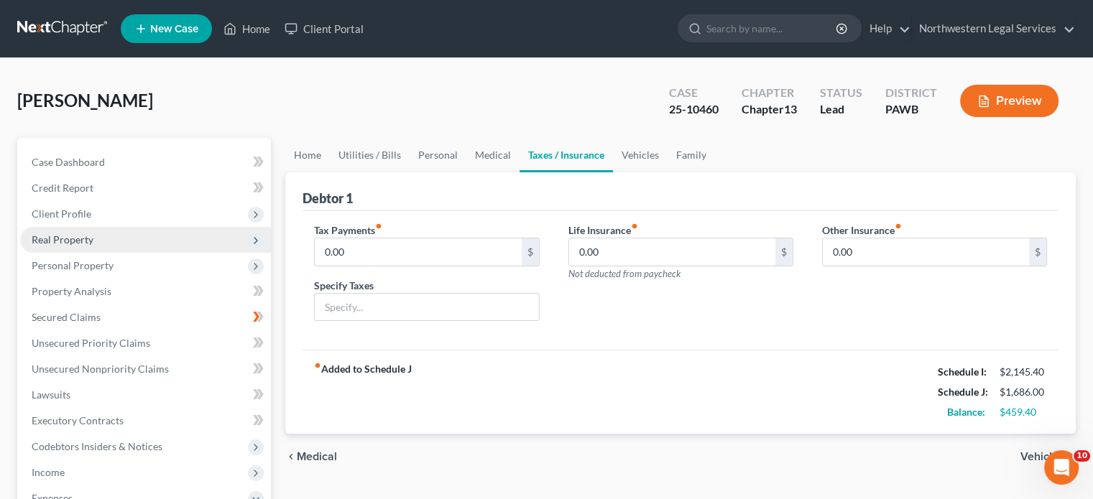
click at [547, 208] on span "Vehicles" at bounding box center [1042, 456] width 44 height 11
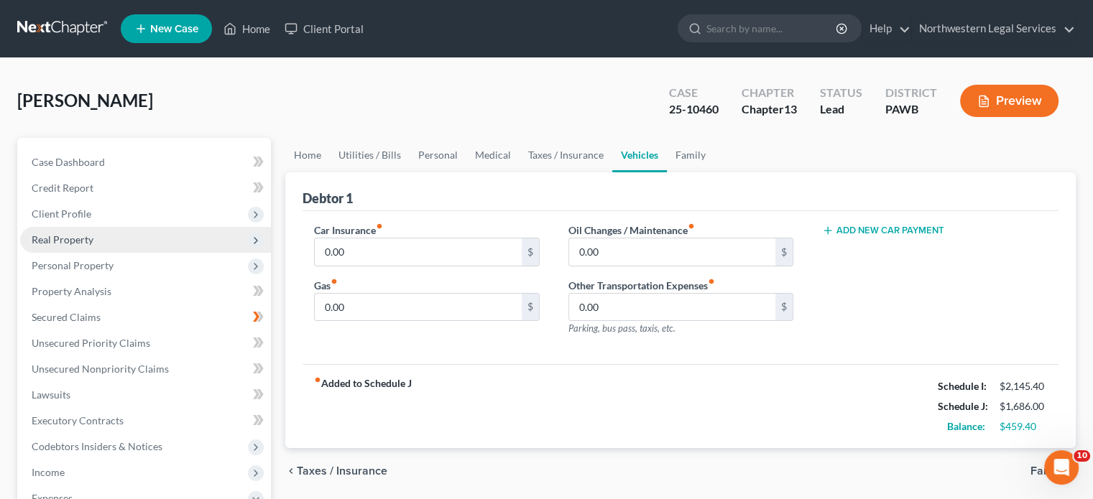
click at [547, 208] on span "Family" at bounding box center [1047, 470] width 34 height 11
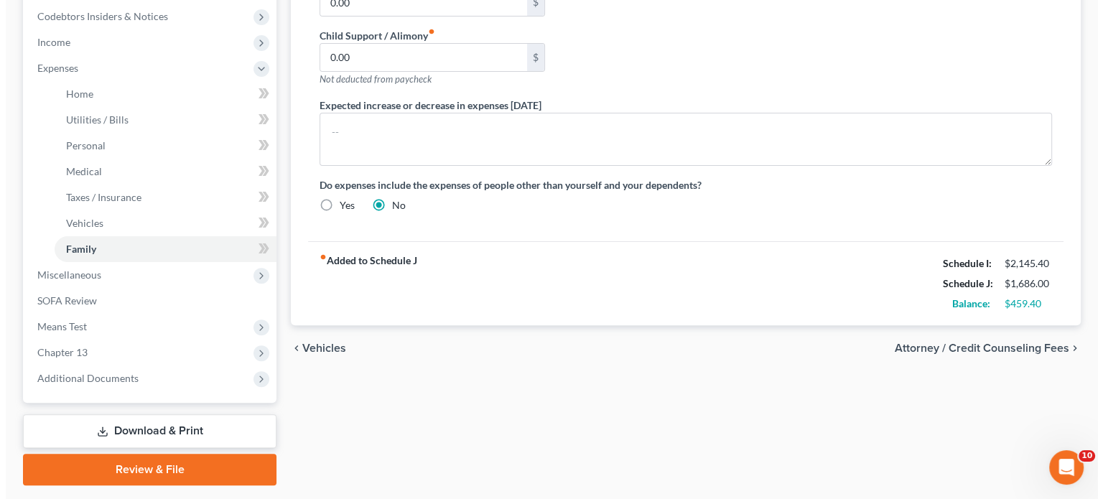
scroll to position [431, 0]
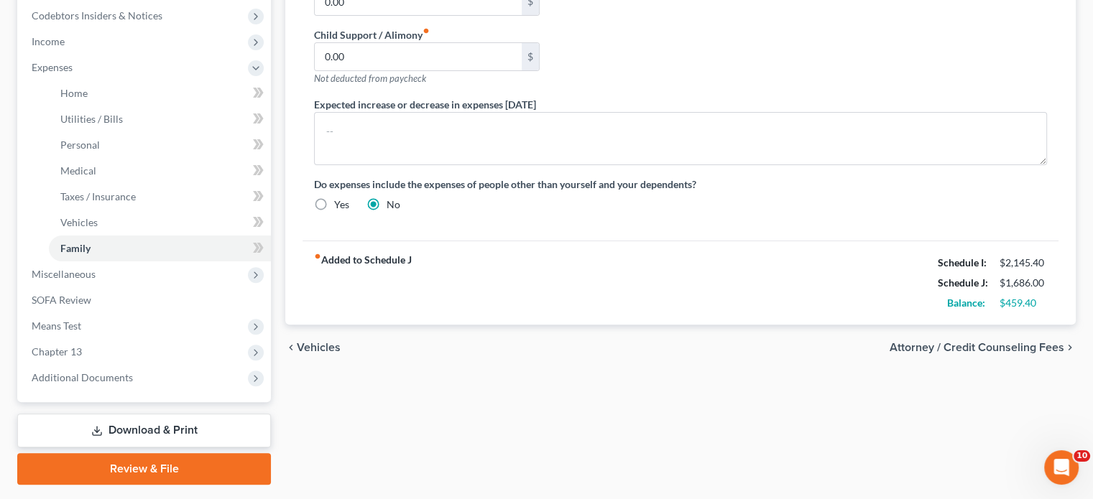
click at [547, 208] on span "Attorney / Credit Counseling Fees" at bounding box center [976, 347] width 175 height 11
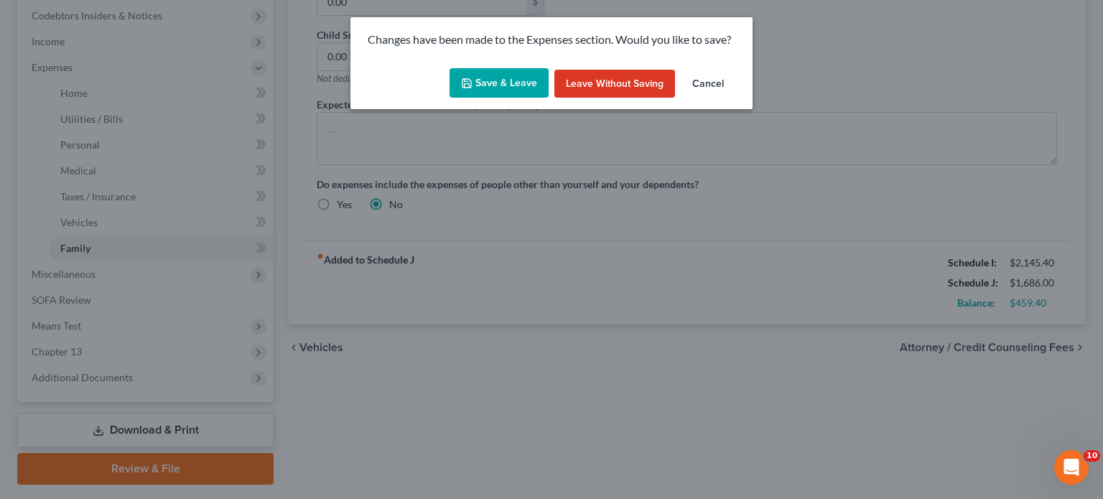
click at [487, 80] on button "Save & Leave" at bounding box center [499, 83] width 99 height 30
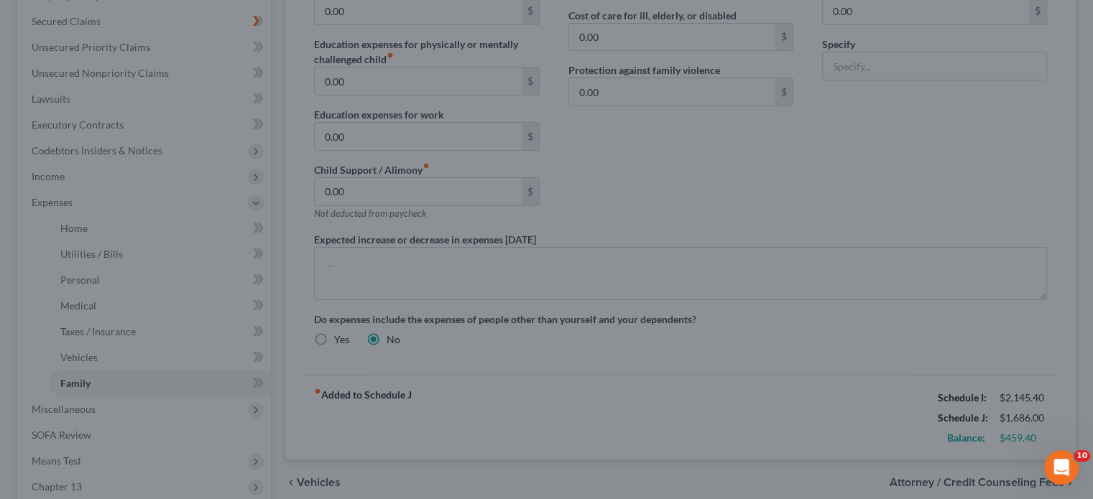
select select "0"
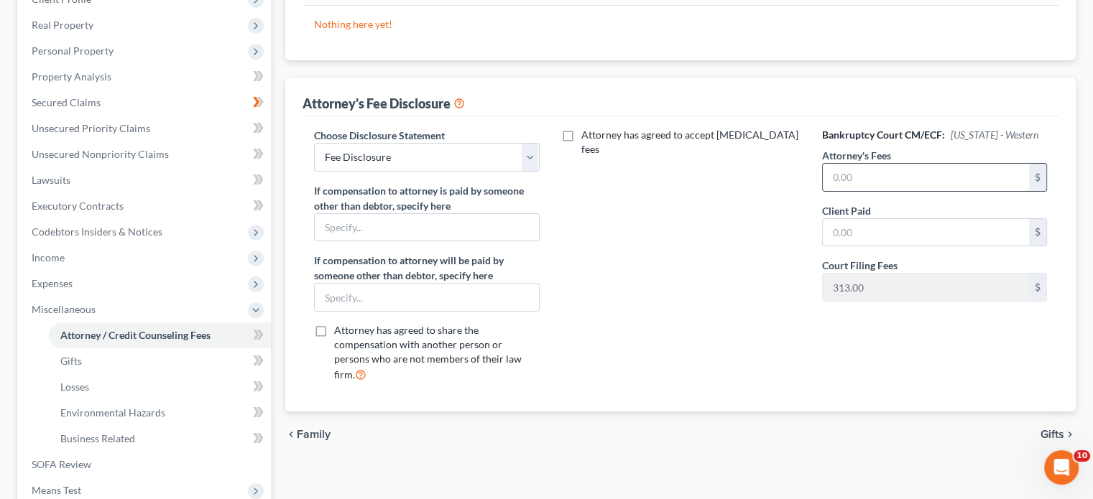
scroll to position [287, 0]
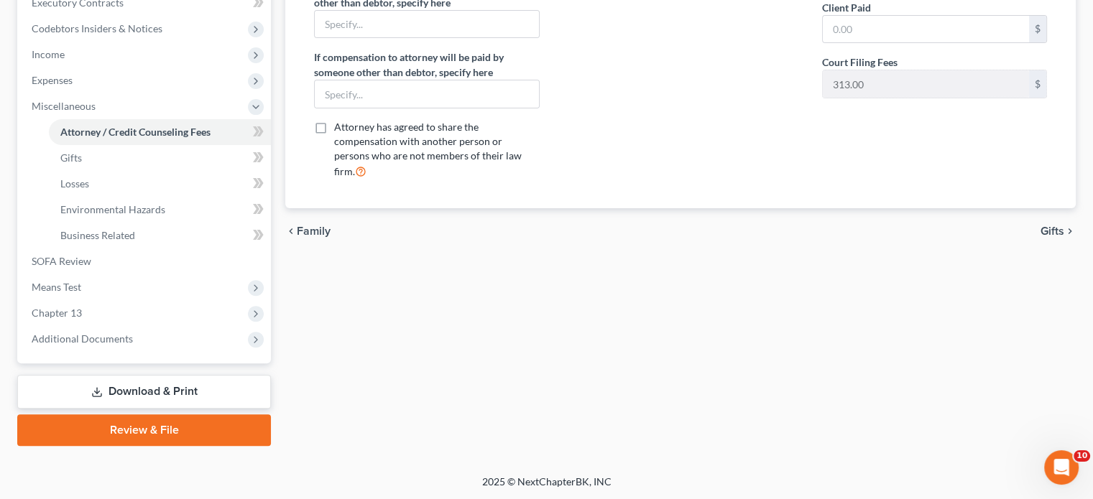
click at [547, 208] on span "Gifts" at bounding box center [1052, 231] width 24 height 11
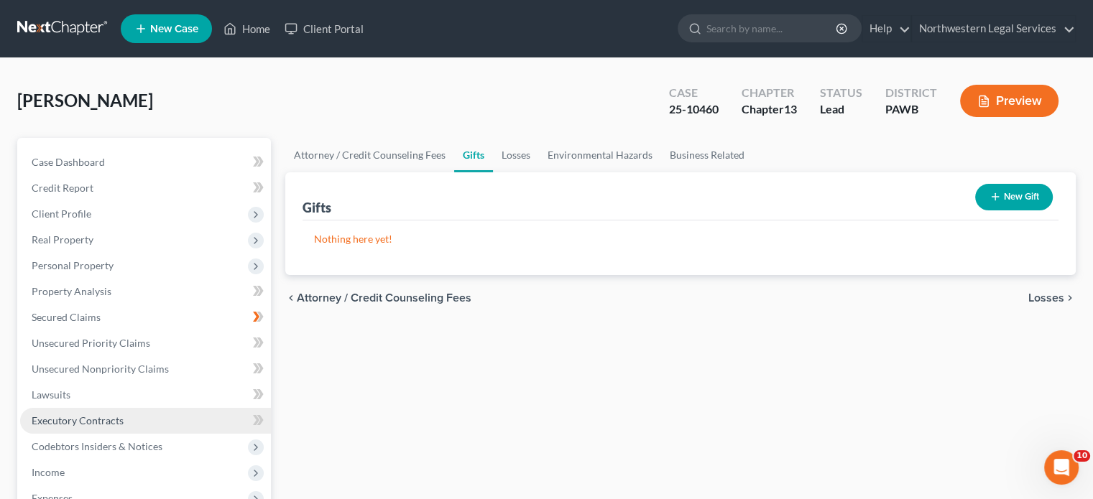
click at [98, 208] on span "Executory Contracts" at bounding box center [78, 420] width 92 height 12
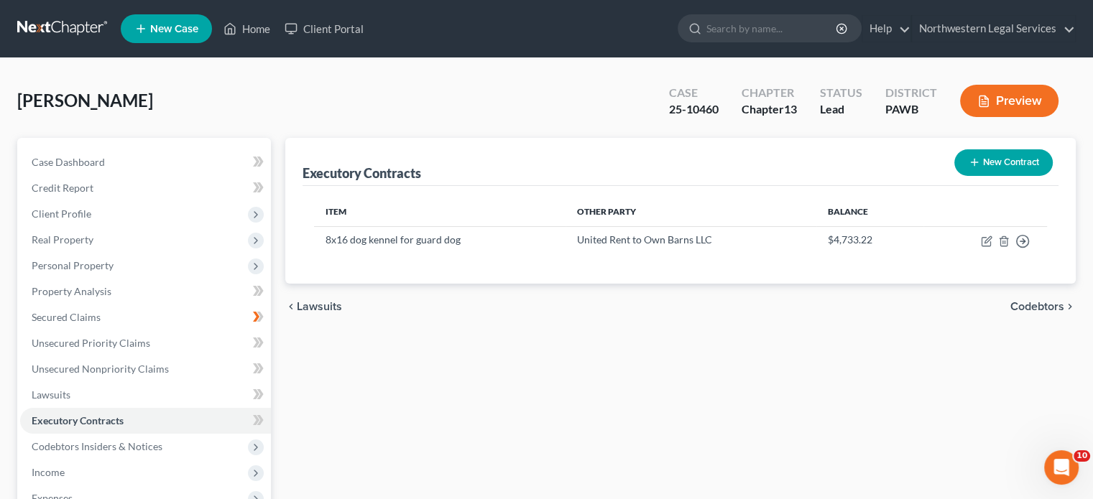
scroll to position [287, 0]
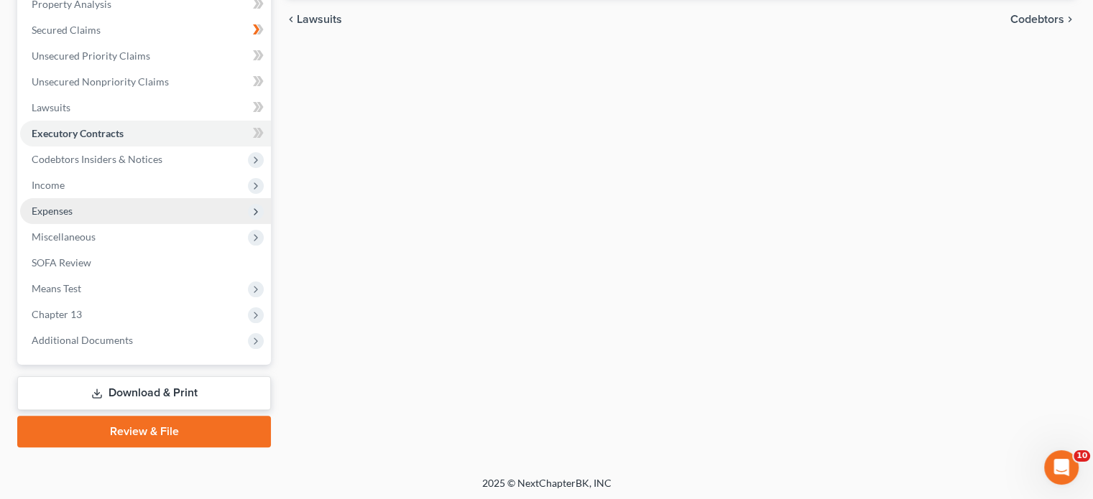
click at [65, 206] on span "Expenses" at bounding box center [52, 211] width 41 height 12
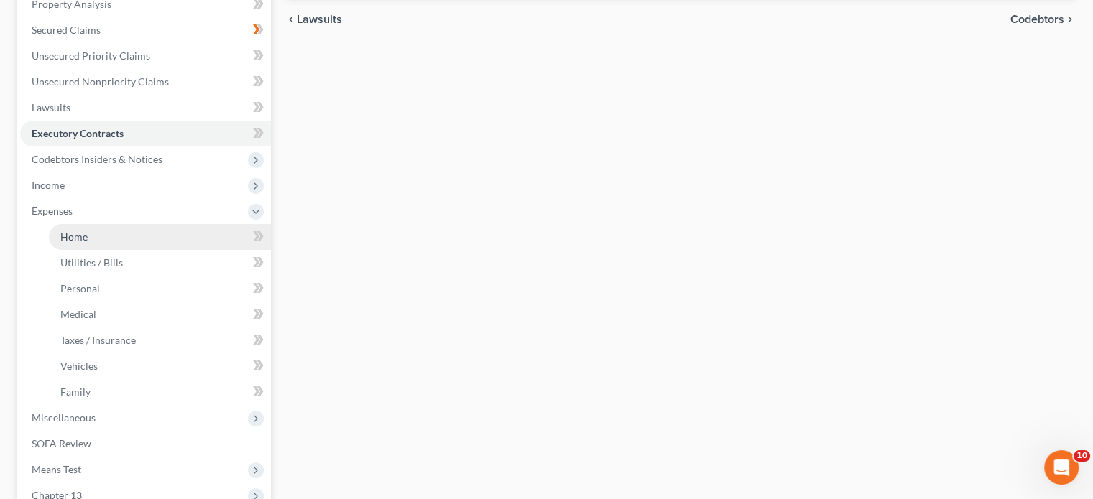
click at [73, 208] on span "Home" at bounding box center [73, 237] width 27 height 12
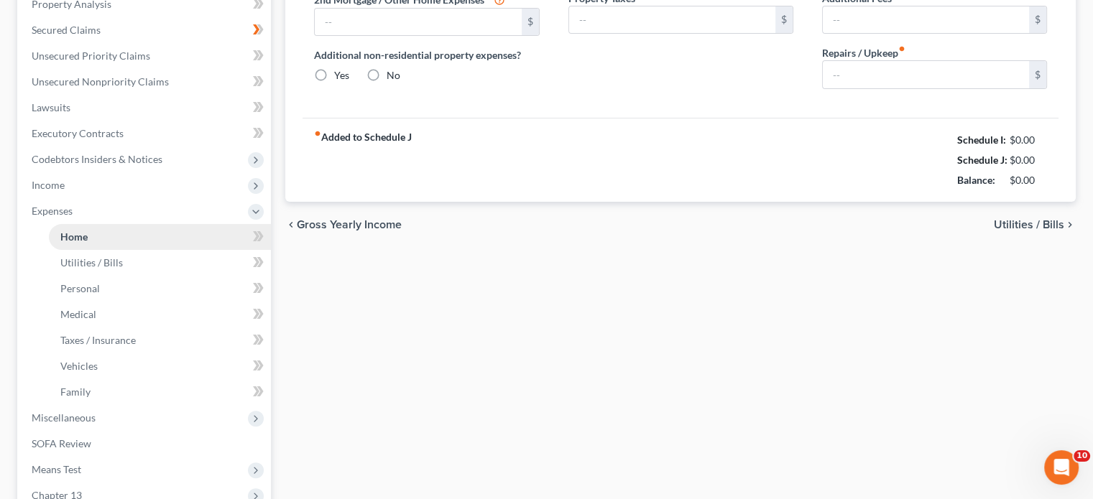
type input "384.00"
type input "0.00"
radio input "true"
type input "125.00"
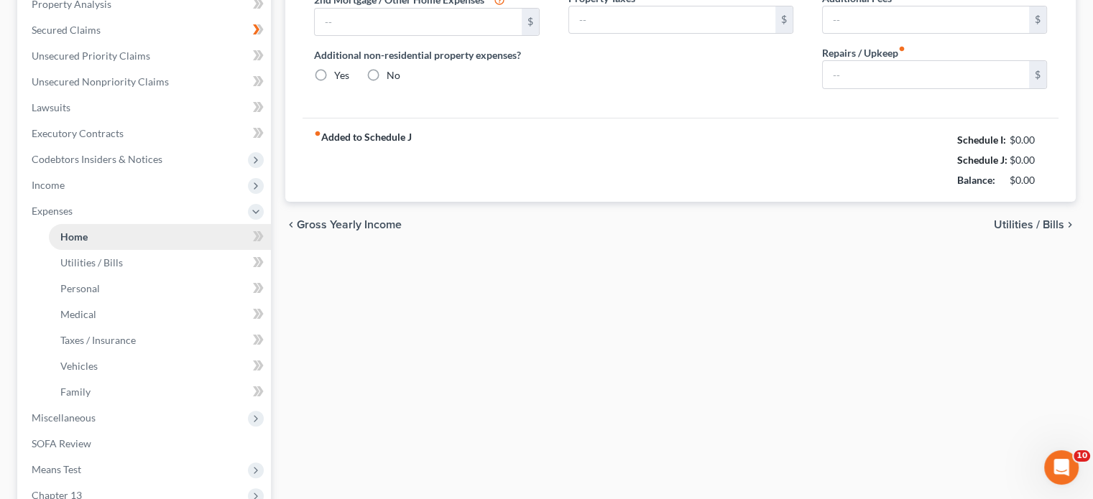
type input "0.00"
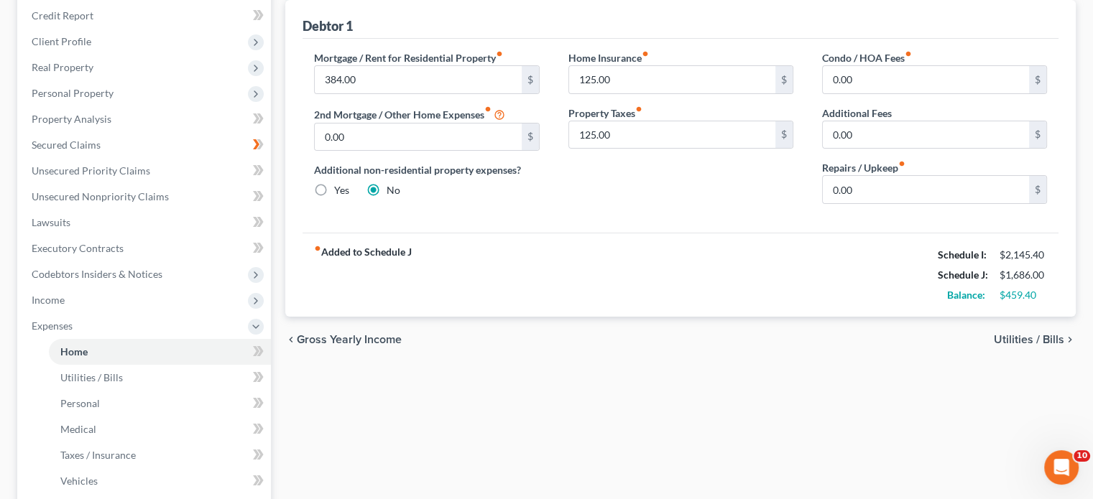
scroll to position [144, 0]
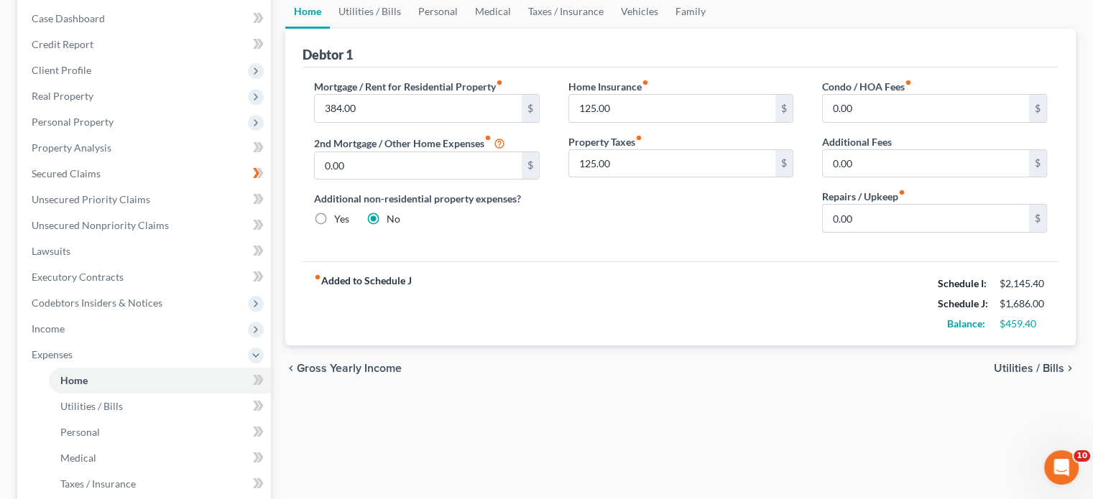
click at [547, 208] on span "Utilities / Bills" at bounding box center [1028, 368] width 70 height 11
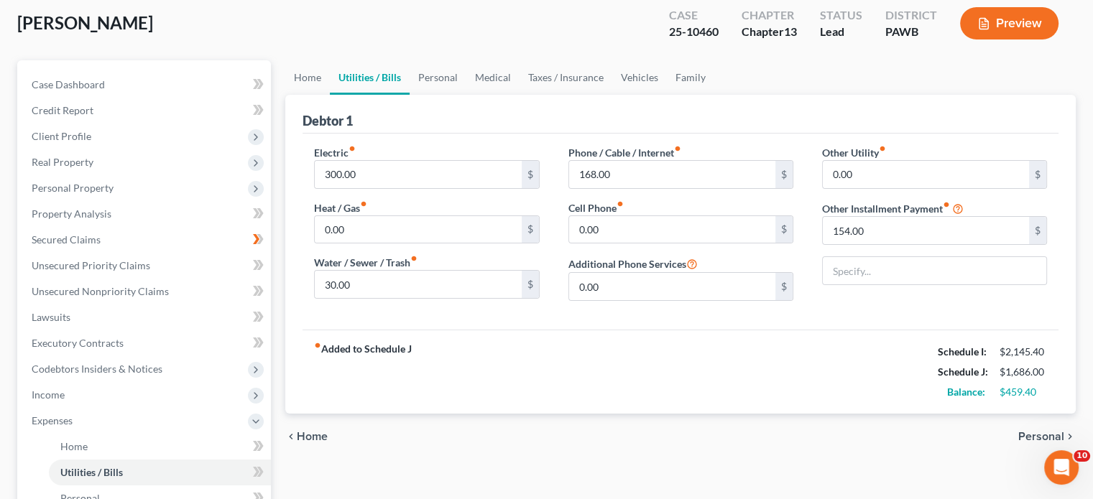
scroll to position [72, 0]
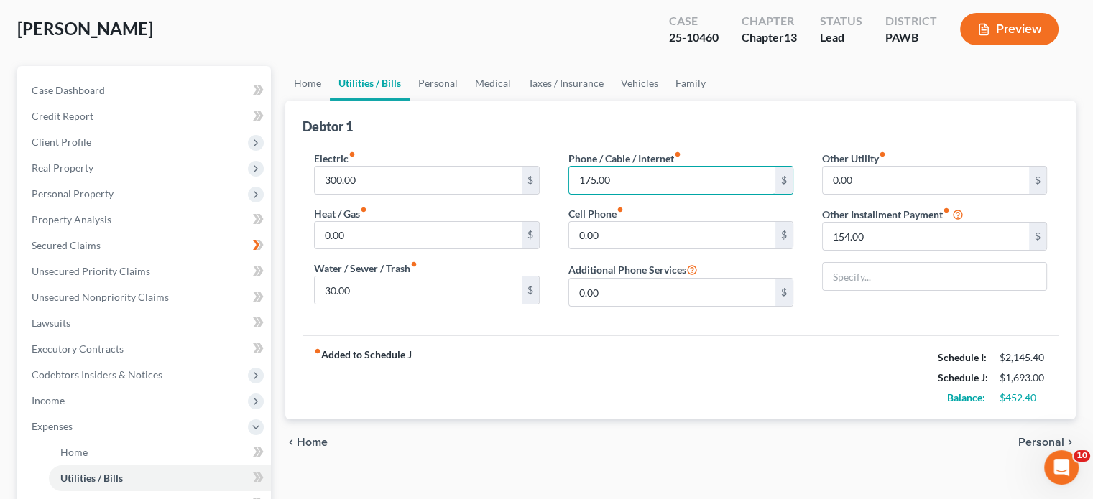
type input "175.00"
click at [547, 208] on div "fiber_manual_record Added to Schedule J Schedule I: $2,145.40 Schedule J: $1,69…" at bounding box center [680, 377] width 756 height 84
click at [547, 208] on span "Personal" at bounding box center [1041, 442] width 46 height 11
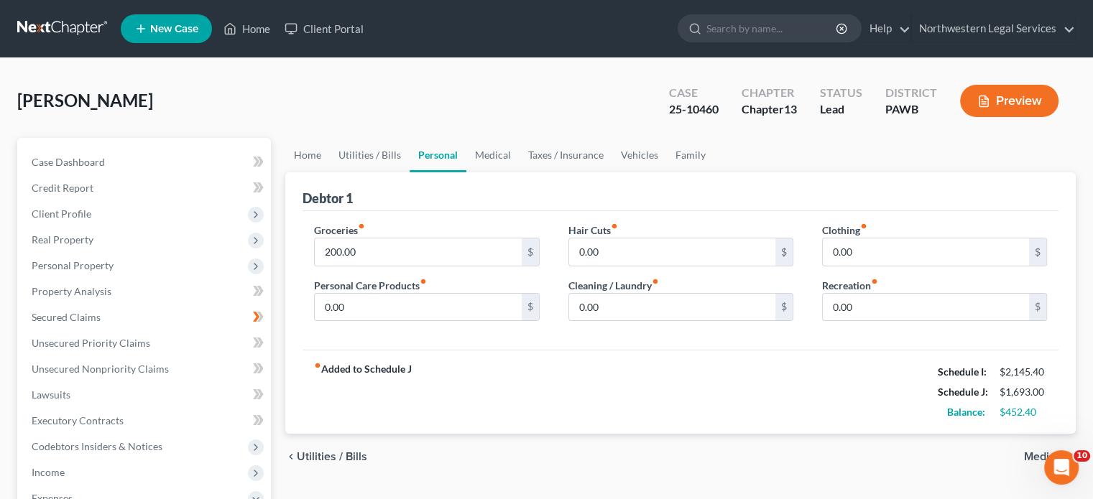
click at [547, 208] on span "Medical" at bounding box center [1044, 456] width 40 height 11
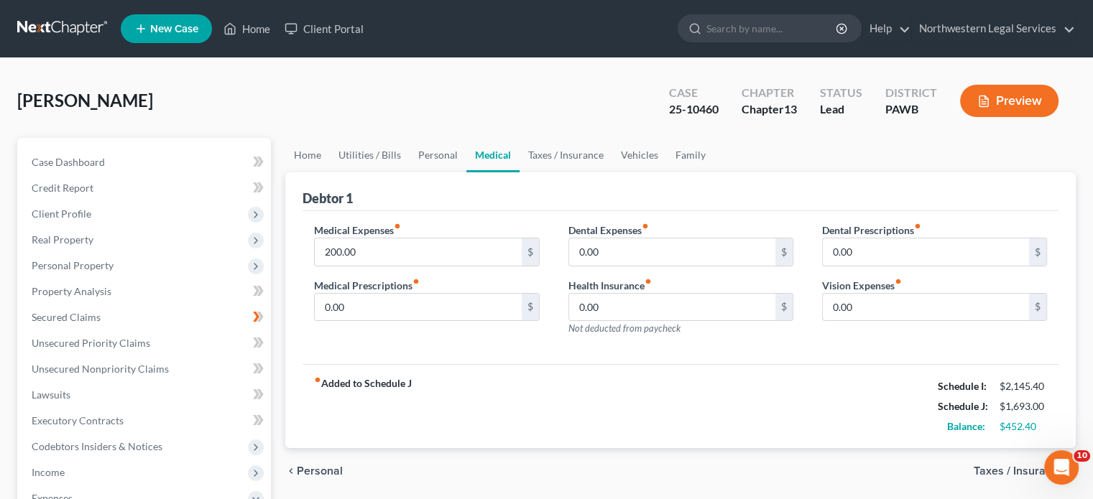
click at [547, 208] on span "Taxes / Insurance" at bounding box center [1018, 470] width 91 height 11
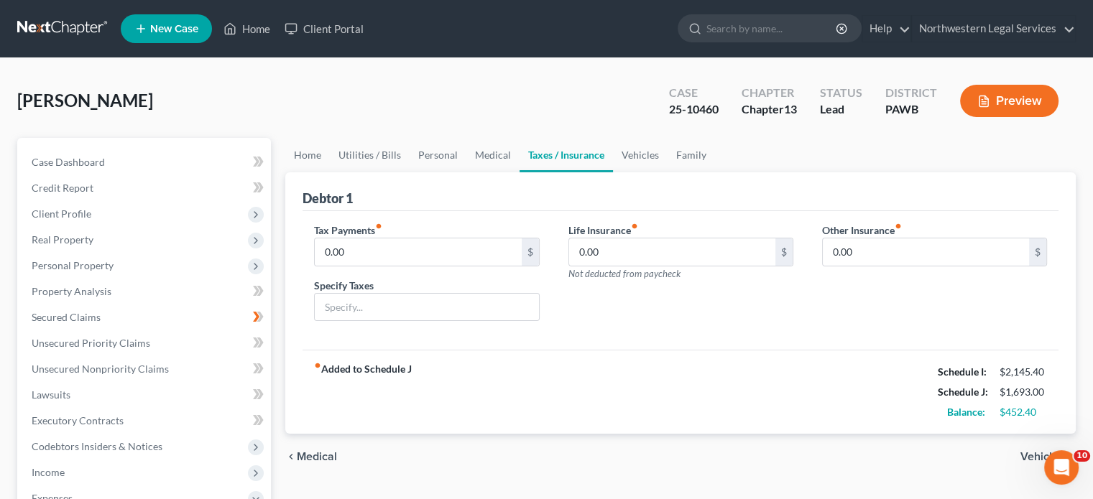
click at [547, 208] on span "Vehicles" at bounding box center [1042, 456] width 44 height 11
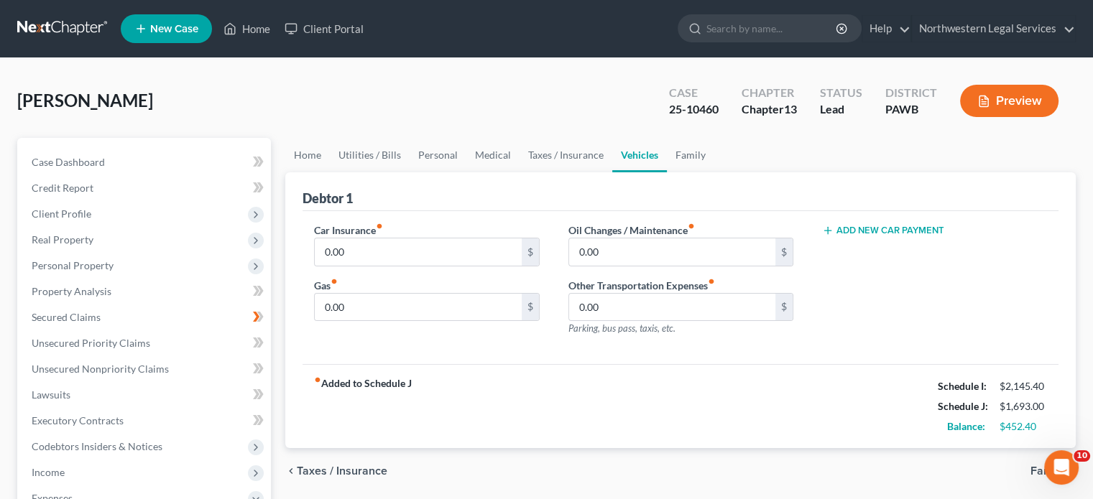
click at [547, 208] on span "Family" at bounding box center [1047, 470] width 34 height 11
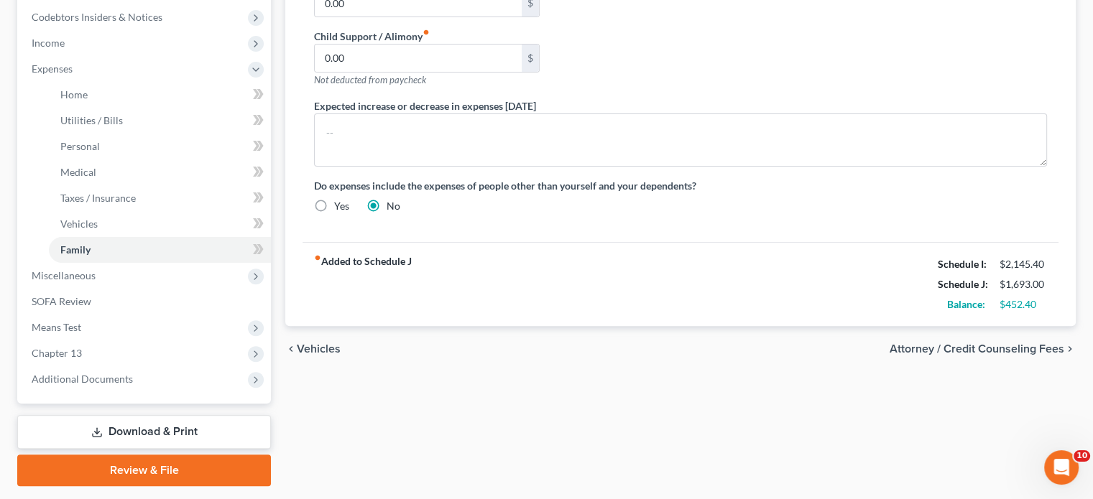
scroll to position [431, 0]
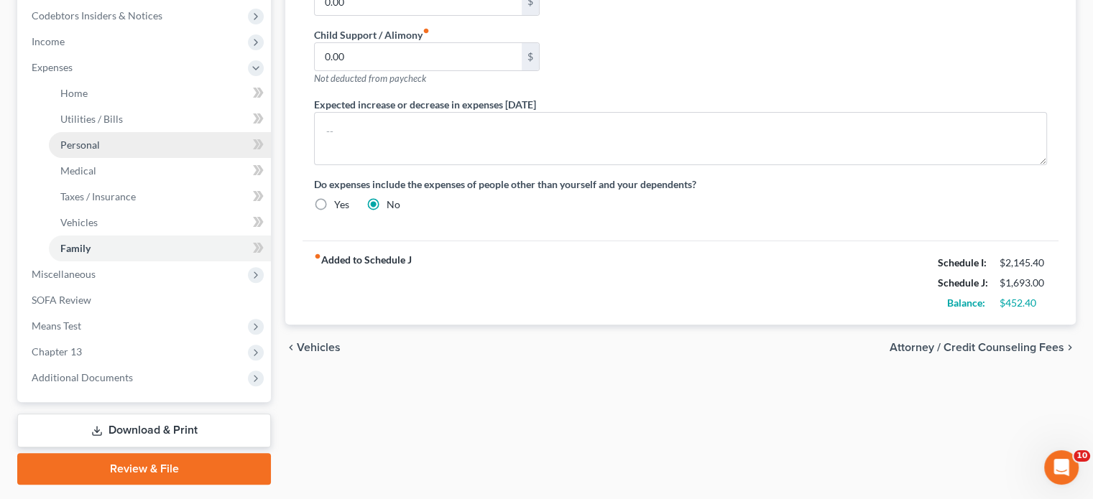
click at [79, 146] on span "Personal" at bounding box center [80, 145] width 40 height 12
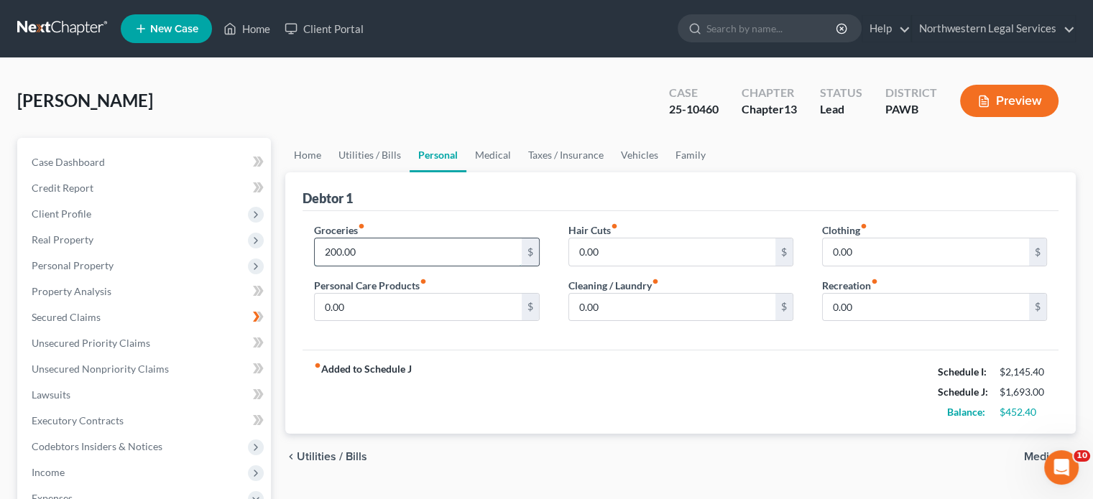
click at [330, 208] on input "200.00" at bounding box center [418, 251] width 206 height 27
click at [333, 208] on input "200.00" at bounding box center [418, 251] width 206 height 27
type input "300.00"
click at [538, 208] on div "fiber_manual_record Added to Schedule J Schedule I: $2,145.40 Schedule J: $1,79…" at bounding box center [680, 392] width 756 height 84
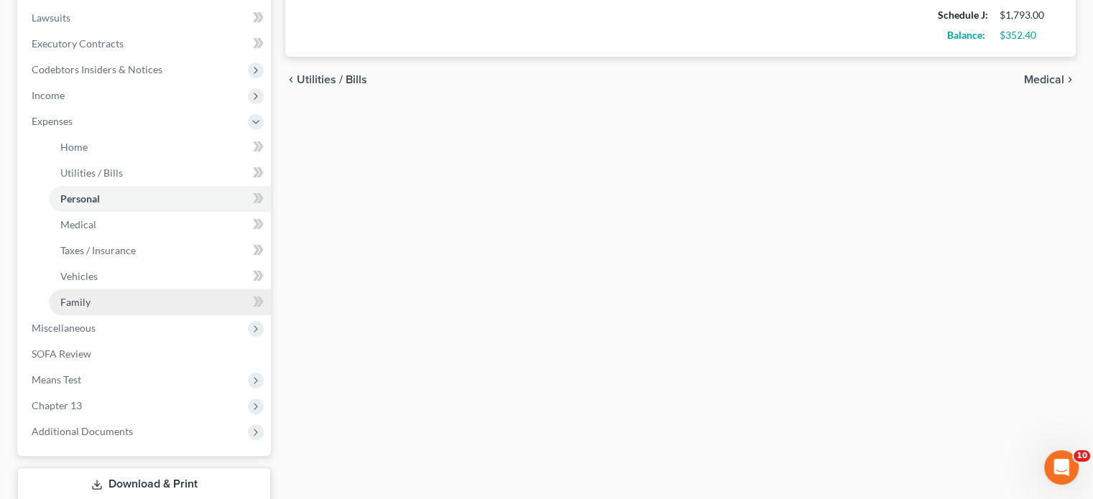
scroll to position [470, 0]
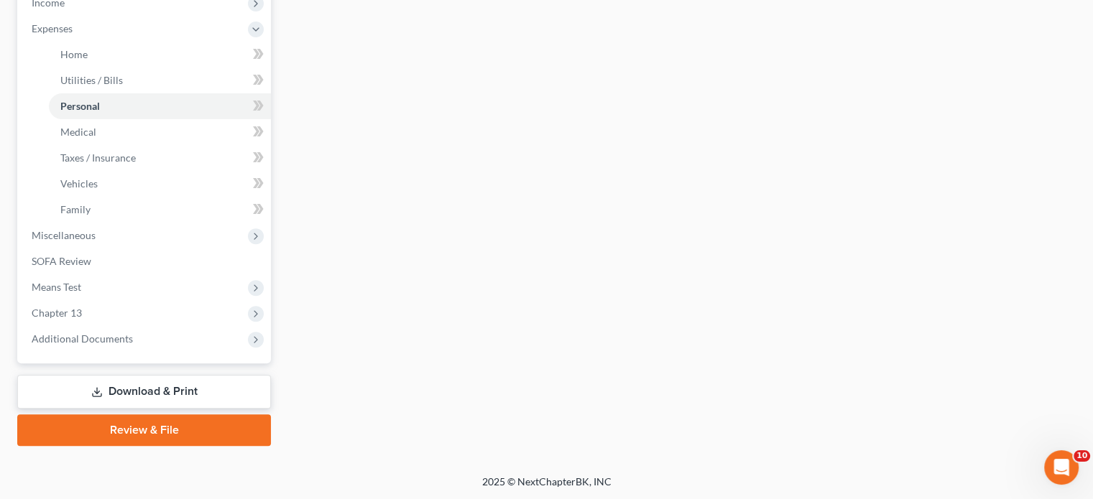
click at [125, 208] on link "Download & Print" at bounding box center [144, 392] width 254 height 34
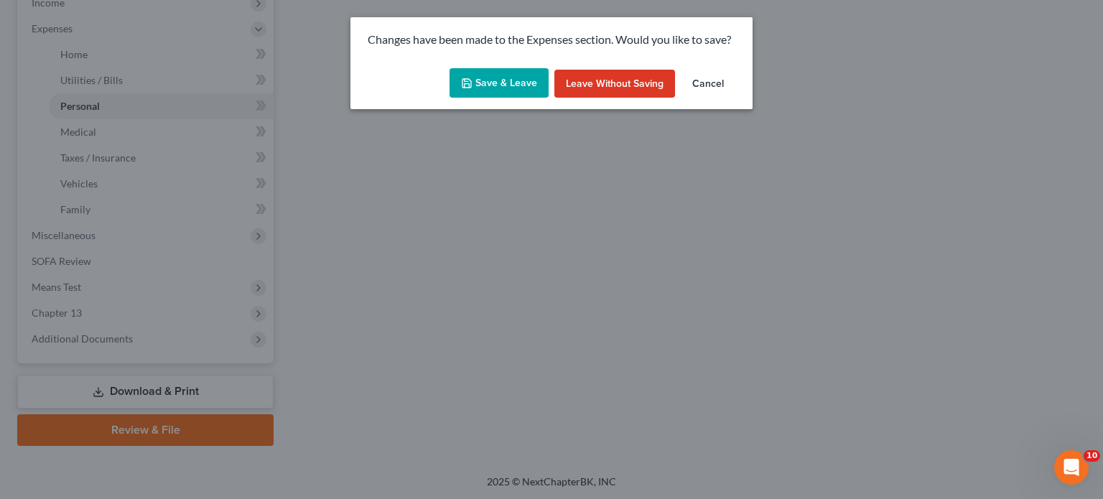
click at [504, 78] on button "Save & Leave" at bounding box center [499, 83] width 99 height 30
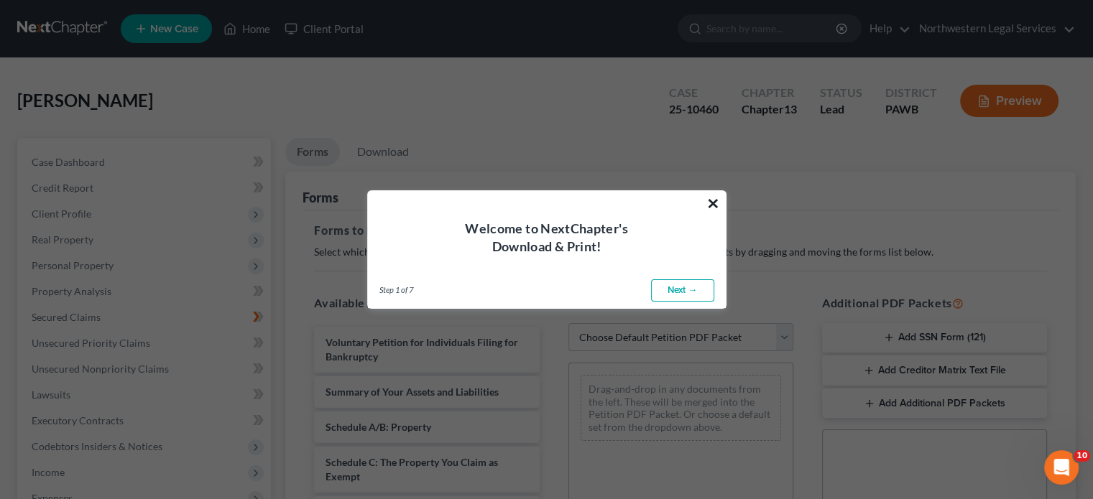
click at [547, 200] on button "×" at bounding box center [713, 203] width 14 height 23
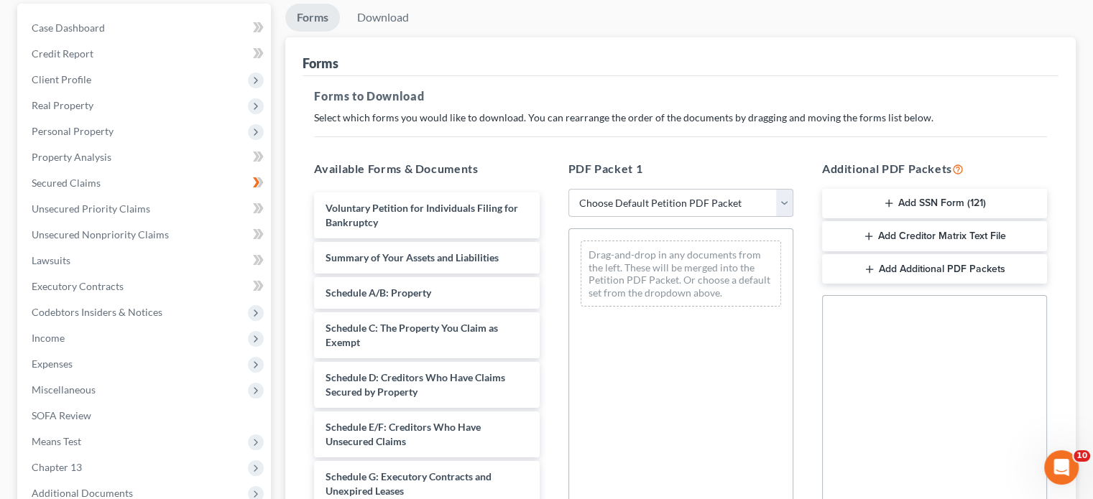
scroll to position [144, 0]
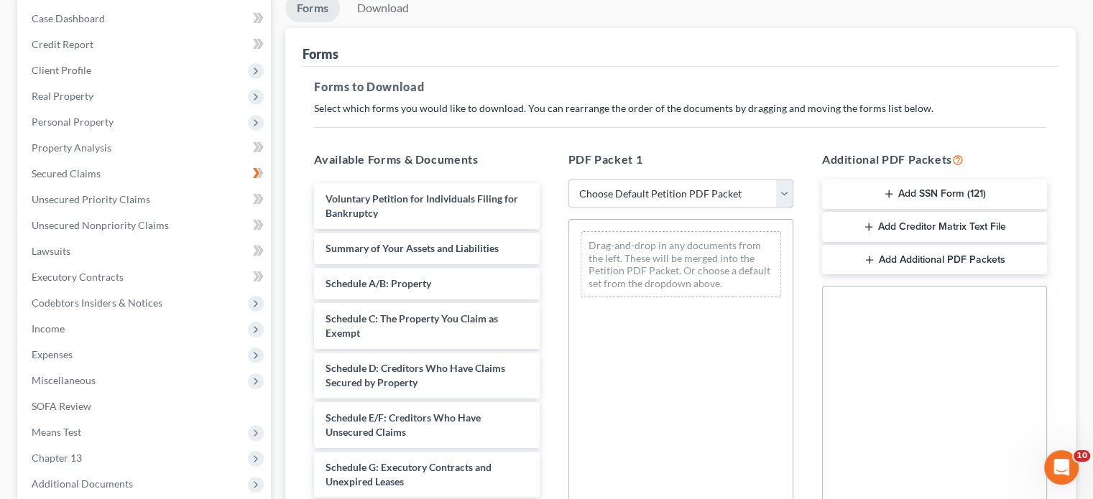
click at [547, 192] on select "Choose Default Petition PDF Packet Complete Bankruptcy Petition (all forms and …" at bounding box center [680, 194] width 225 height 29
select select "0"
click at [547, 180] on select "Choose Default Petition PDF Packet Complete Bankruptcy Petition (all forms and …" at bounding box center [680, 194] width 225 height 29
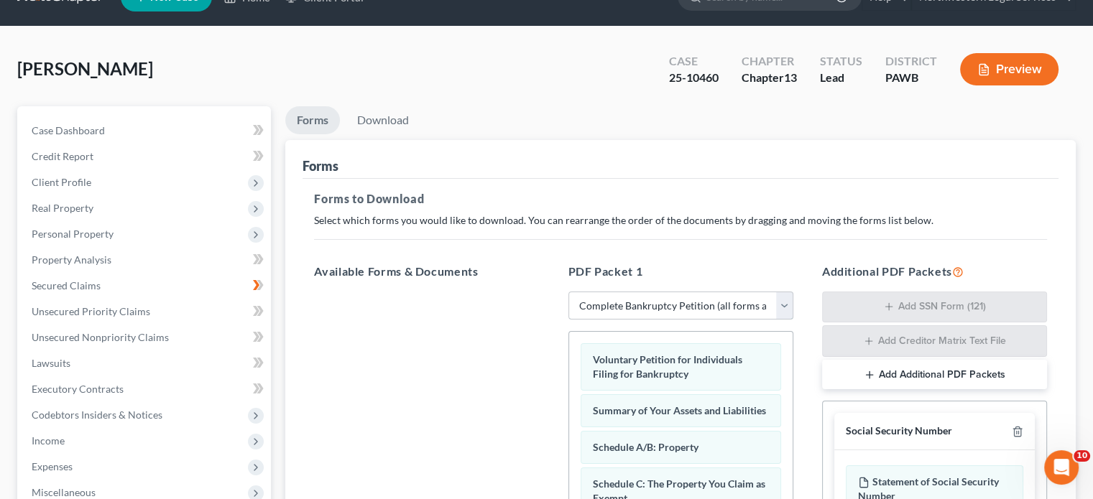
scroll to position [29, 0]
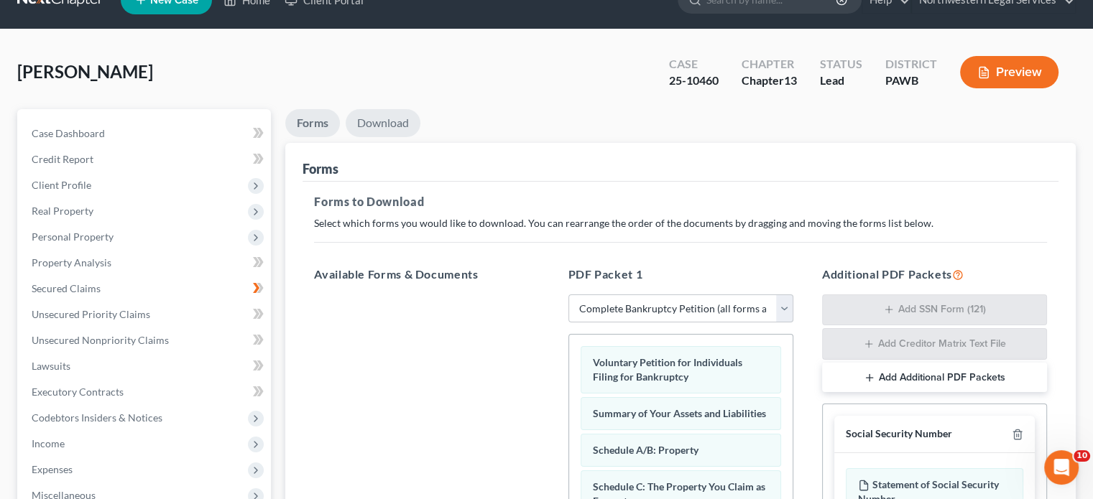
click at [384, 120] on link "Download" at bounding box center [383, 123] width 75 height 28
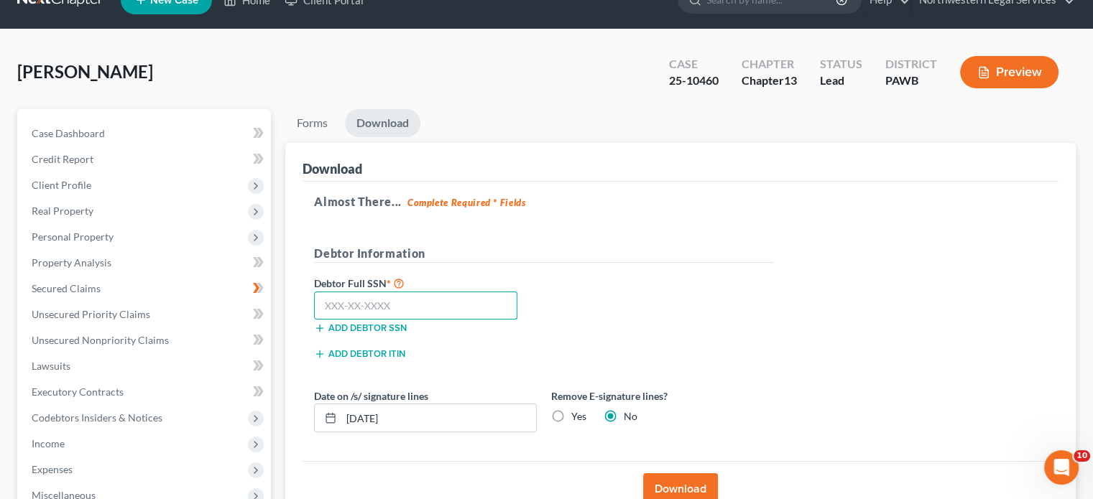
click at [333, 208] on input "text" at bounding box center [415, 306] width 203 height 29
type input "192-50-3338"
click at [547, 208] on div "Debtor Full SSN * 192-50-3338 Add debtor SSN" at bounding box center [544, 310] width 474 height 72
click at [330, 208] on icon at bounding box center [330, 417] width 11 height 11
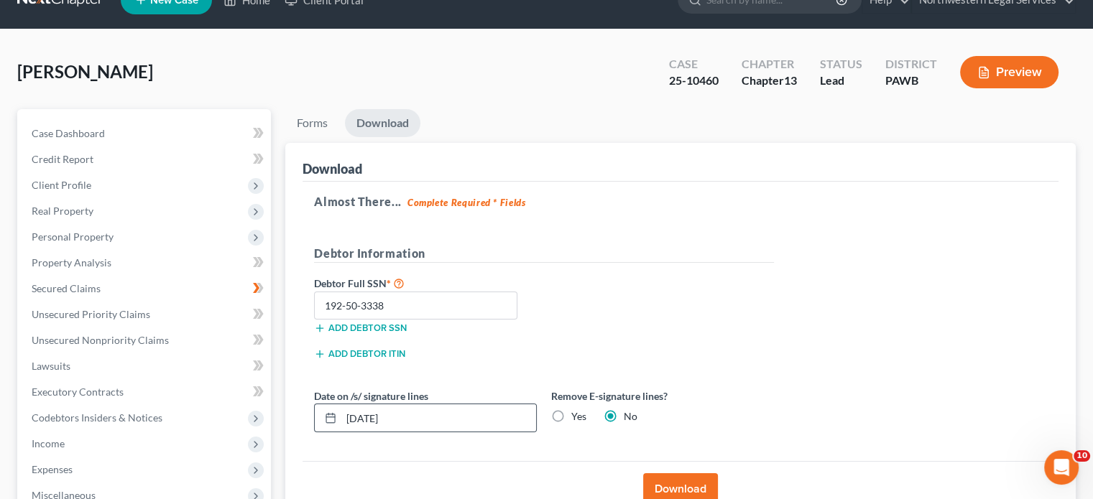
click at [324, 208] on div at bounding box center [328, 417] width 27 height 27
click at [328, 208] on icon at bounding box center [330, 417] width 11 height 11
click at [376, 208] on input "[DATE]" at bounding box center [438, 417] width 195 height 27
click at [374, 208] on input "[DATE]" at bounding box center [438, 417] width 195 height 27
type input "[DATE]"
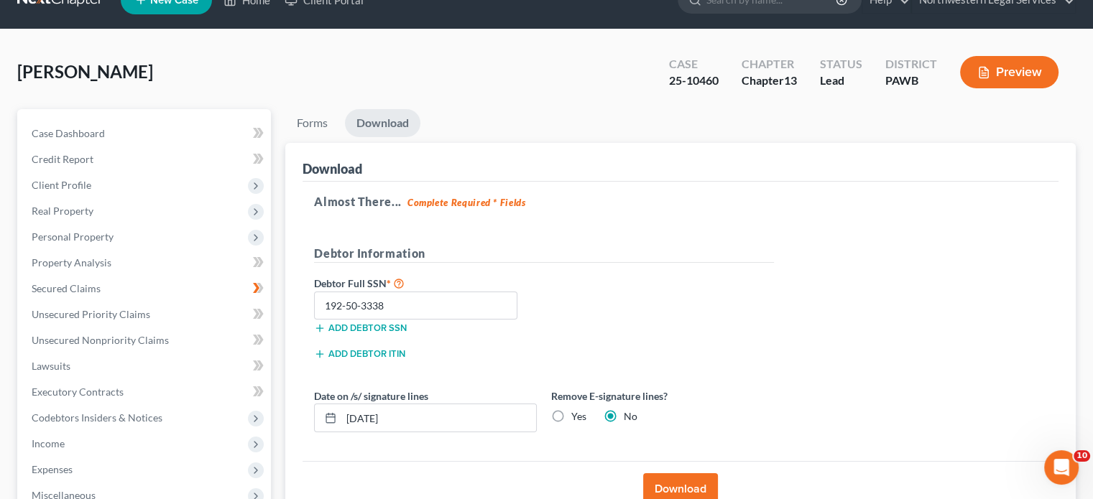
click at [547, 208] on div "Debtor Full SSN * 192-50-3338 Add debtor SSN" at bounding box center [544, 310] width 474 height 72
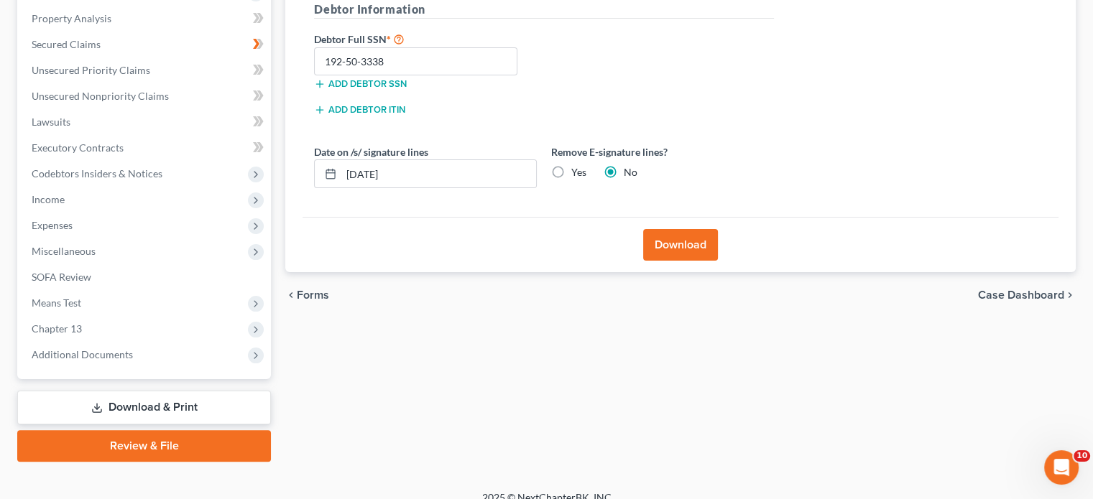
scroll to position [289, 0]
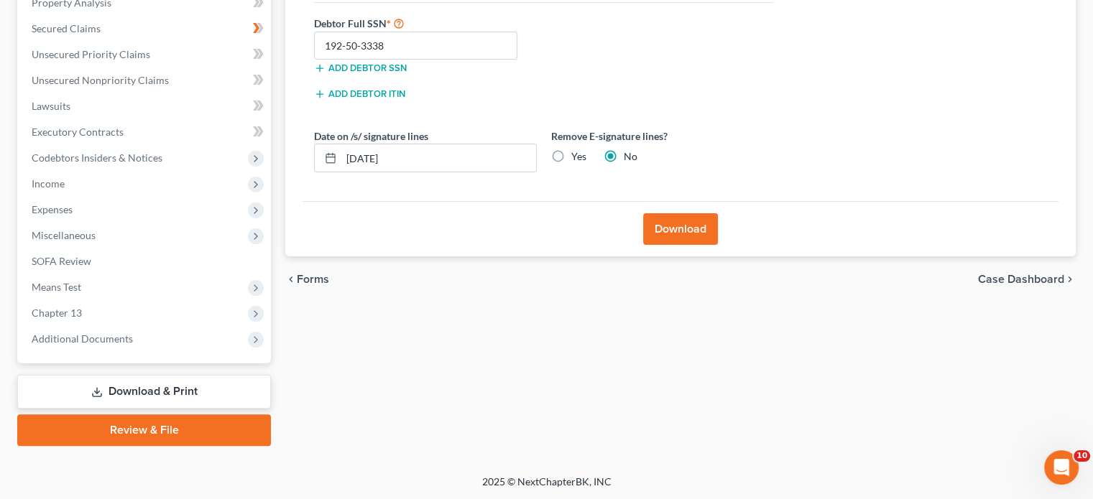
click at [547, 208] on button "Download" at bounding box center [680, 229] width 75 height 32
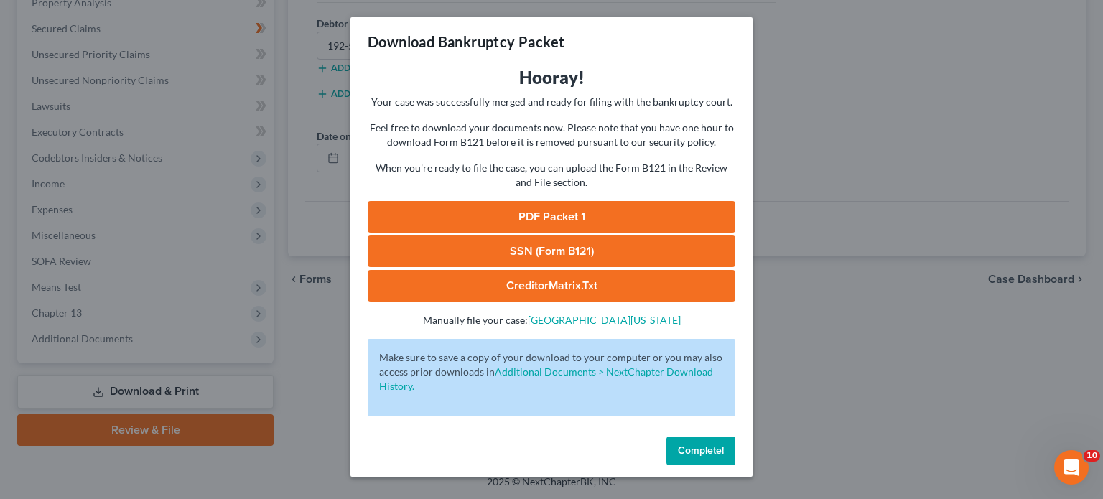
click at [547, 206] on link "PDF Packet 1" at bounding box center [552, 217] width 368 height 32
click at [547, 208] on span "Complete!" at bounding box center [701, 451] width 46 height 12
